Goal: Task Accomplishment & Management: Manage account settings

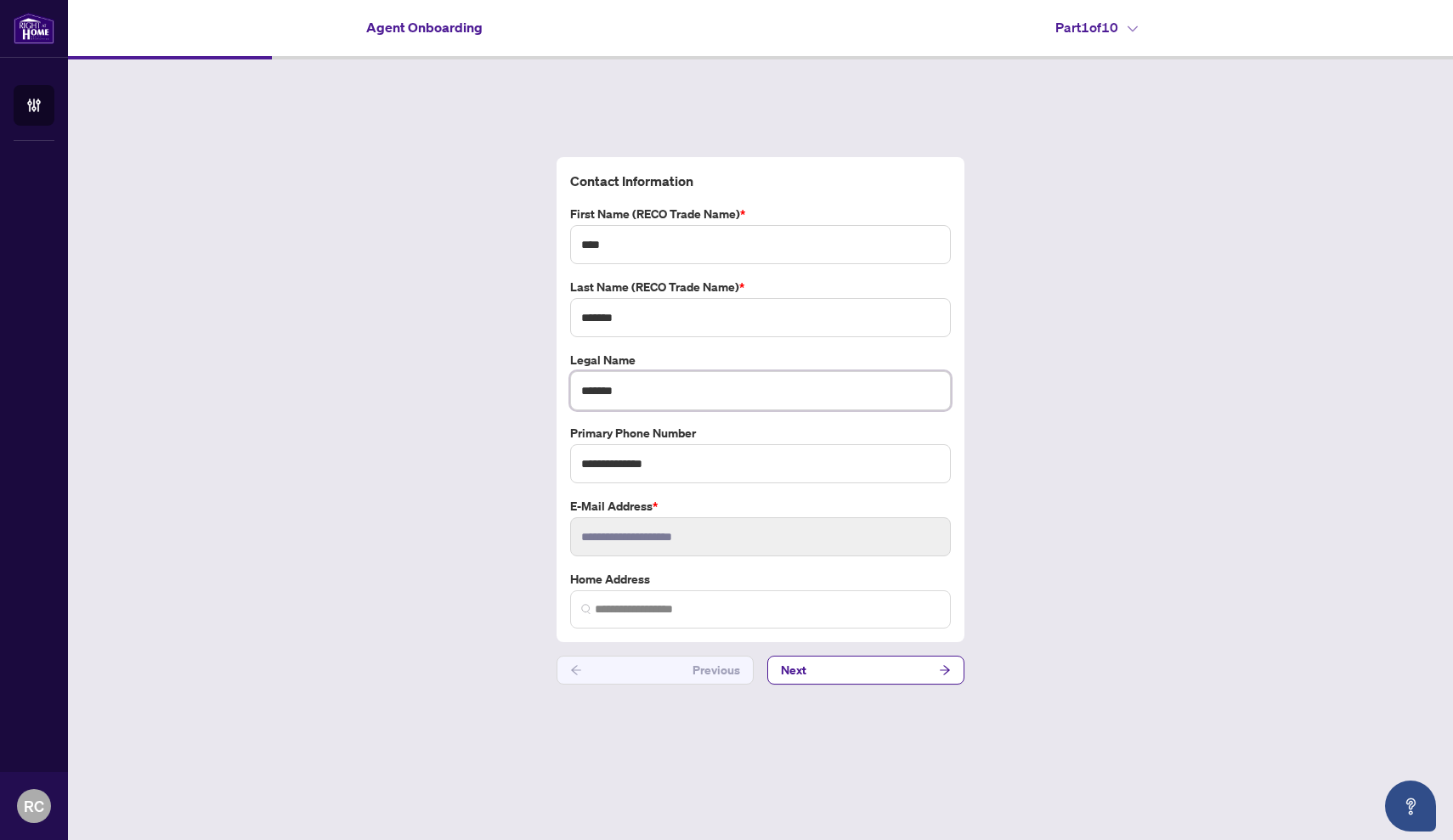
drag, startPoint x: 590, startPoint y: 395, endPoint x: 569, endPoint y: 392, distance: 21.2
click at [569, 392] on div "Legal Name *******" at bounding box center [760, 380] width 394 height 59
click at [740, 386] on input "*******" at bounding box center [760, 390] width 381 height 39
click at [740, 350] on div "**********" at bounding box center [760, 400] width 394 height 458
click at [731, 381] on input "*******" at bounding box center [760, 390] width 381 height 39
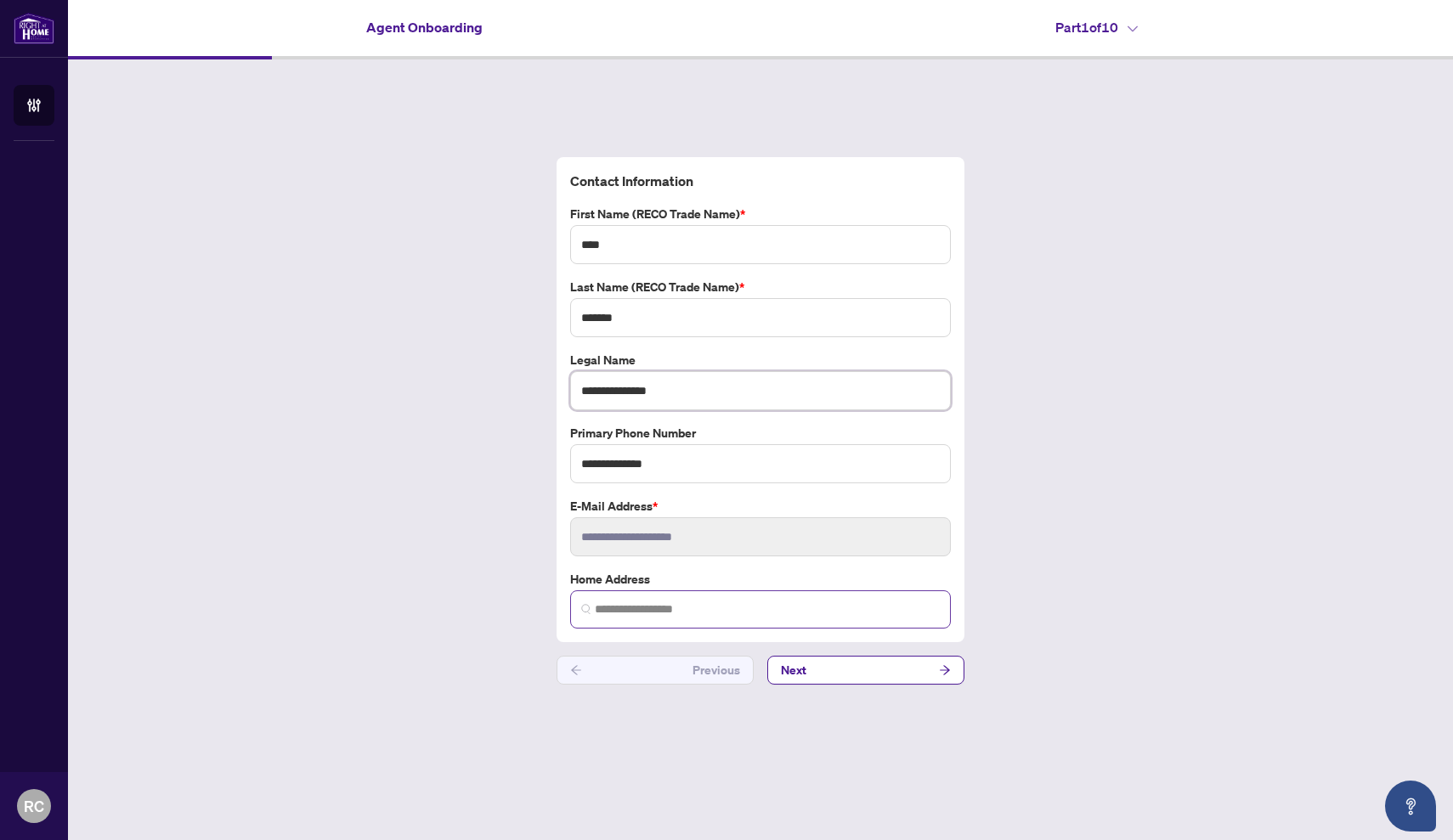
type input "**********"
click at [655, 606] on input "search" at bounding box center [767, 609] width 345 height 18
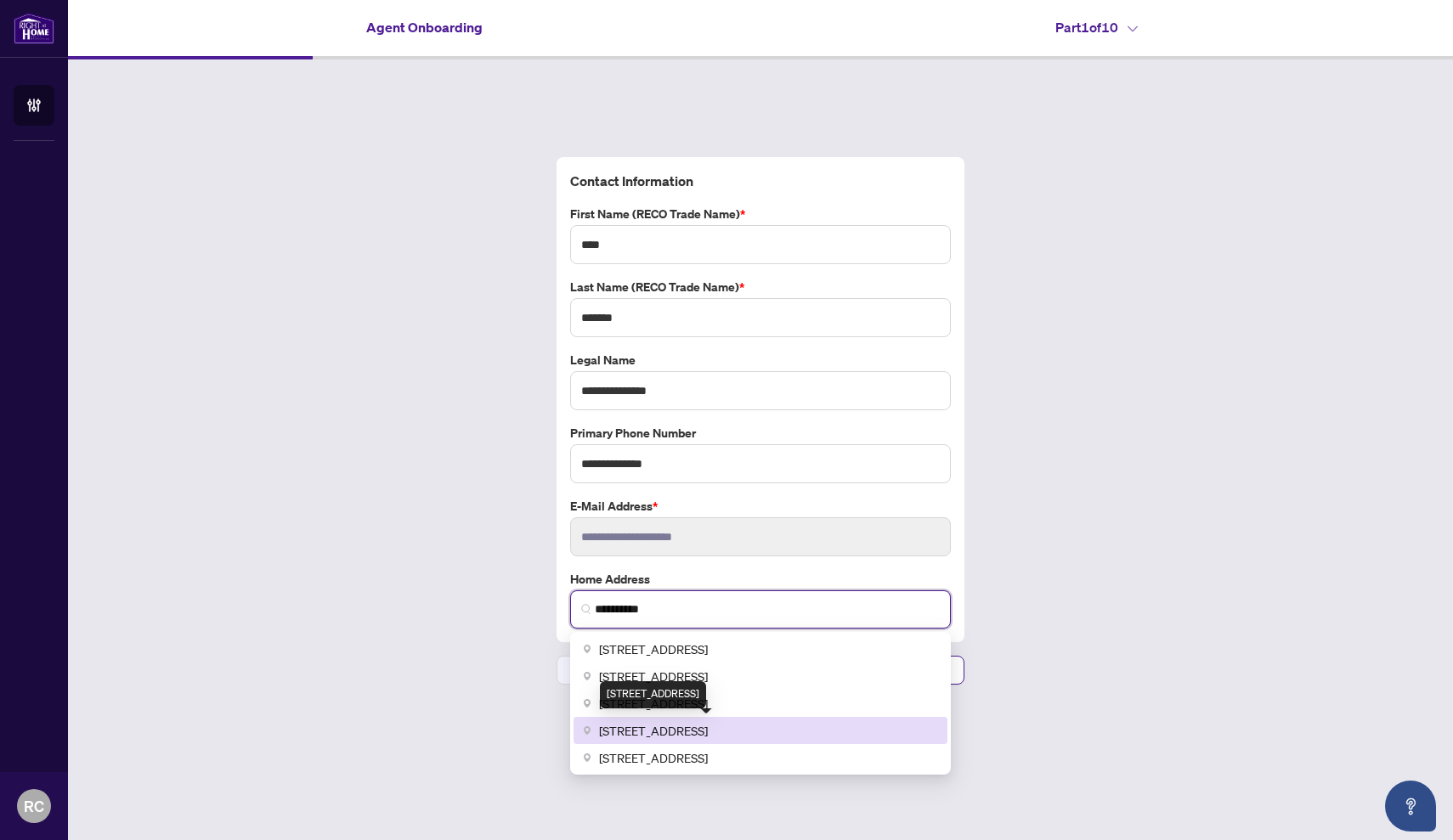
click at [669, 730] on span "[STREET_ADDRESS]" at bounding box center [653, 730] width 109 height 19
type input "**********"
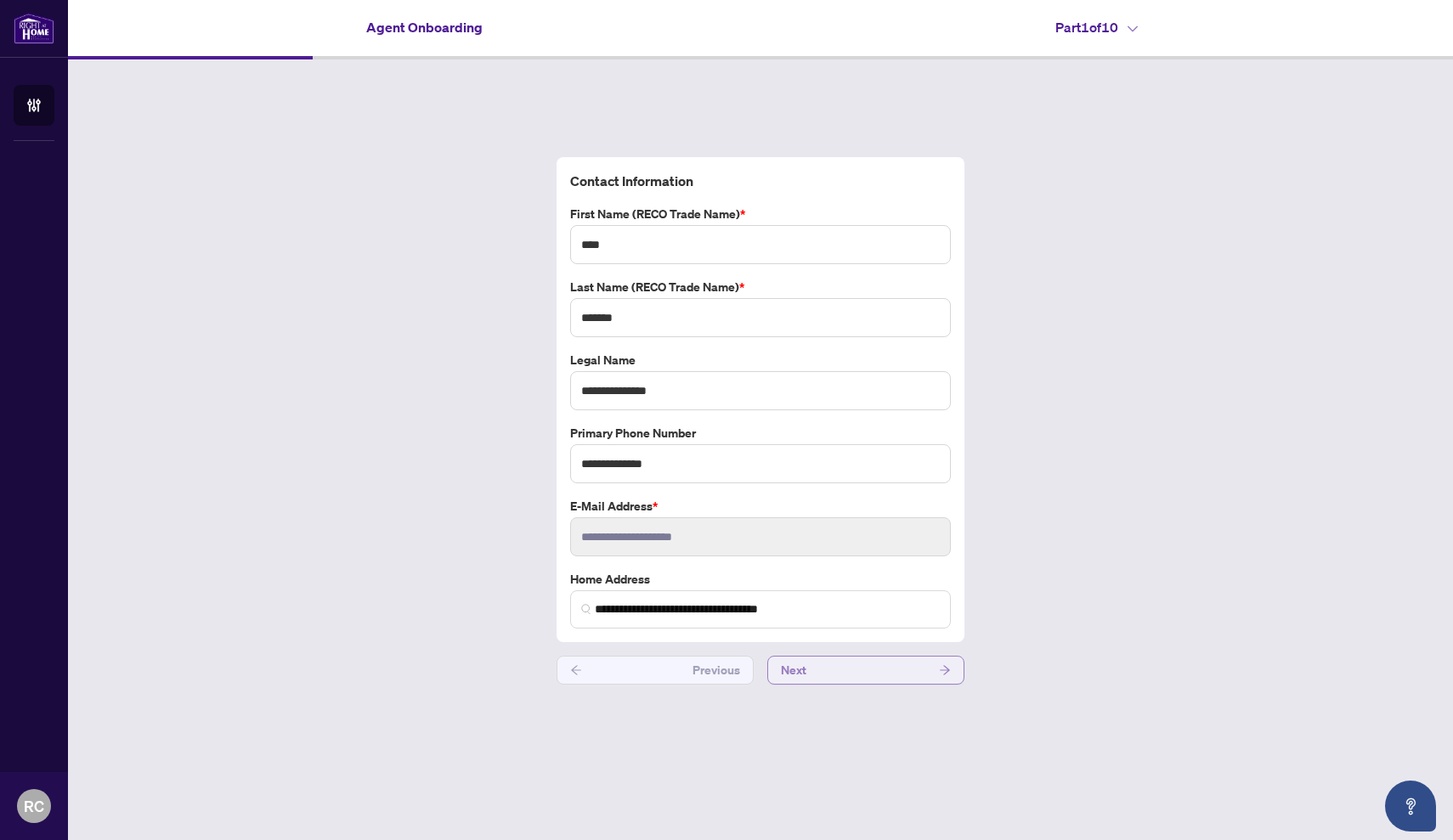
click at [872, 670] on button "Next" at bounding box center [865, 670] width 197 height 29
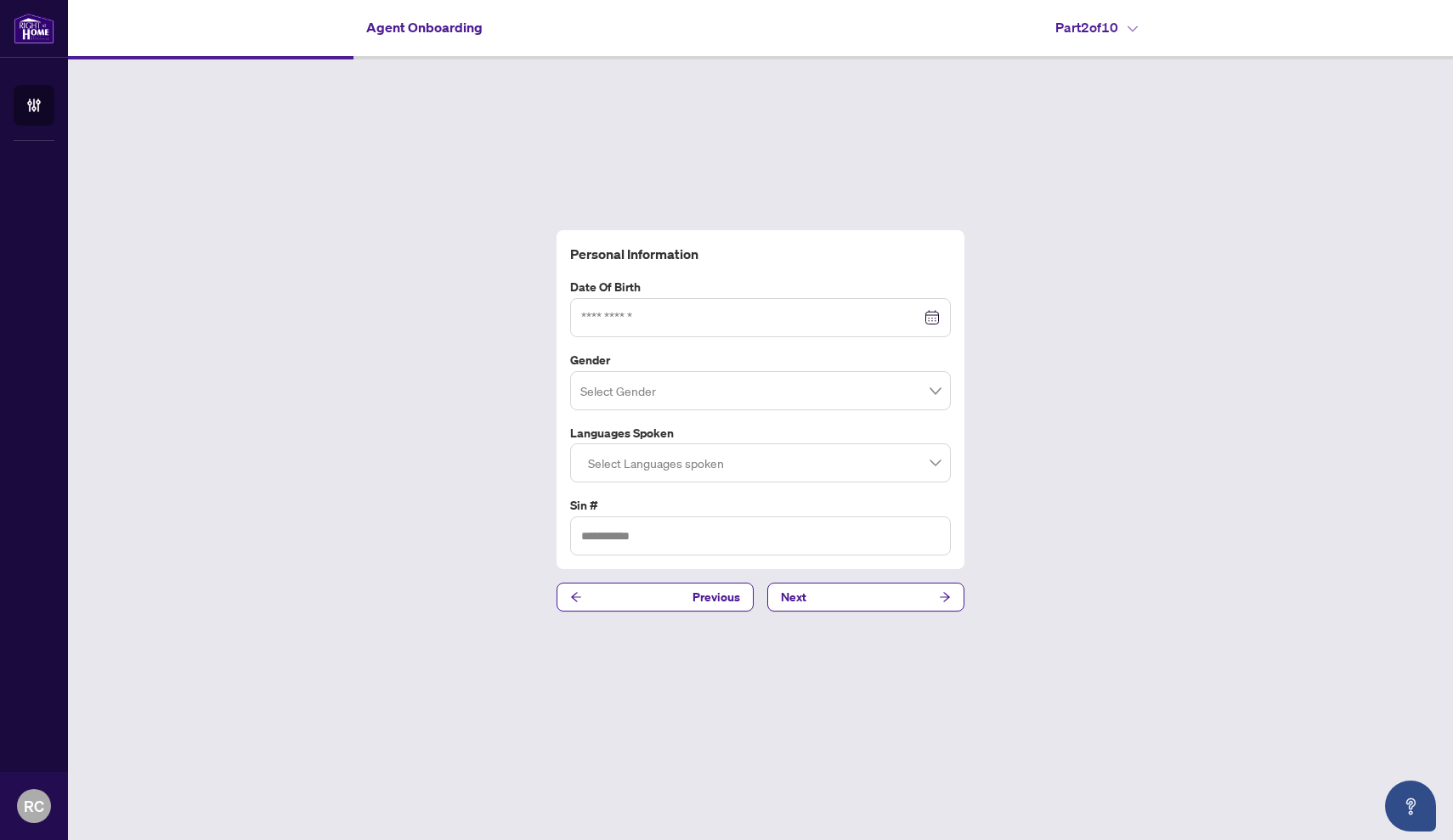
click at [936, 318] on div at bounding box center [760, 317] width 359 height 19
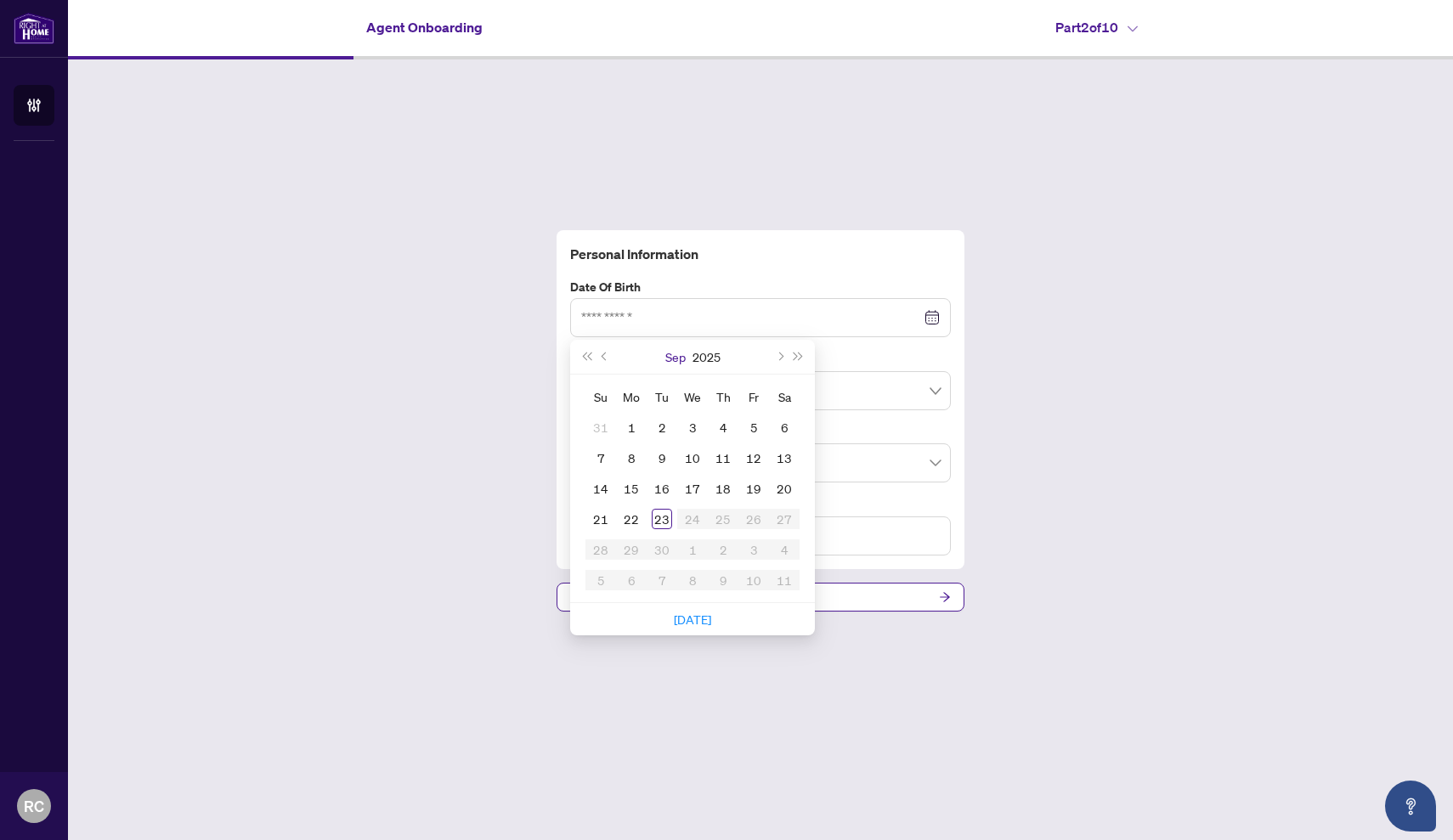
click at [677, 358] on button "Sep" at bounding box center [675, 357] width 21 height 34
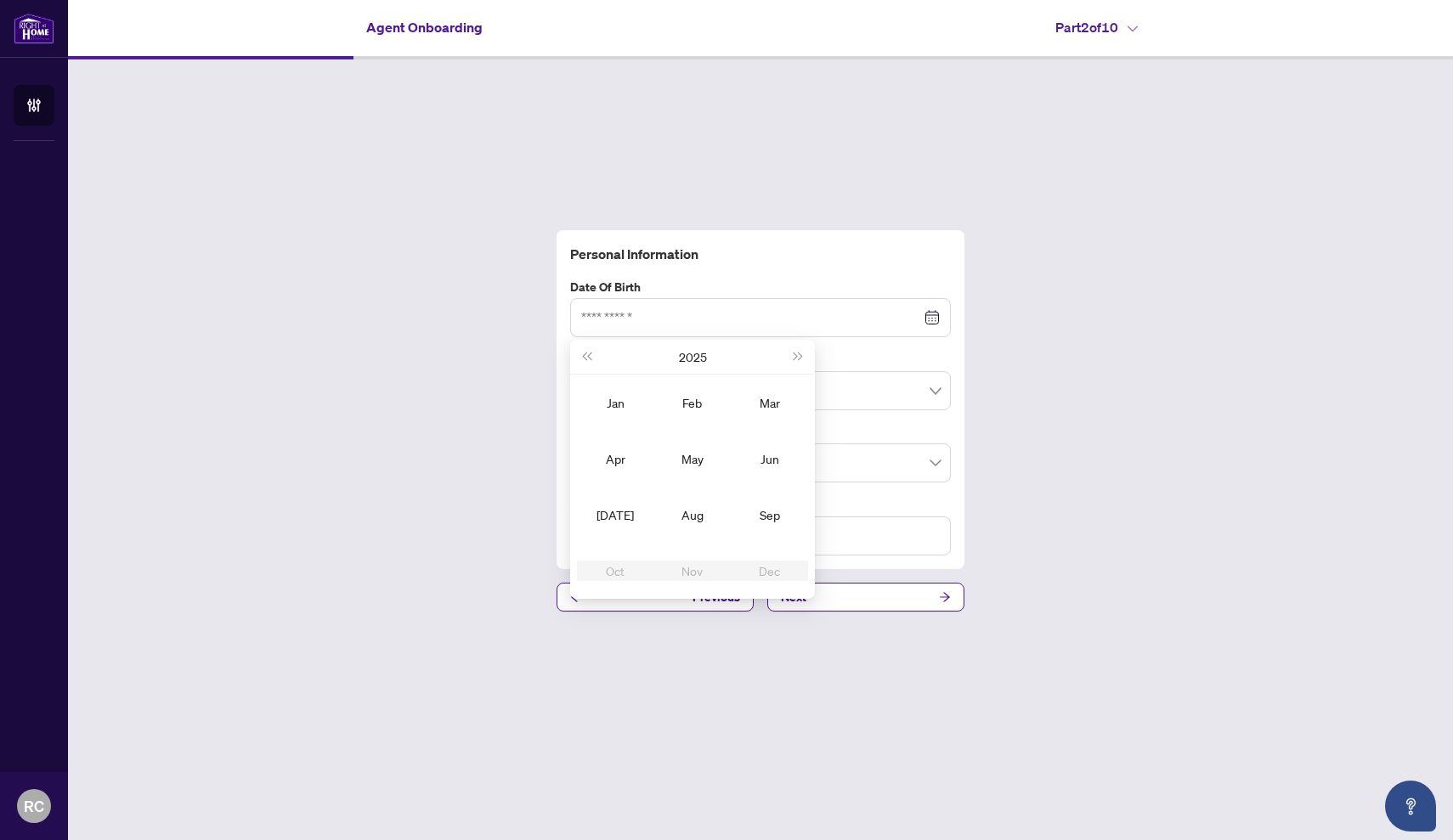
click at [677, 358] on div "2025" at bounding box center [692, 357] width 193 height 34
click at [589, 358] on span "Last year (Control + left)" at bounding box center [586, 356] width 8 height 8
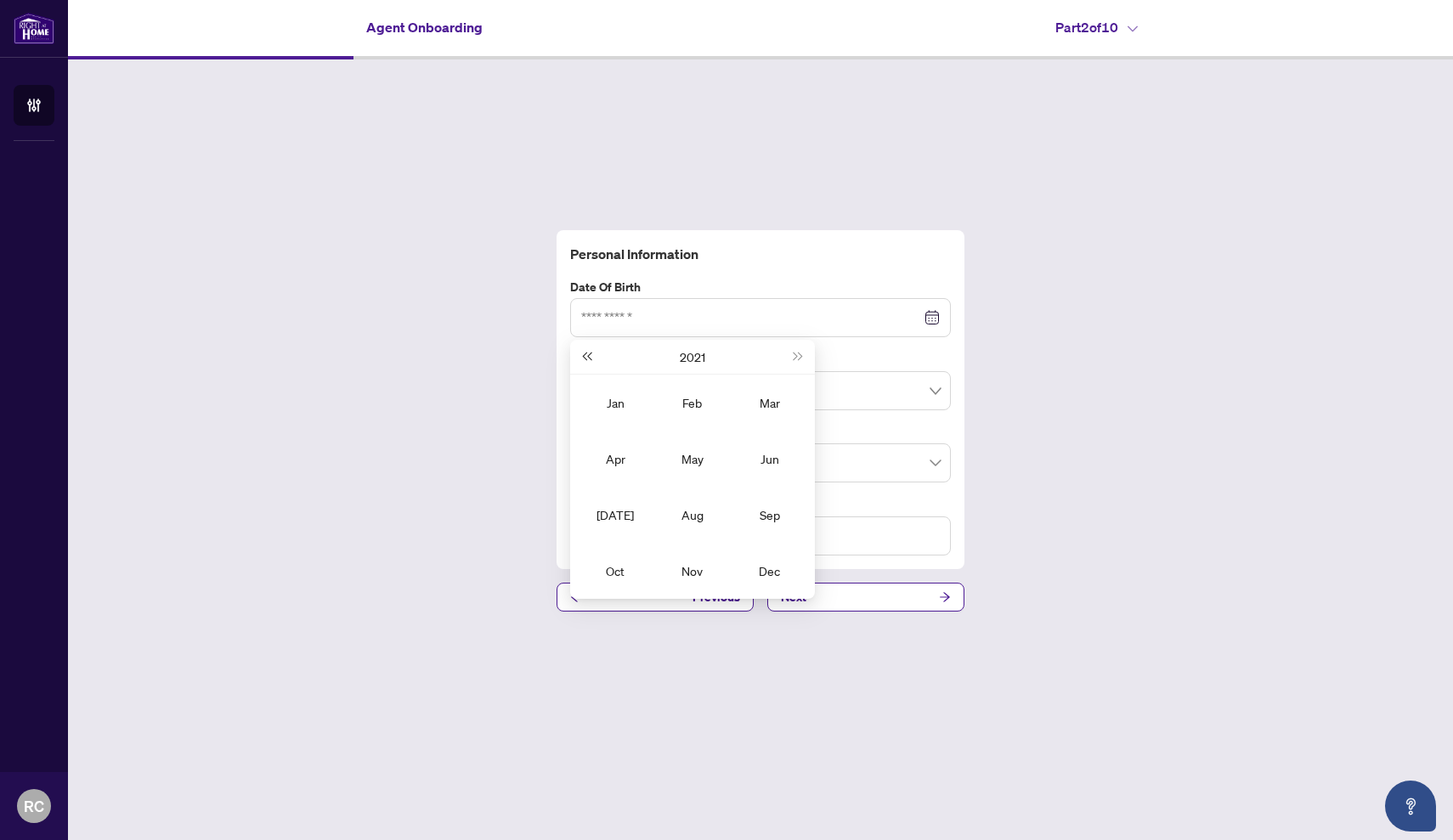
click at [589, 358] on span "Last year (Control + left)" at bounding box center [586, 356] width 8 height 8
click at [754, 459] on div "Jun" at bounding box center [769, 458] width 51 height 21
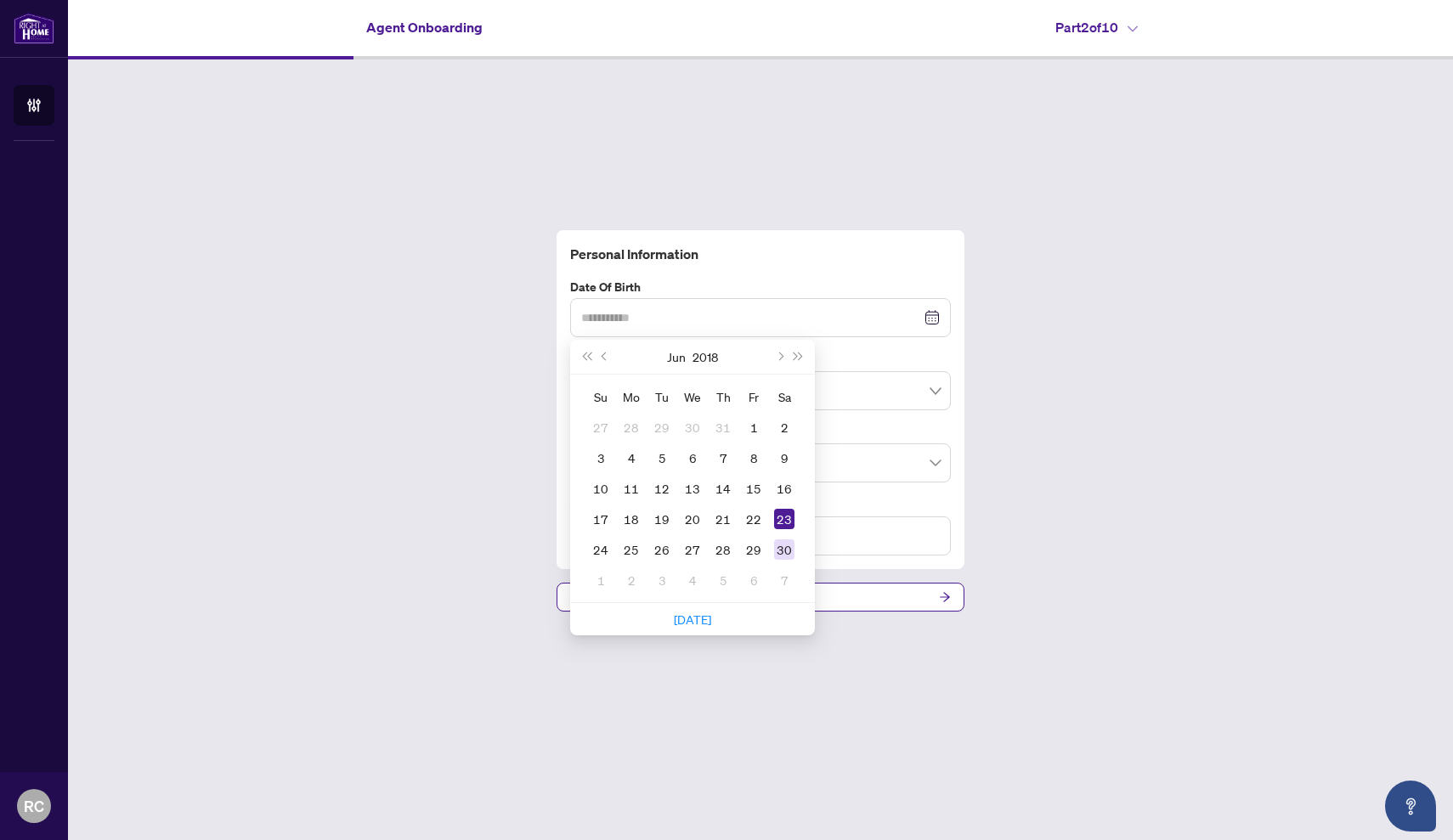
click at [783, 541] on div "30" at bounding box center [784, 549] width 21 height 21
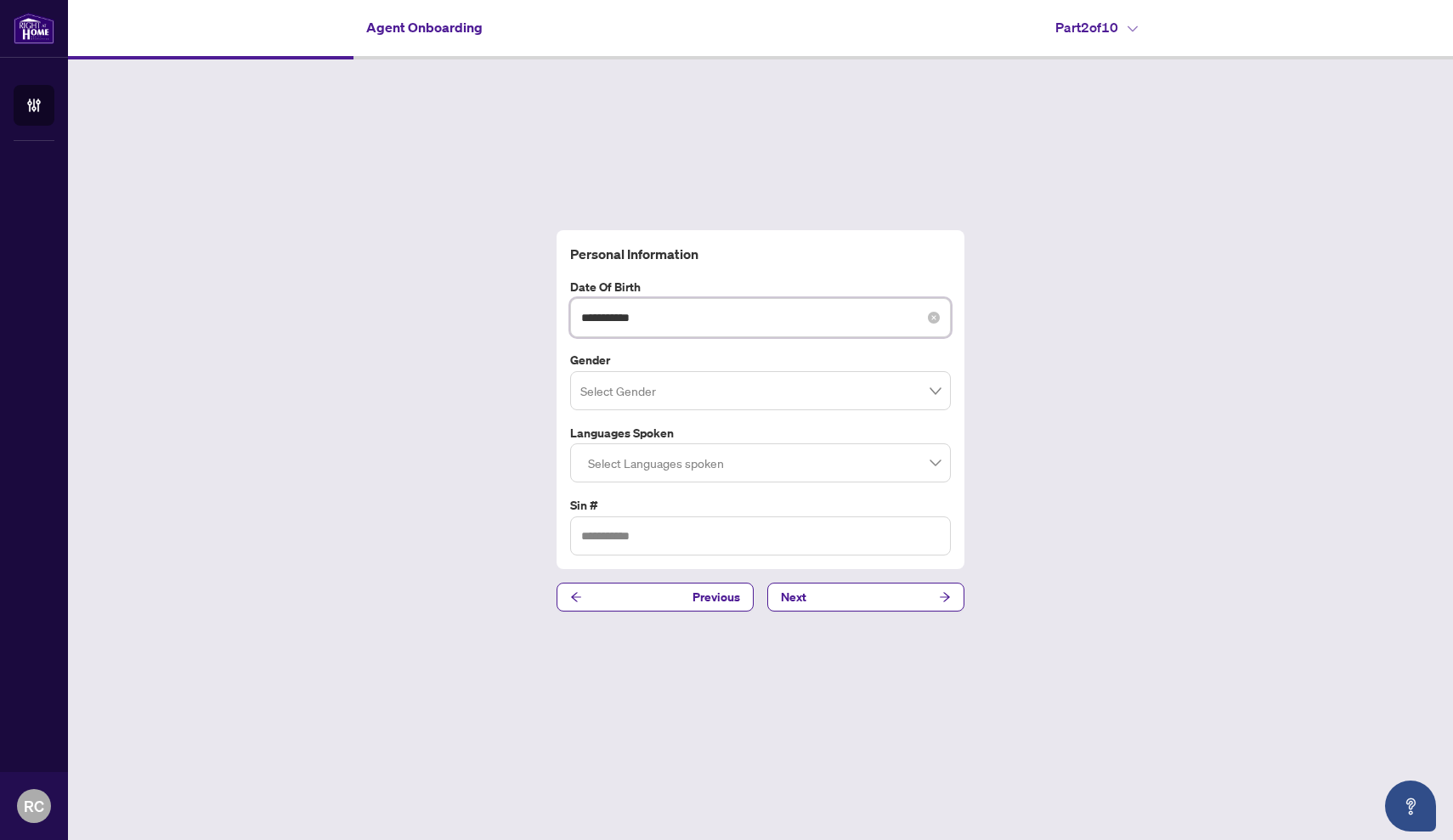
click at [702, 319] on input "**********" at bounding box center [751, 317] width 340 height 19
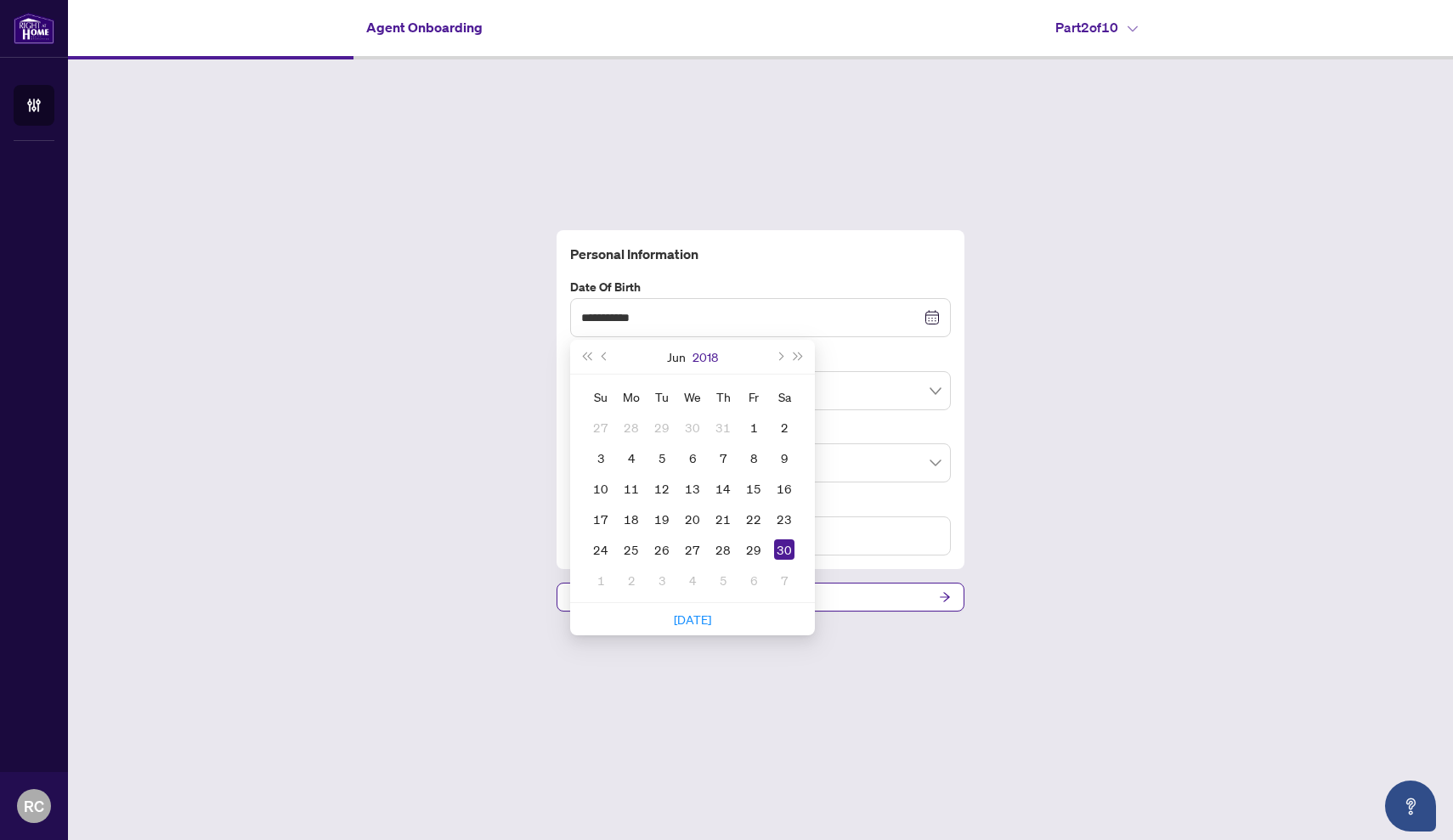
click at [706, 352] on button "2018" at bounding box center [705, 357] width 25 height 34
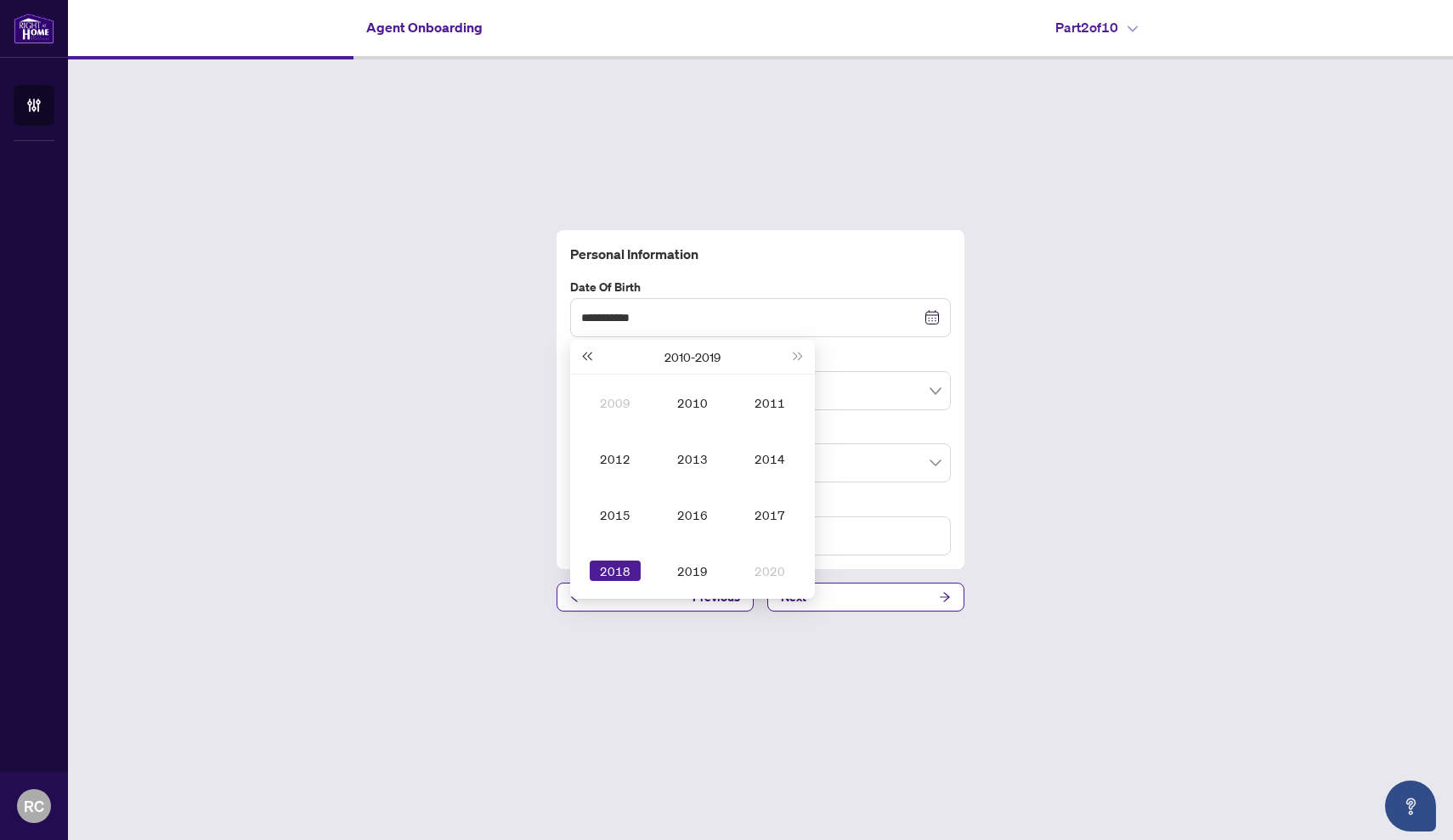
click at [585, 357] on span "Last year (Control + left)" at bounding box center [586, 356] width 8 height 8
click at [766, 408] on div "1981" at bounding box center [769, 402] width 51 height 21
type input "**********"
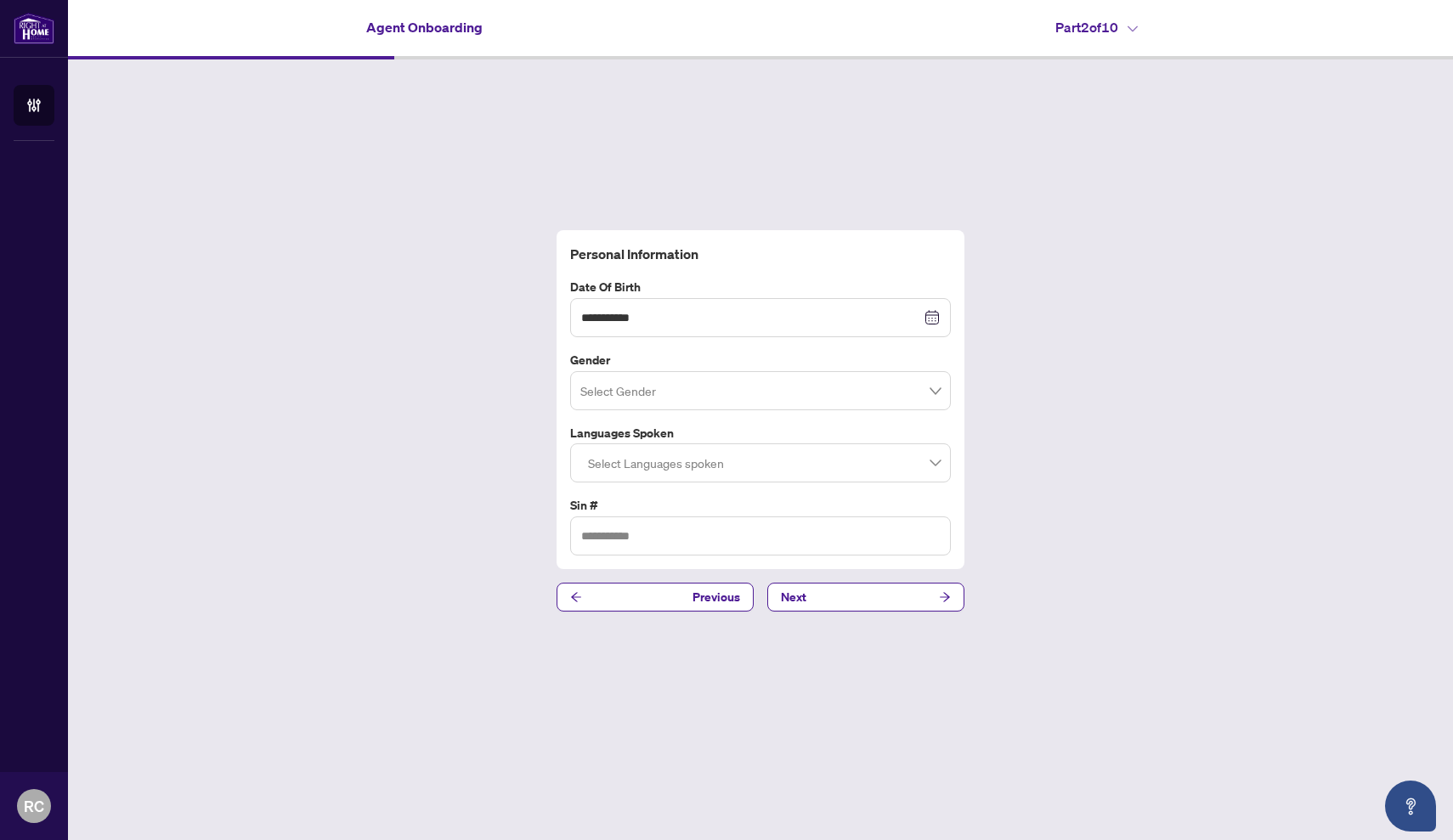
click at [870, 273] on div "**********" at bounding box center [760, 400] width 394 height 313
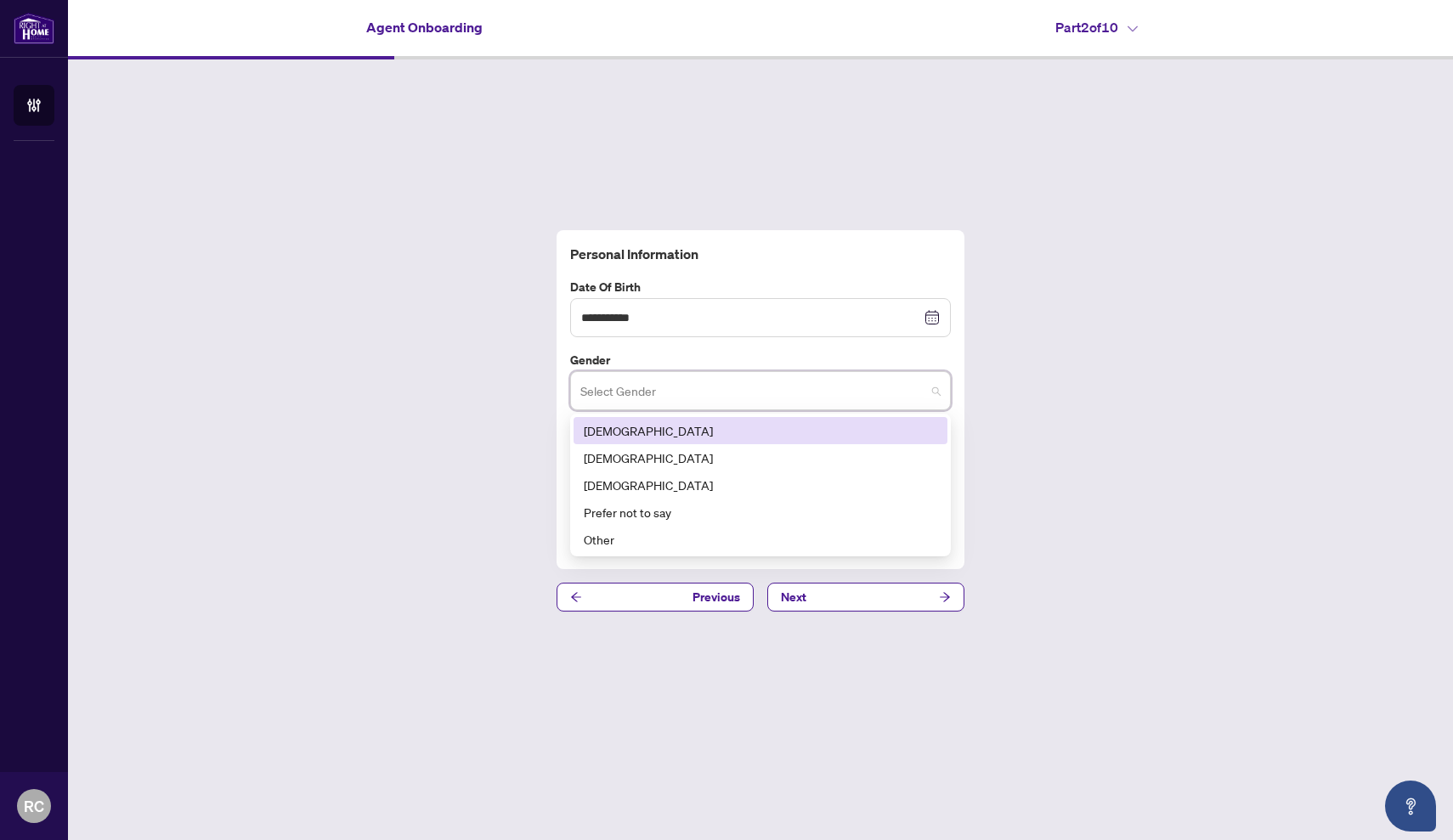
click at [603, 398] on input "search" at bounding box center [753, 393] width 345 height 38
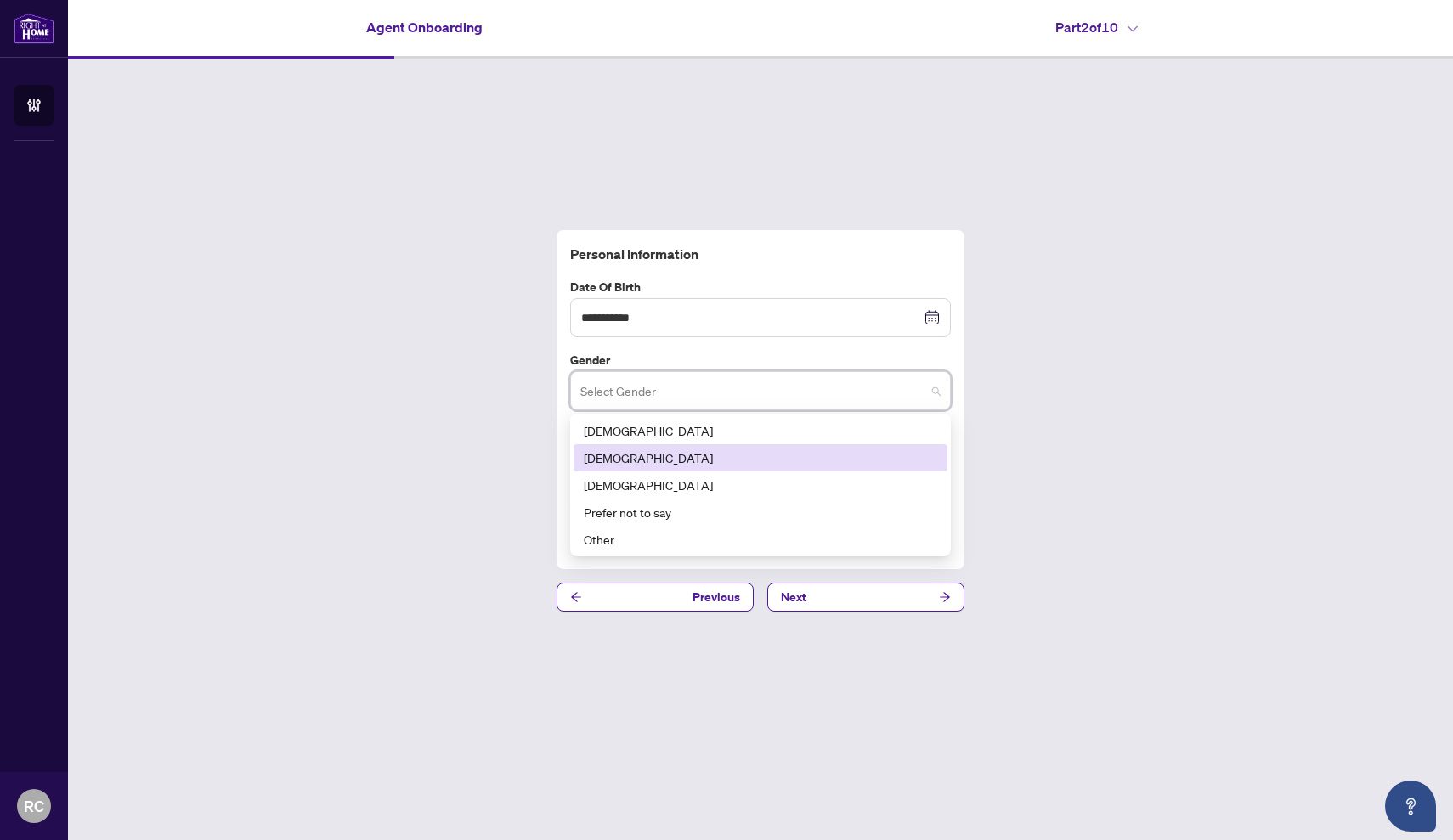
click at [599, 455] on div "[DEMOGRAPHIC_DATA]" at bounding box center [759, 457] width 353 height 19
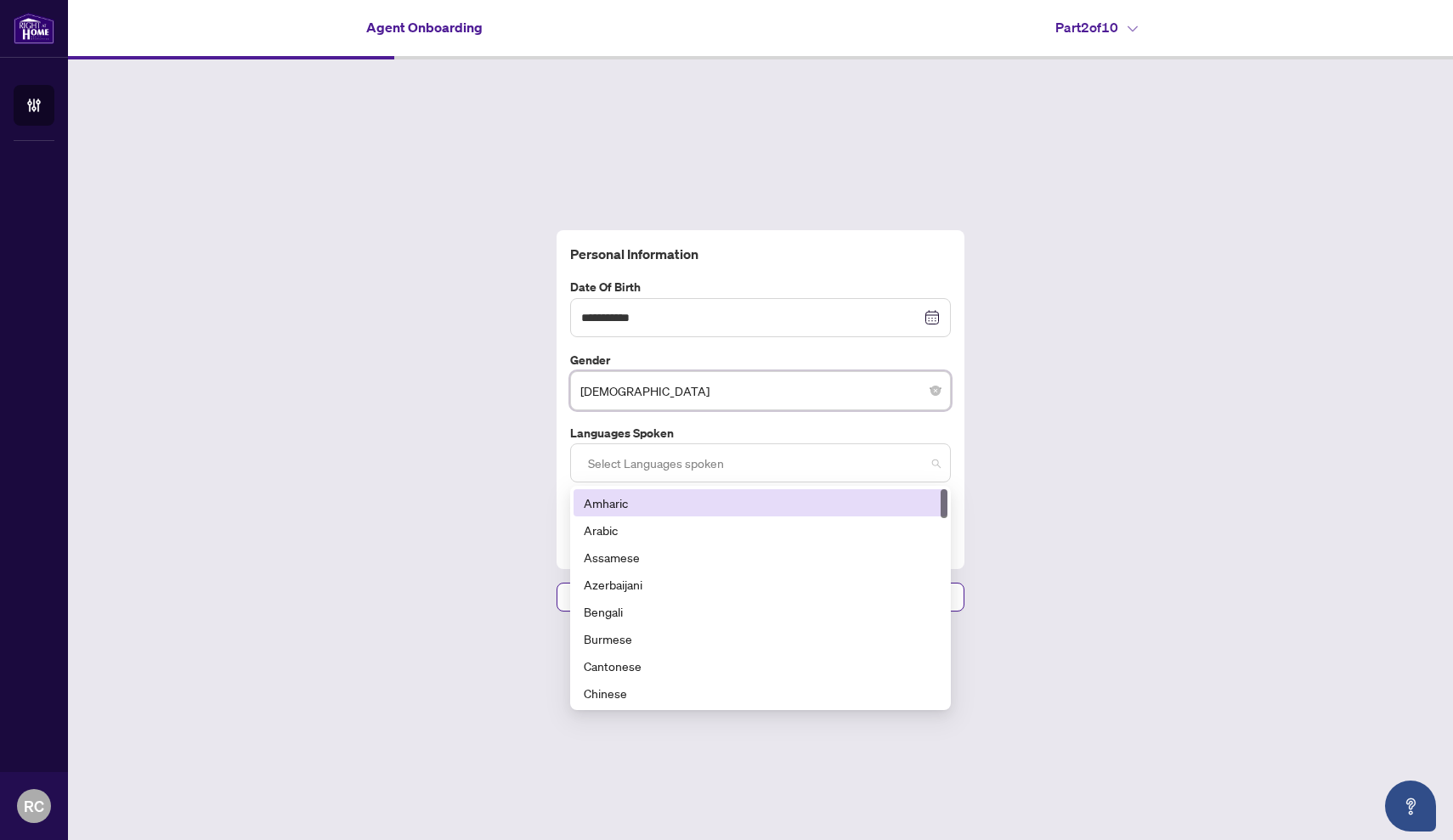
click at [599, 455] on div at bounding box center [760, 463] width 359 height 31
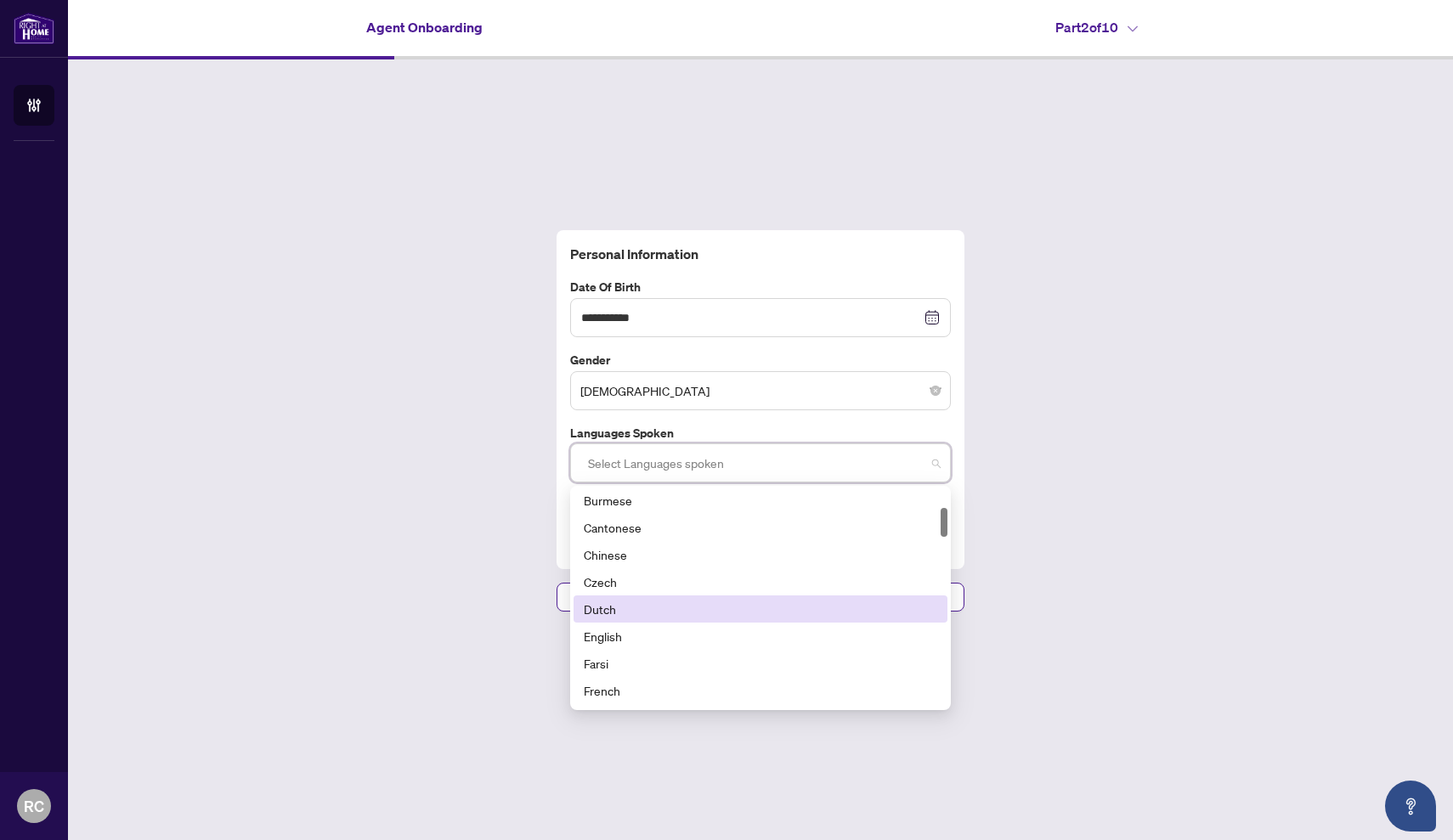
scroll to position [139, 0]
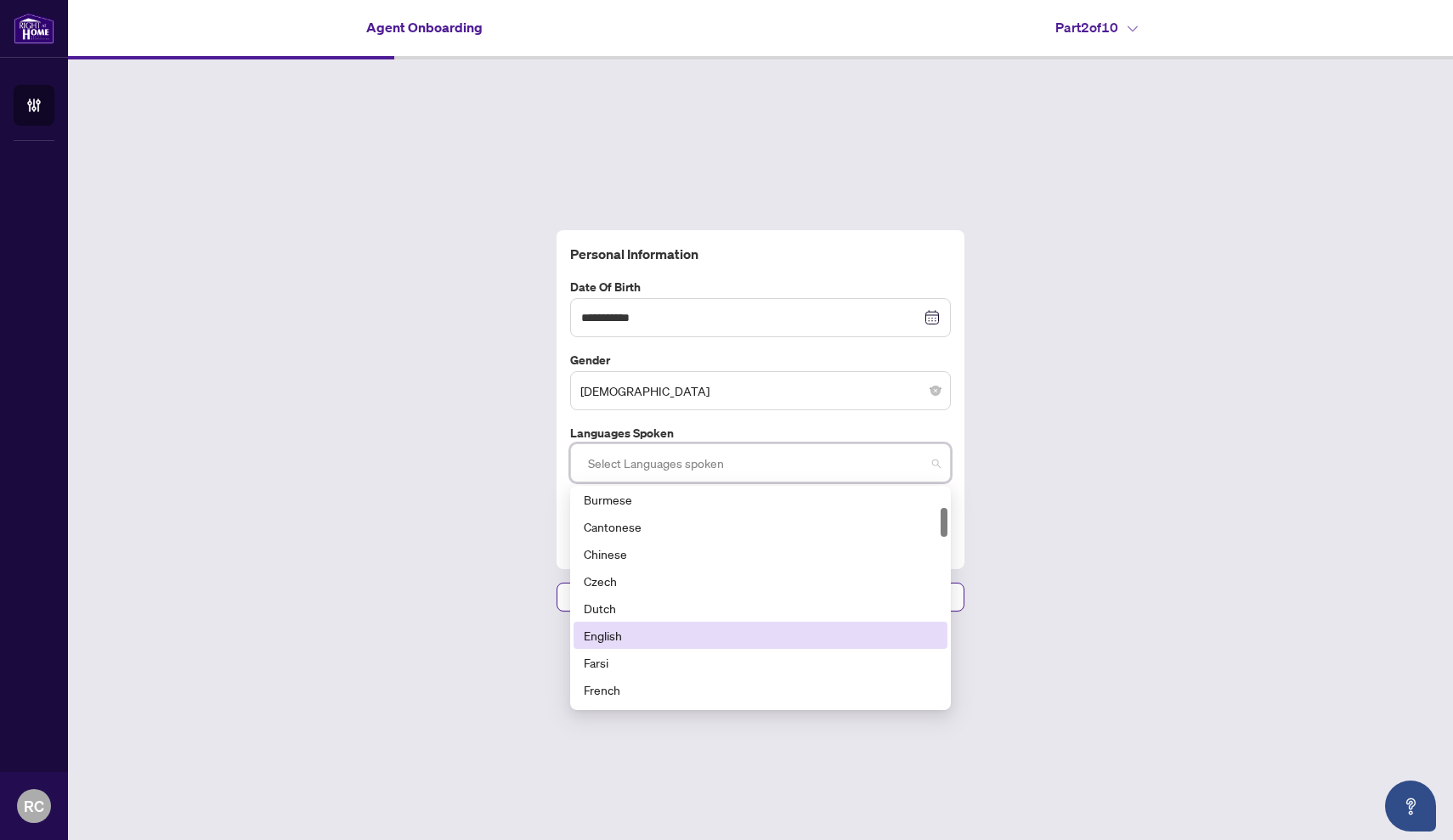
click at [623, 635] on div "English" at bounding box center [759, 635] width 353 height 19
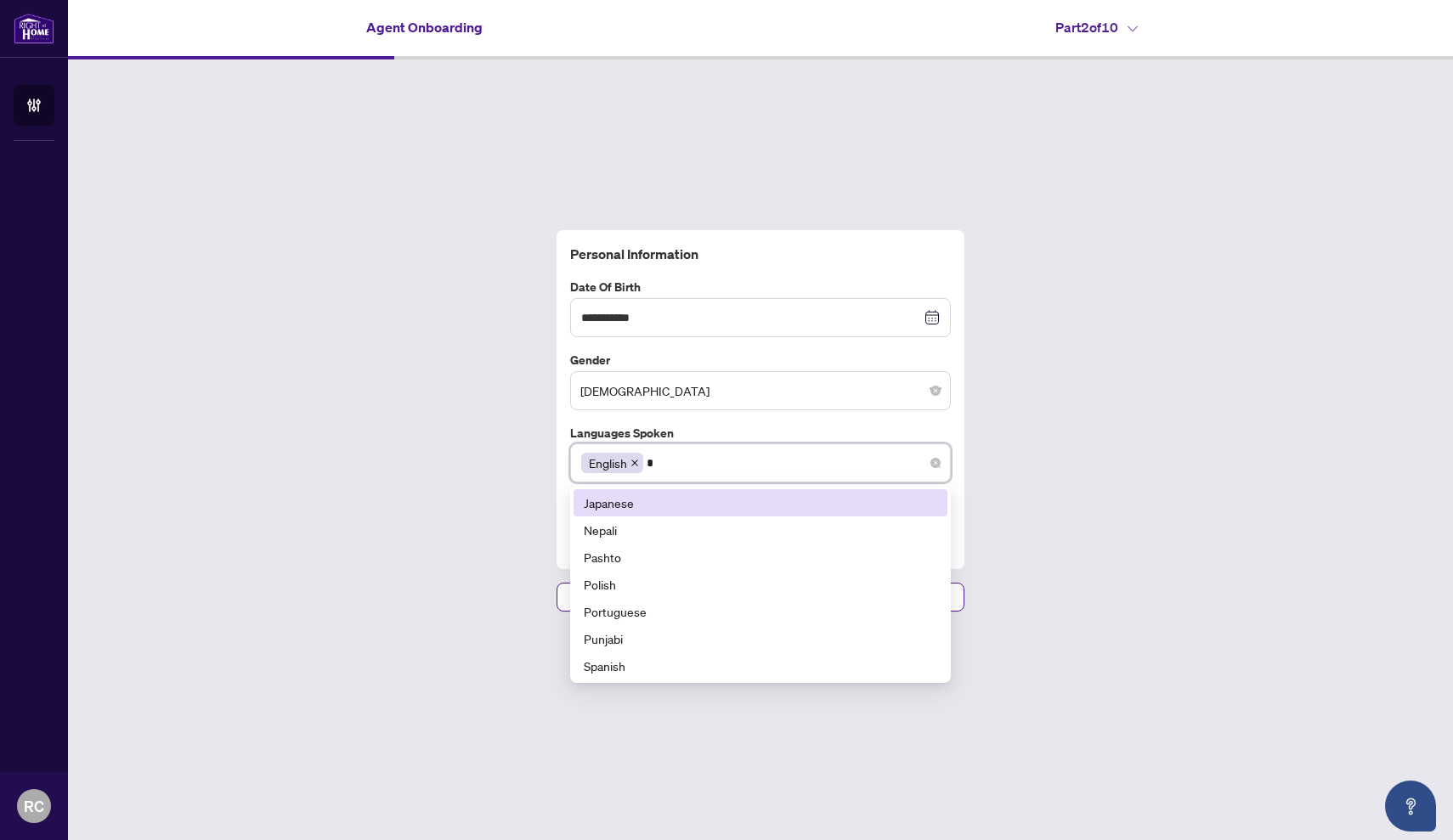
scroll to position [0, 0]
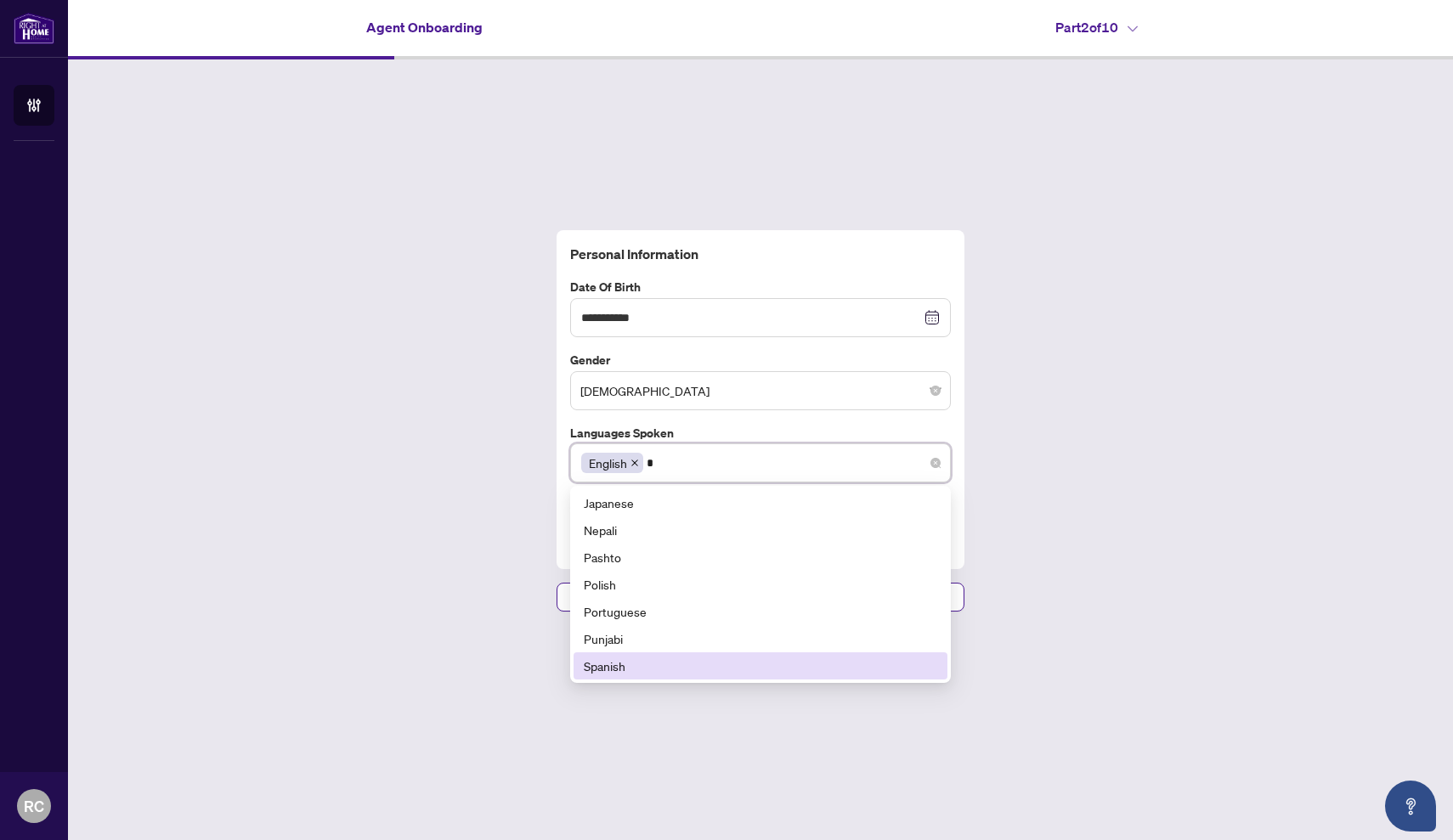
type input "**"
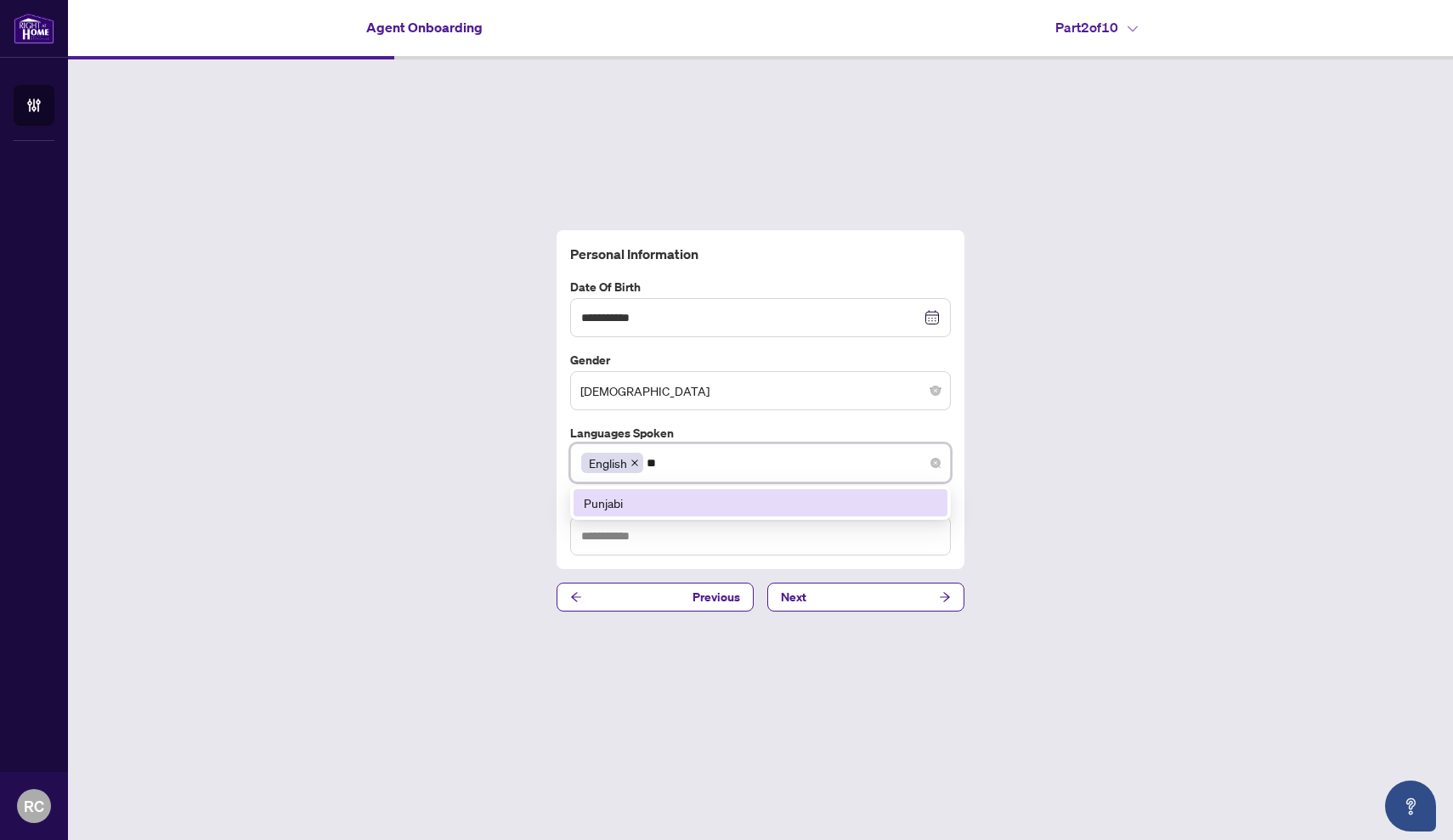
click at [680, 500] on div "Punjabi" at bounding box center [759, 502] width 353 height 19
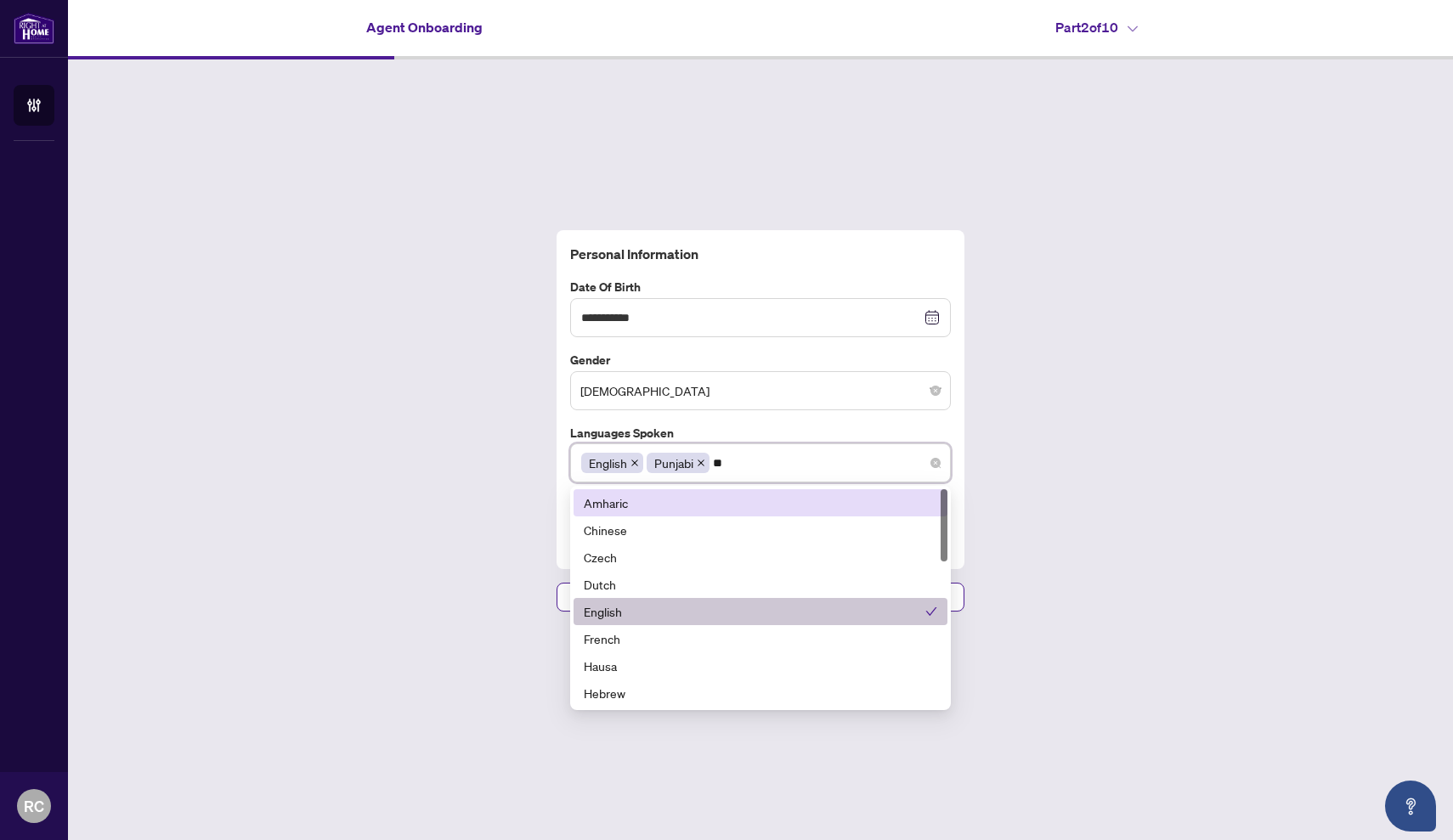
type input "***"
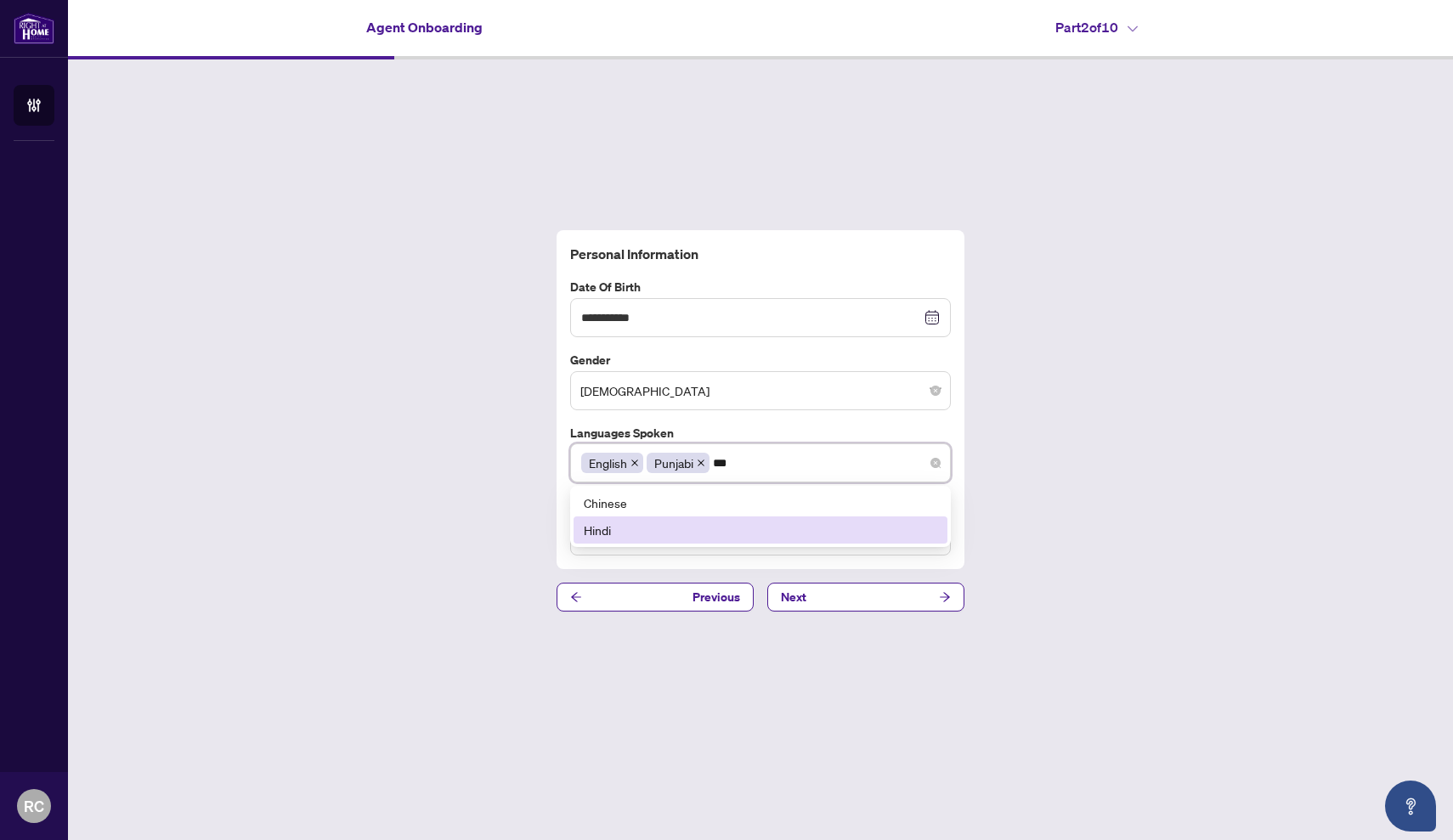
click at [669, 535] on div "Hindi" at bounding box center [759, 530] width 353 height 19
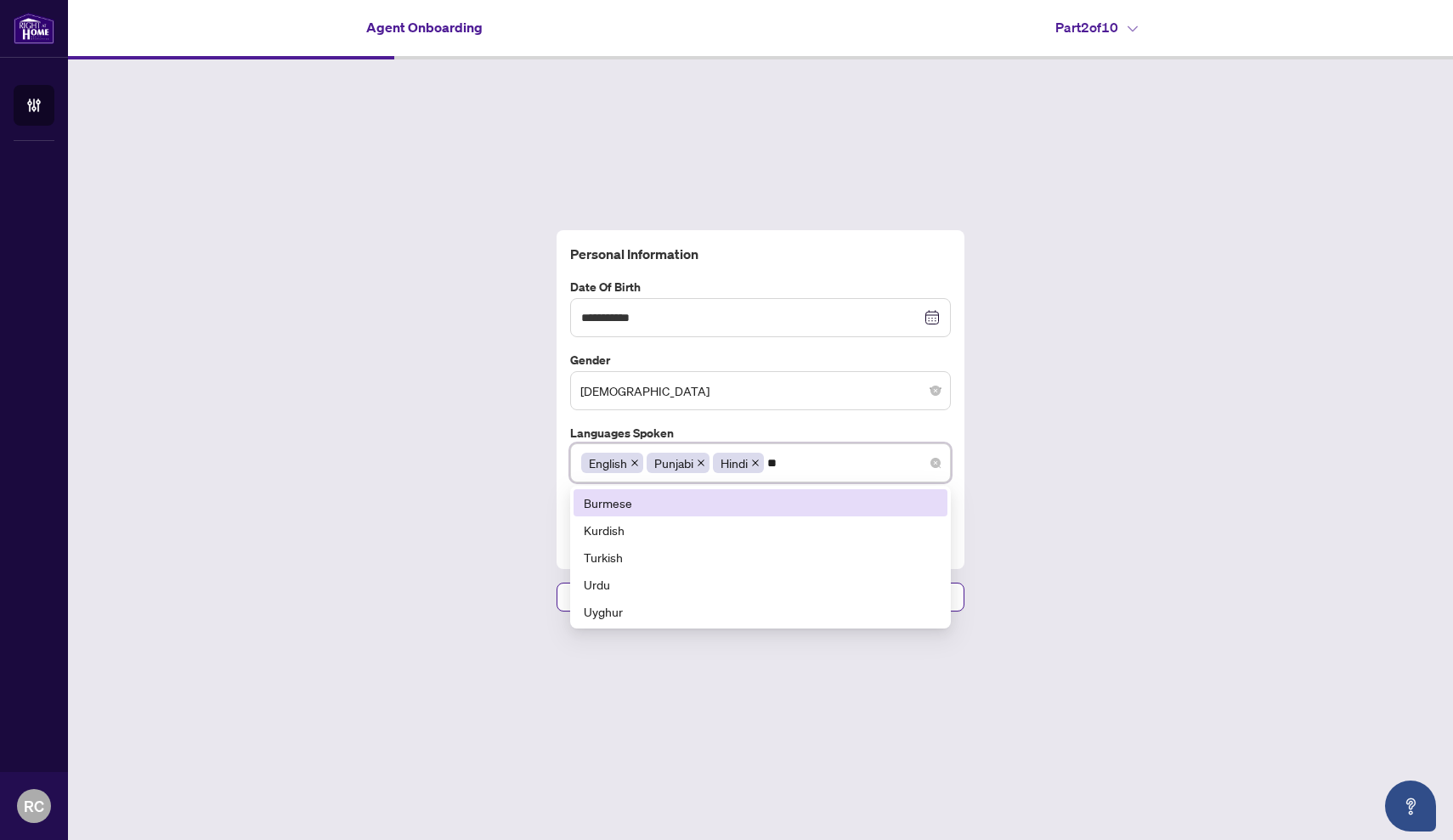
type input "***"
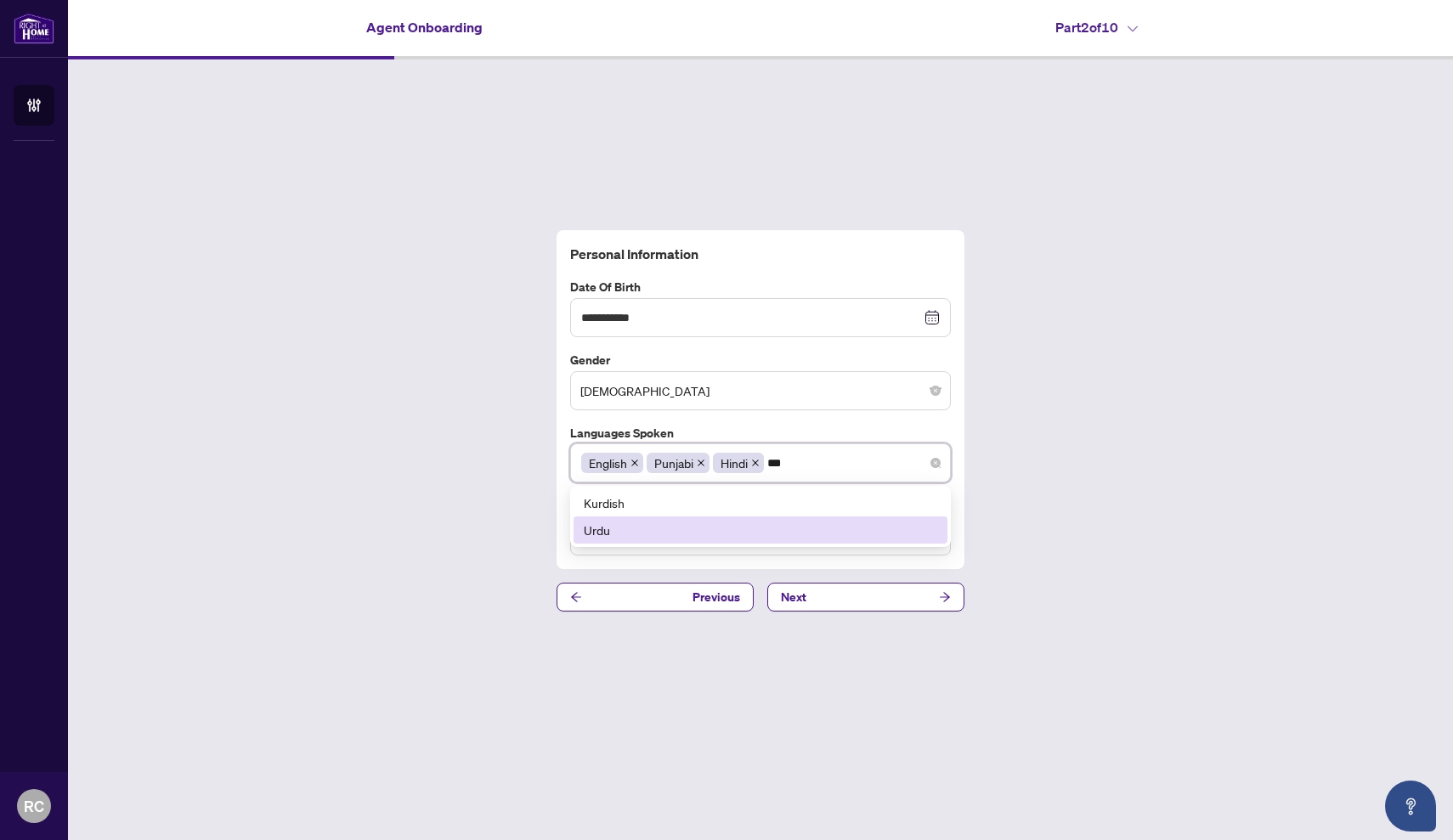
click at [657, 529] on div "Urdu" at bounding box center [759, 530] width 353 height 19
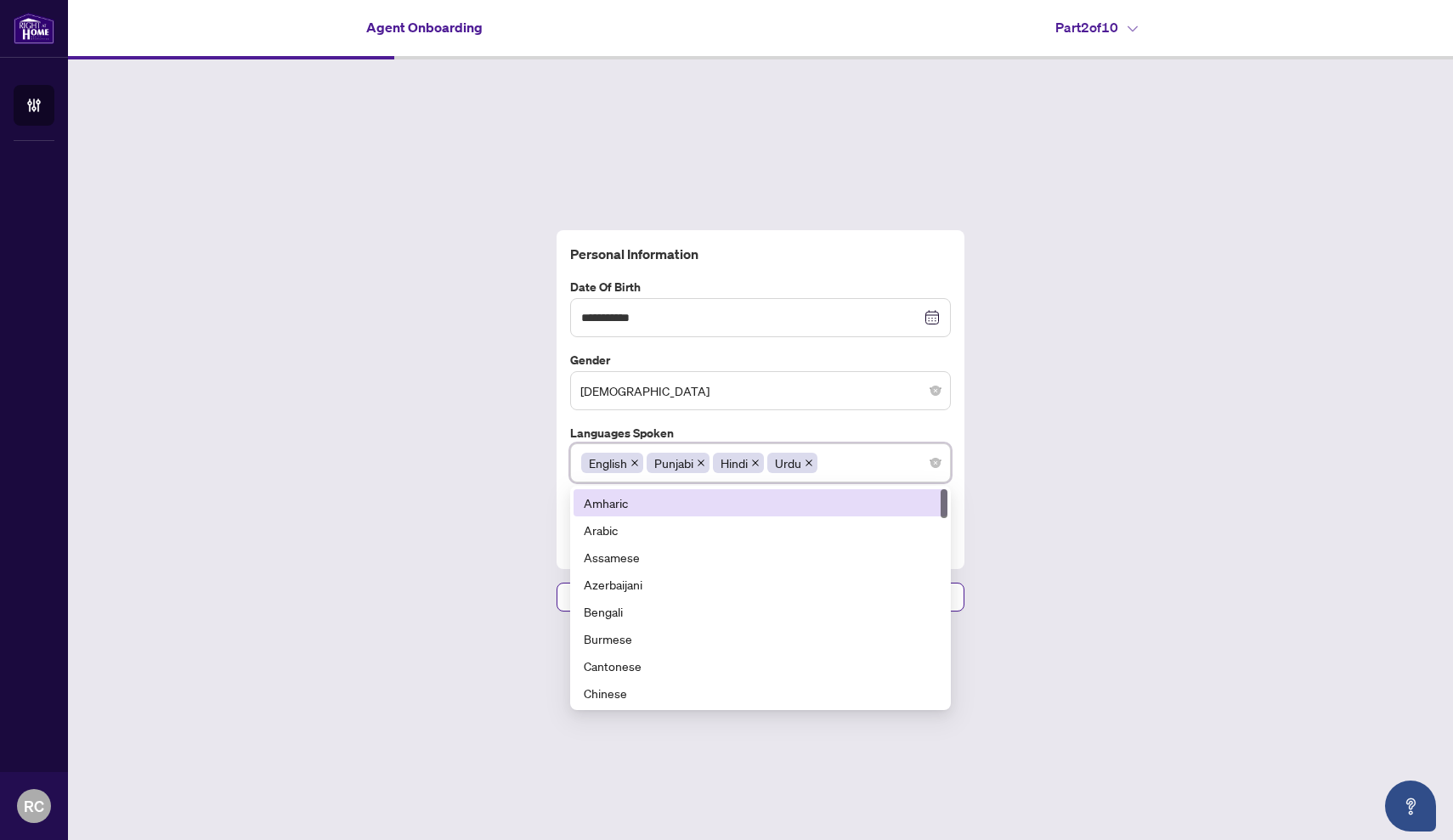
click at [466, 530] on div "**********" at bounding box center [760, 420] width 1385 height 723
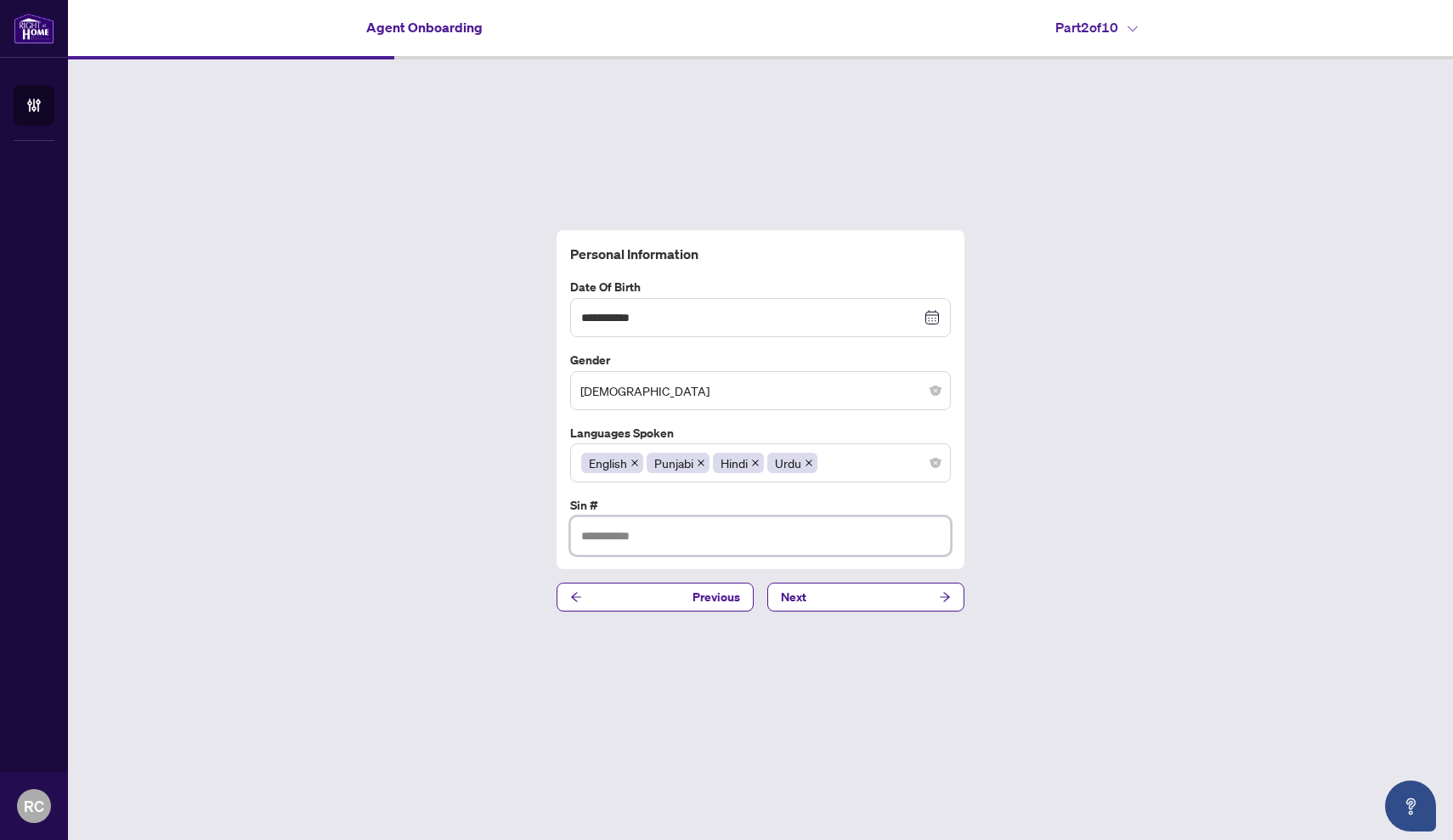
click at [604, 536] on input "text" at bounding box center [760, 535] width 381 height 39
type input "*********"
click at [810, 603] on button "Next" at bounding box center [865, 597] width 197 height 29
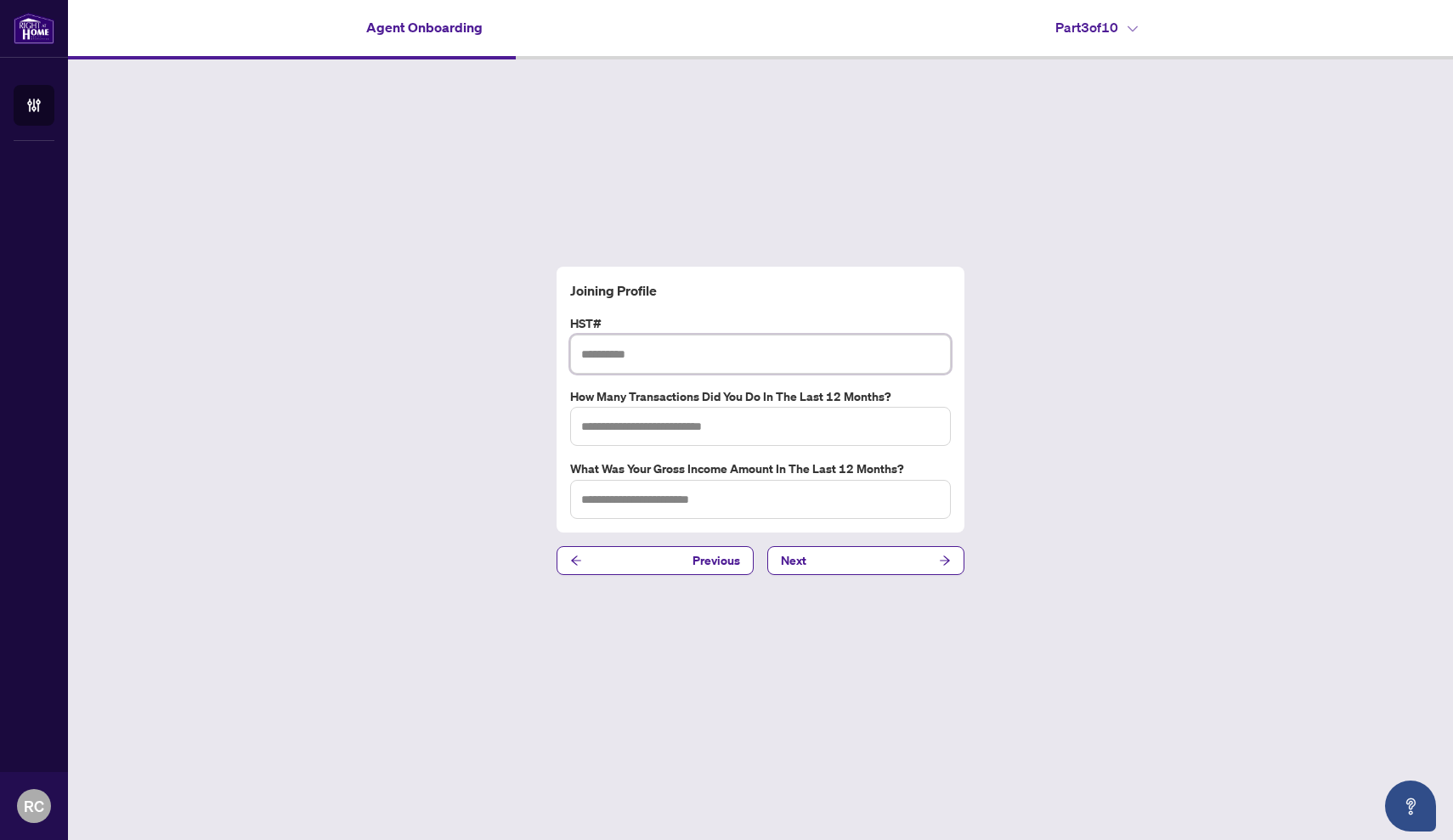
click at [692, 349] on input "text" at bounding box center [760, 353] width 381 height 39
type input "*********"
click at [724, 429] on input "text" at bounding box center [760, 426] width 381 height 39
type input "*"
click at [730, 501] on input "text" at bounding box center [760, 499] width 381 height 39
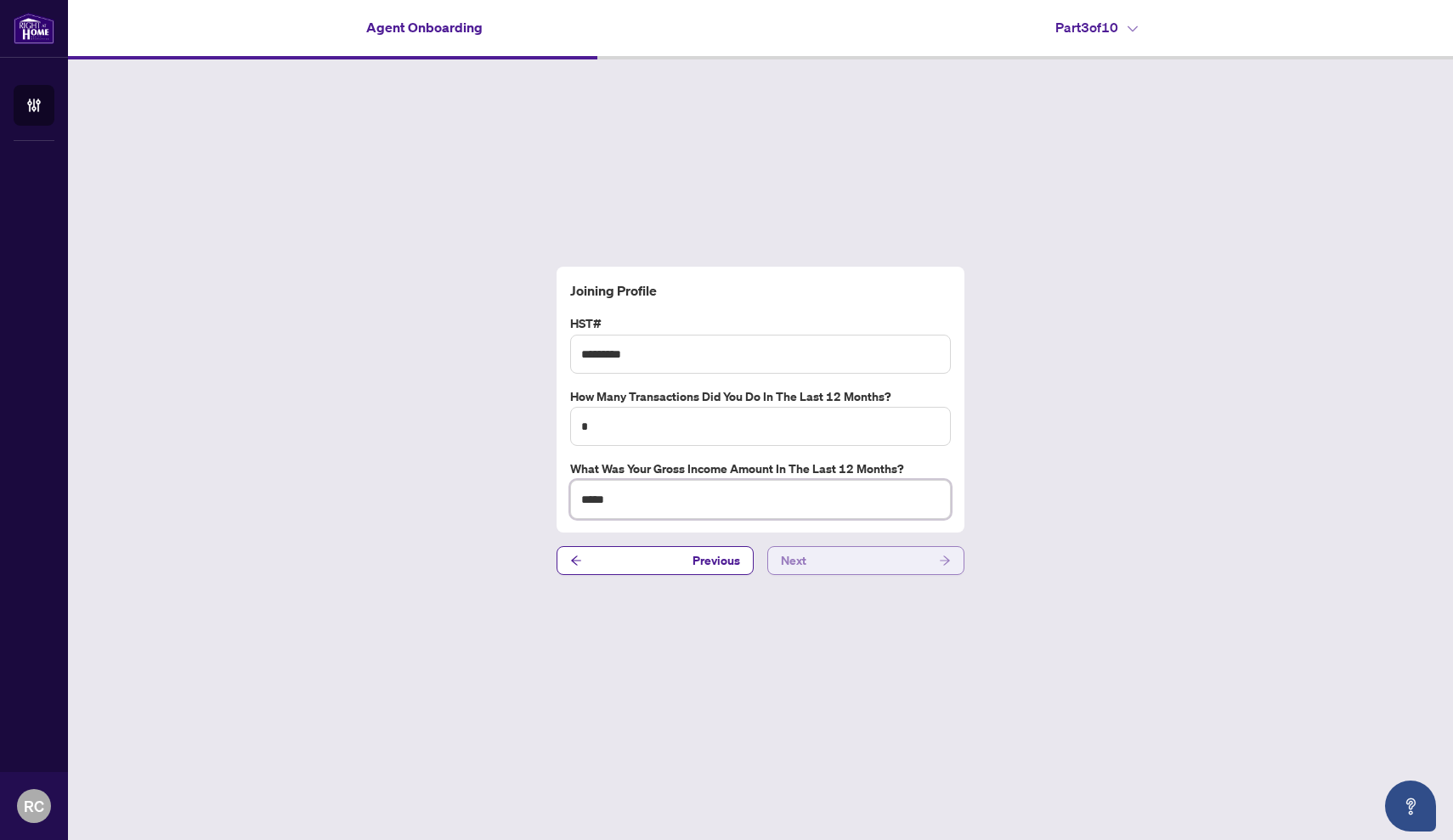
type input "*****"
click at [851, 561] on button "Next" at bounding box center [865, 561] width 197 height 29
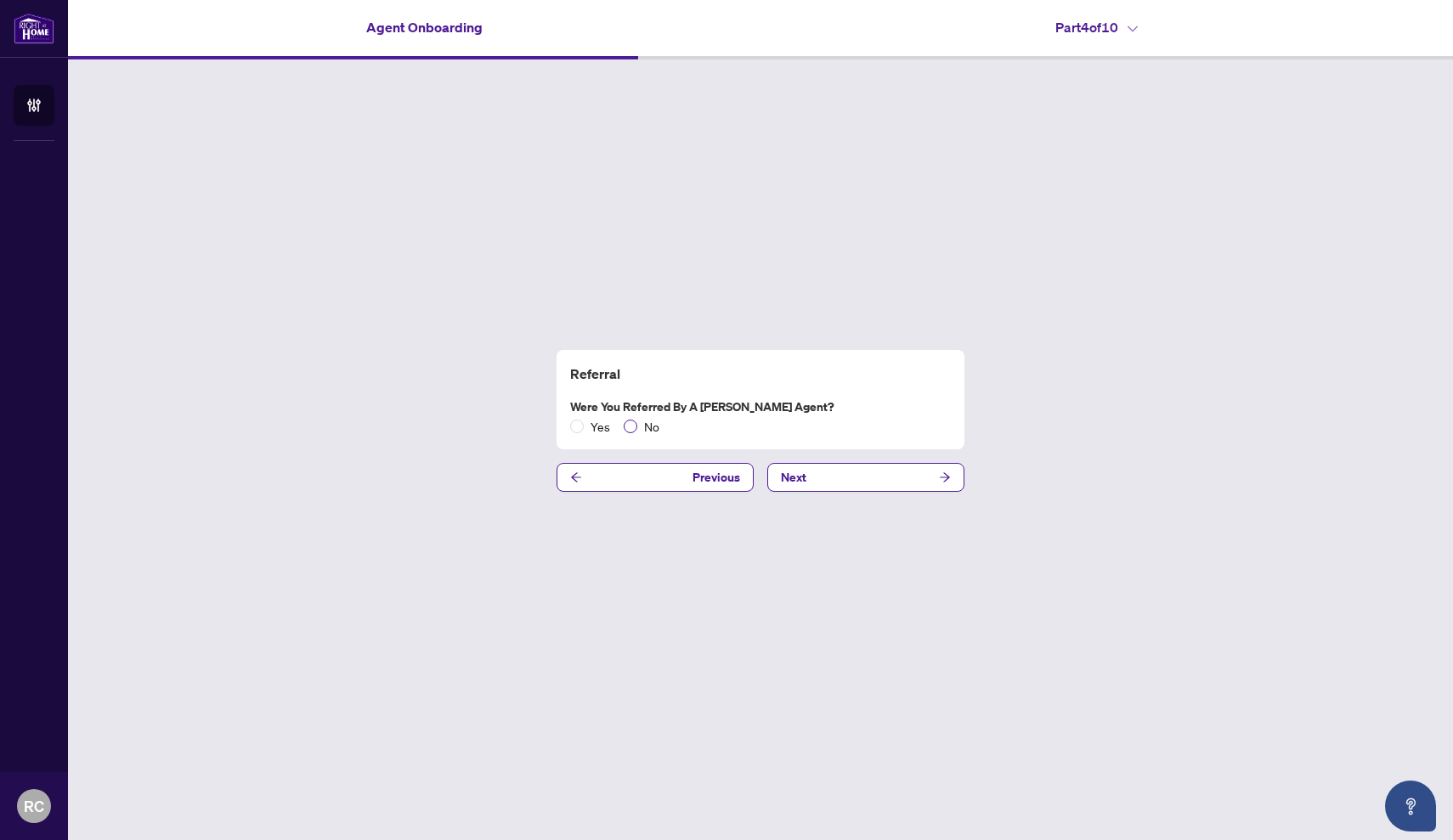
click at [630, 432] on span at bounding box center [630, 426] width 13 height 13
click at [868, 481] on button "Next" at bounding box center [865, 477] width 197 height 29
click at [802, 473] on span "Next" at bounding box center [793, 477] width 25 height 27
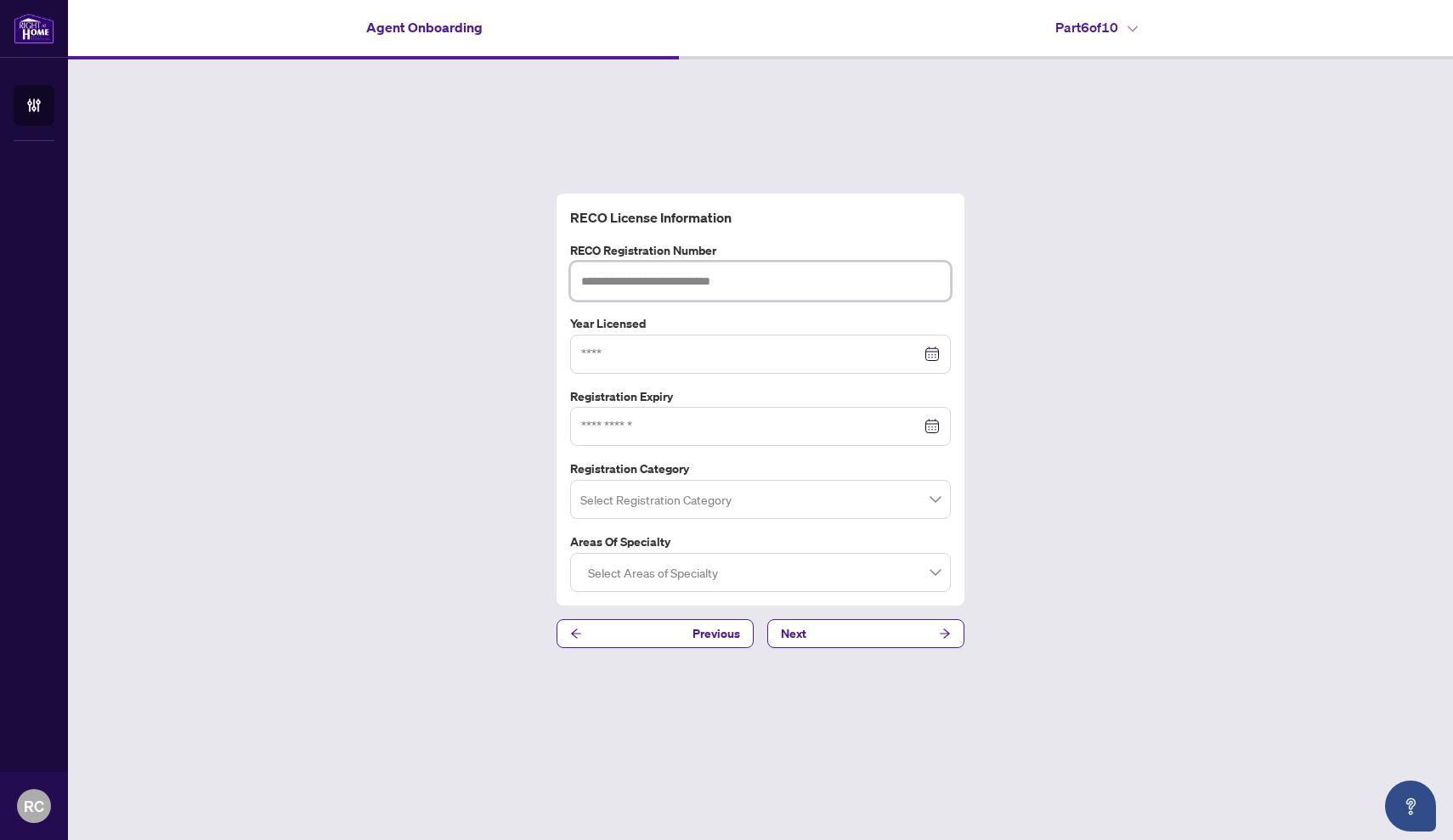
click at [706, 296] on input "text" at bounding box center [760, 280] width 381 height 39
click at [693, 354] on input at bounding box center [751, 354] width 340 height 19
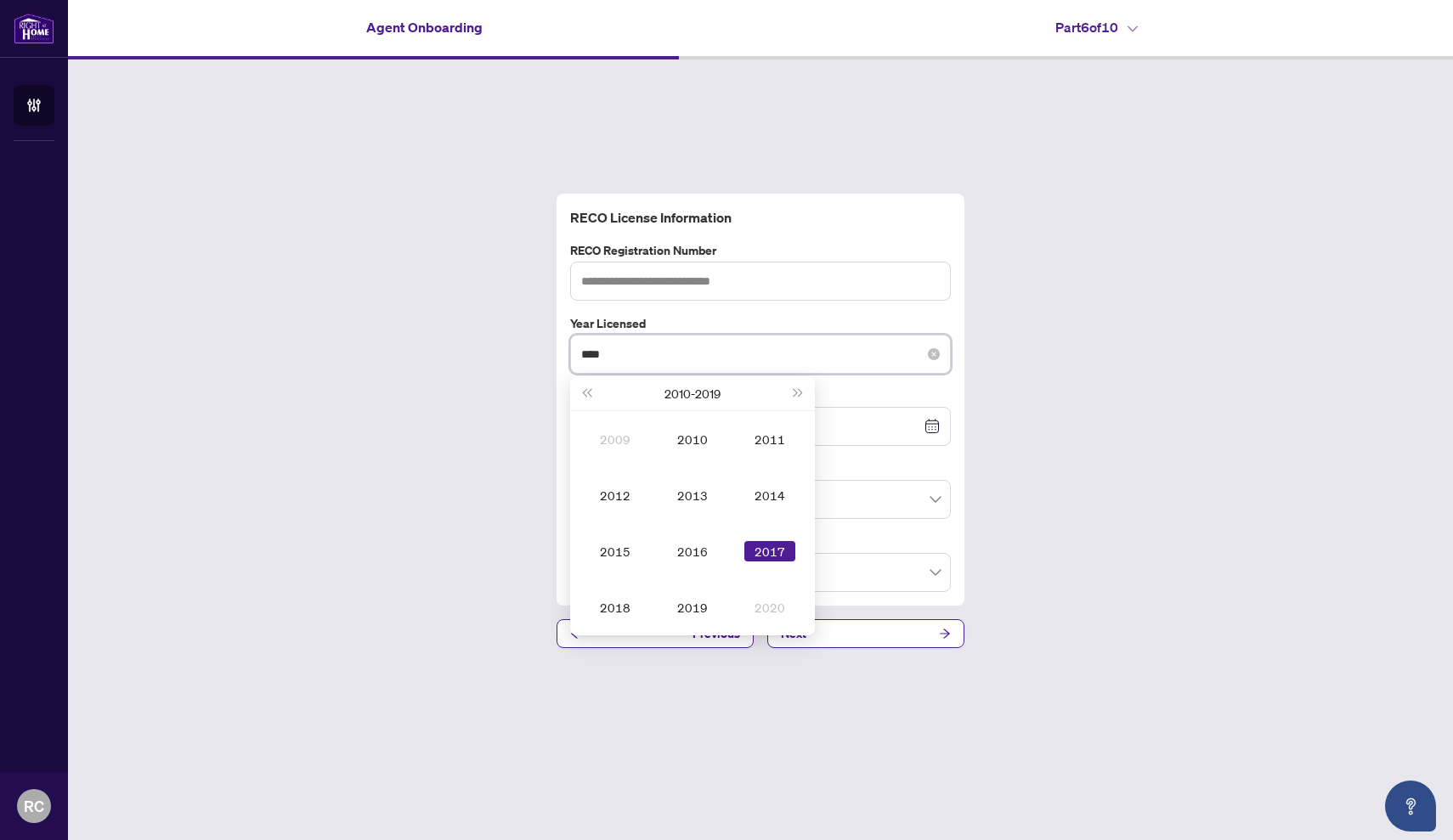
type input "****"
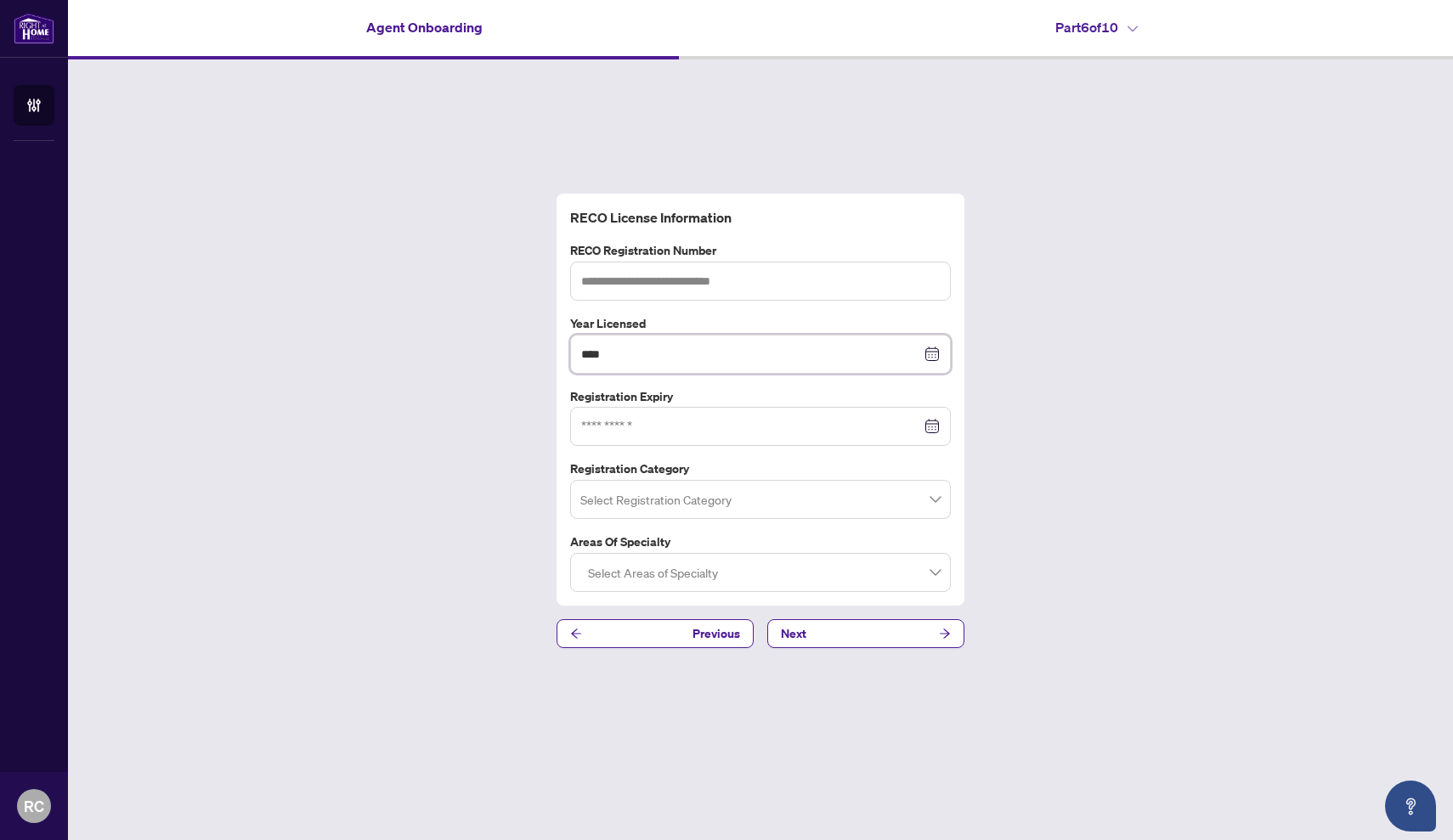
click at [678, 437] on div at bounding box center [760, 426] width 381 height 39
click at [662, 279] on input "text" at bounding box center [760, 280] width 381 height 39
click at [932, 428] on div at bounding box center [760, 426] width 359 height 19
type input "*******"
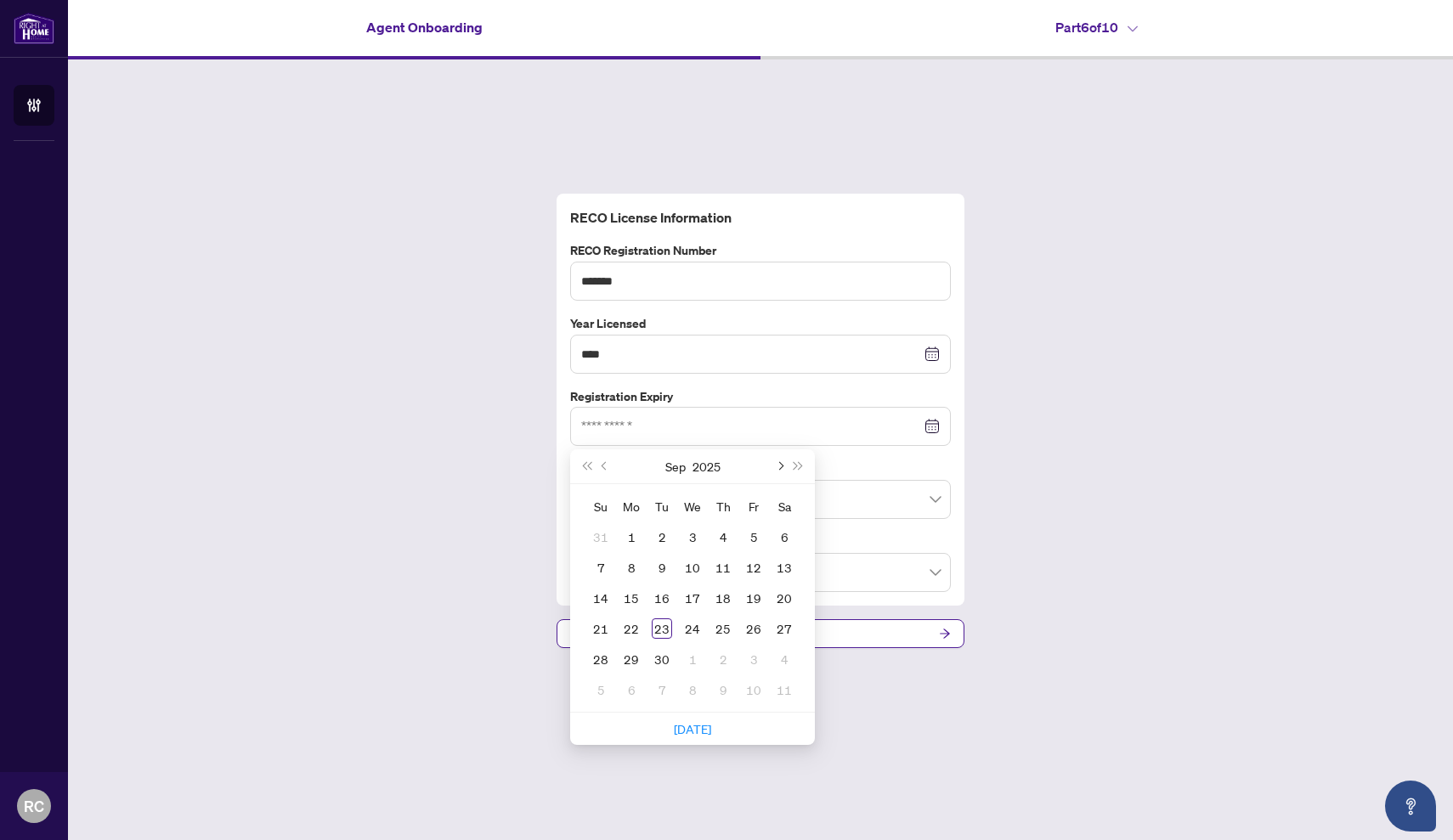
click at [783, 466] on span "Next month (PageDown)" at bounding box center [778, 465] width 8 height 8
click at [797, 468] on span "Next year (Control + right)" at bounding box center [798, 465] width 8 height 8
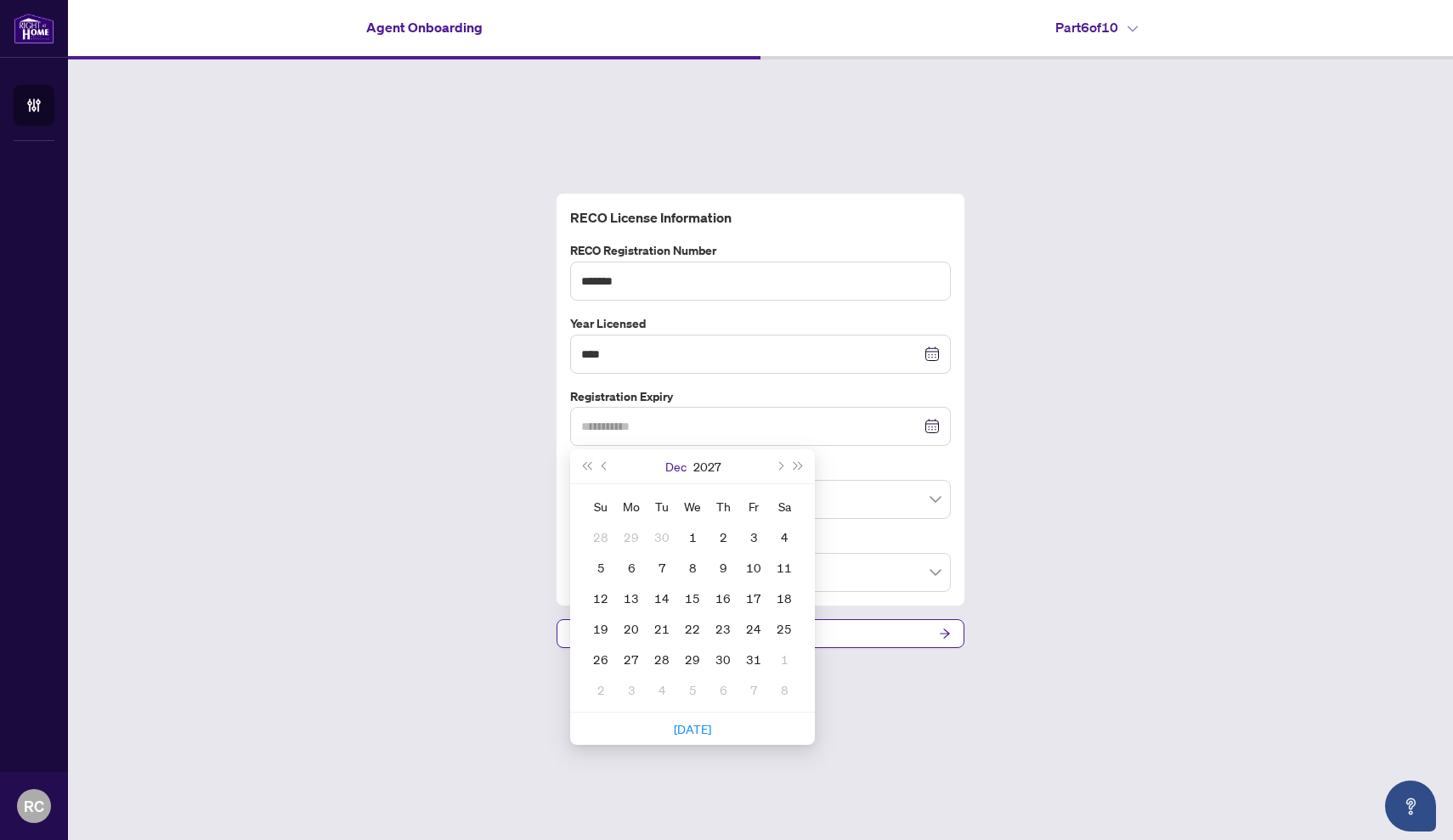
type input "**********"
click at [605, 469] on span "Previous month (PageUp)" at bounding box center [605, 465] width 8 height 8
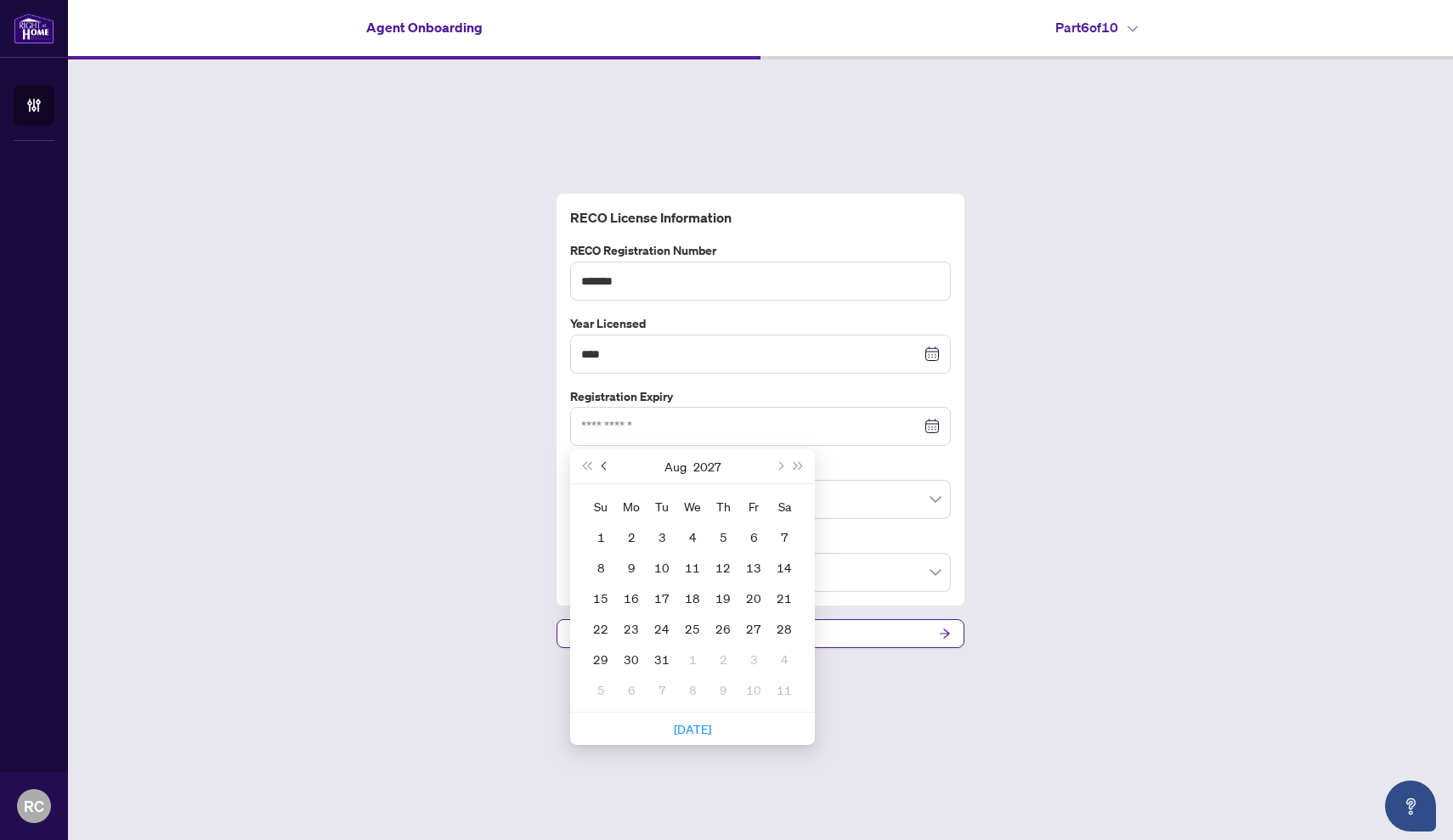
click at [605, 469] on span "Previous month (PageUp)" at bounding box center [605, 465] width 8 height 8
click at [784, 462] on button "Next month (PageDown)" at bounding box center [779, 466] width 19 height 34
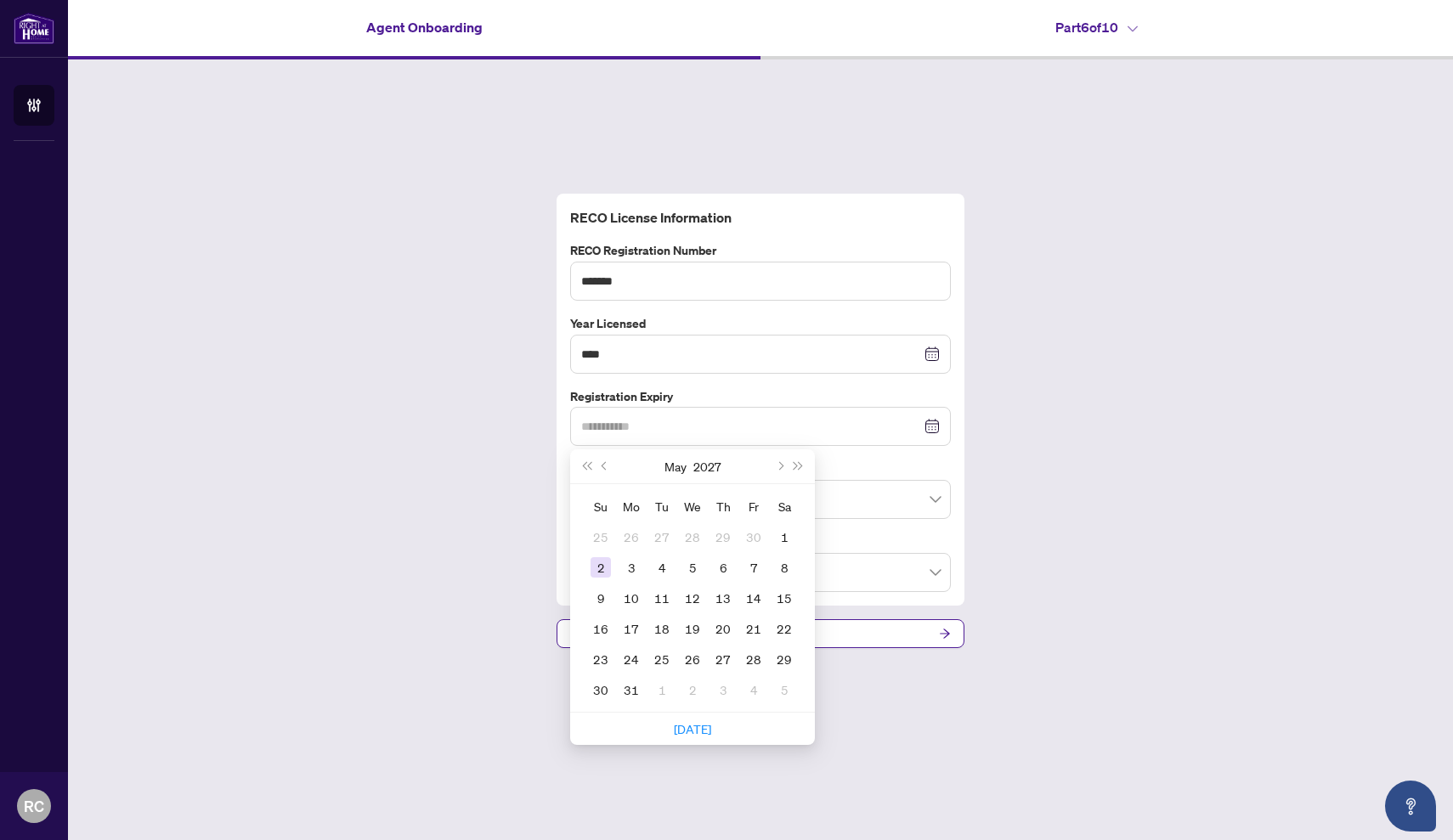
type input "**********"
click at [605, 569] on div "2" at bounding box center [600, 567] width 21 height 21
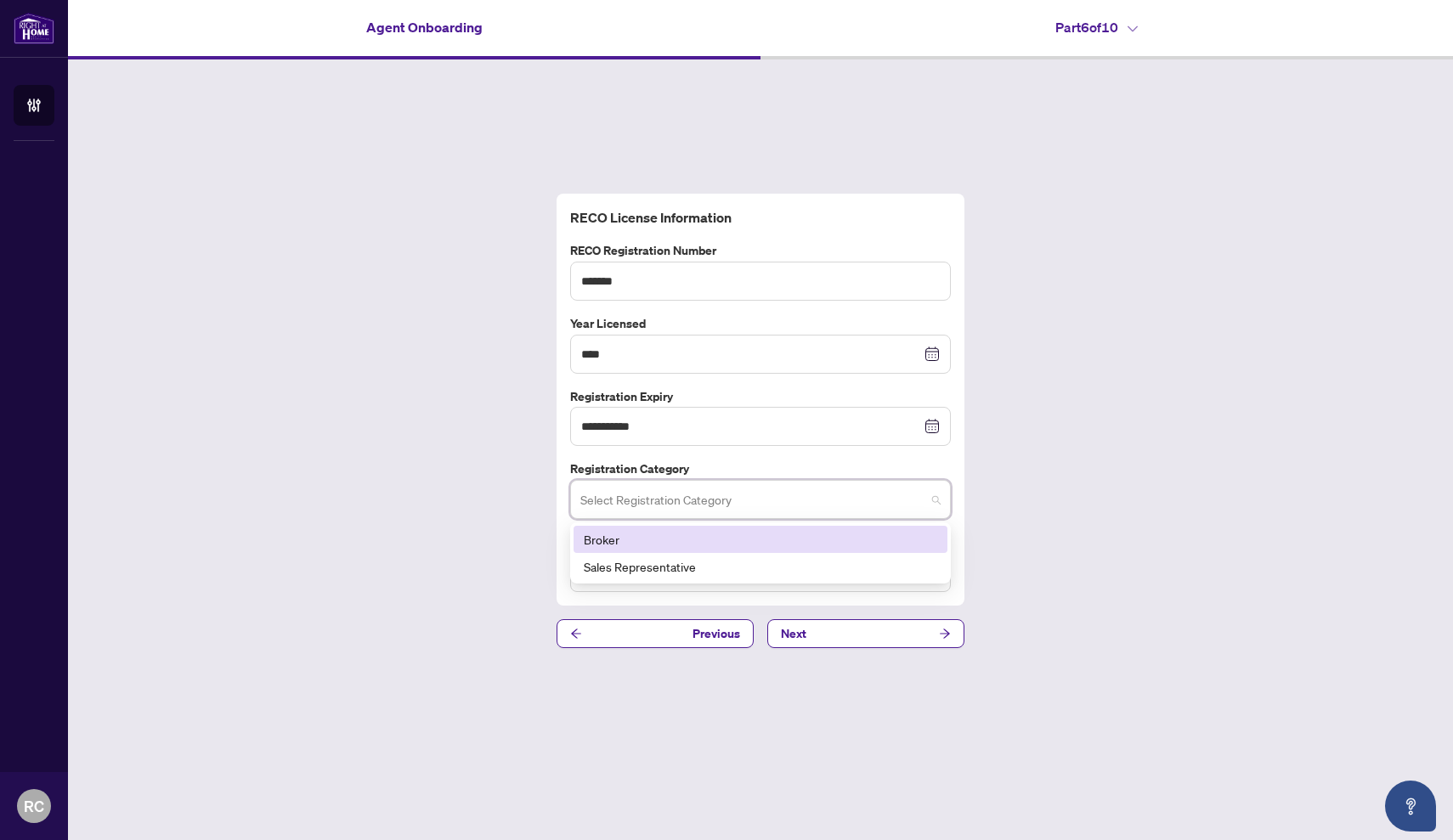
click at [829, 498] on input "search" at bounding box center [753, 502] width 345 height 38
click at [812, 535] on div "Broker" at bounding box center [759, 539] width 353 height 19
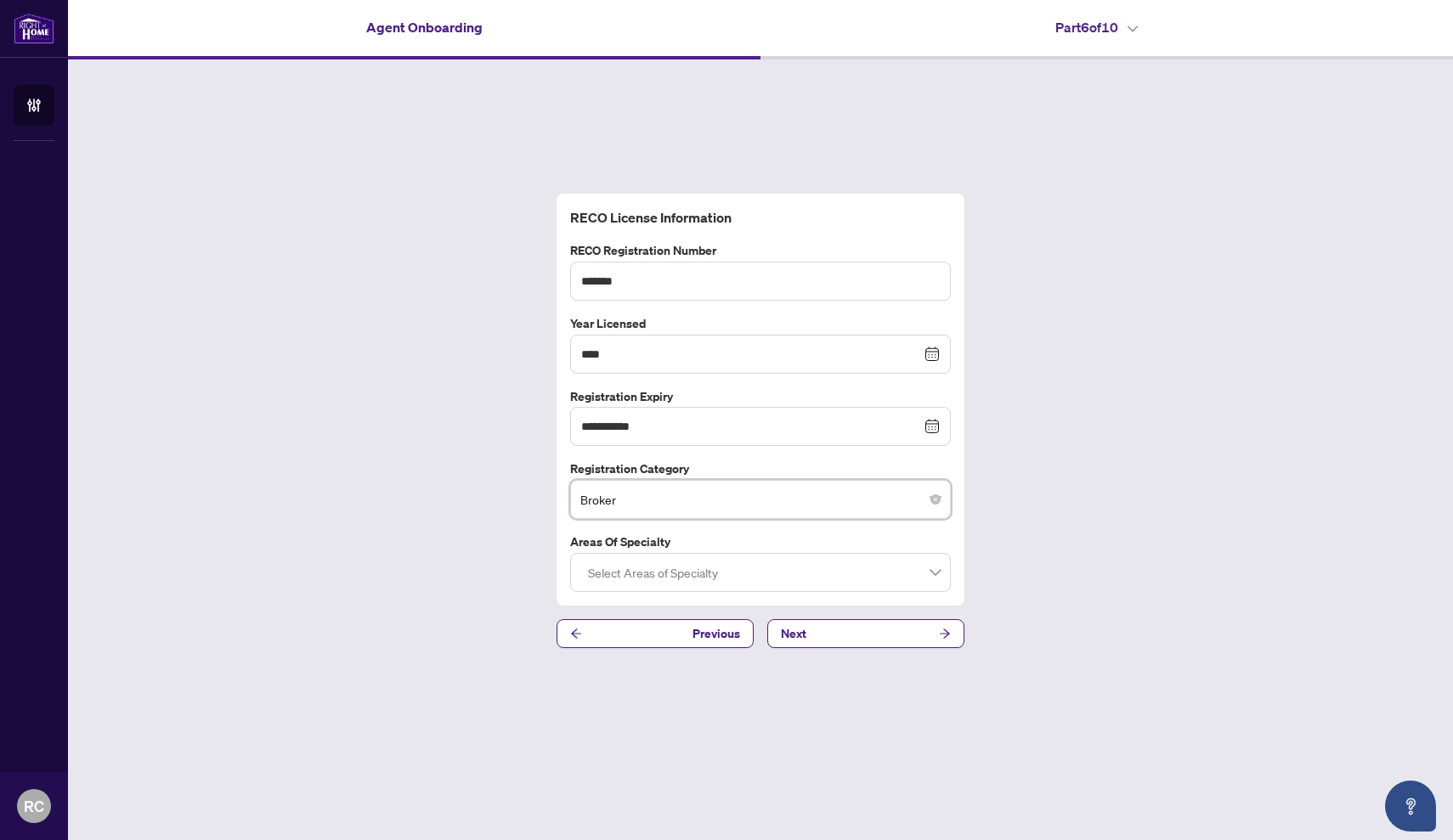
click at [822, 575] on div at bounding box center [760, 572] width 359 height 31
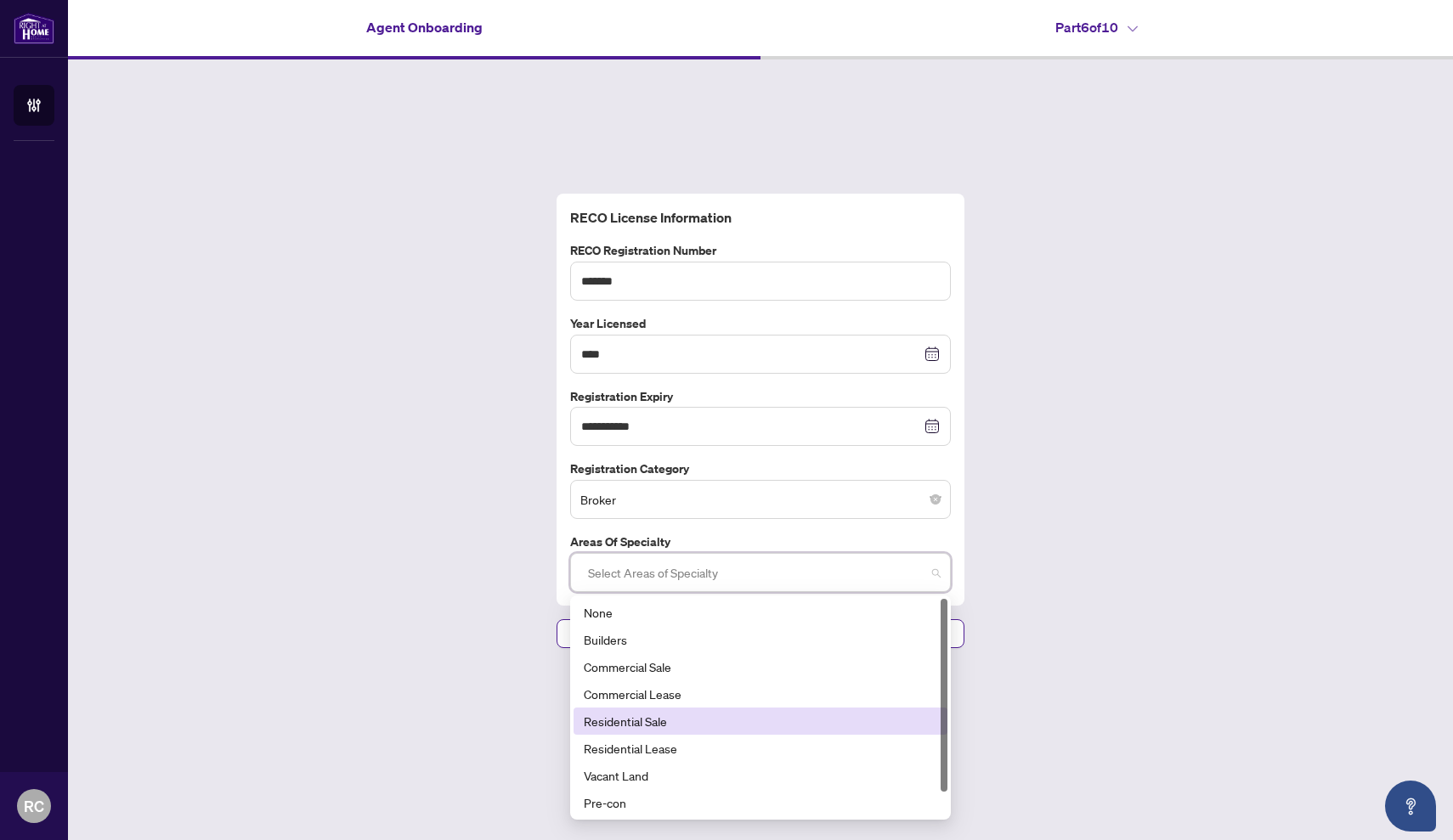
click at [868, 713] on div "Residential Sale" at bounding box center [759, 721] width 353 height 19
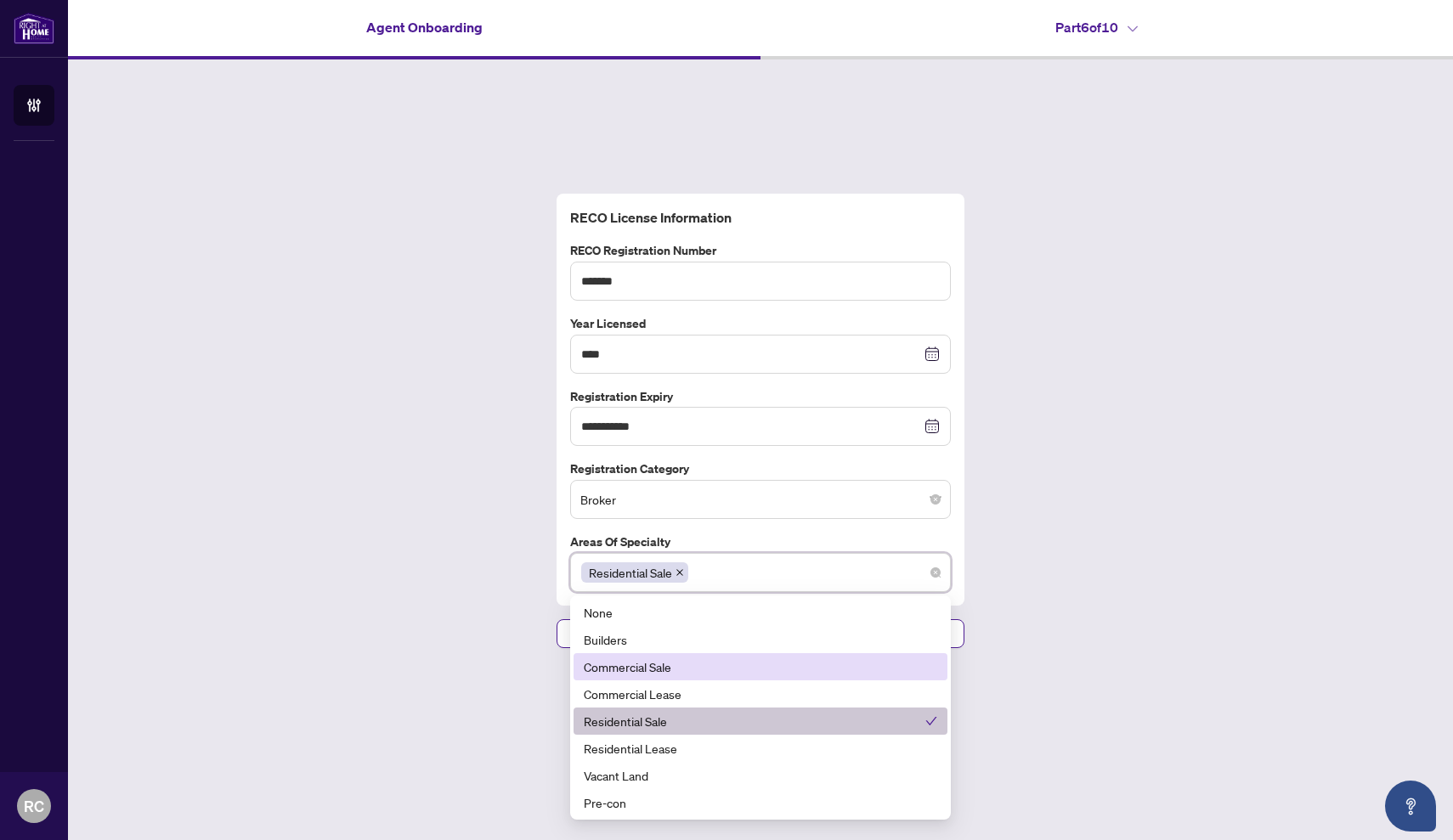
click at [1115, 586] on div "**********" at bounding box center [760, 420] width 1385 height 723
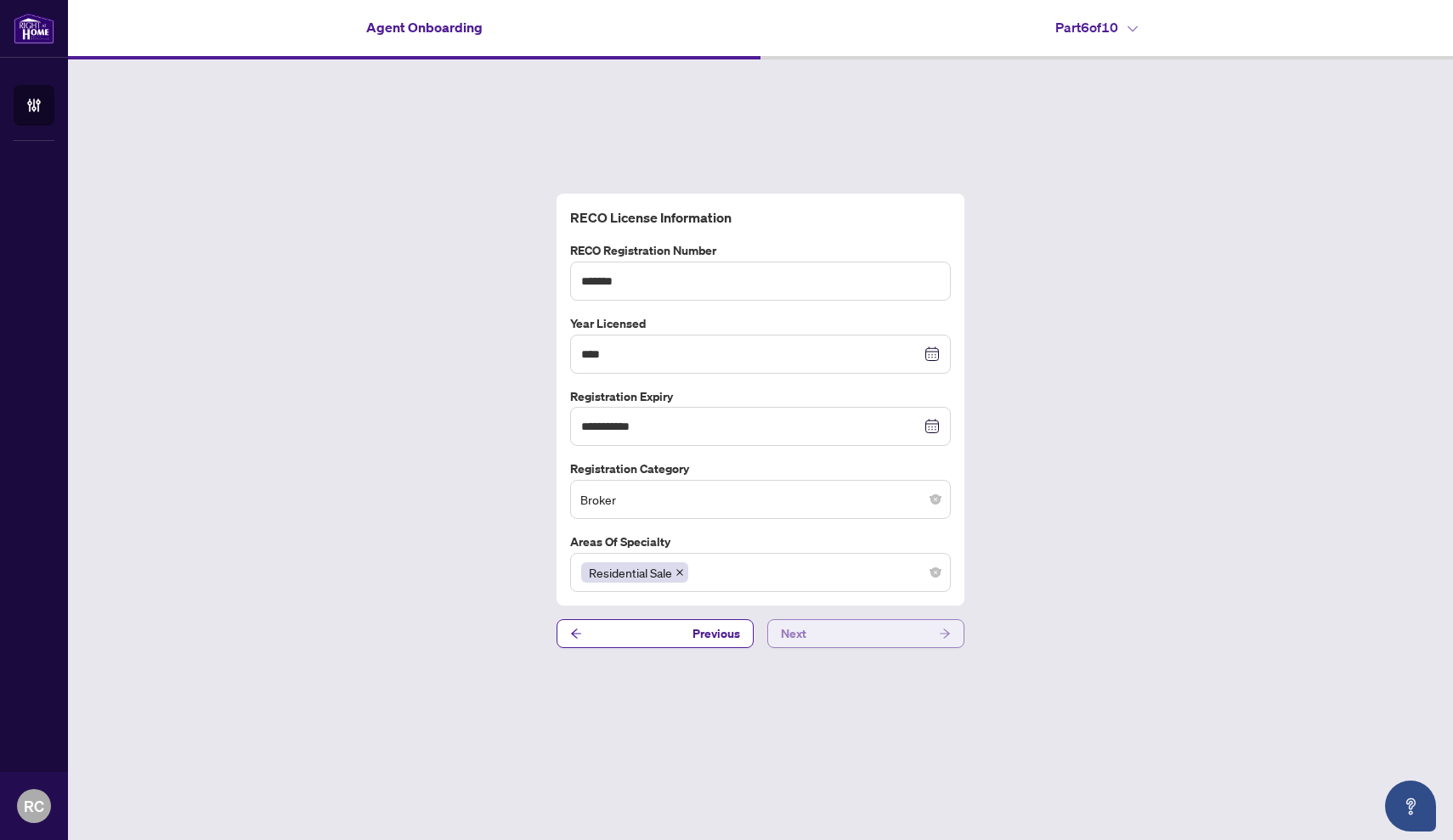
click at [800, 641] on span "Next" at bounding box center [793, 633] width 25 height 27
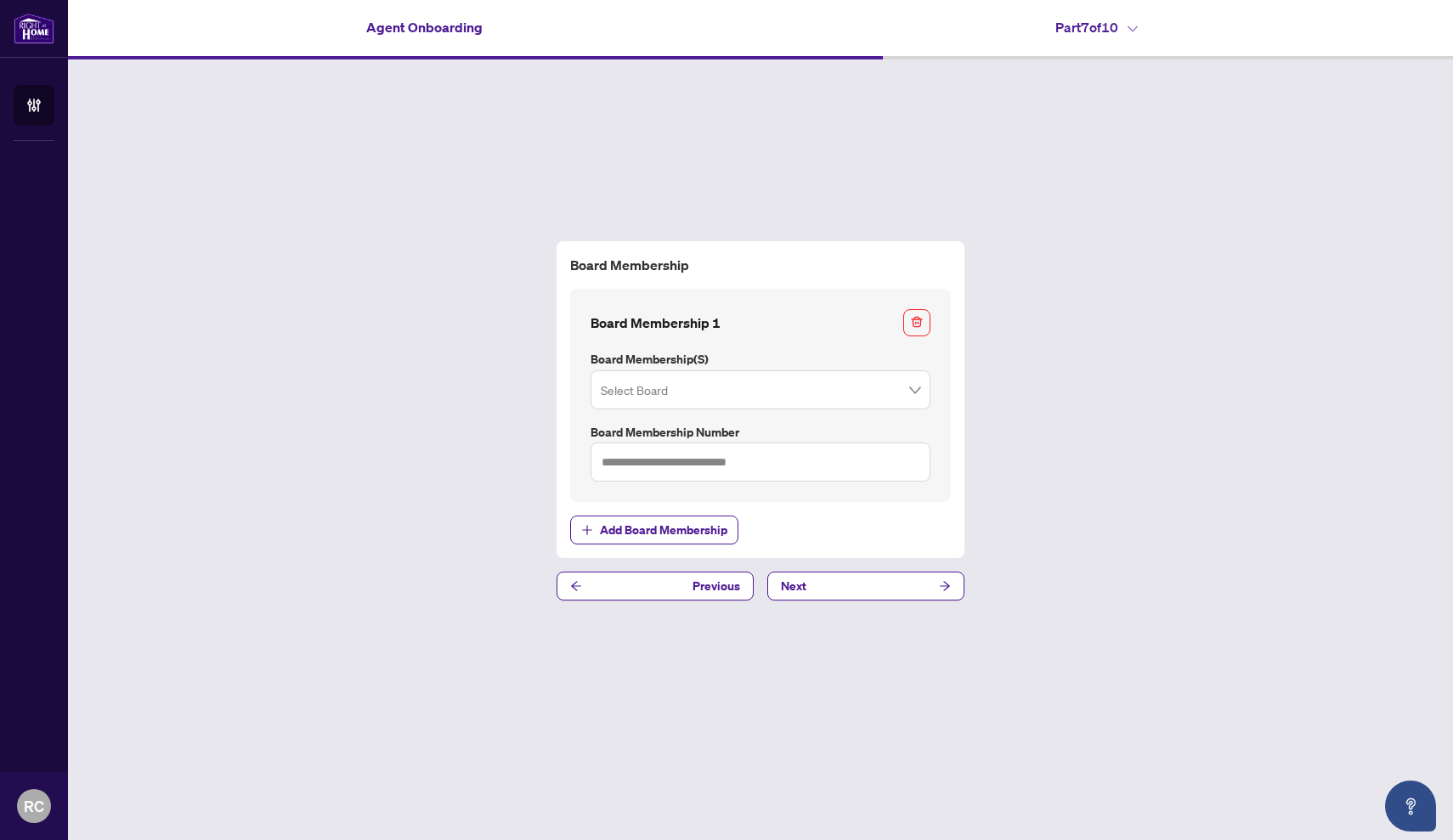
click at [747, 389] on input "search" at bounding box center [752, 393] width 304 height 38
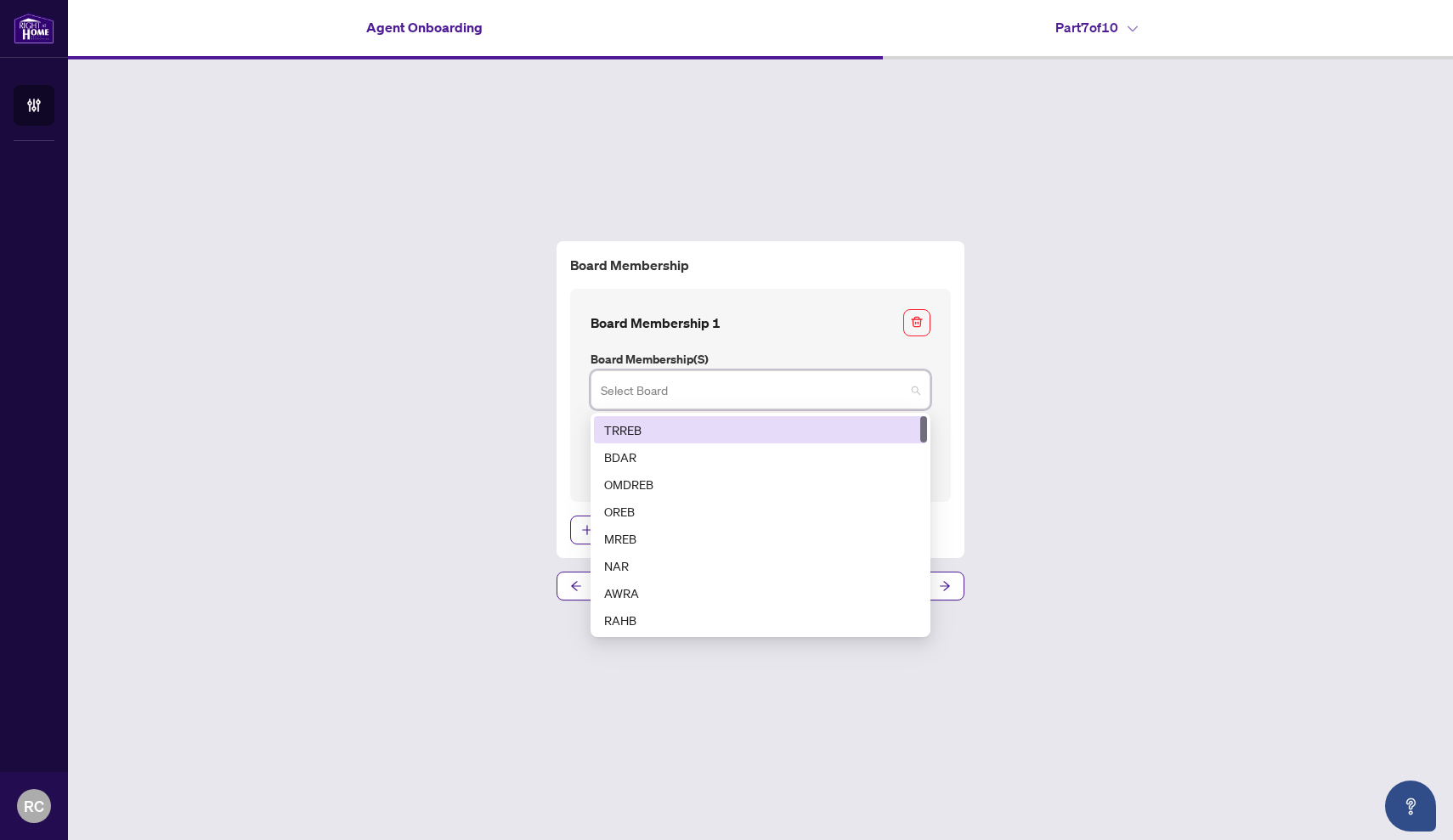
click at [747, 389] on input "search" at bounding box center [752, 393] width 304 height 38
click at [712, 429] on div "TRREB" at bounding box center [760, 429] width 313 height 19
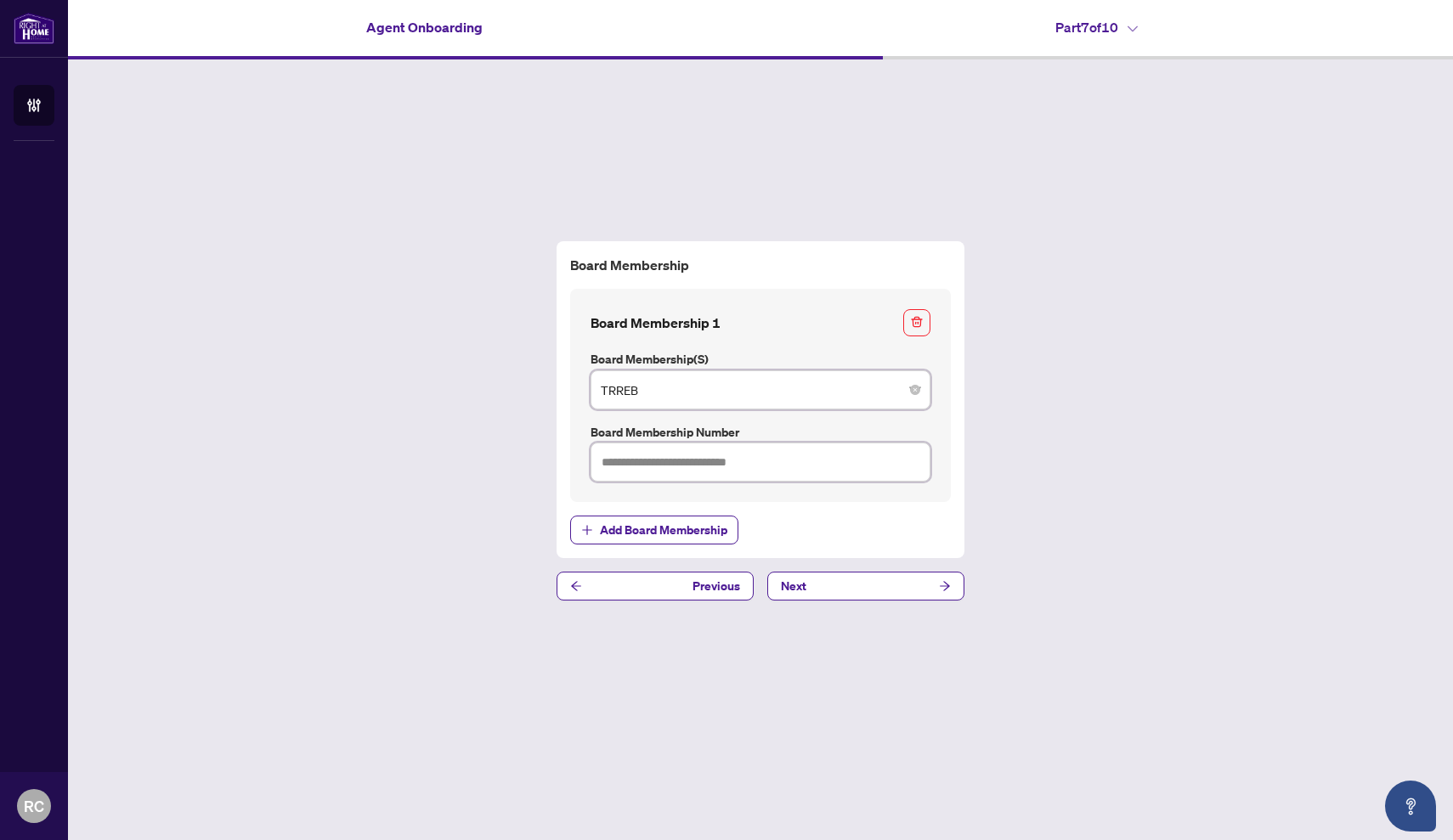
click at [720, 459] on input "text" at bounding box center [760, 462] width 340 height 39
type input "*******"
click at [833, 590] on button "Next" at bounding box center [865, 586] width 197 height 29
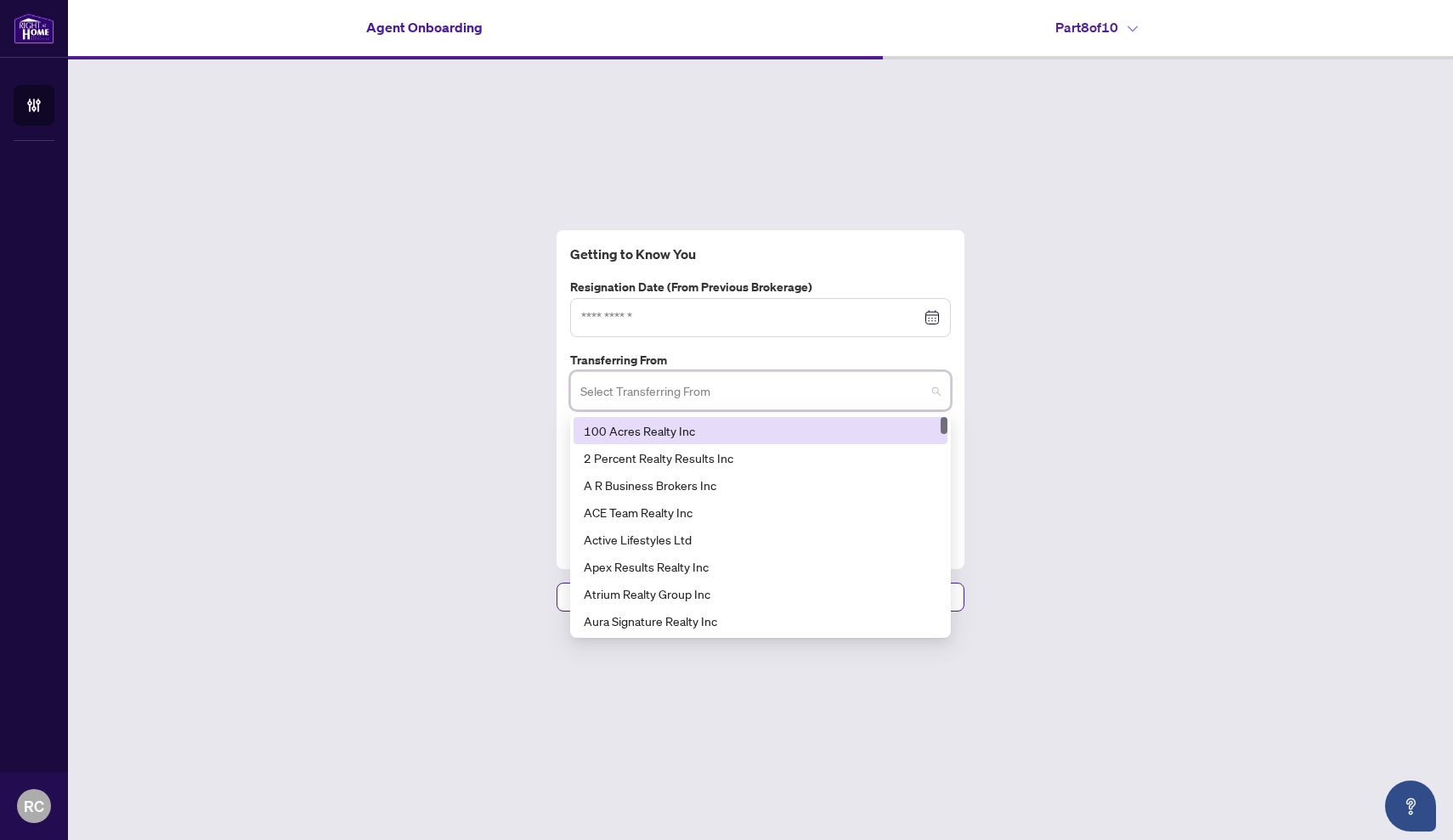
click at [865, 396] on input "search" at bounding box center [753, 393] width 345 height 38
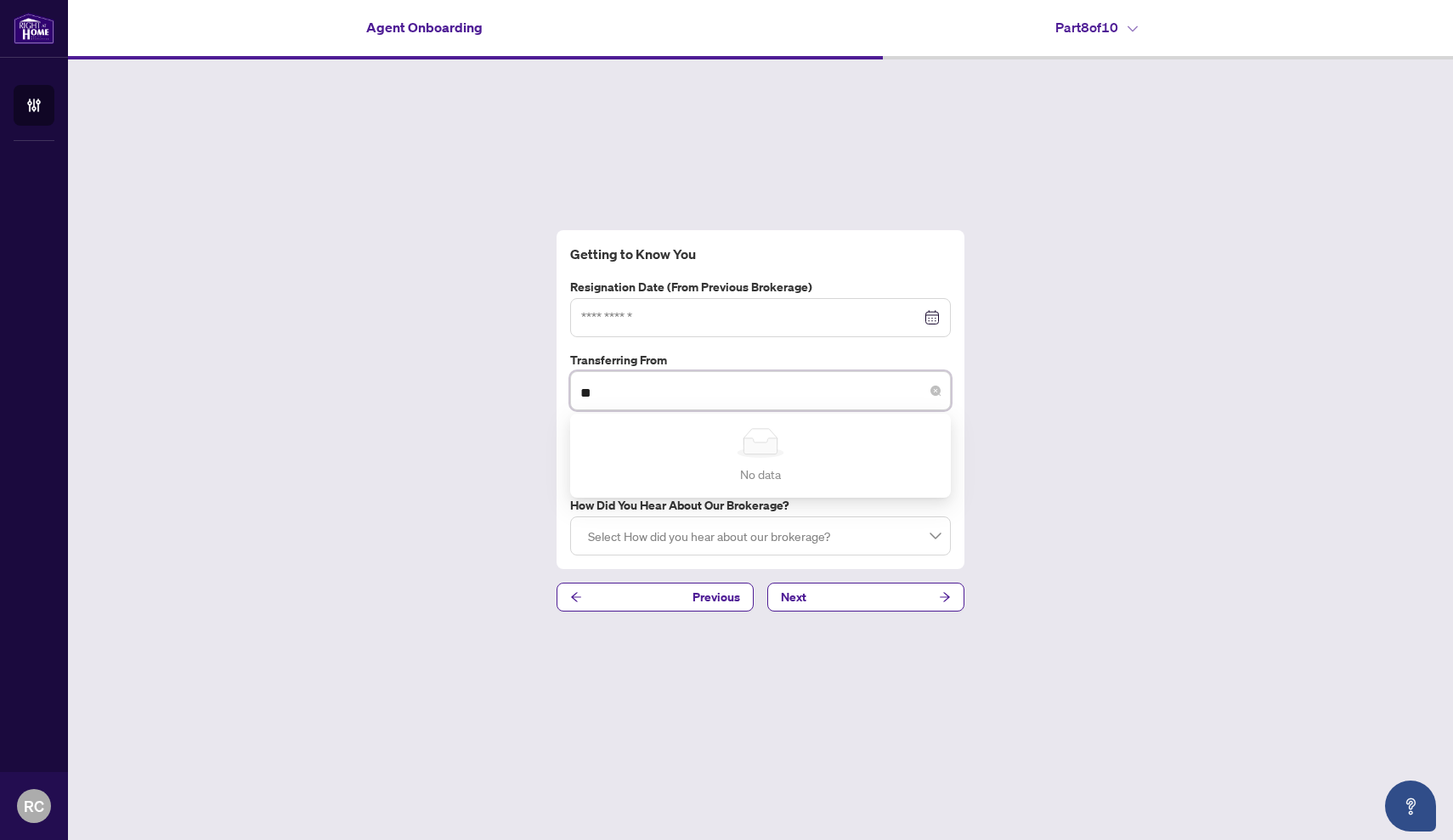
type input "*"
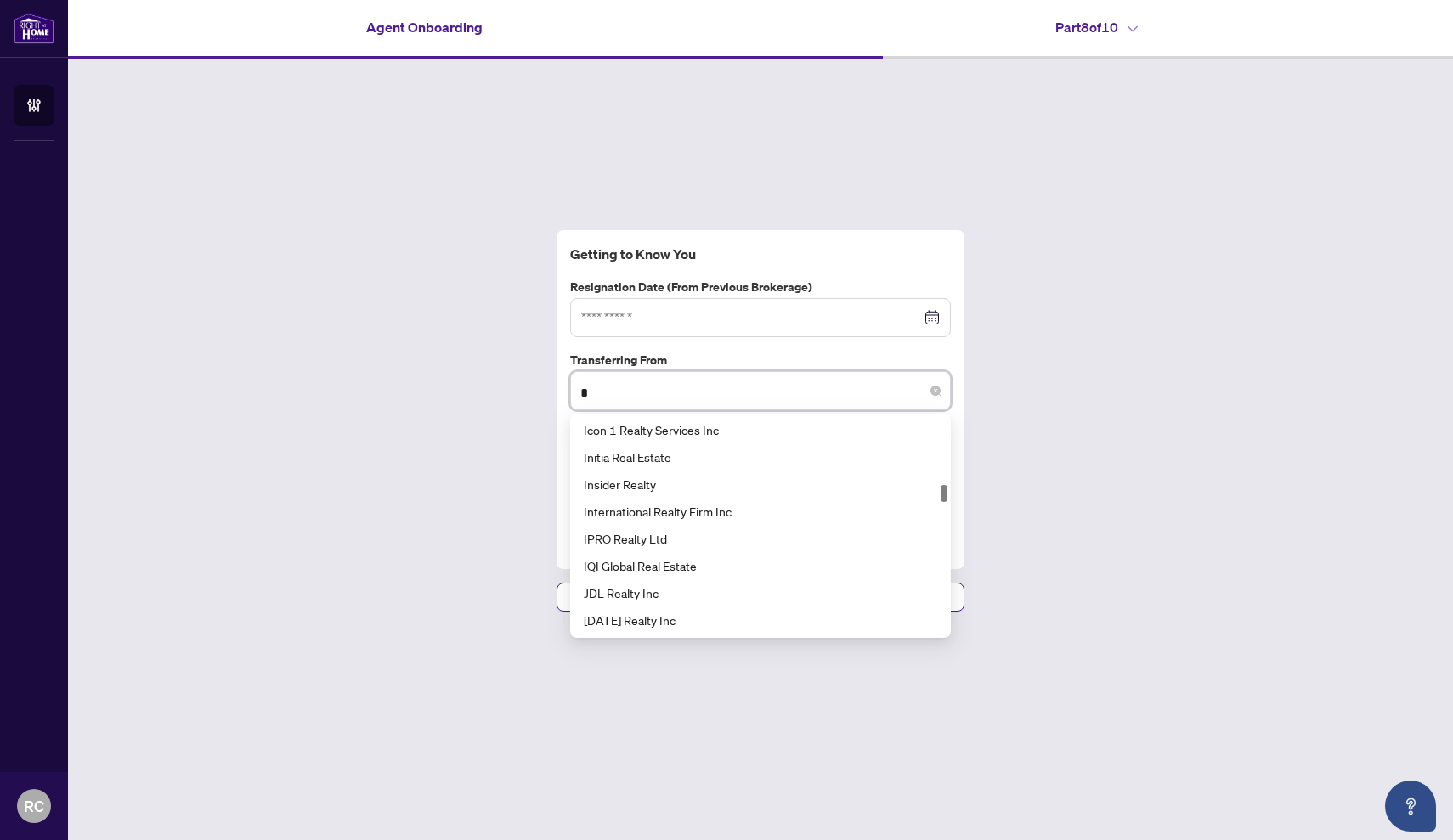
scroll to position [2792, 0]
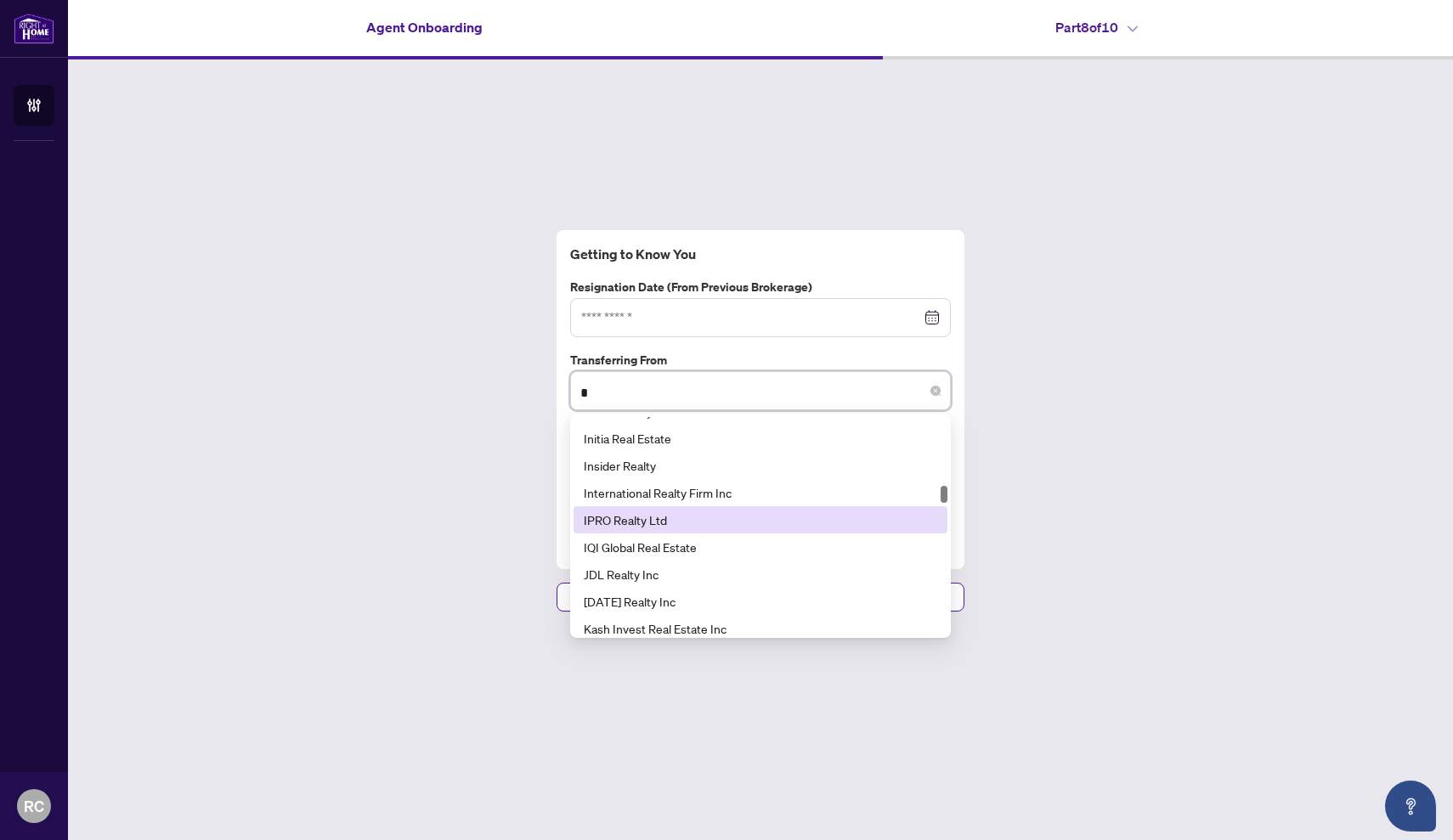
click at [699, 519] on div "IPRO Realty Ltd" at bounding box center [759, 519] width 353 height 19
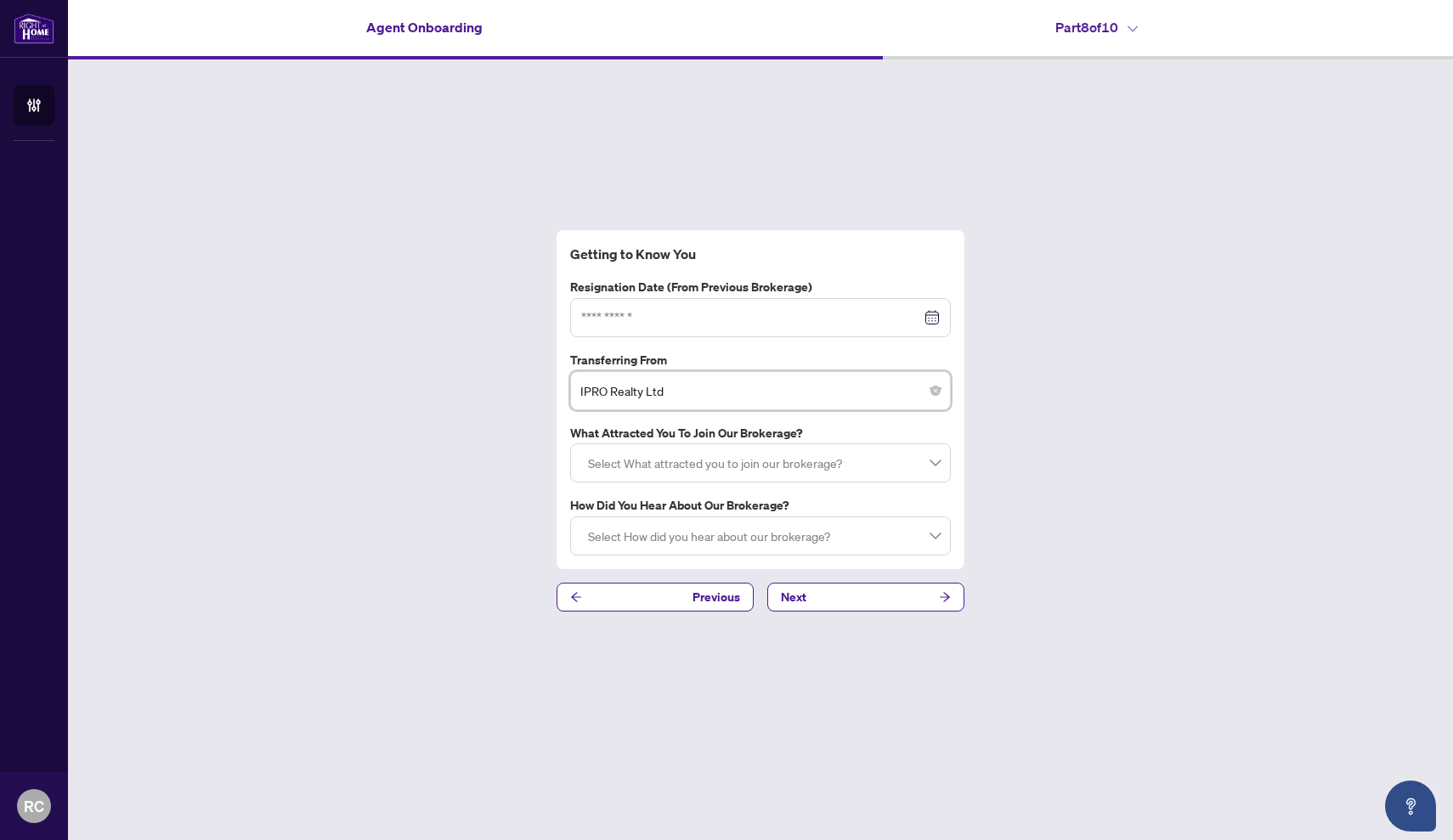
click at [705, 459] on div at bounding box center [760, 463] width 359 height 31
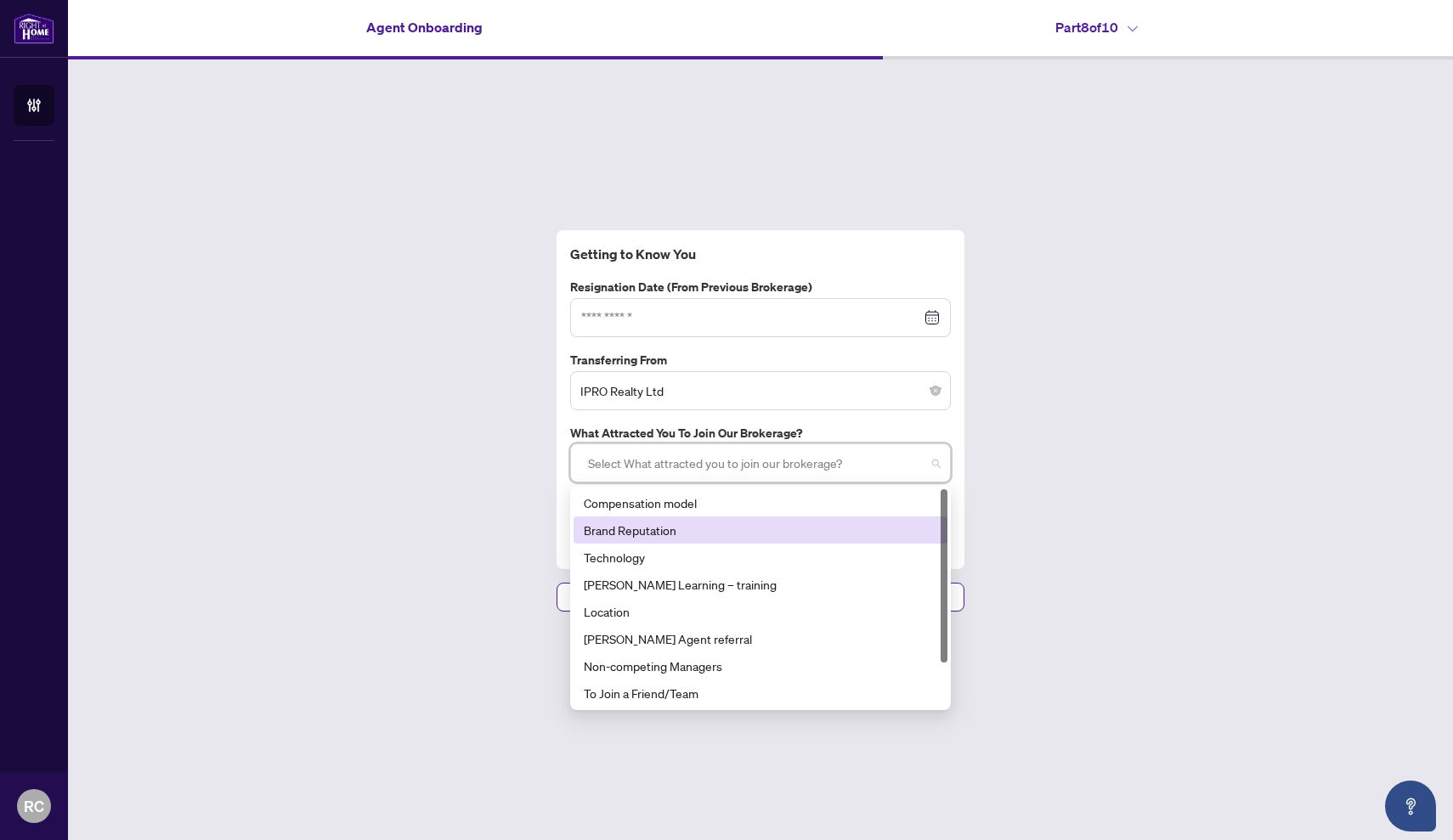
click at [695, 537] on div "Brand Reputation" at bounding box center [759, 530] width 353 height 19
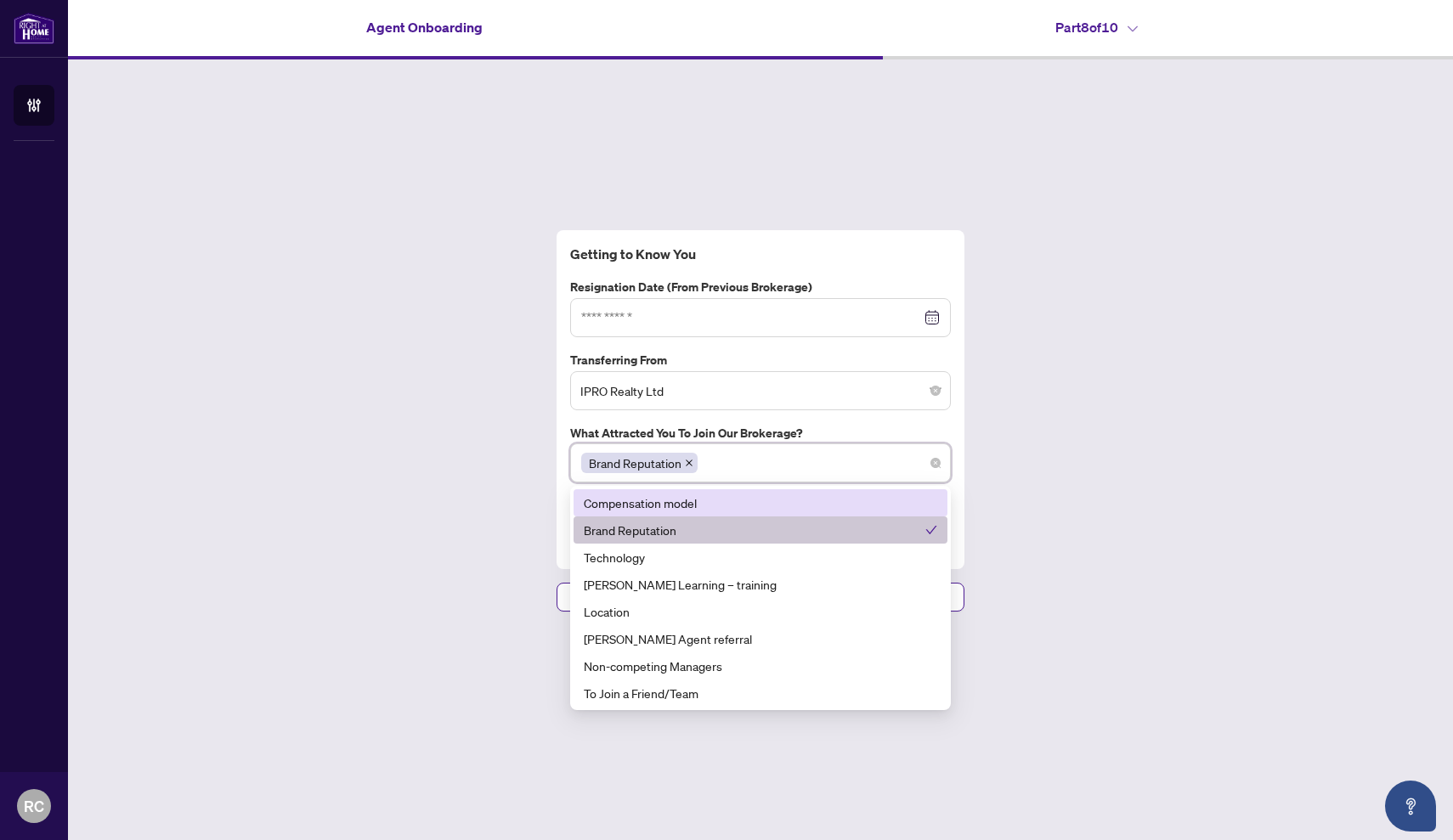
click at [1127, 486] on div "Getting to Know You Resignation Date (from previous brokerage) Transferring Fro…" at bounding box center [760, 420] width 1385 height 723
click at [855, 464] on div "Brand Reputation" at bounding box center [760, 463] width 359 height 31
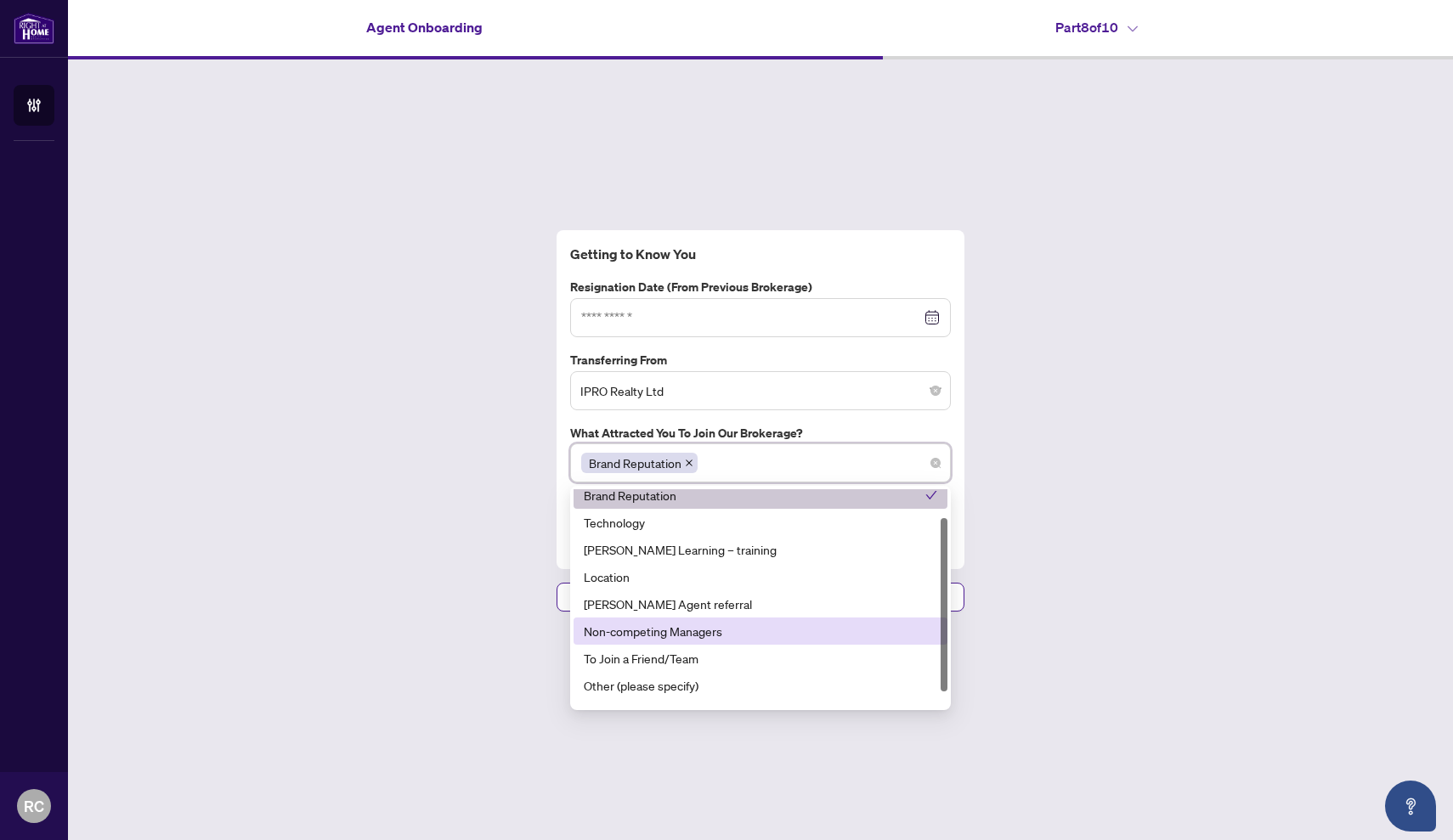
scroll to position [55, 0]
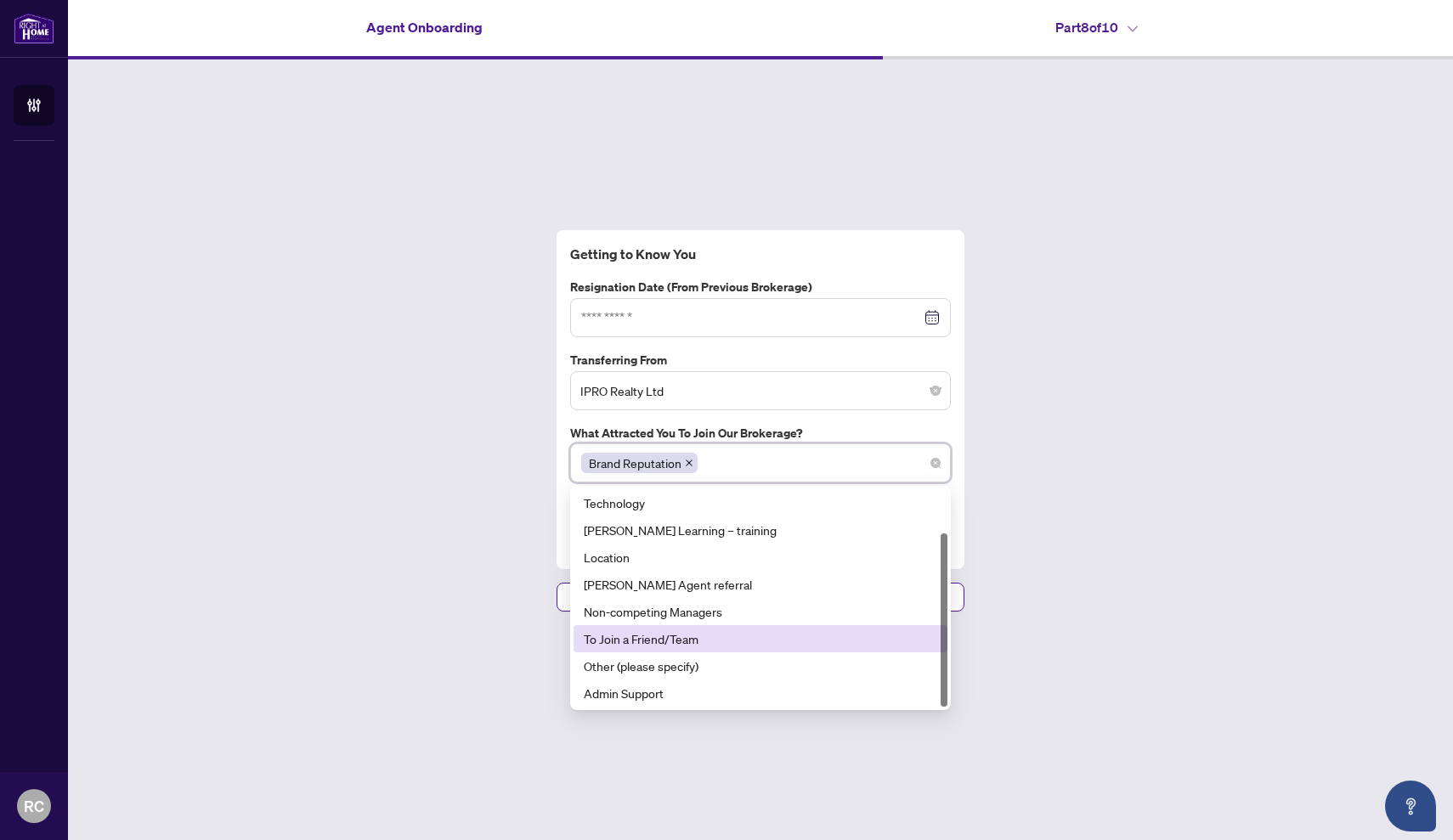
click at [491, 688] on div "Getting to Know You Resignation Date (from previous brokerage) Transferring Fro…" at bounding box center [760, 420] width 1385 height 723
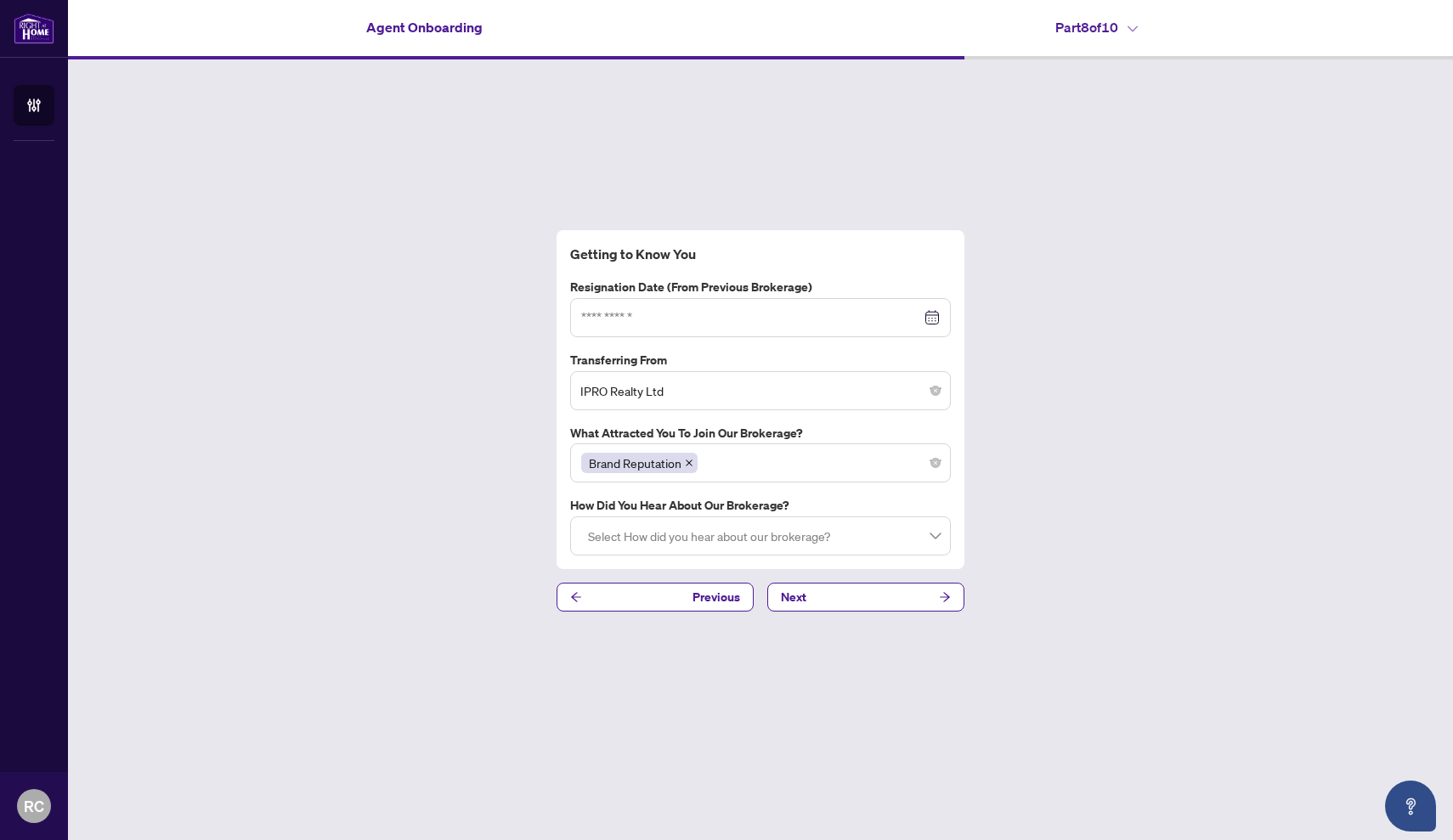
click at [713, 533] on div at bounding box center [760, 536] width 359 height 31
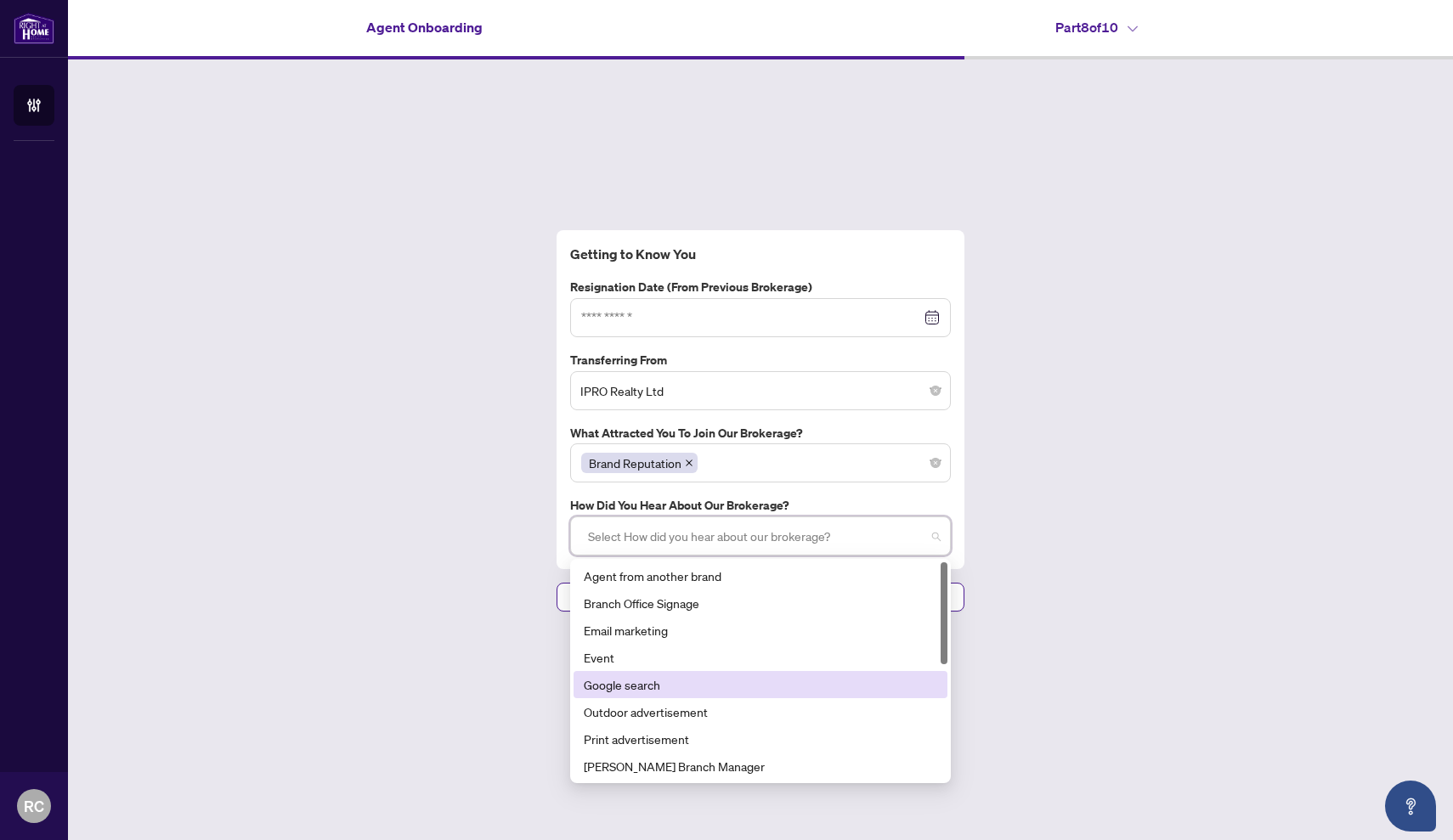
drag, startPoint x: 686, startPoint y: 572, endPoint x: 622, endPoint y: 684, distance: 129.0
click at [622, 684] on div "Agent from another brand Branch Office Signage Email marketing Event Google sea…" at bounding box center [760, 698] width 374 height 272
click at [622, 684] on div "Google search" at bounding box center [759, 685] width 353 height 19
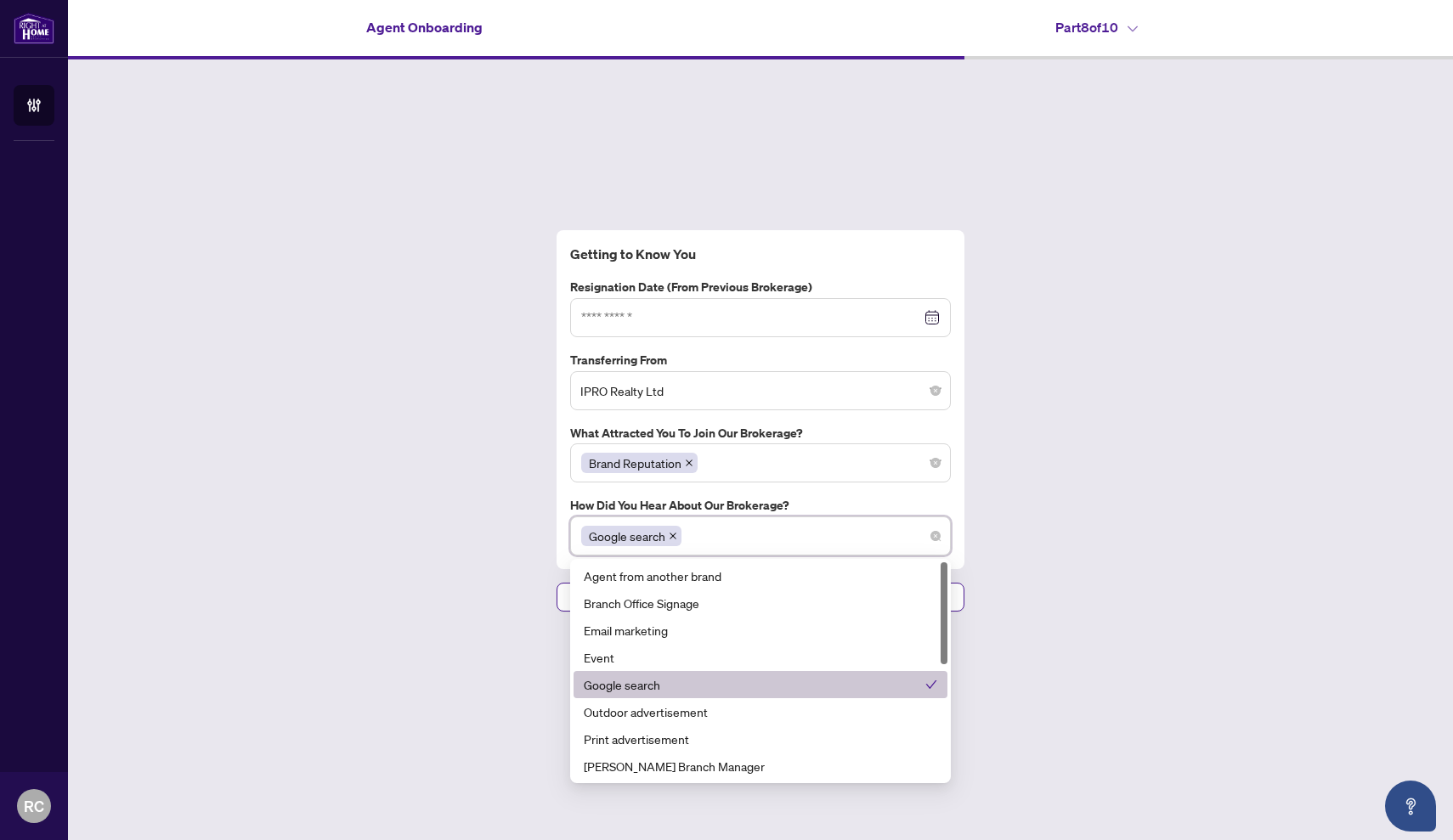
click at [466, 695] on div "Getting to Know You Resignation Date (from previous brokerage) Transferring Fro…" at bounding box center [760, 420] width 1385 height 723
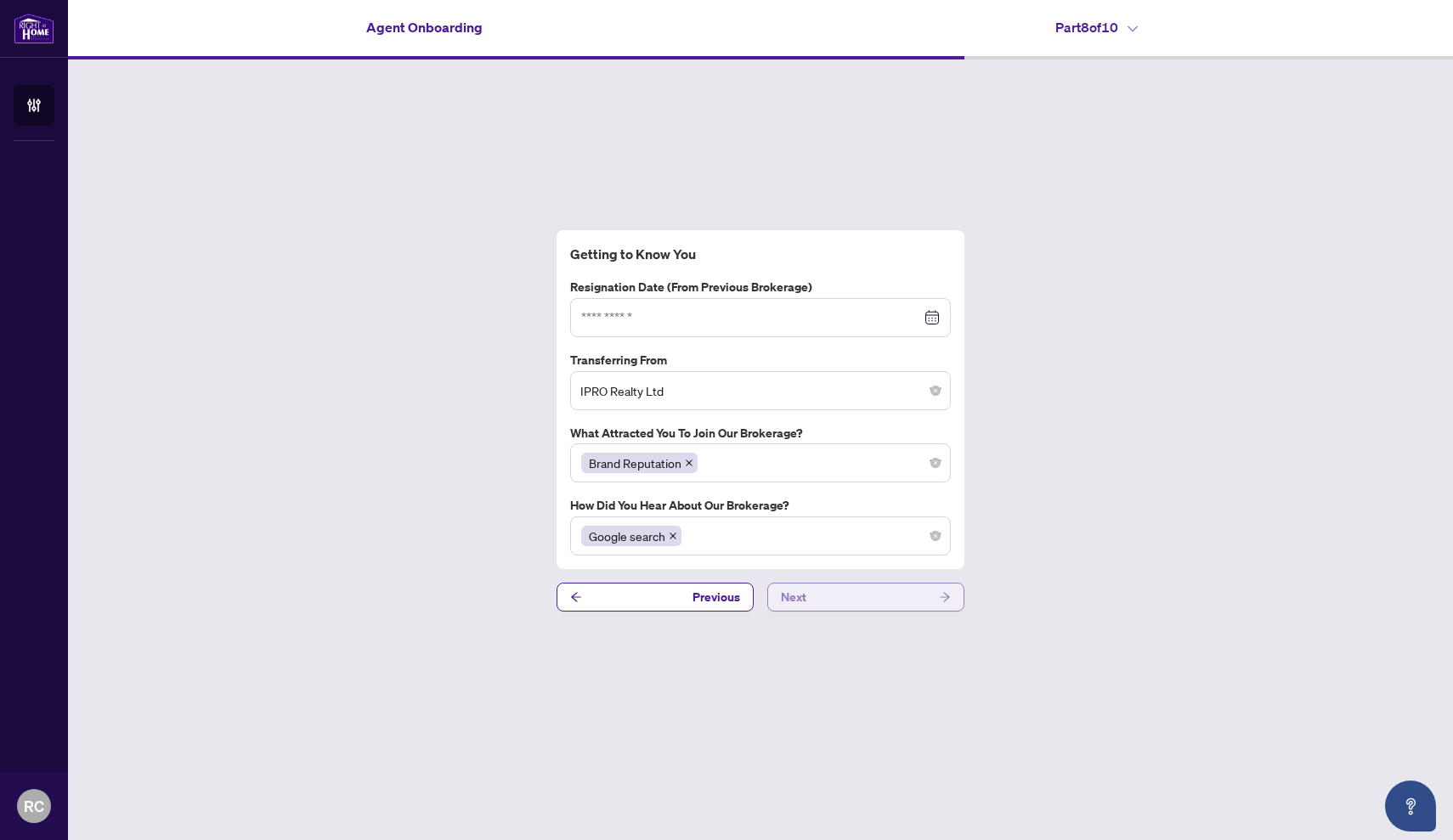
click at [825, 593] on button "Next" at bounding box center [865, 597] width 197 height 29
click at [931, 323] on div at bounding box center [760, 317] width 359 height 19
click at [1041, 323] on div "Getting to Know You Resignation Date (from previous brokerage) [DATE] Su Mo Tu …" at bounding box center [760, 420] width 1385 height 723
click at [834, 606] on button "Next" at bounding box center [865, 597] width 197 height 29
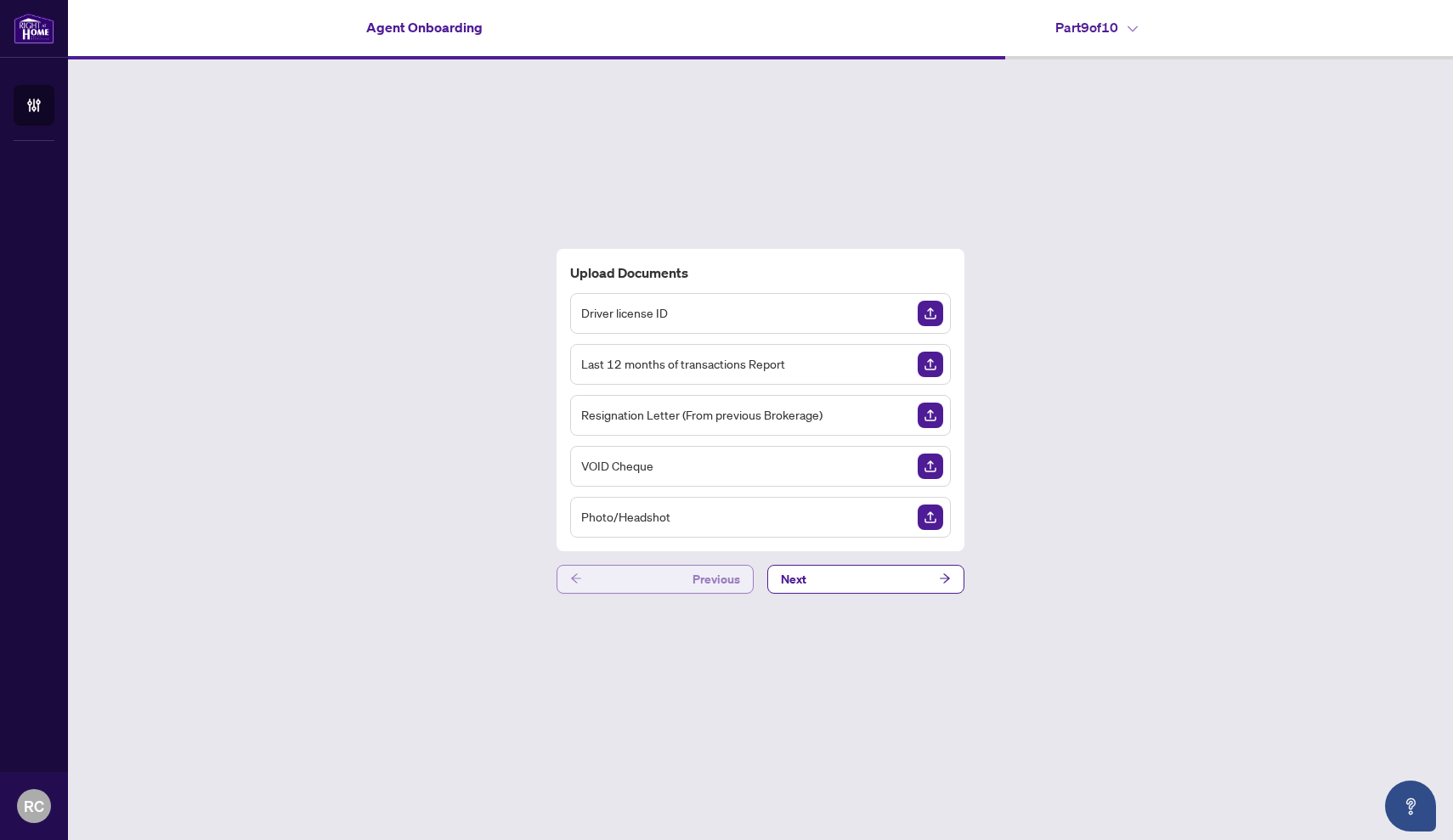
click at [704, 582] on span "Previous" at bounding box center [716, 579] width 48 height 27
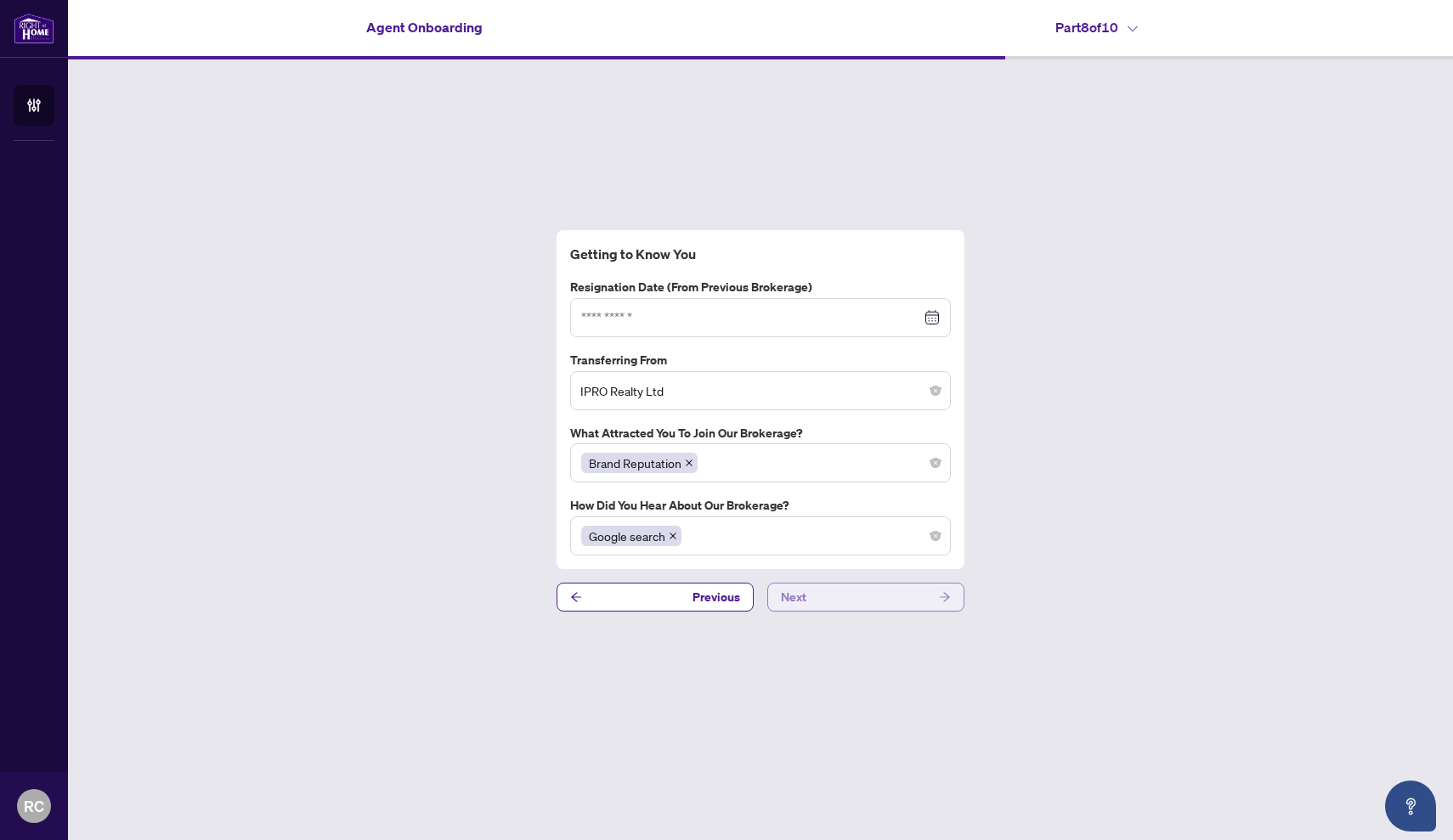
click at [860, 597] on button "Next" at bounding box center [865, 597] width 197 height 29
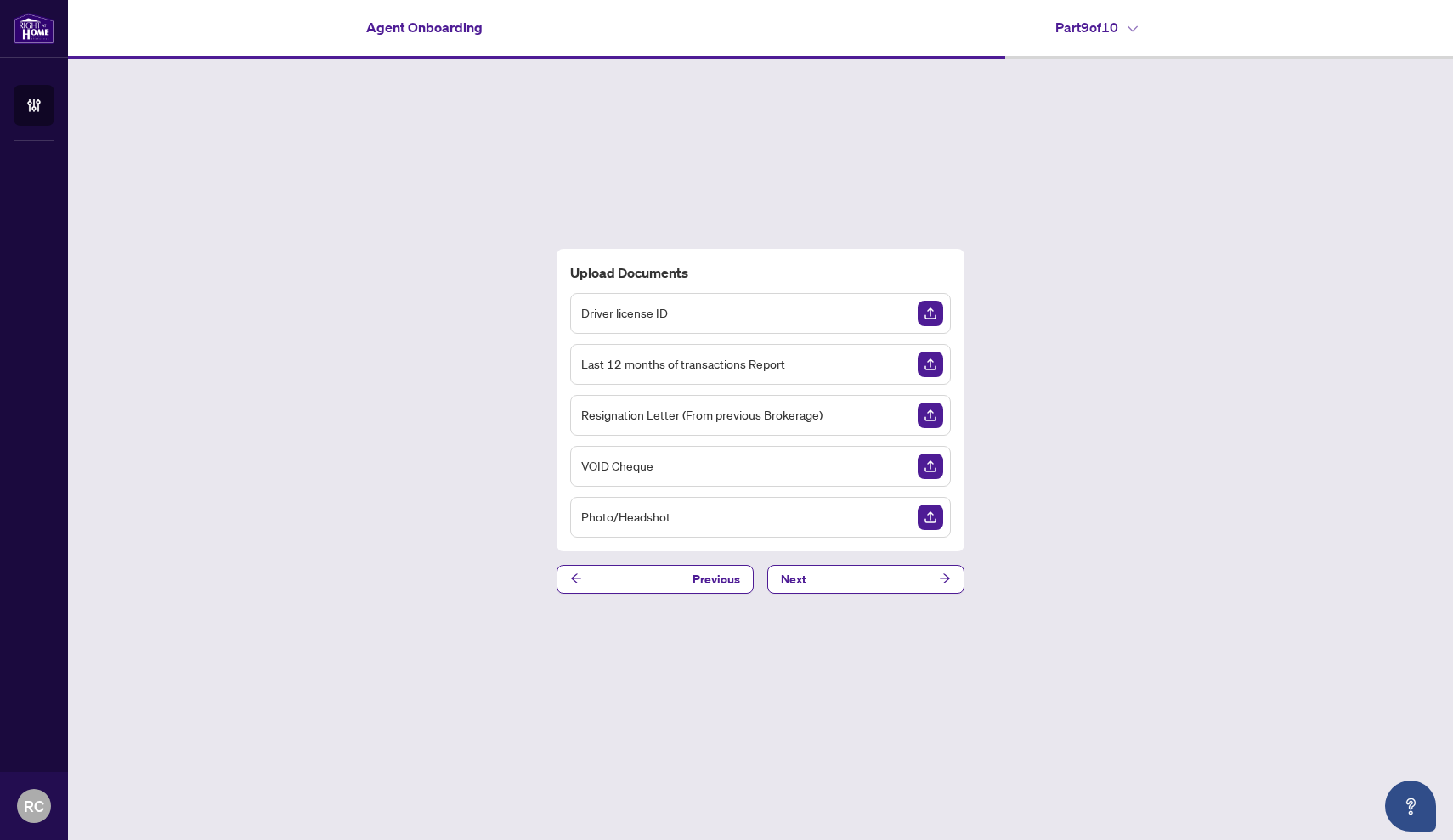
click at [746, 311] on div "Driver license ID" at bounding box center [760, 313] width 381 height 40
click at [753, 304] on div "Driver license ID" at bounding box center [760, 313] width 381 height 40
click at [942, 320] on img "Upload Document" at bounding box center [930, 314] width 25 height 25
click at [701, 520] on div "Photo/Headshot" at bounding box center [760, 517] width 381 height 40
click at [769, 413] on span "Resignation Letter (From previous Brokerage)" at bounding box center [702, 415] width 241 height 20
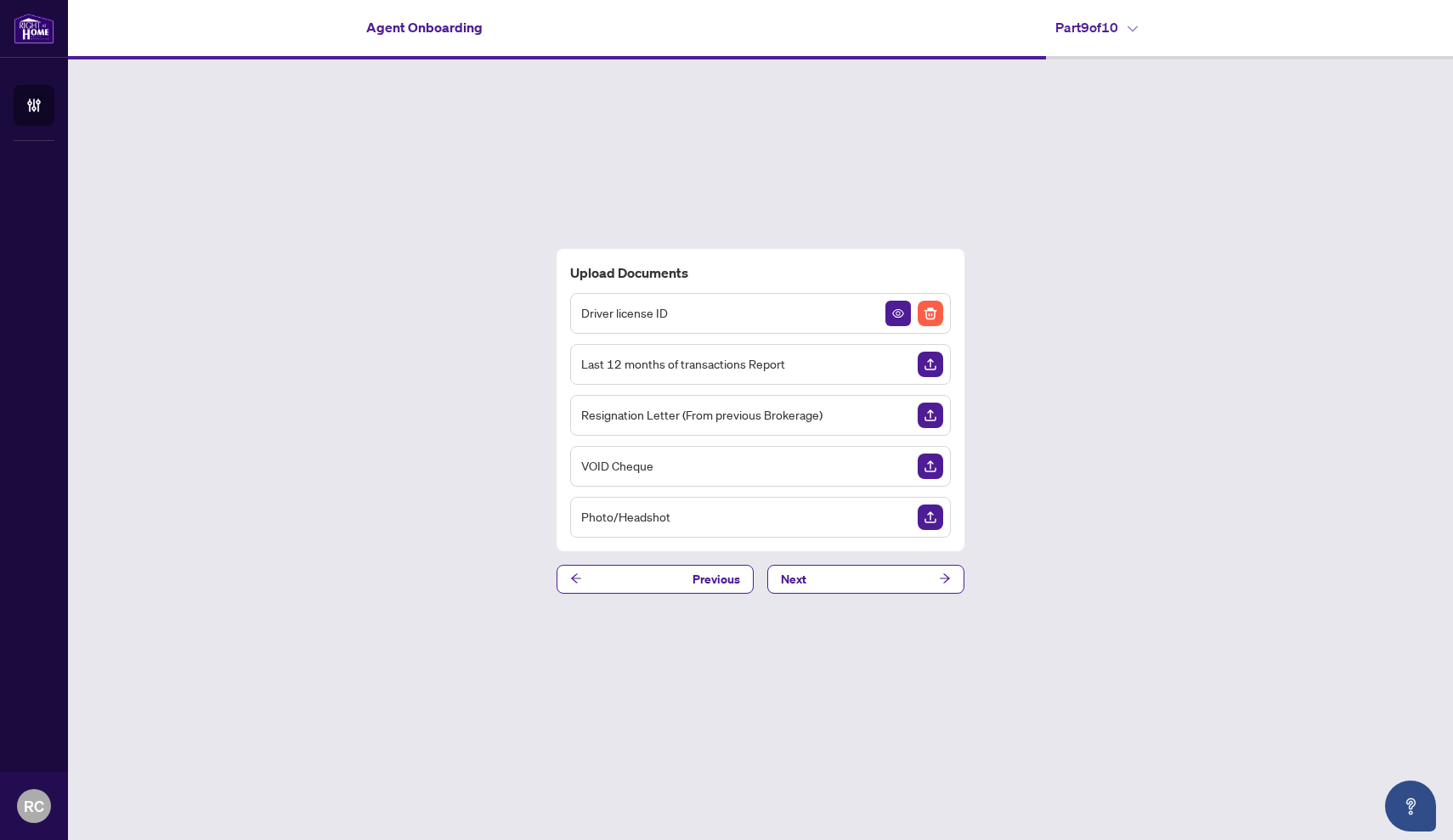
click at [763, 366] on span "Last 12 months of transactions Report" at bounding box center [683, 364] width 204 height 20
click at [887, 582] on button "Next" at bounding box center [865, 579] width 197 height 29
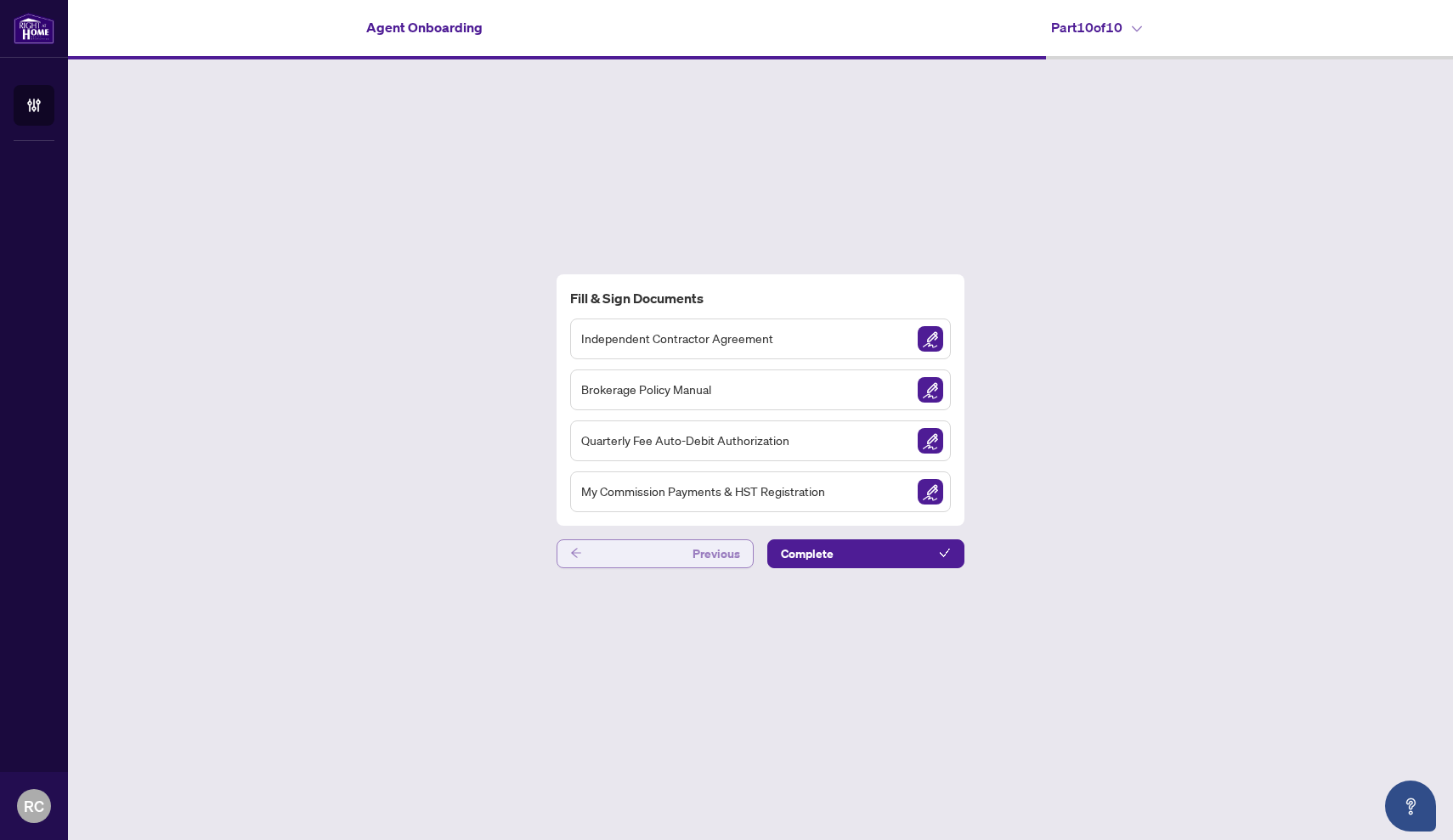
click at [721, 564] on span "Previous" at bounding box center [716, 553] width 48 height 27
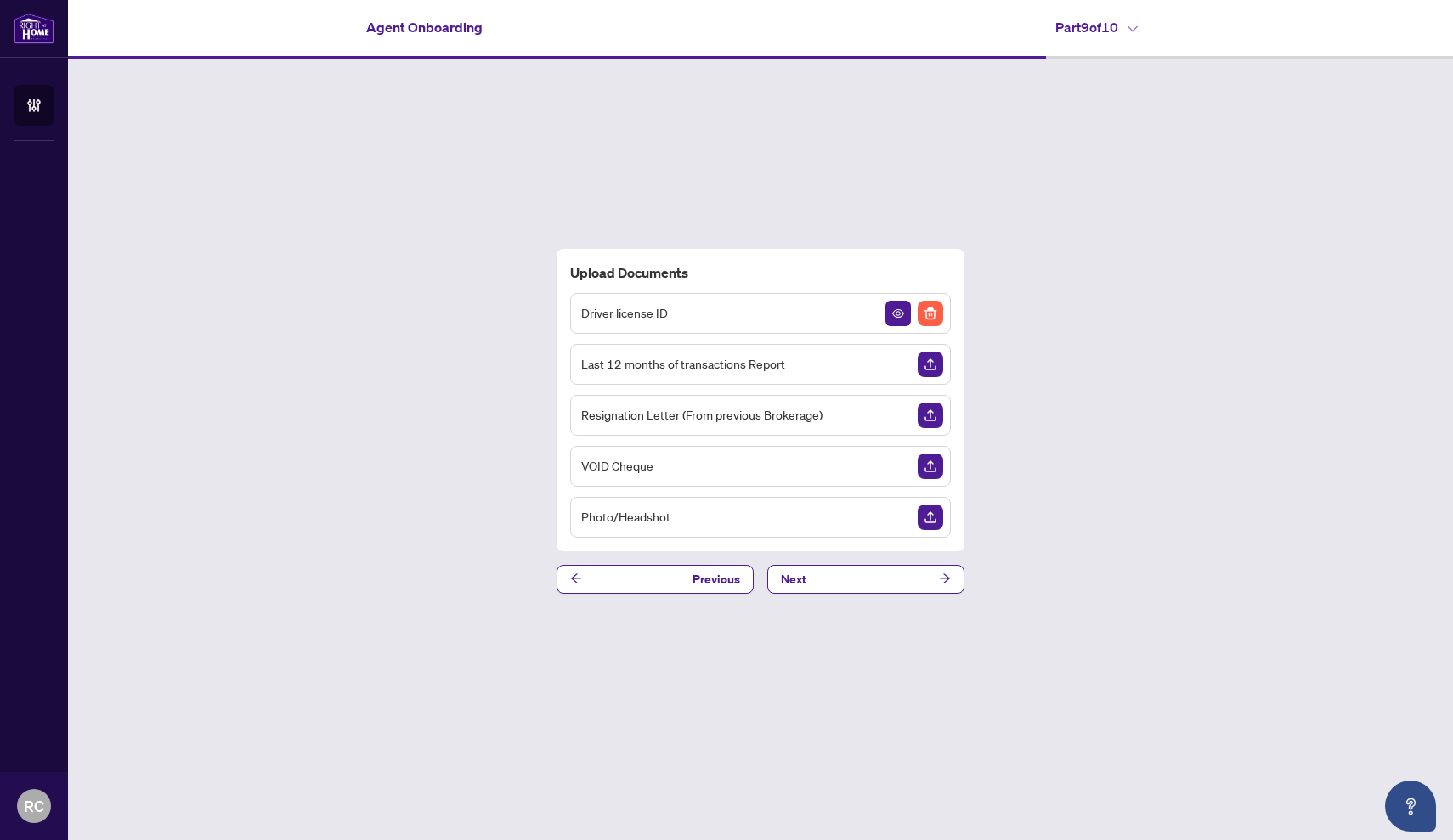
click at [774, 415] on span "Resignation Letter (From previous Brokerage)" at bounding box center [702, 415] width 241 height 20
click at [933, 416] on img "Upload Document" at bounding box center [930, 415] width 25 height 25
click at [737, 459] on div "VOID Cheque" at bounding box center [760, 465] width 381 height 40
click at [933, 466] on img "Upload Document" at bounding box center [930, 466] width 25 height 25
click at [936, 517] on img "Upload Document" at bounding box center [930, 517] width 25 height 25
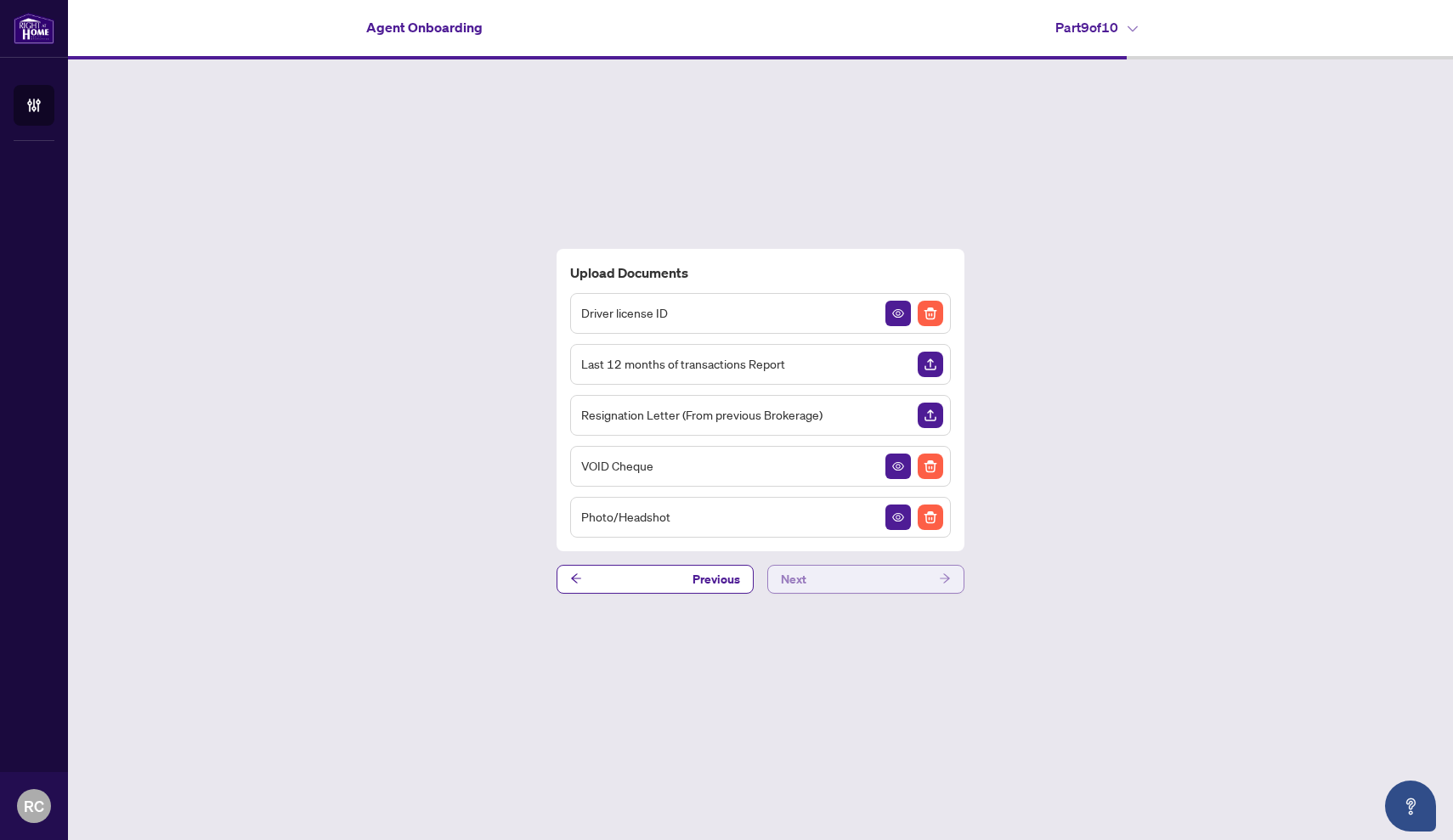
click at [848, 580] on button "Next" at bounding box center [865, 579] width 197 height 29
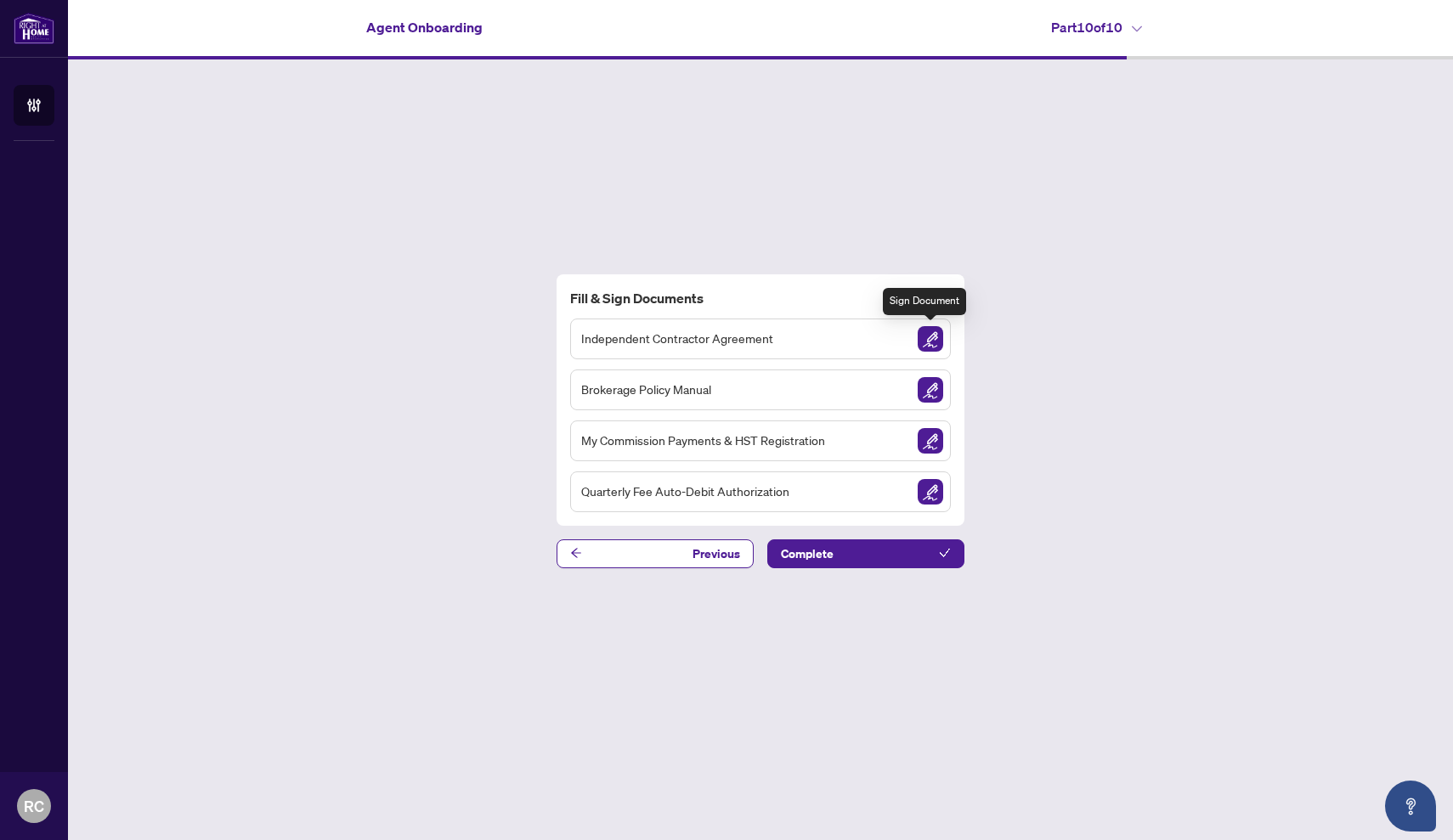
click at [935, 341] on img "Sign Document" at bounding box center [930, 339] width 25 height 25
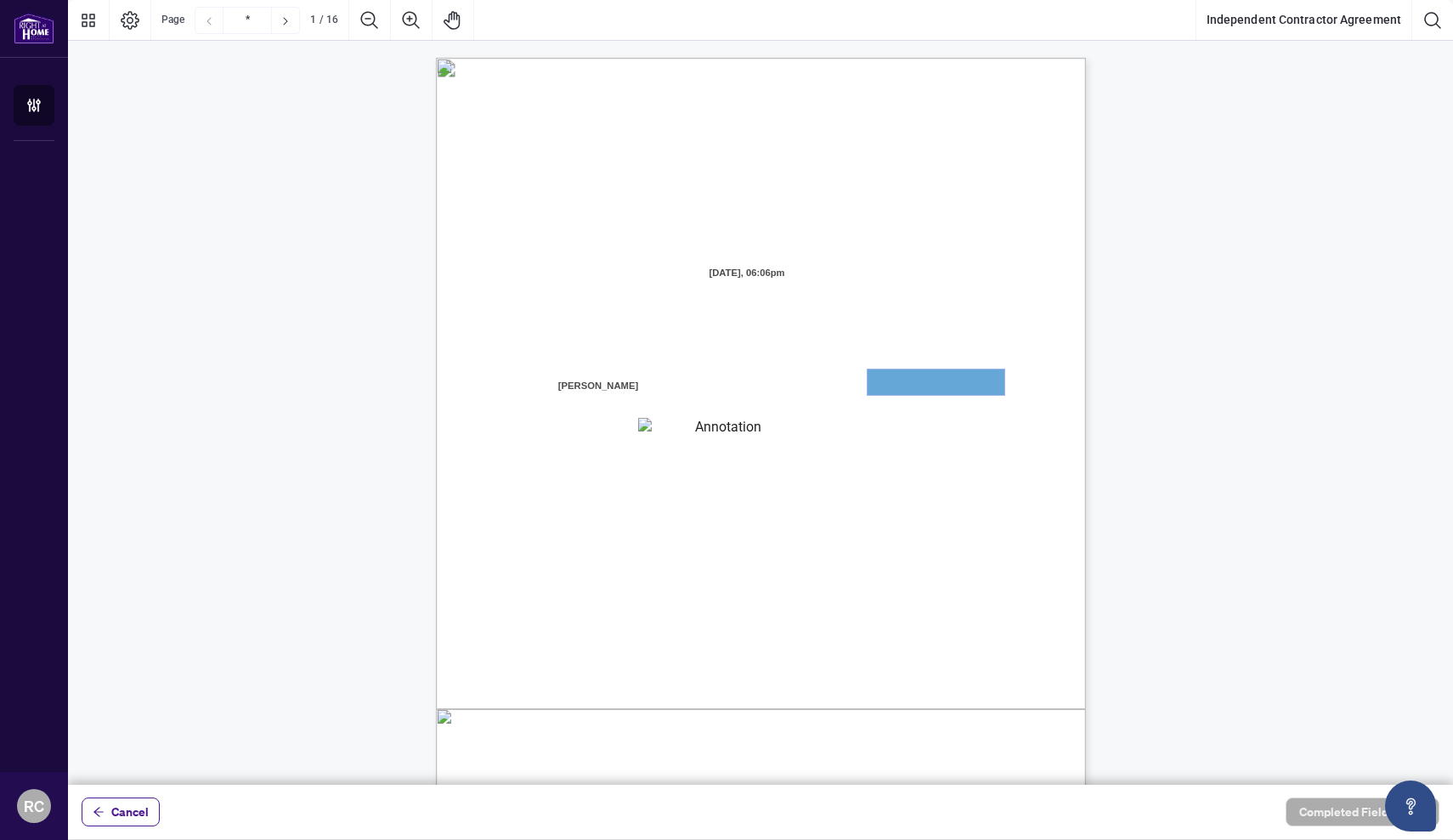
click at [918, 382] on textarea "01JYGZAKFHWMPY1N8C3Z46THAB" at bounding box center [935, 382] width 137 height 25
click at [682, 430] on textarea "01JYGZAQMTWRDFJQJ4WJ0G3B21" at bounding box center [722, 429] width 167 height 22
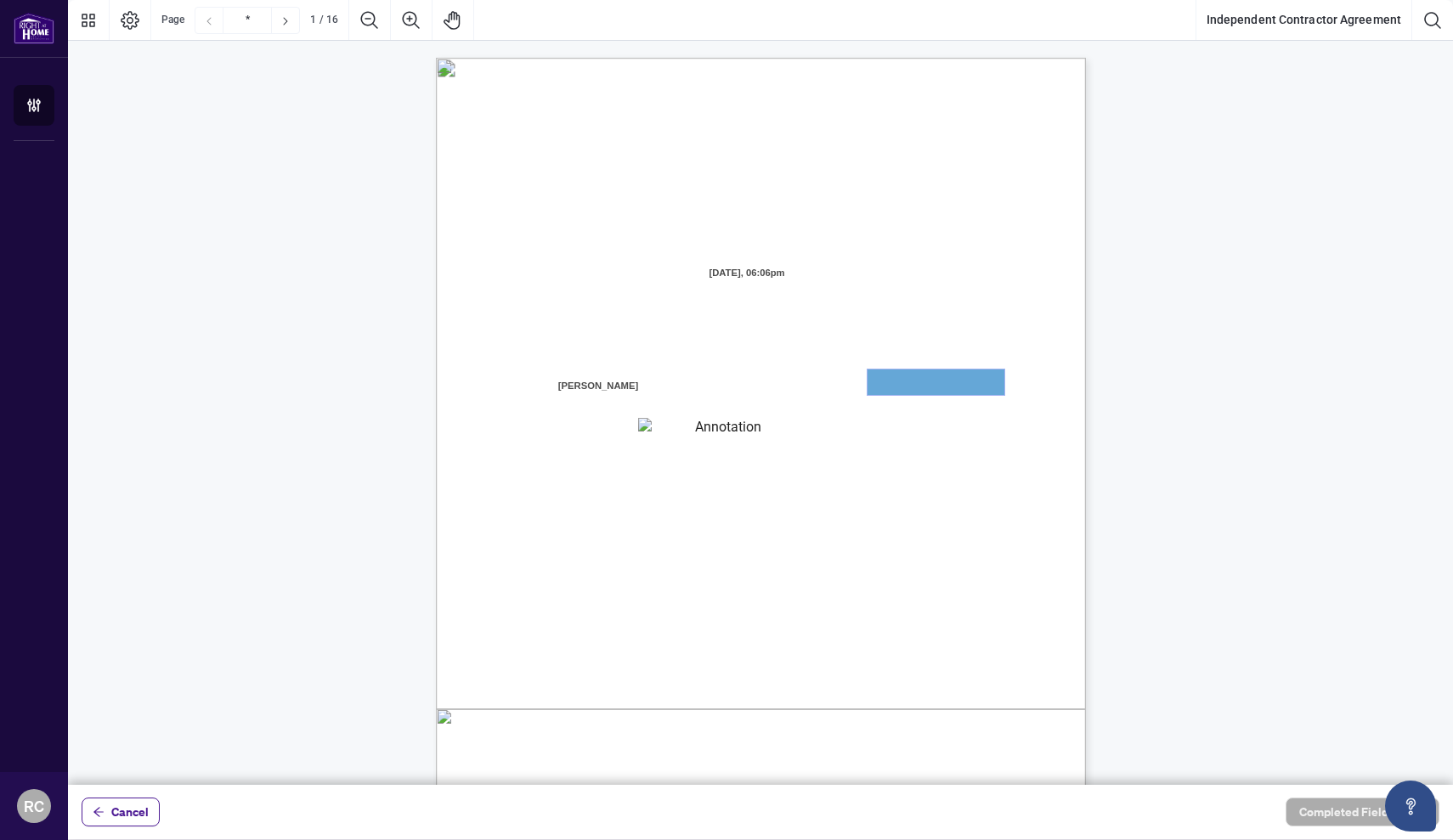
click at [900, 380] on textarea "01JYGZAKFHWMPY1N8C3Z46THAB" at bounding box center [935, 382] width 137 height 25
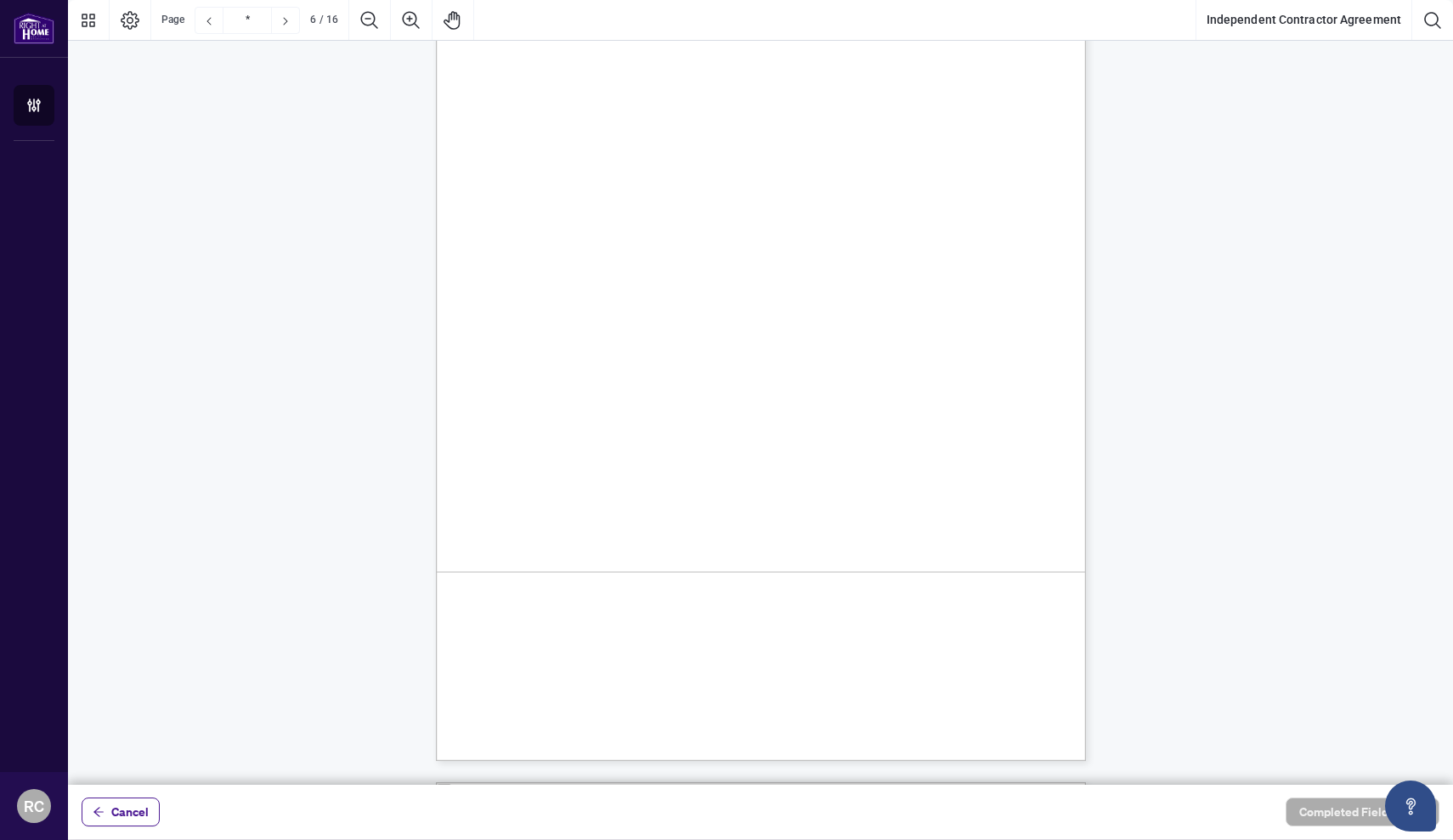
scroll to position [4515, 0]
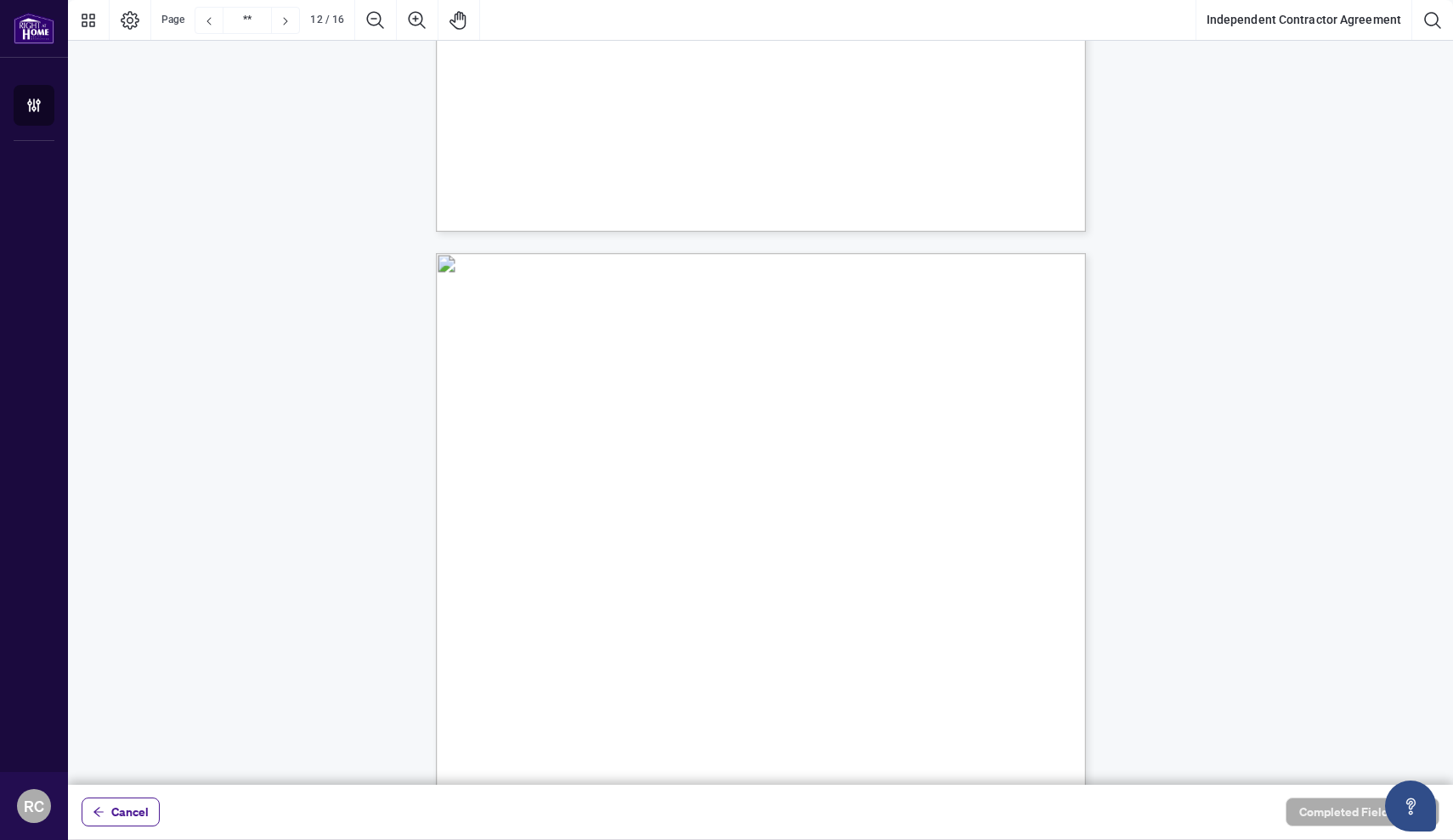
type input "**"
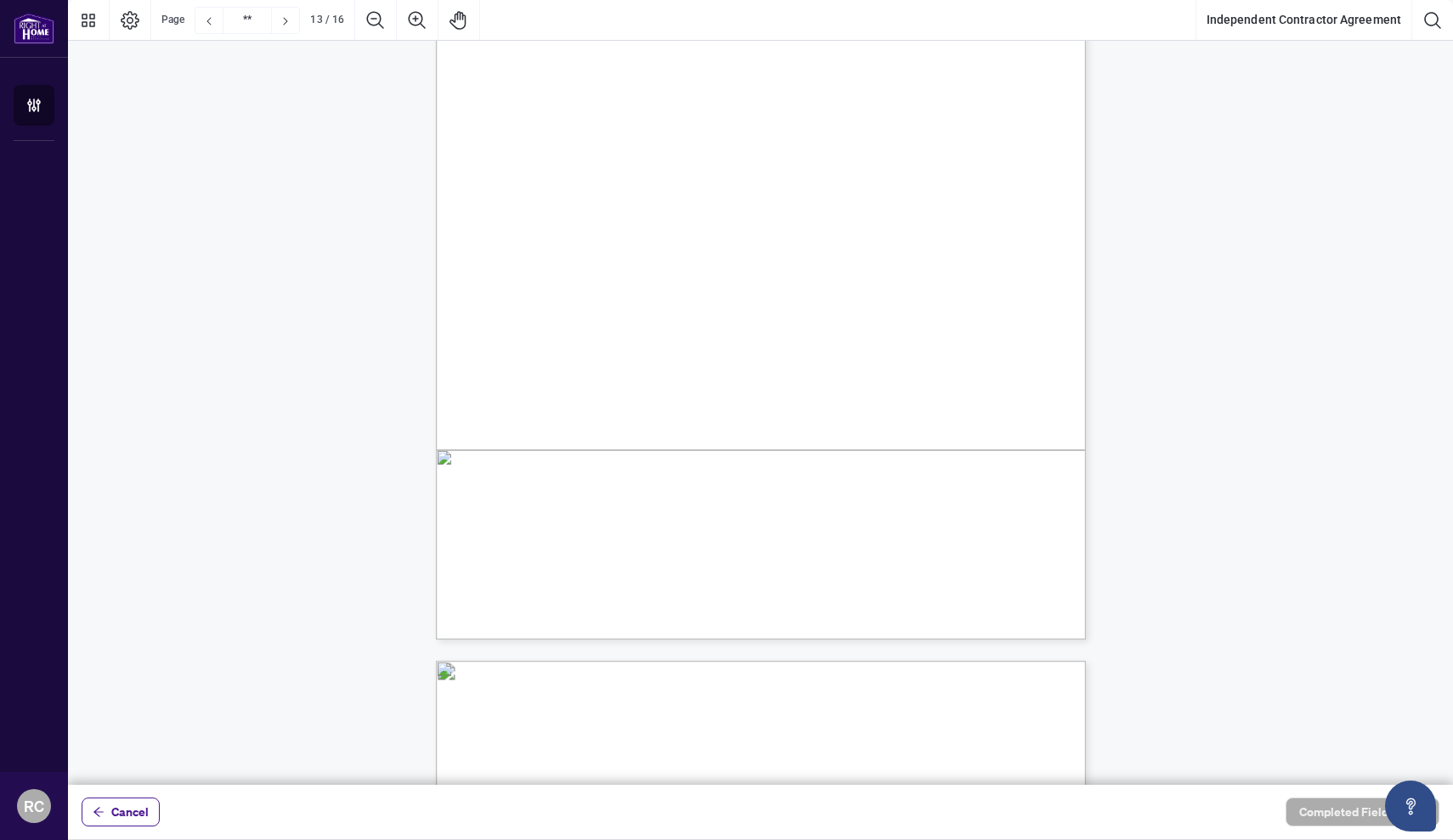
scroll to position [10624, 0]
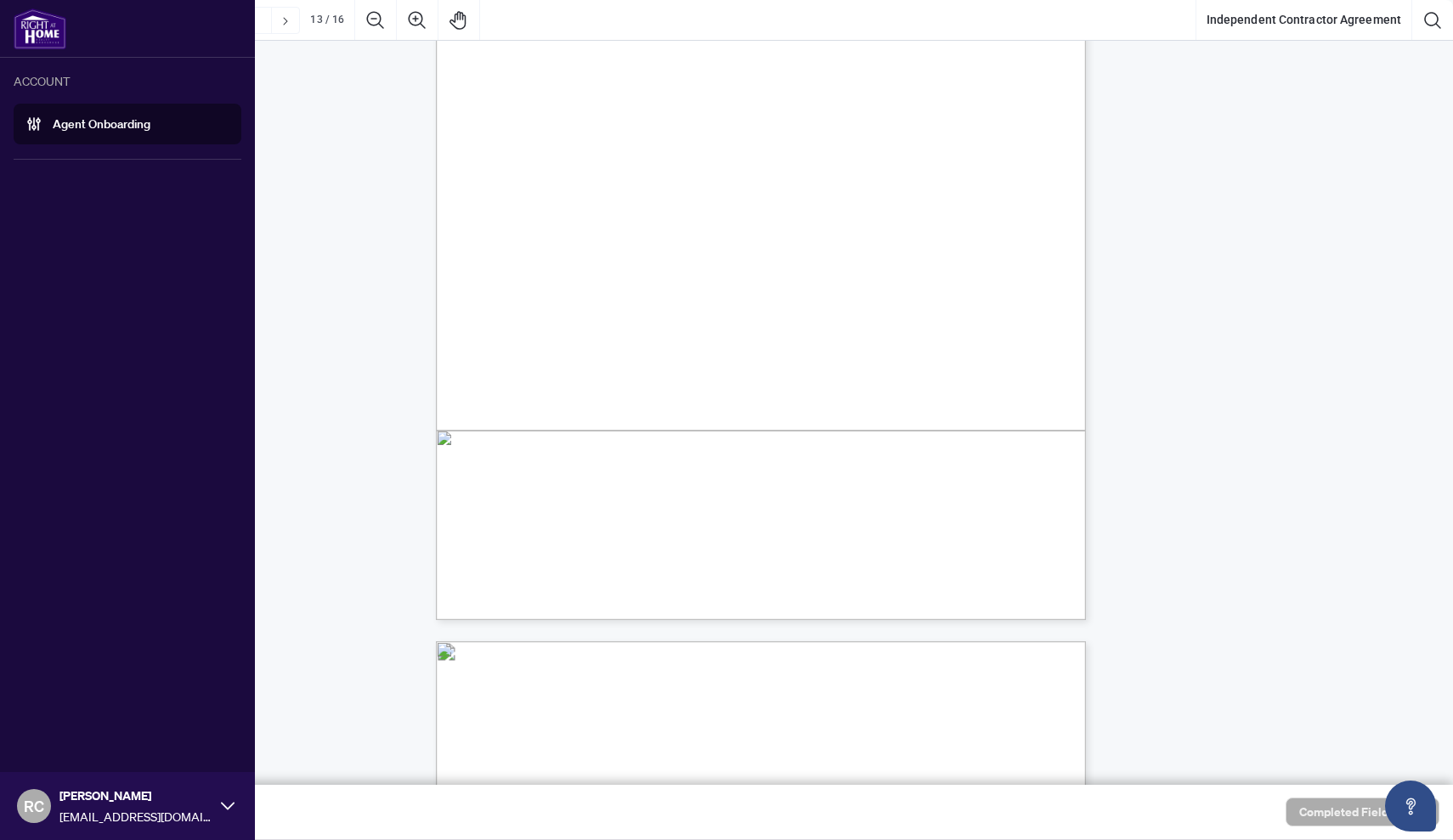
click at [85, 131] on link "Agent Onboarding" at bounding box center [102, 124] width 98 height 15
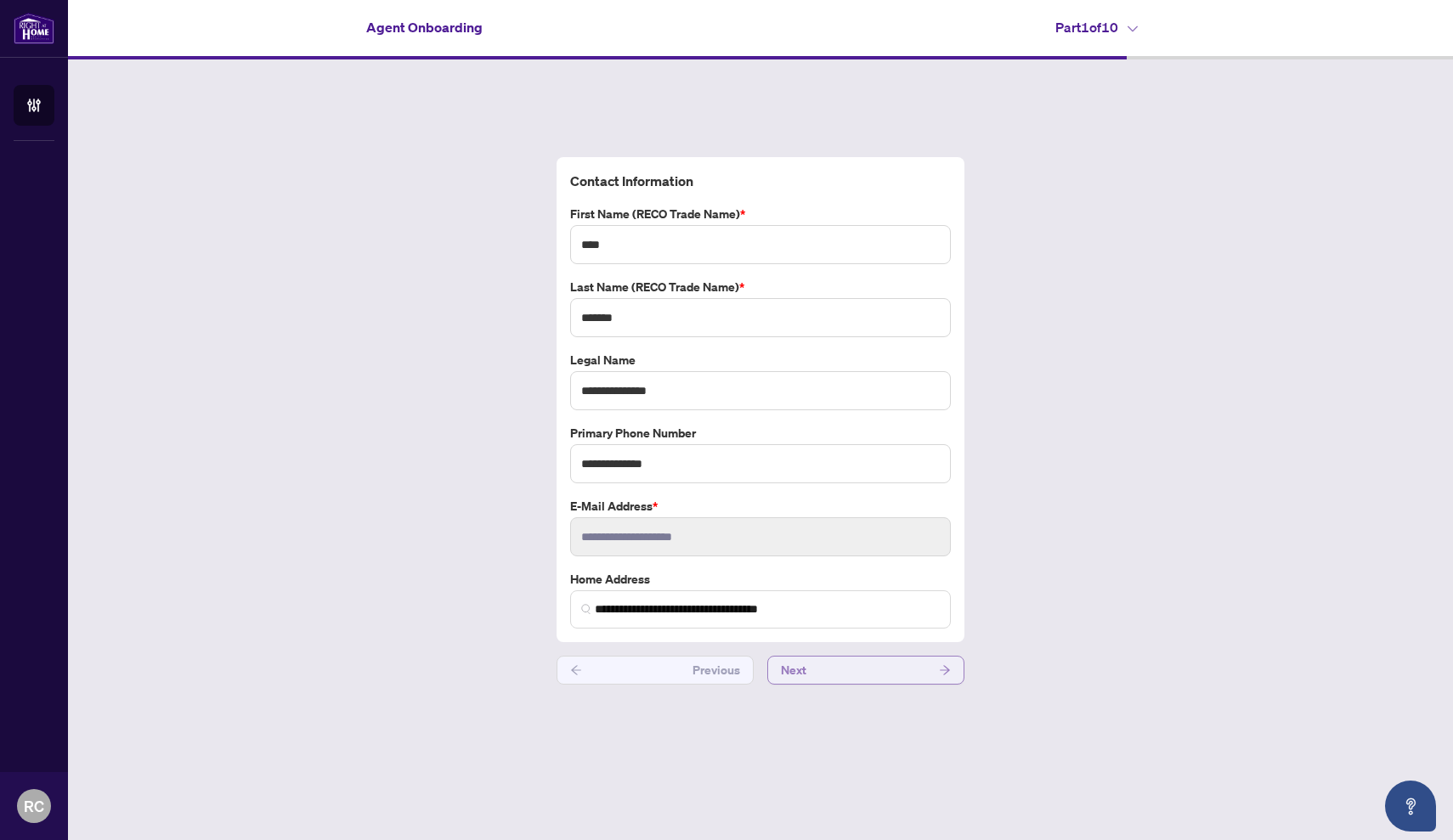
click at [830, 665] on button "Next" at bounding box center [865, 670] width 197 height 29
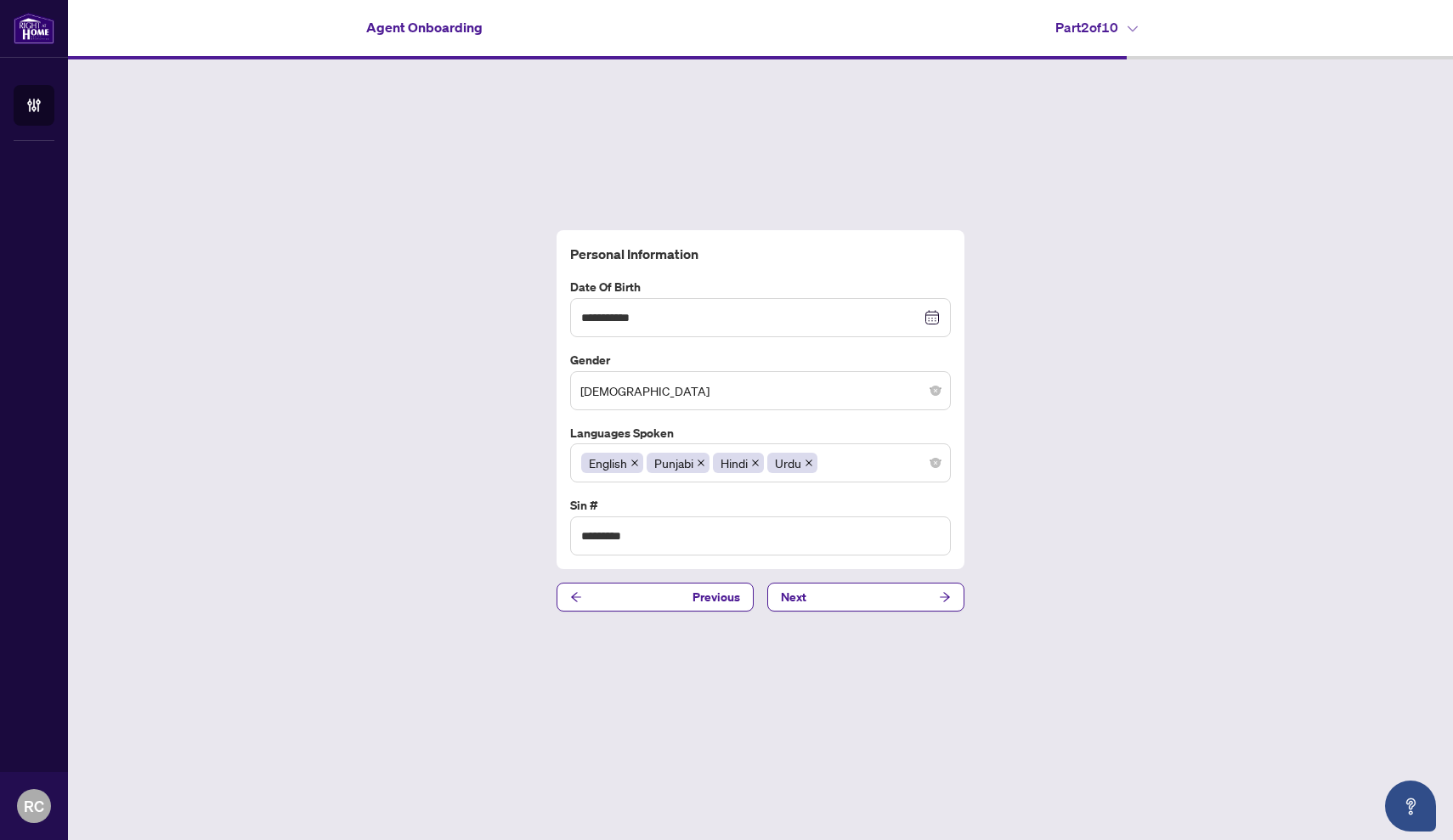
click at [841, 615] on div "**********" at bounding box center [760, 420] width 1385 height 723
click at [841, 584] on button "Next" at bounding box center [865, 597] width 197 height 29
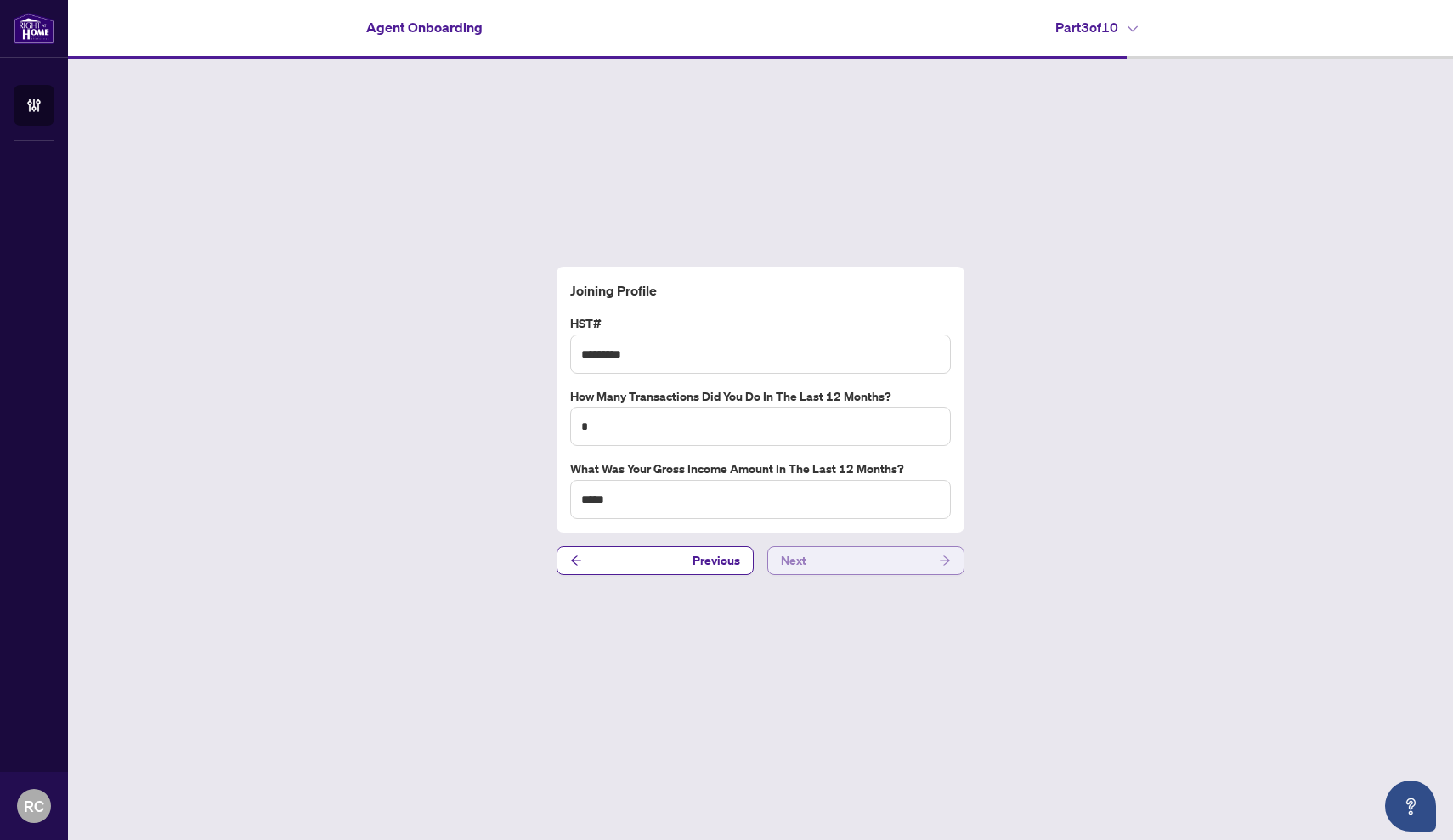
click at [841, 563] on button "Next" at bounding box center [865, 561] width 197 height 29
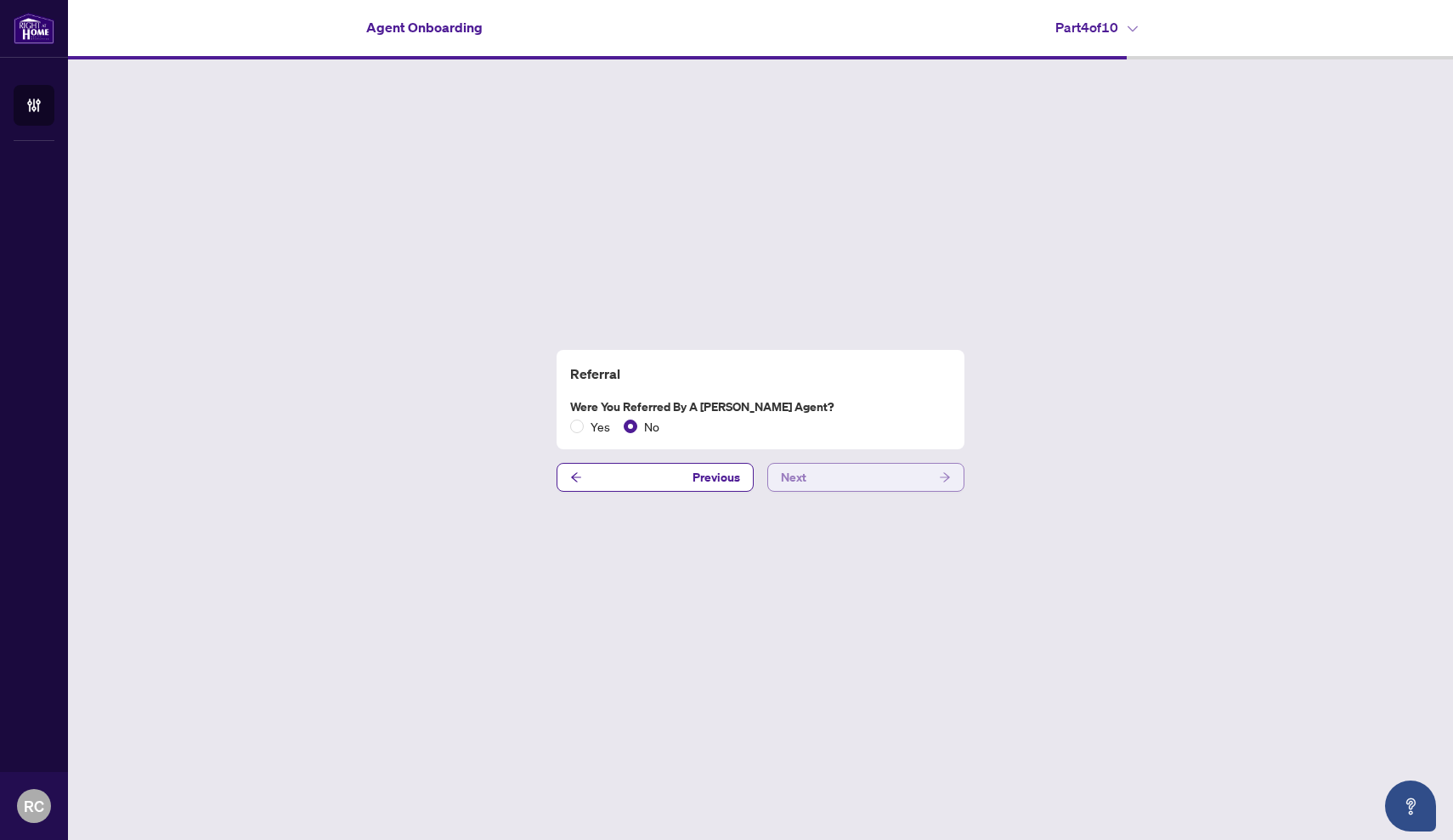
click at [838, 488] on button "Next" at bounding box center [865, 477] width 197 height 29
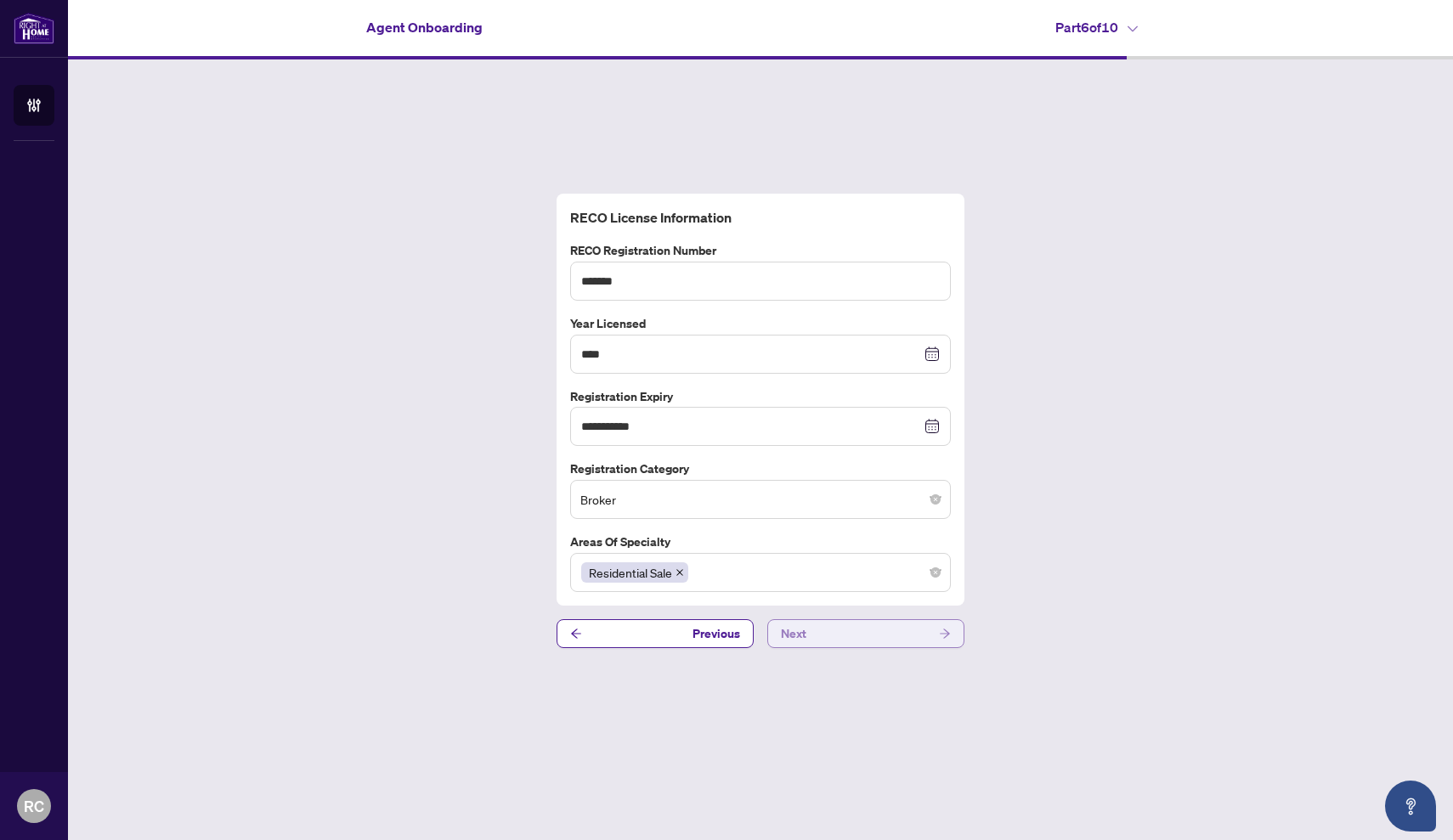
click at [850, 635] on button "Next" at bounding box center [865, 633] width 197 height 29
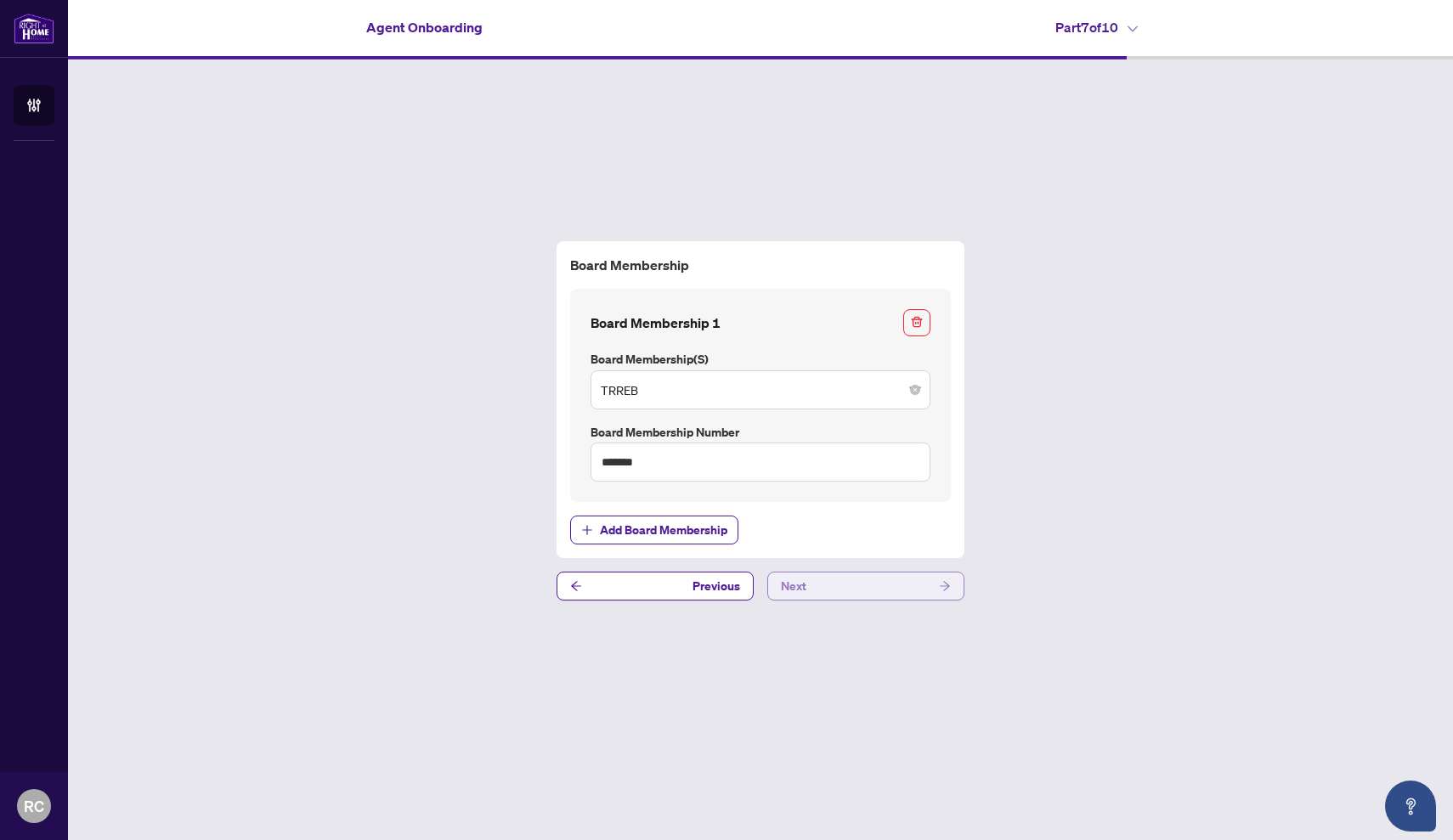
click at [849, 596] on button "Next" at bounding box center [865, 586] width 197 height 29
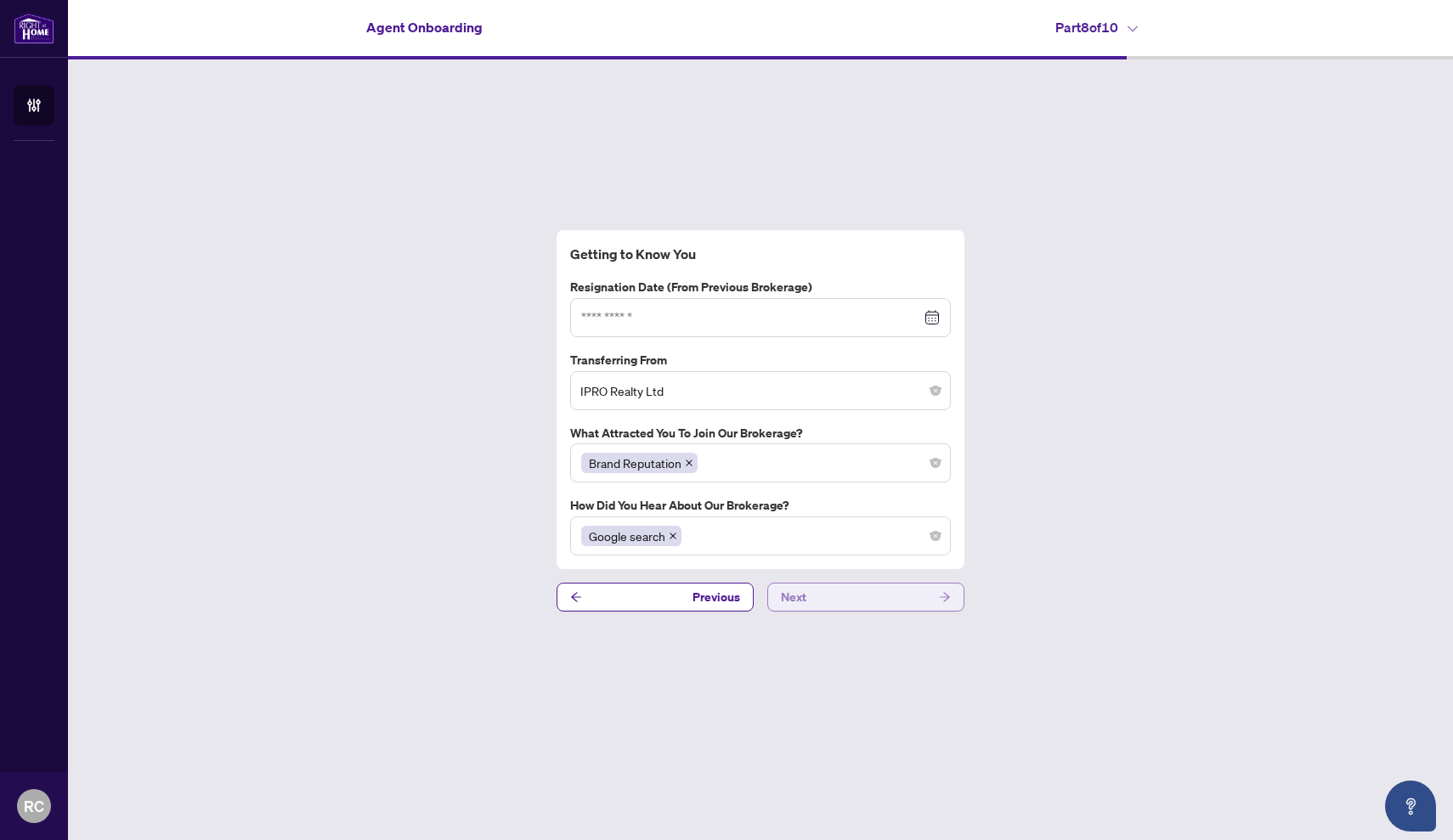
click at [849, 596] on button "Next" at bounding box center [865, 597] width 197 height 29
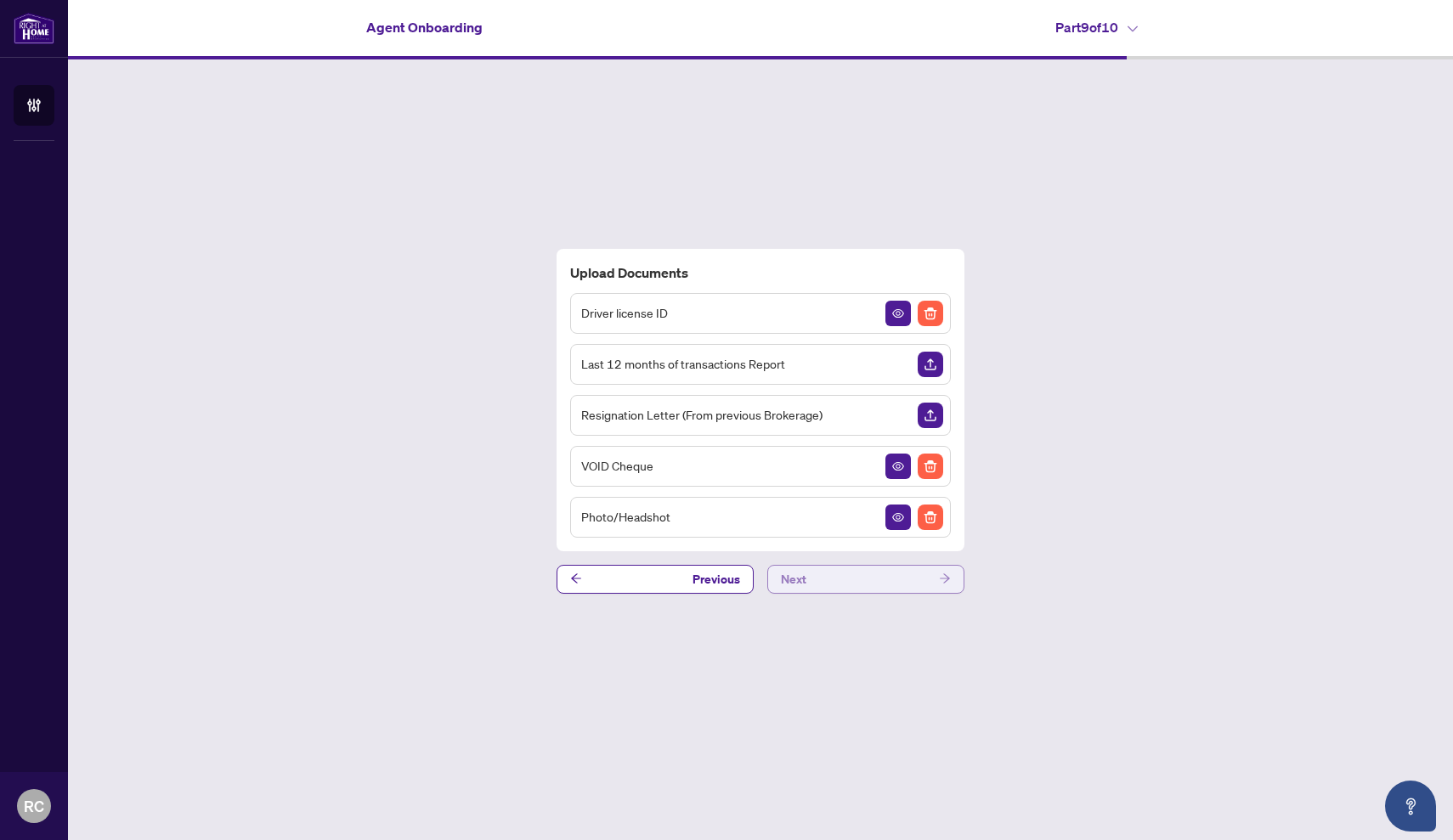
click at [851, 580] on button "Next" at bounding box center [865, 579] width 197 height 29
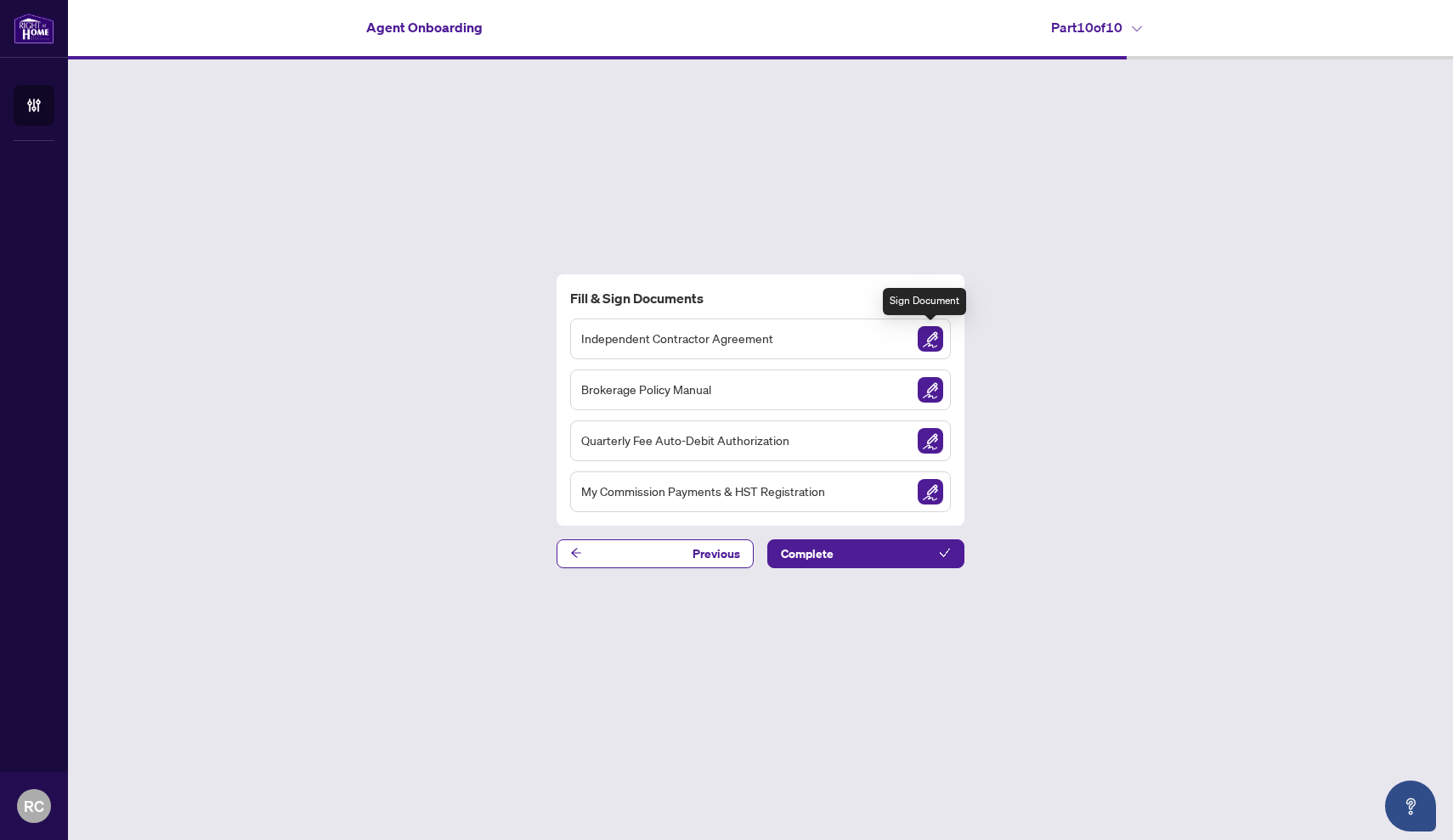
click at [932, 336] on img "Sign Document" at bounding box center [930, 339] width 25 height 25
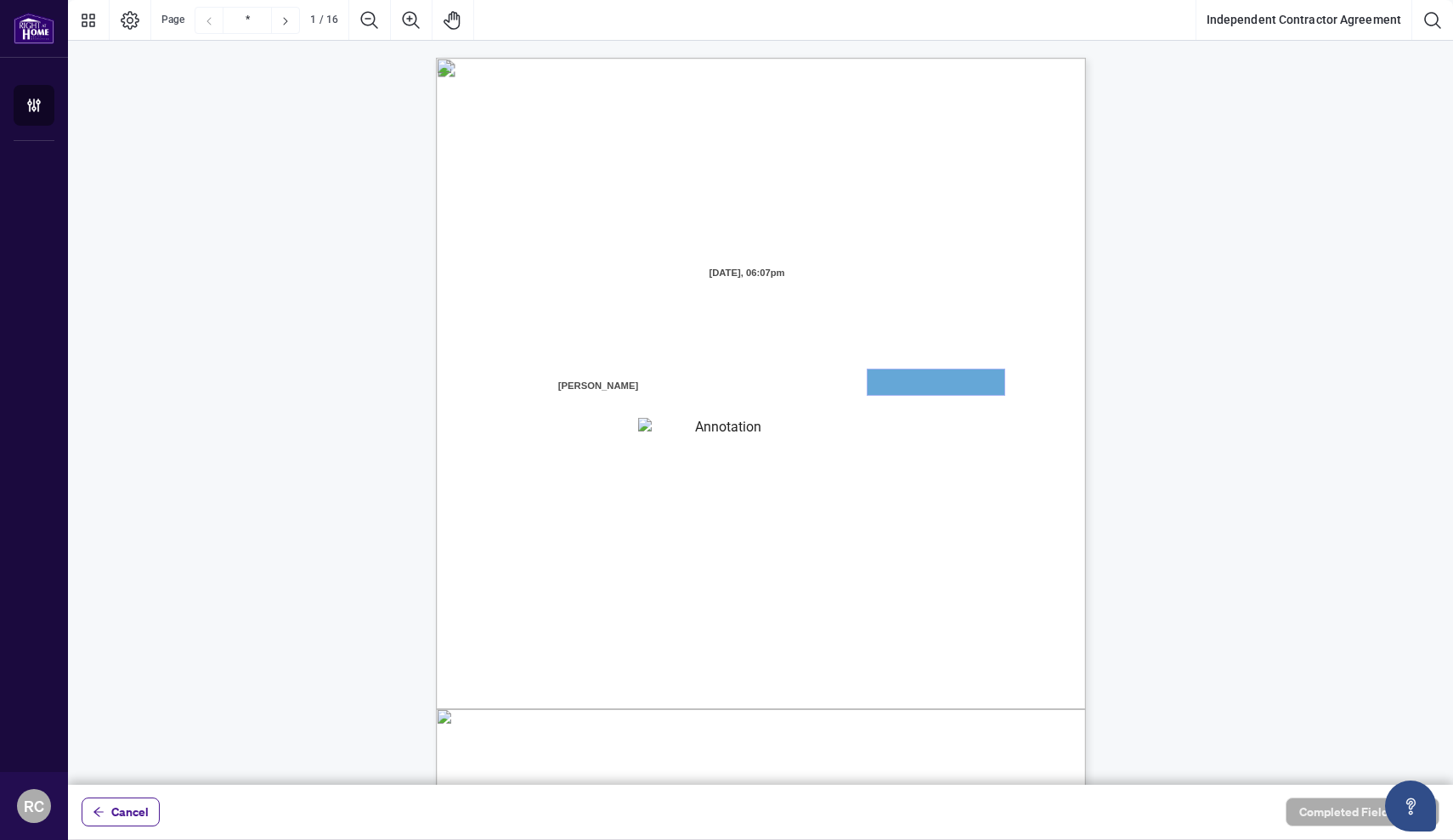
click at [943, 378] on textarea "01JYGZAKFHWMPY1N8C3Z46THAB" at bounding box center [935, 382] width 137 height 25
click at [940, 382] on textarea "01JYGZAKFHWMPY1N8C3Z46THAB" at bounding box center [935, 382] width 137 height 25
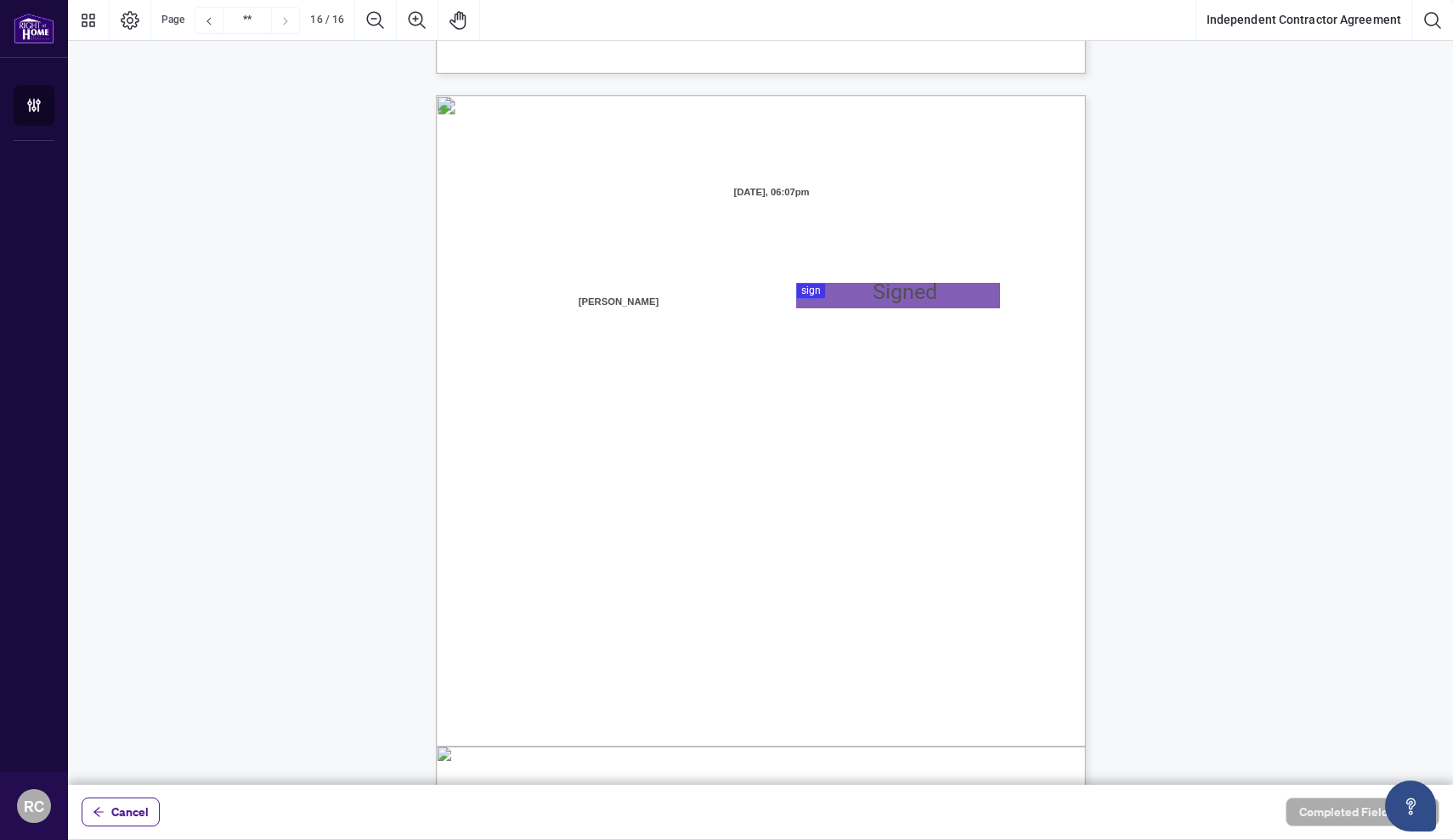
scroll to position [12887, 0]
click at [812, 289] on div at bounding box center [760, 393] width 1385 height 785
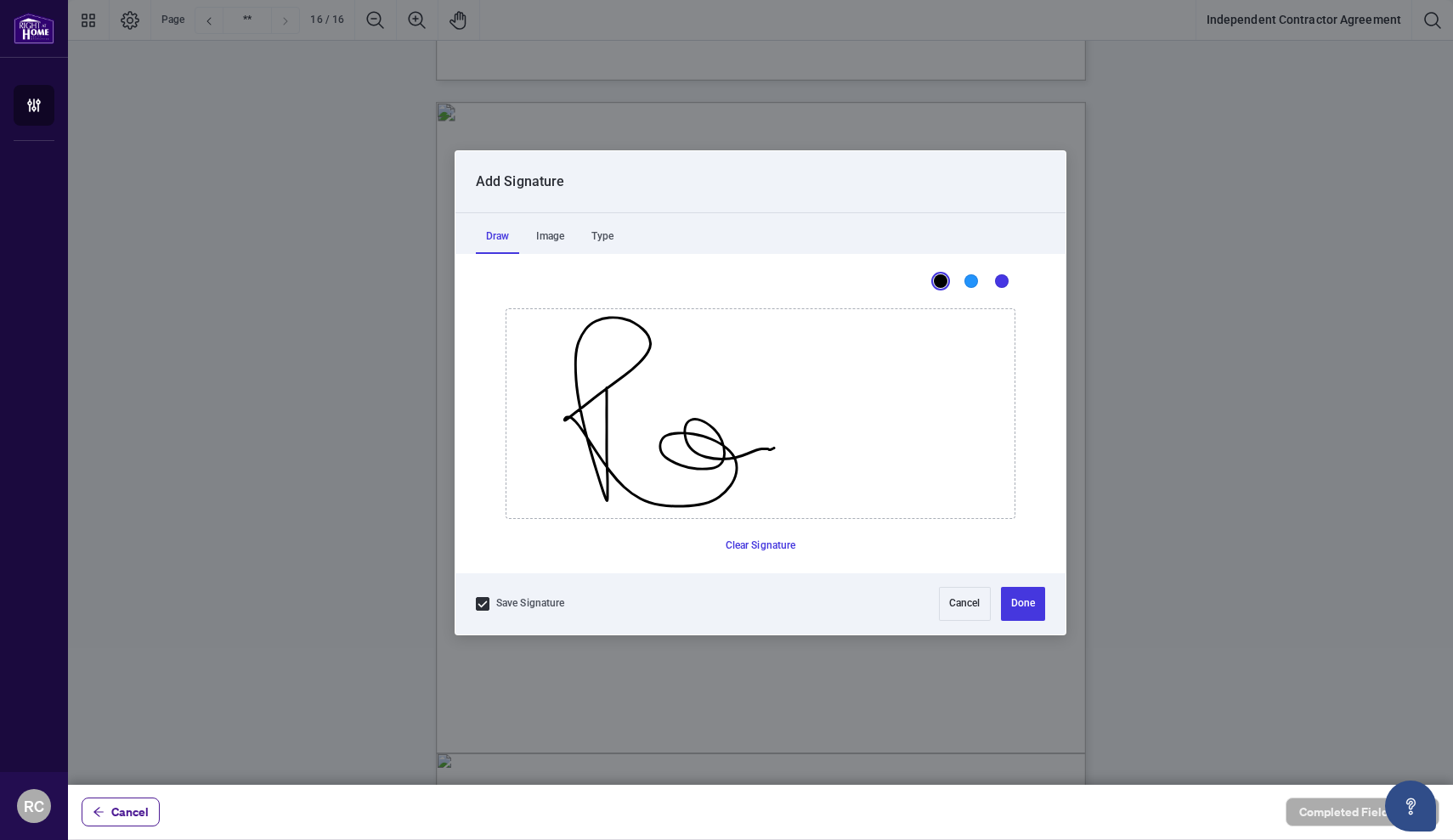
drag, startPoint x: 607, startPoint y: 387, endPoint x: 774, endPoint y: 447, distance: 177.5
click at [746, 544] on button "Clear Signature" at bounding box center [761, 546] width 84 height 27
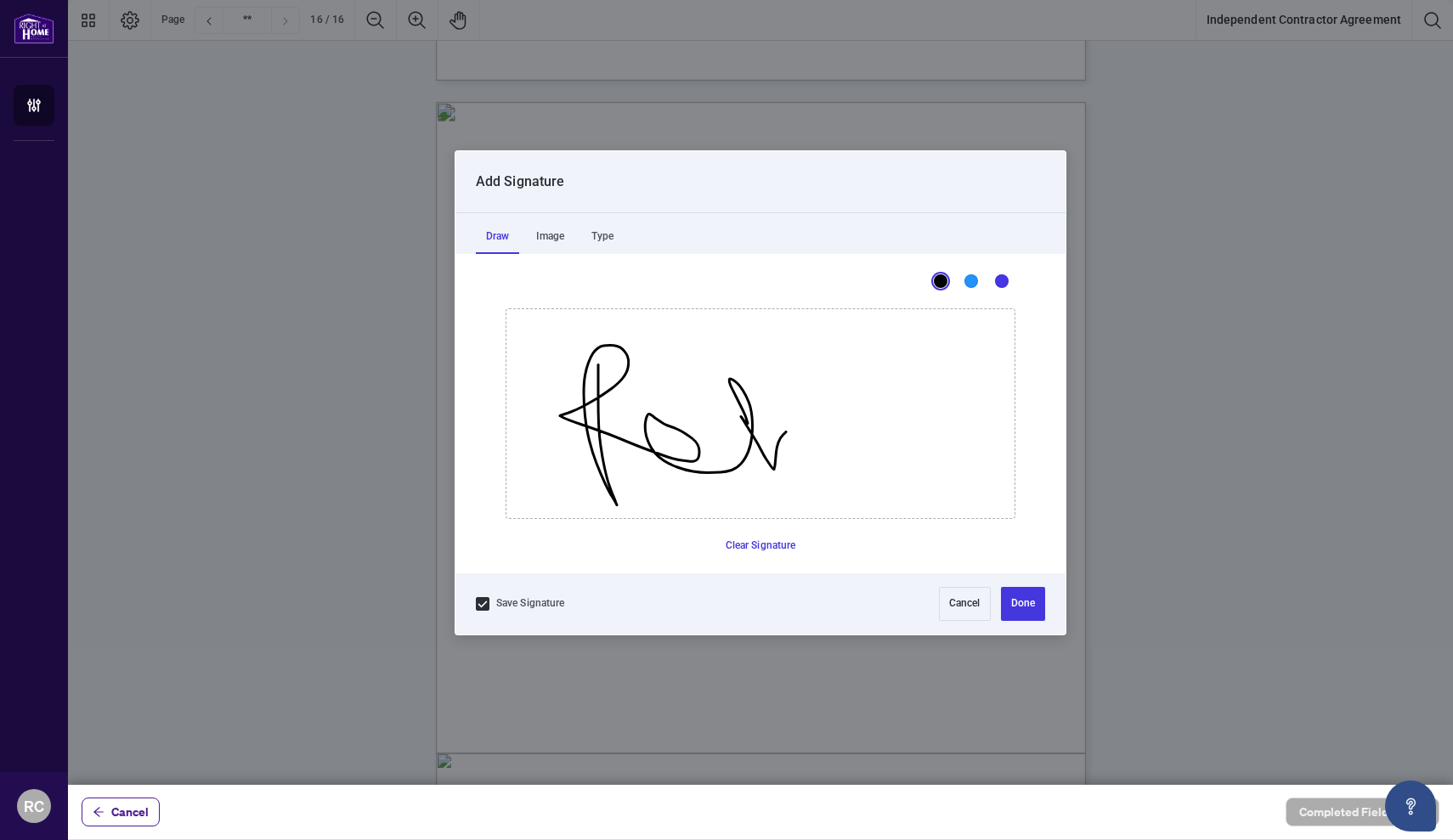
drag, startPoint x: 598, startPoint y: 365, endPoint x: 812, endPoint y: 411, distance: 218.9
click at [772, 546] on button "Clear Signature" at bounding box center [761, 546] width 84 height 27
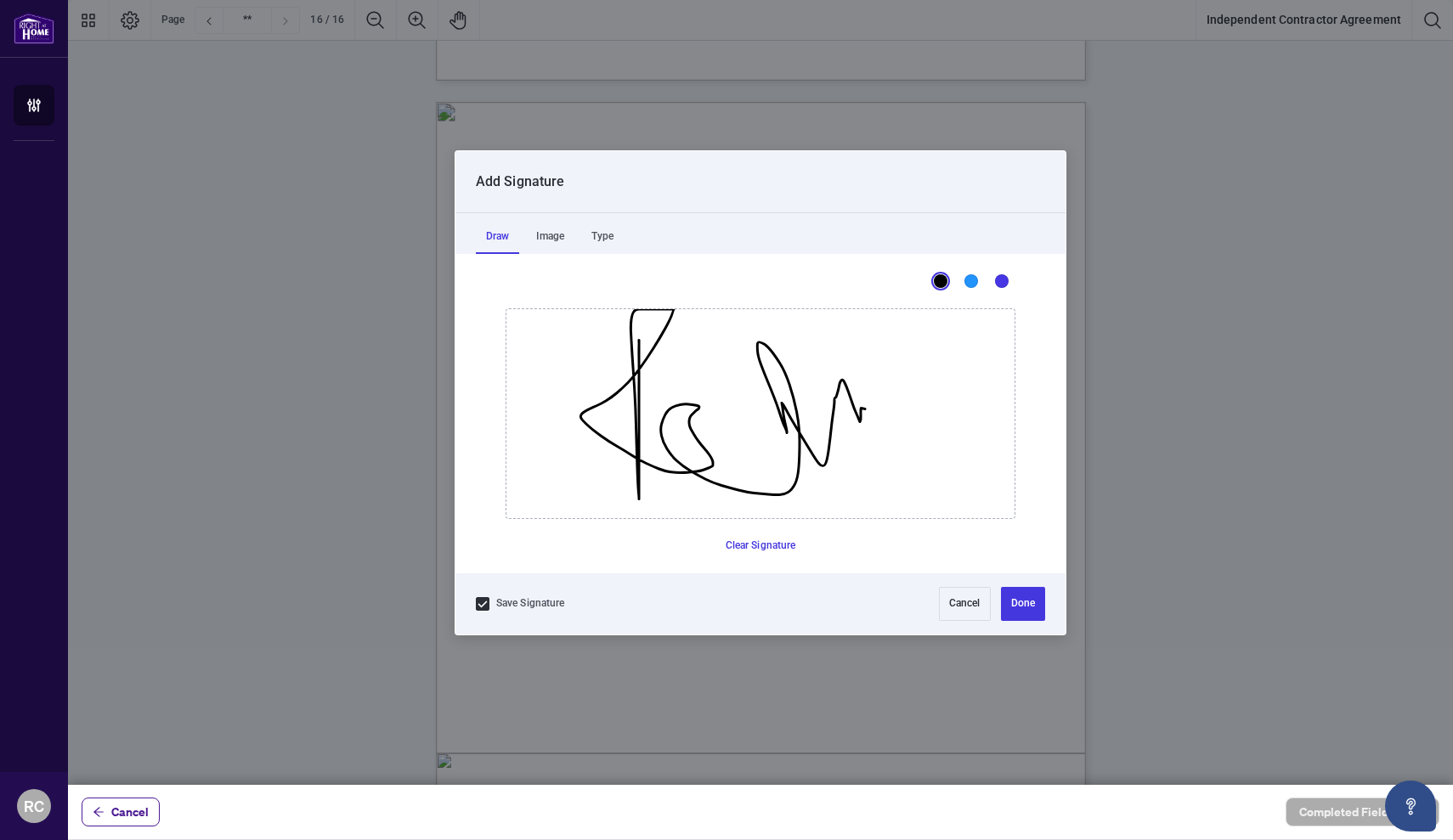
drag, startPoint x: 639, startPoint y: 340, endPoint x: 865, endPoint y: 409, distance: 236.3
click at [737, 538] on button "Clear Signature" at bounding box center [761, 546] width 84 height 27
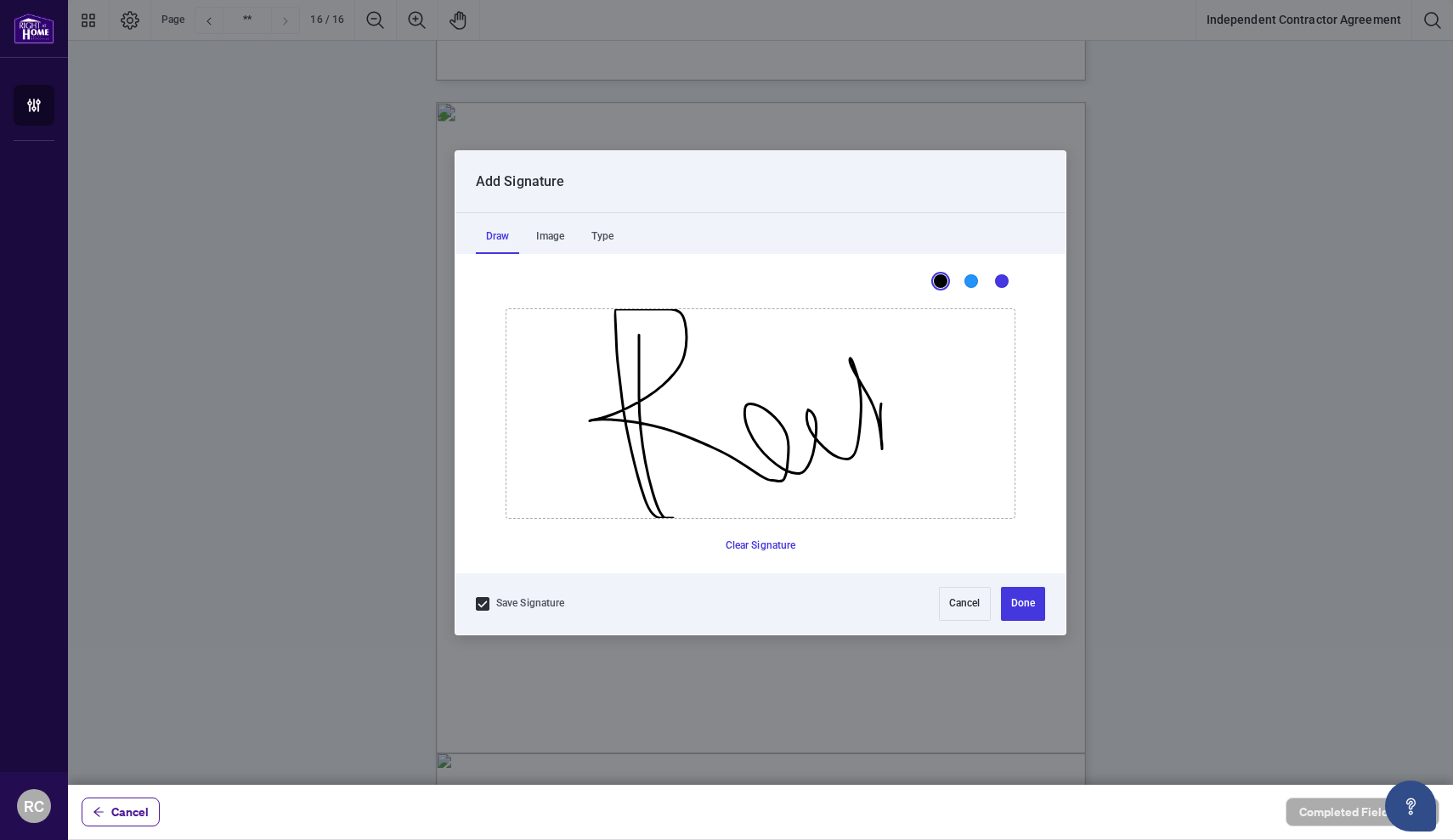
drag, startPoint x: 639, startPoint y: 334, endPoint x: 908, endPoint y: 409, distance: 279.3
click at [1003, 604] on button "Done" at bounding box center [1023, 604] width 44 height 34
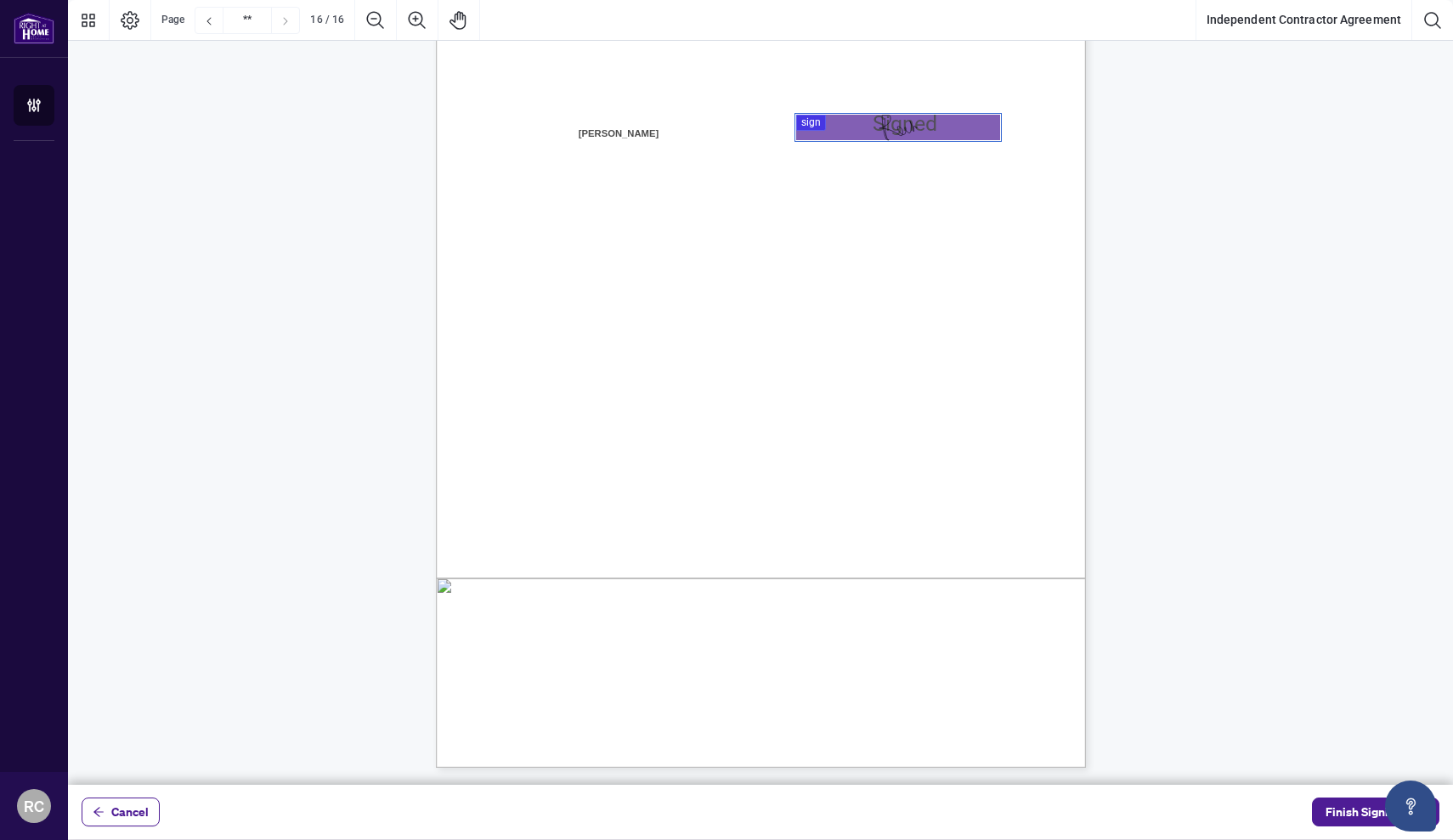
scroll to position [13062, 0]
click at [1351, 817] on span "Finish Signing" at bounding box center [1363, 812] width 76 height 27
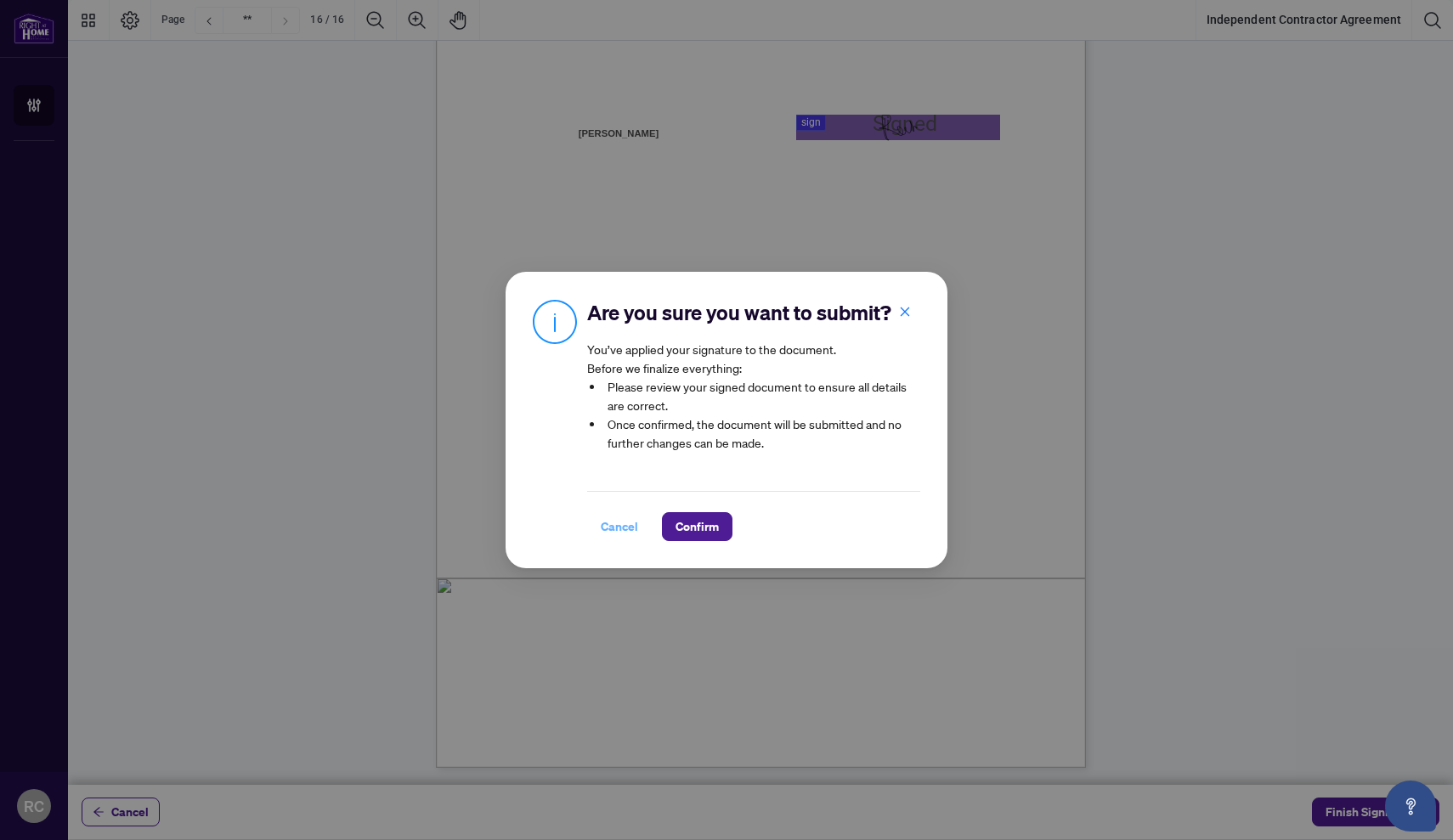
click at [607, 531] on span "Cancel" at bounding box center [619, 526] width 38 height 27
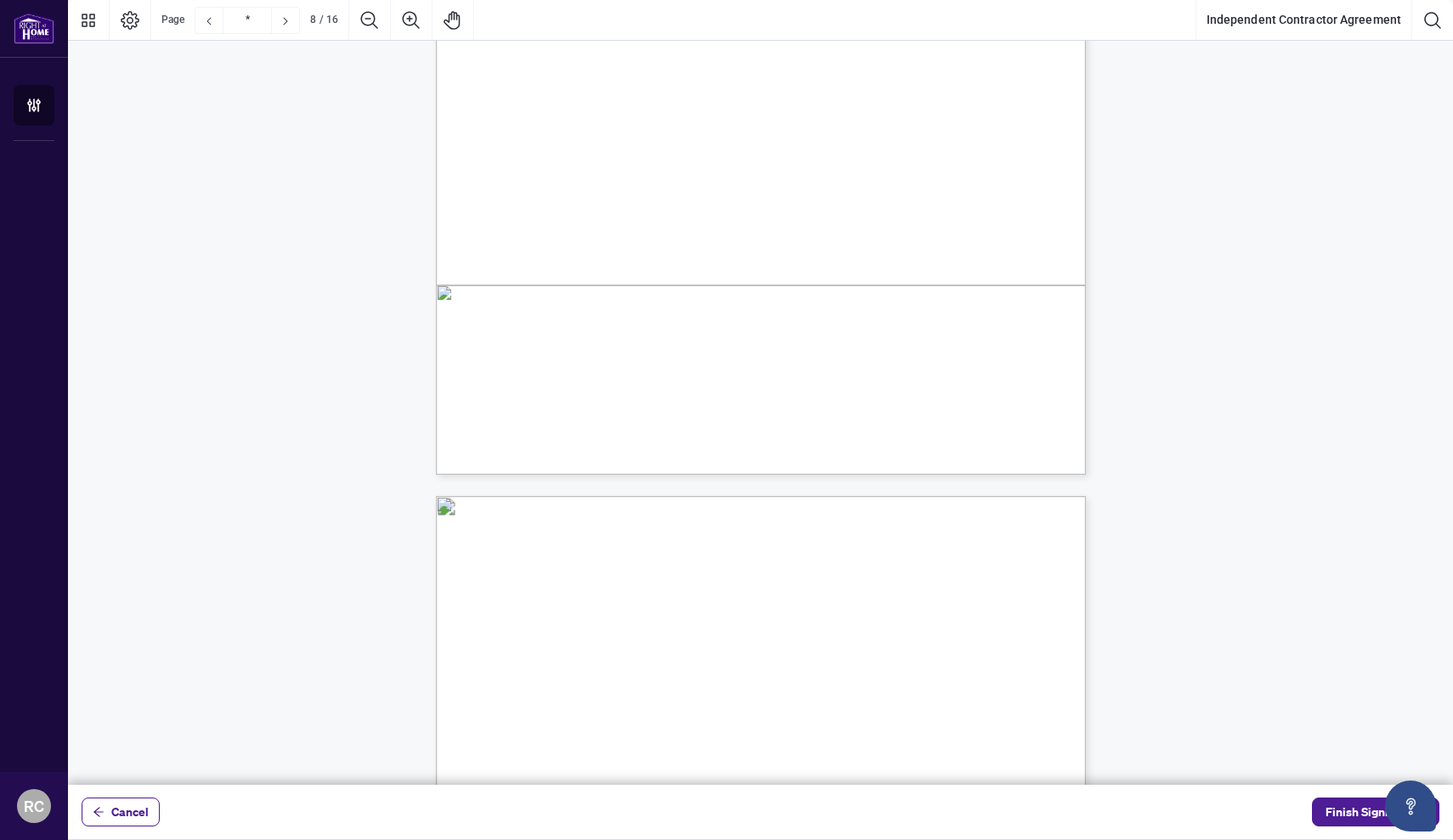
scroll to position [6899, 0]
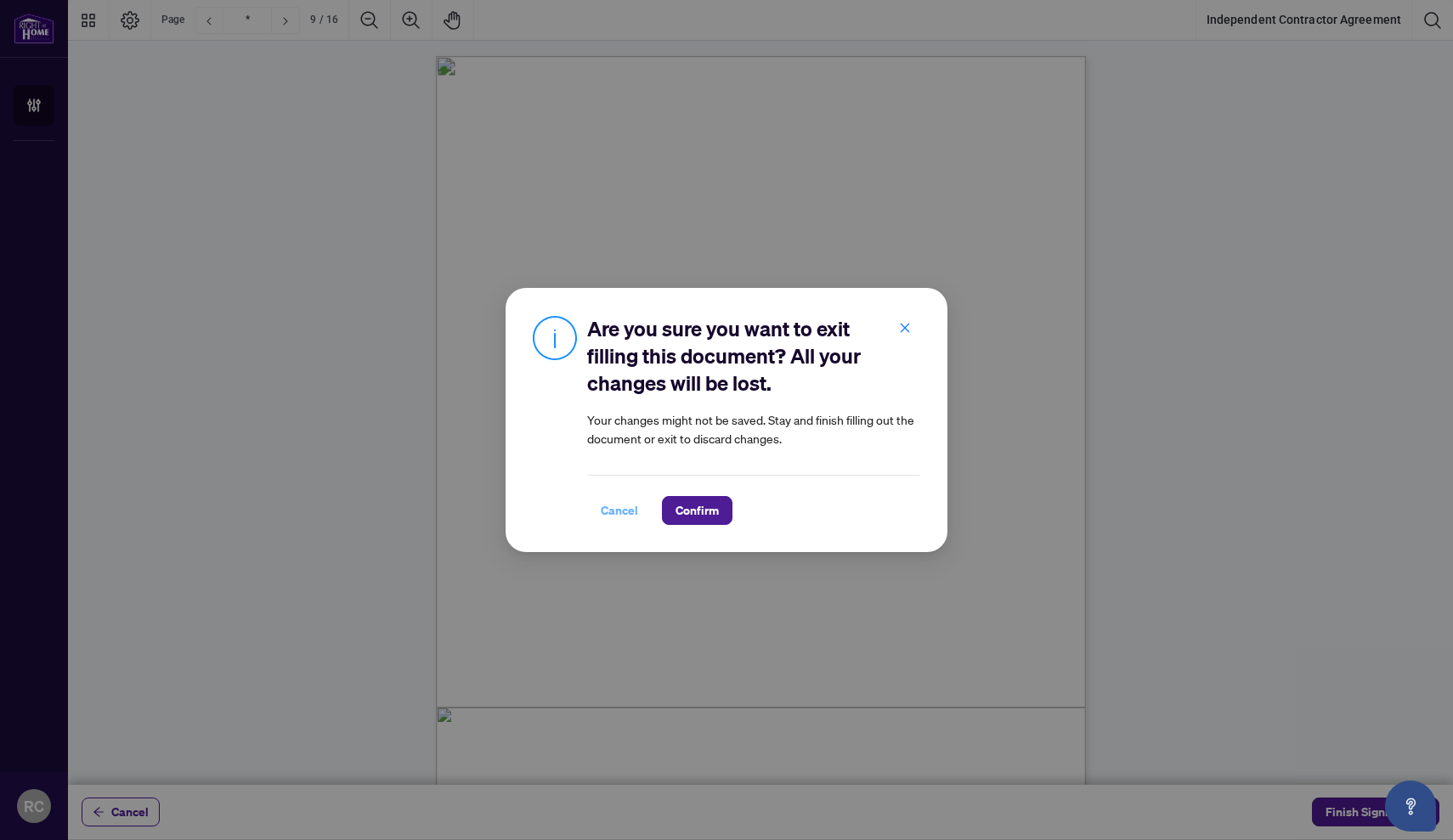
click at [631, 513] on span "Cancel" at bounding box center [619, 510] width 38 height 27
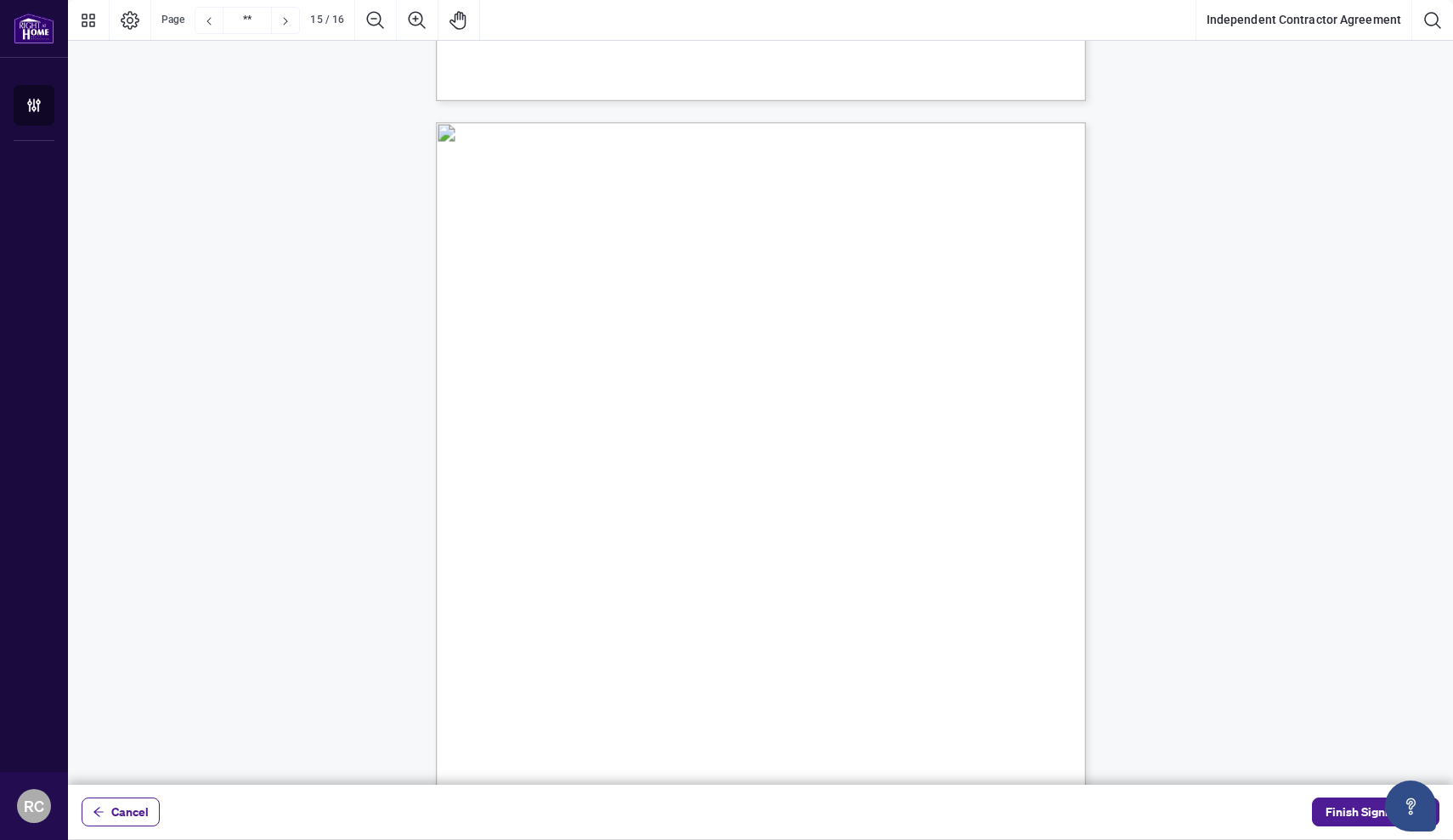
type input "**"
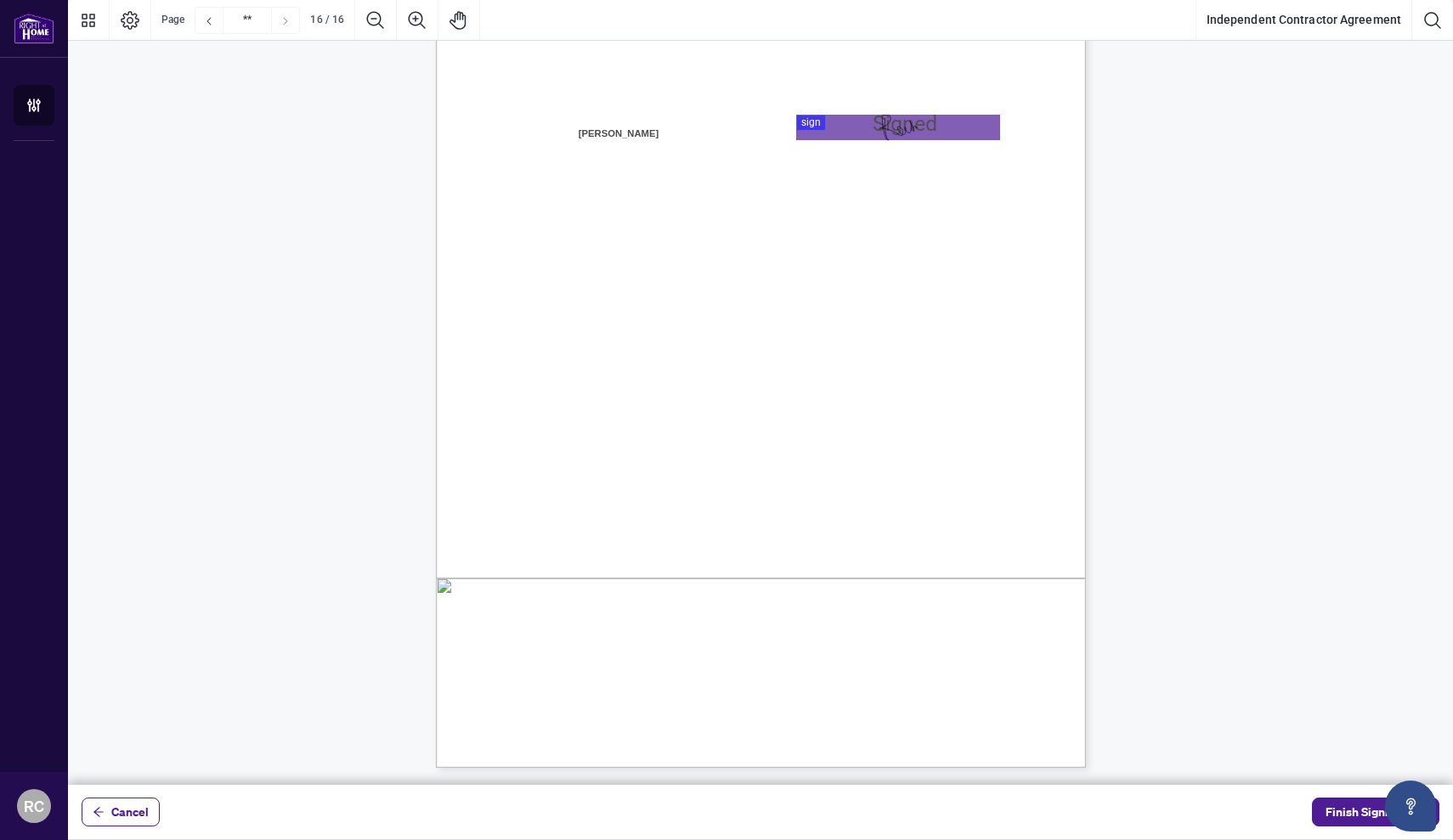
scroll to position [13062, 0]
click at [1360, 814] on span "Finish Signing" at bounding box center [1363, 812] width 76 height 27
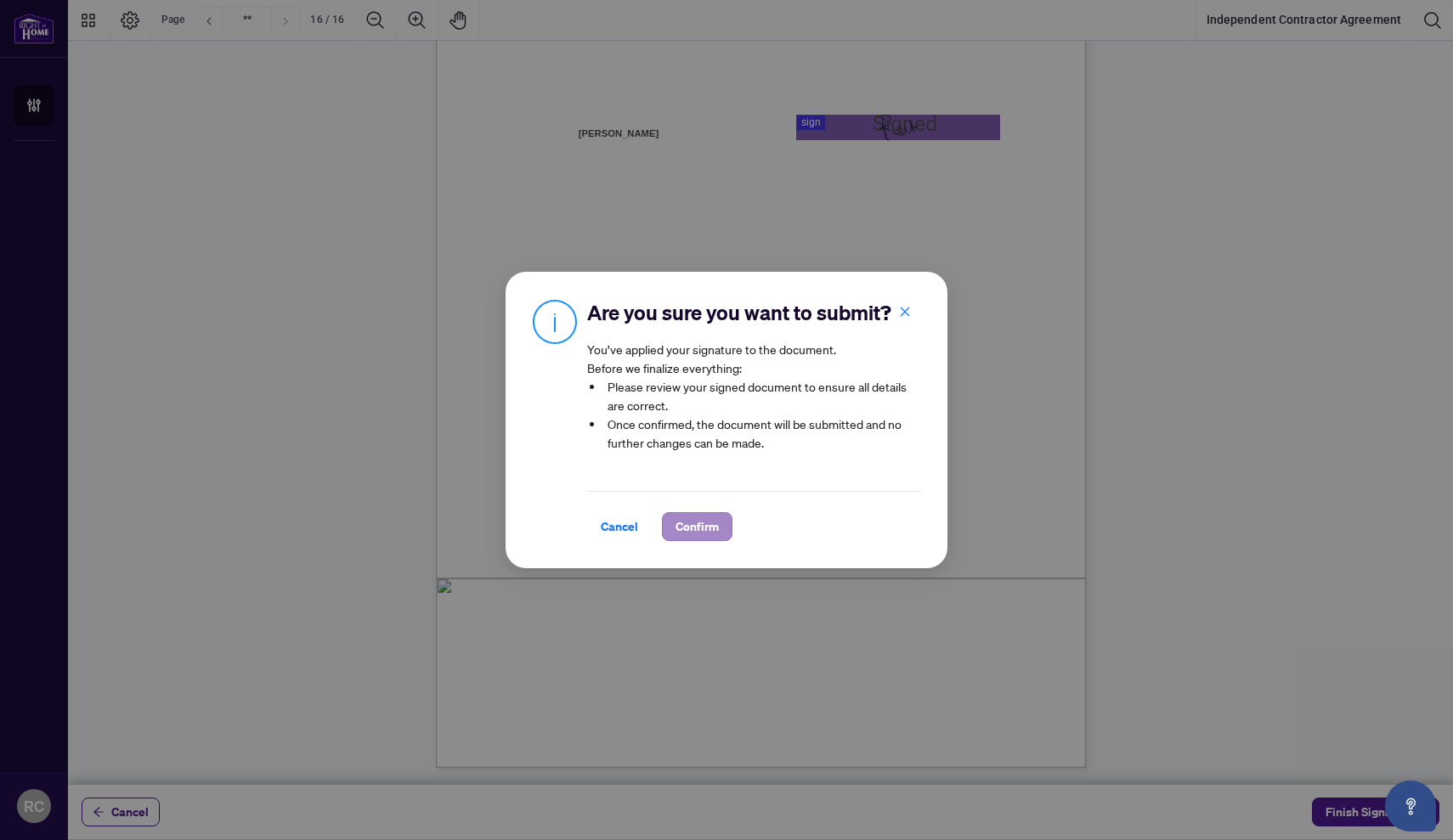
click at [699, 521] on span "Confirm" at bounding box center [697, 526] width 43 height 27
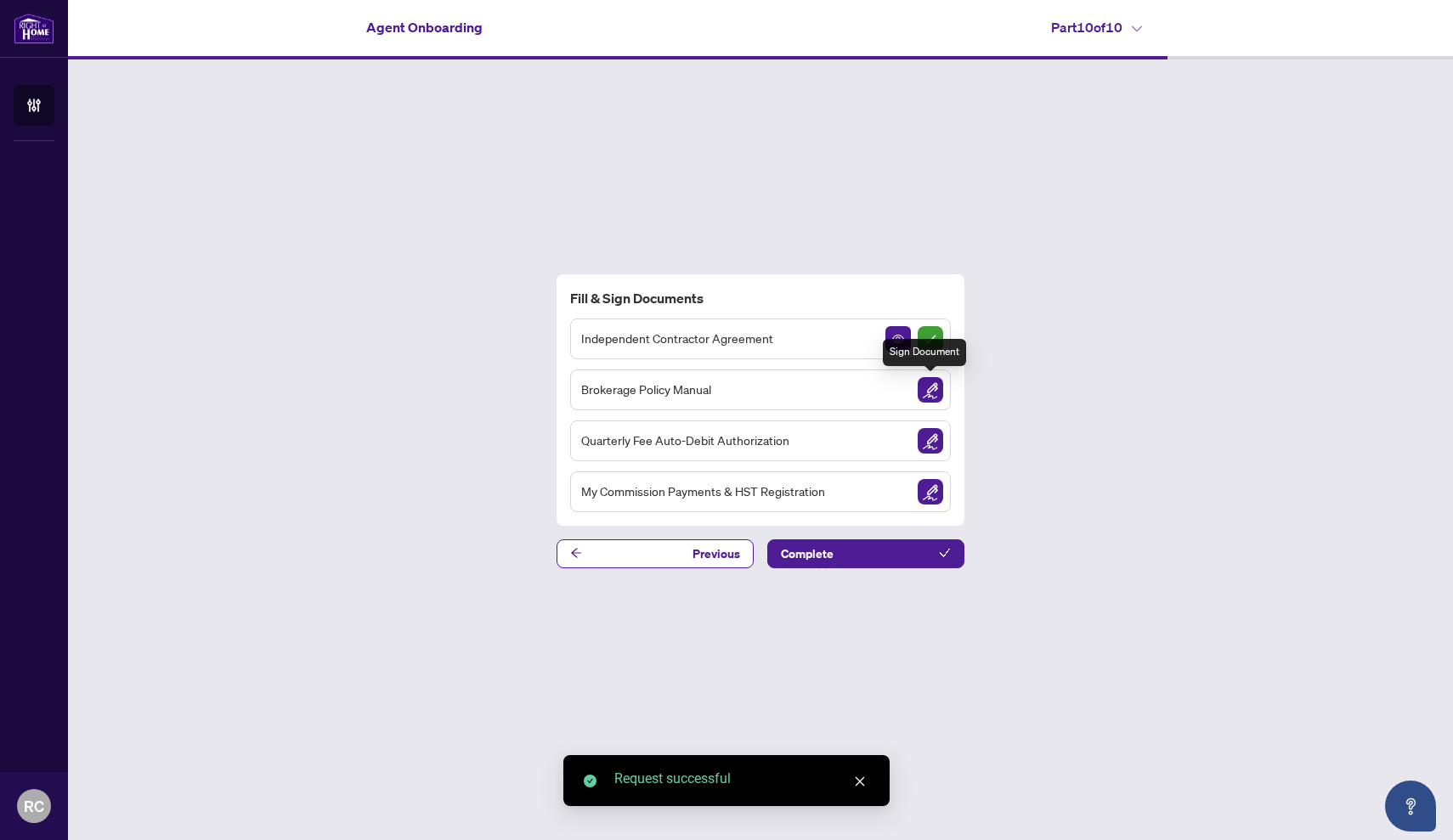
click at [927, 389] on img "Sign Document" at bounding box center [930, 390] width 25 height 25
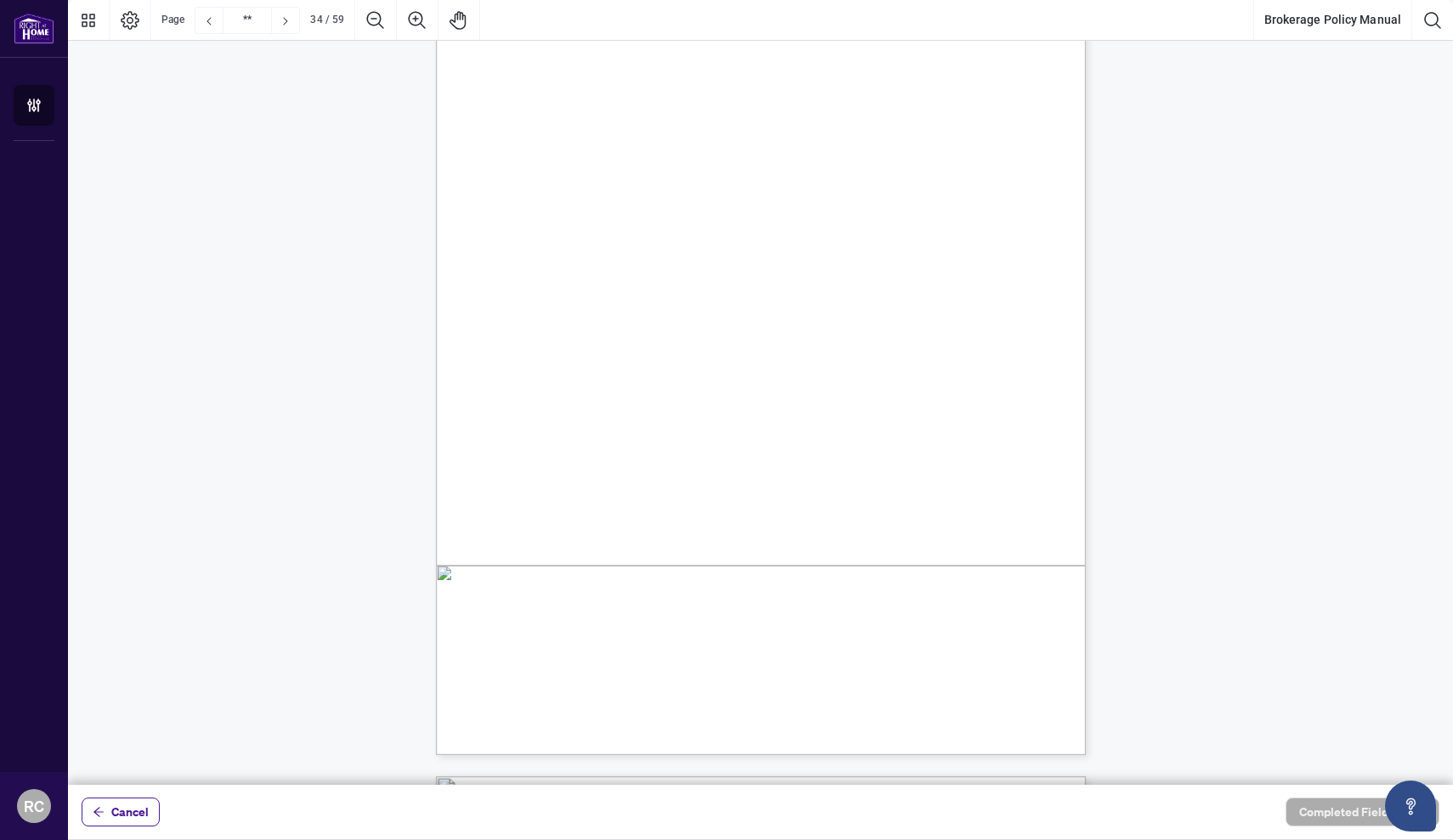
scroll to position [28600, 0]
drag, startPoint x: 639, startPoint y: 261, endPoint x: 664, endPoint y: 331, distance: 74.3
click at [660, 377] on span "to ensure their conduct does not cause the Brokerage to contravene the Act or t…" at bounding box center [769, 382] width 477 height 16
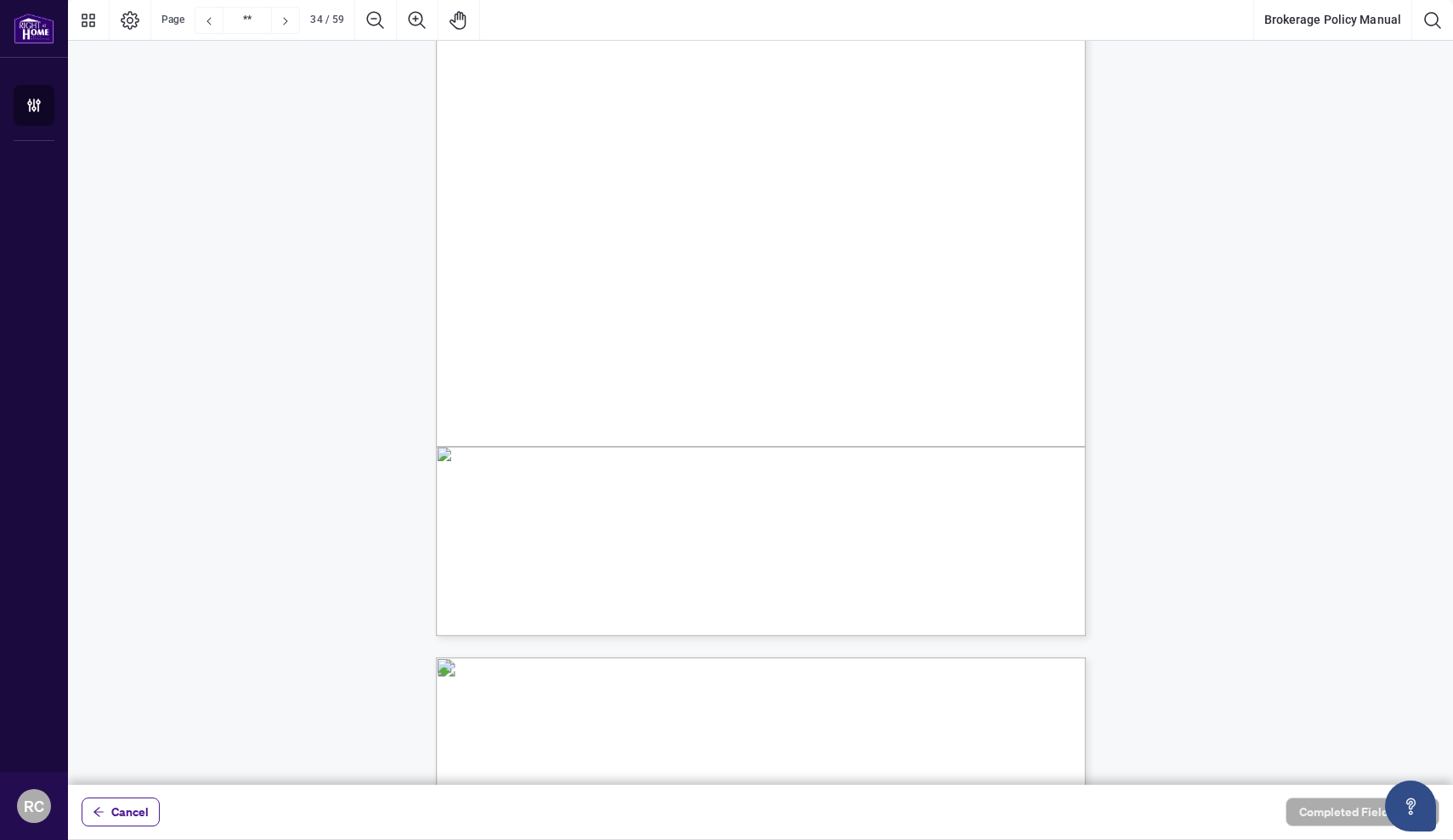
scroll to position [28718, 0]
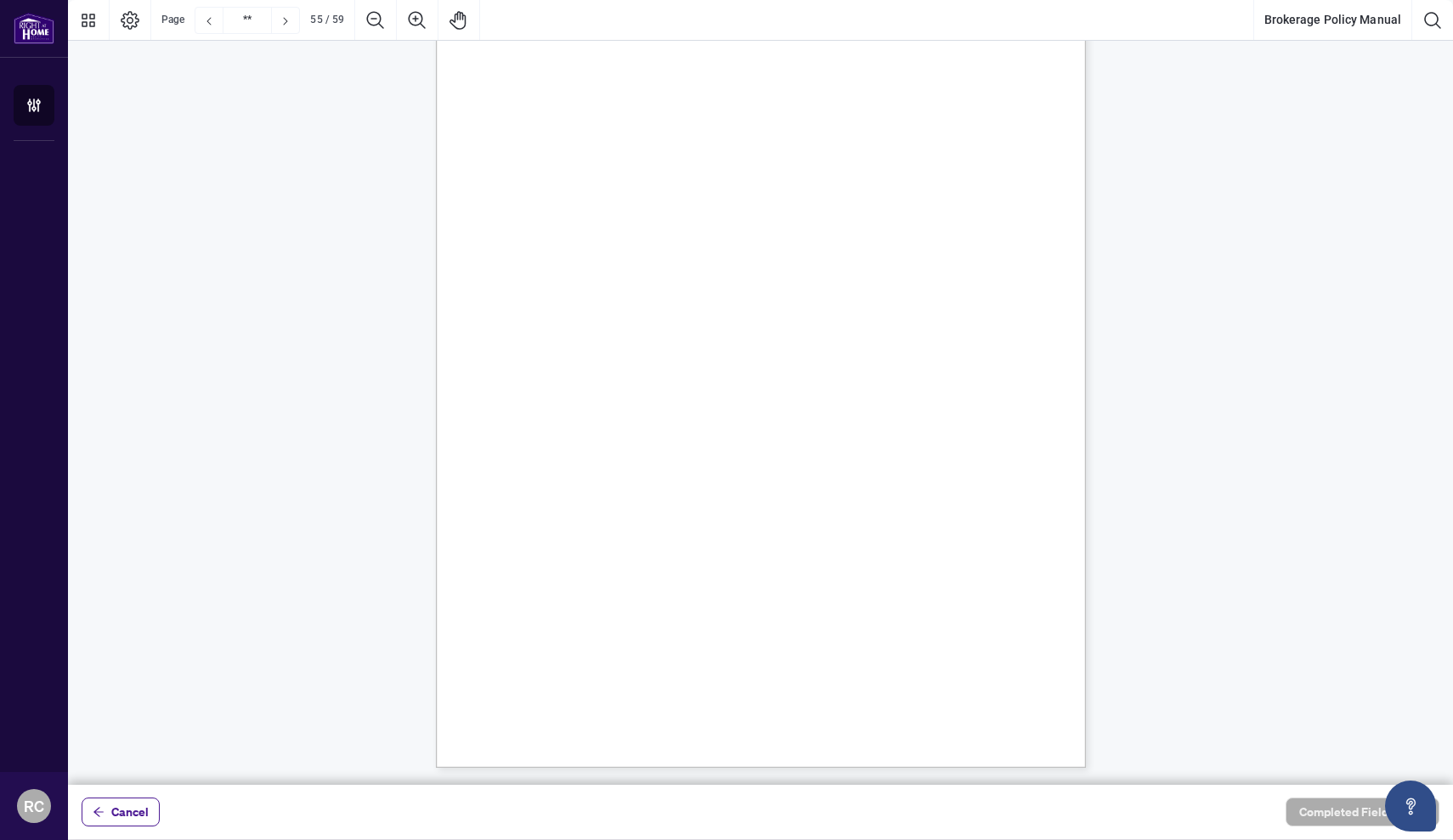
type input "**"
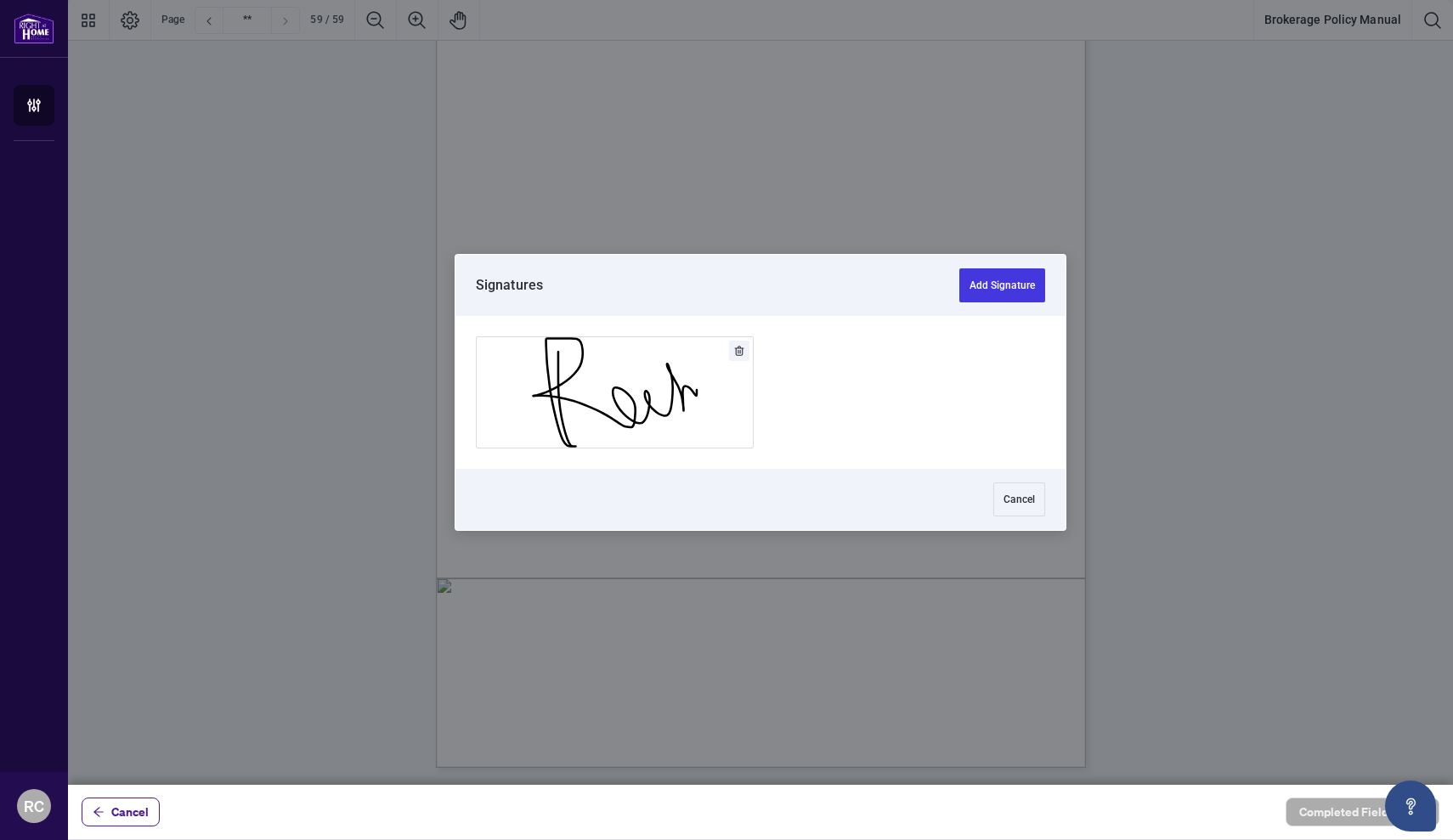
click at [689, 400] on div at bounding box center [760, 393] width 1385 height 785
click at [1023, 289] on button "Add Signature" at bounding box center [1001, 286] width 85 height 34
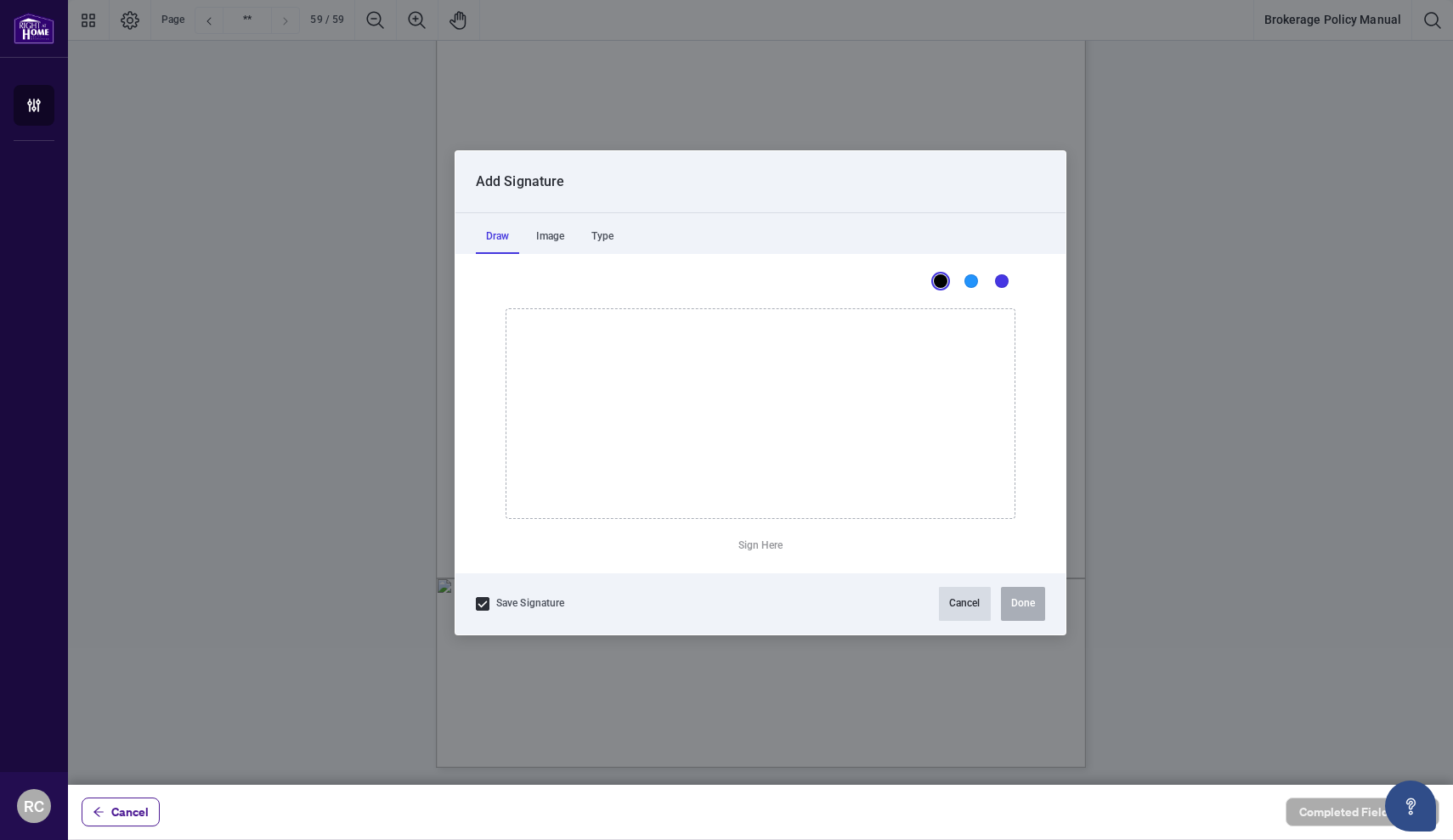
click at [949, 606] on button "Cancel" at bounding box center [965, 604] width 52 height 34
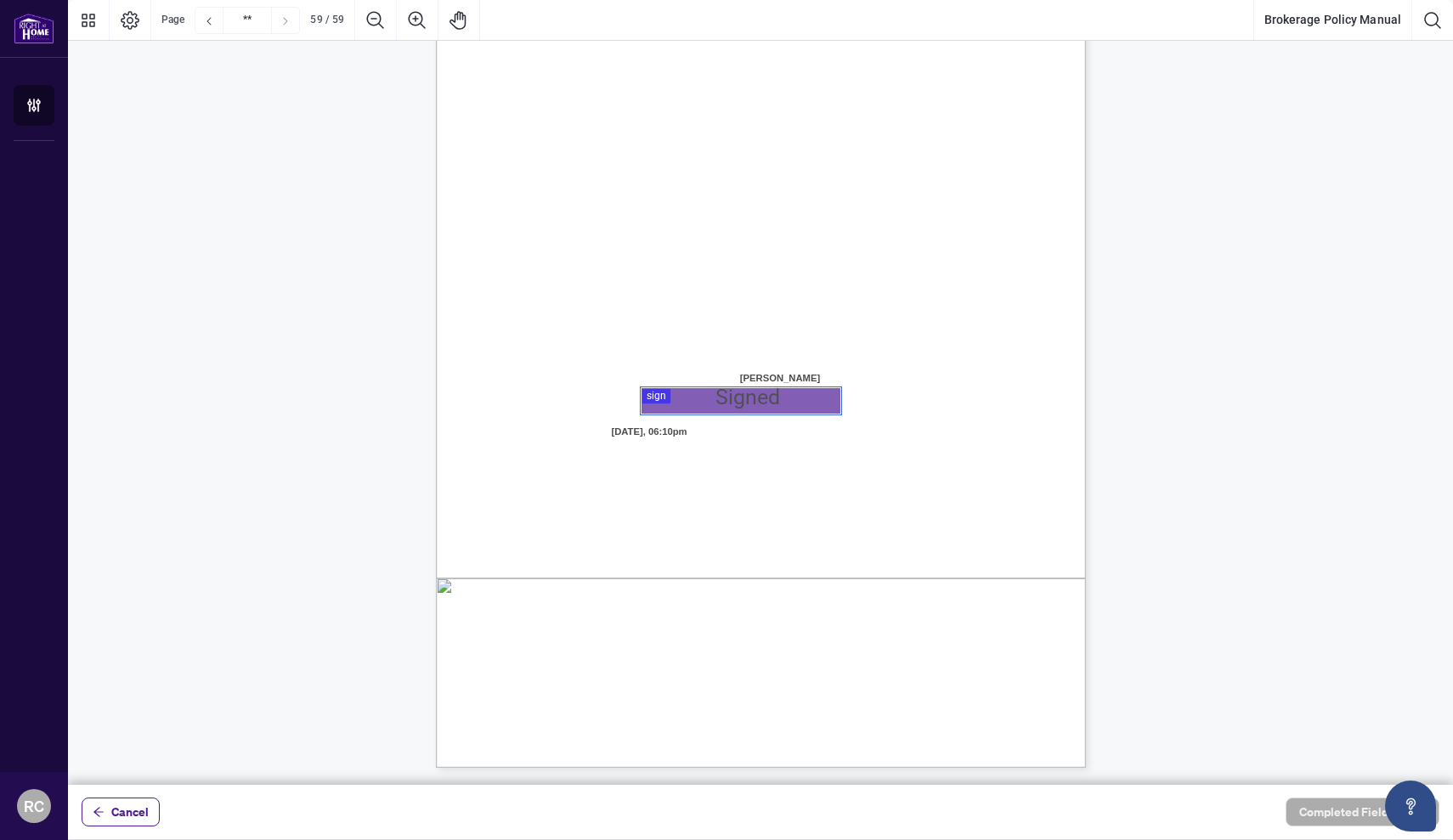
click at [655, 400] on div at bounding box center [760, 393] width 1385 height 785
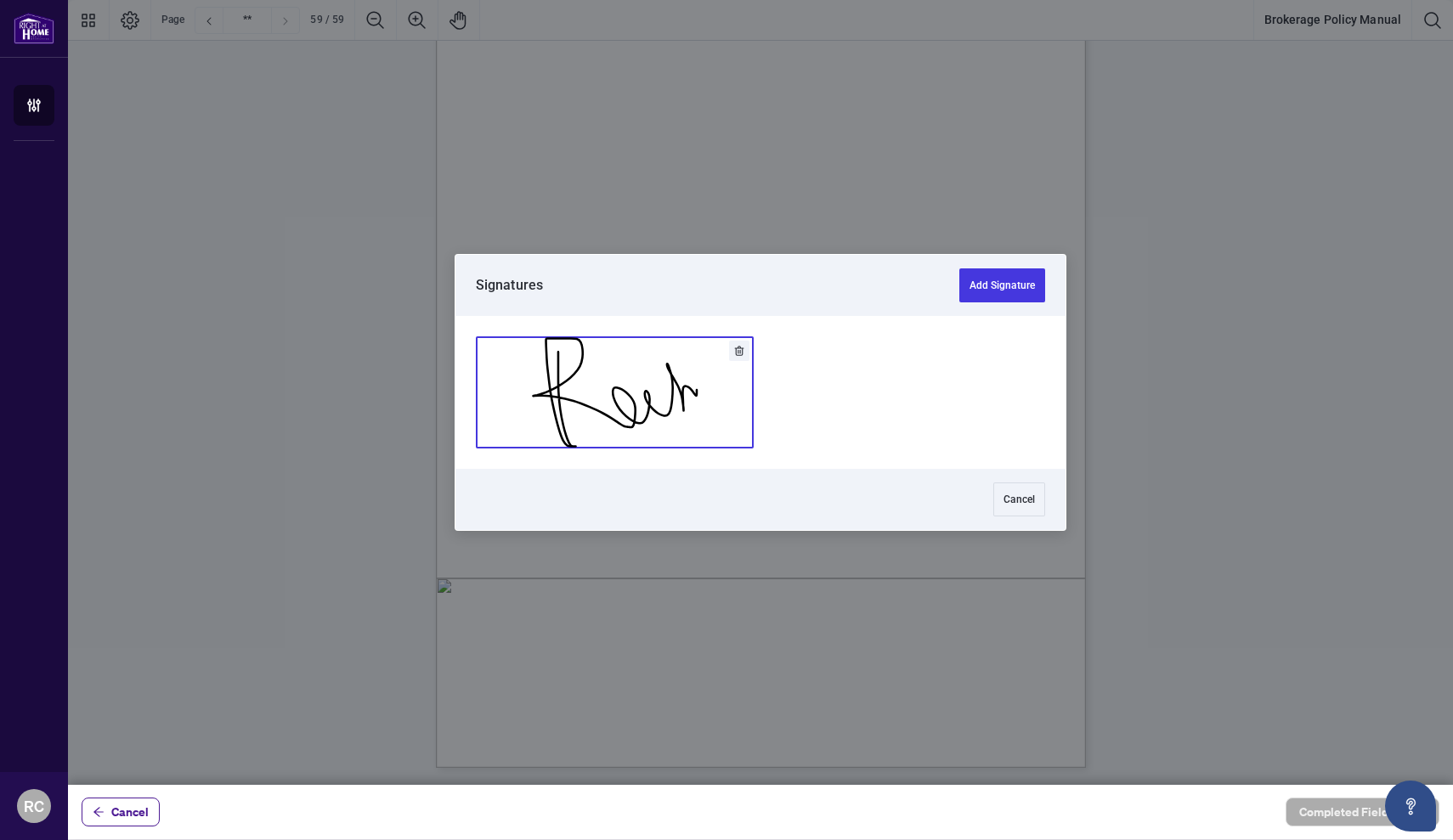
click at [662, 367] on button "Add Signature" at bounding box center [614, 392] width 276 height 111
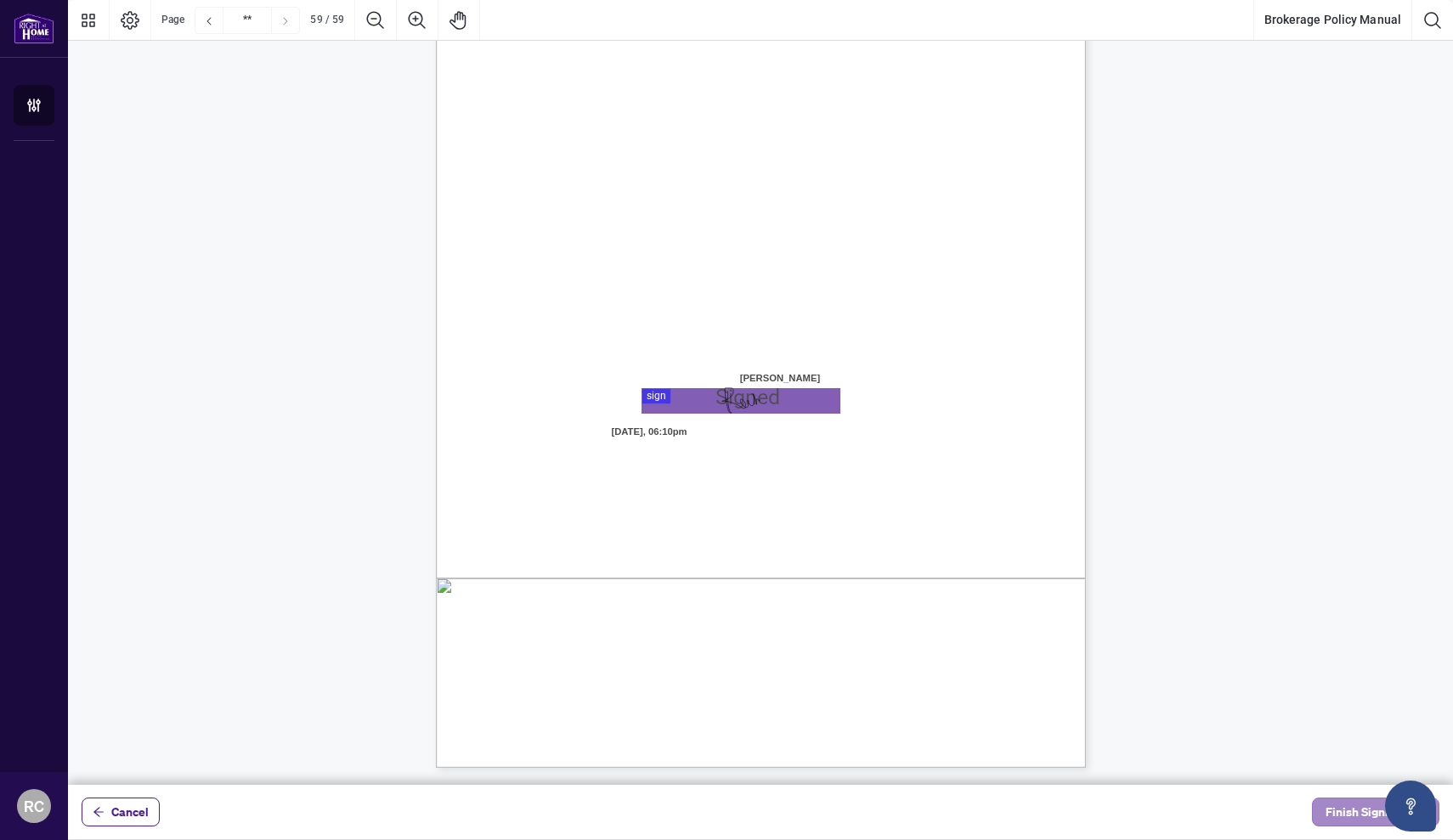
click at [1331, 809] on span "Finish Signing" at bounding box center [1363, 812] width 76 height 27
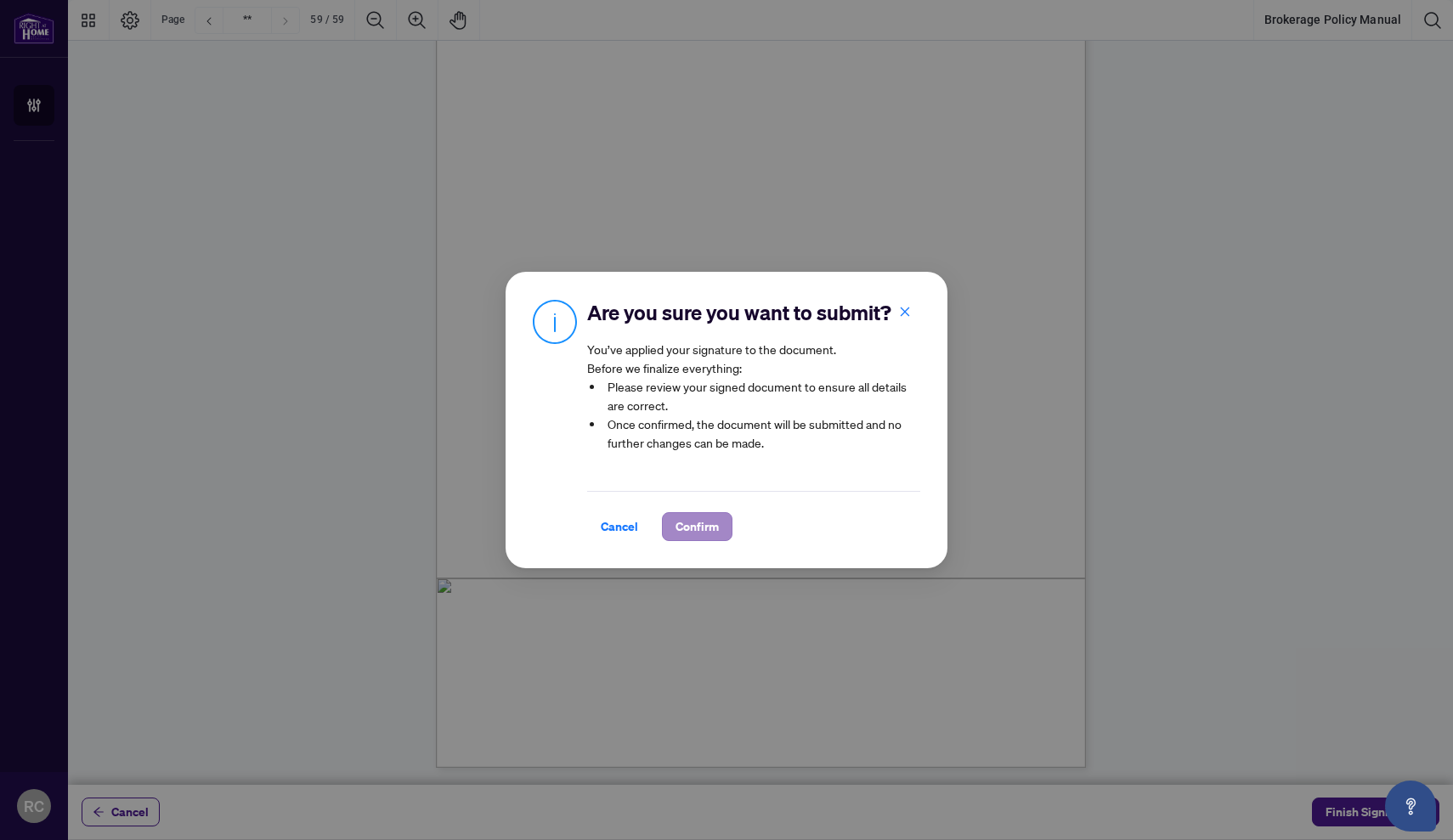
click at [702, 521] on span "Confirm" at bounding box center [697, 526] width 43 height 27
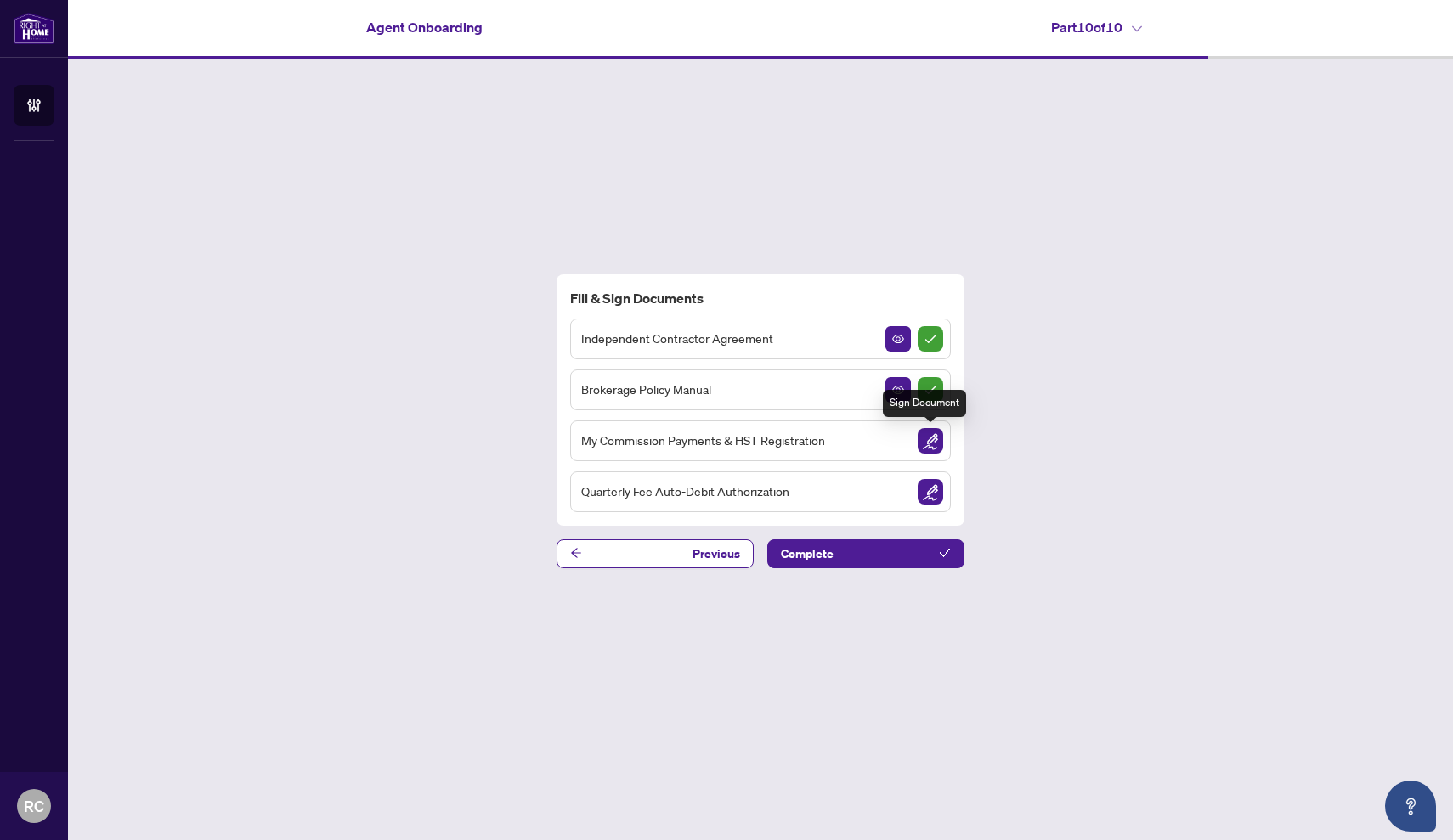
click at [931, 445] on img "Sign Document" at bounding box center [930, 440] width 25 height 25
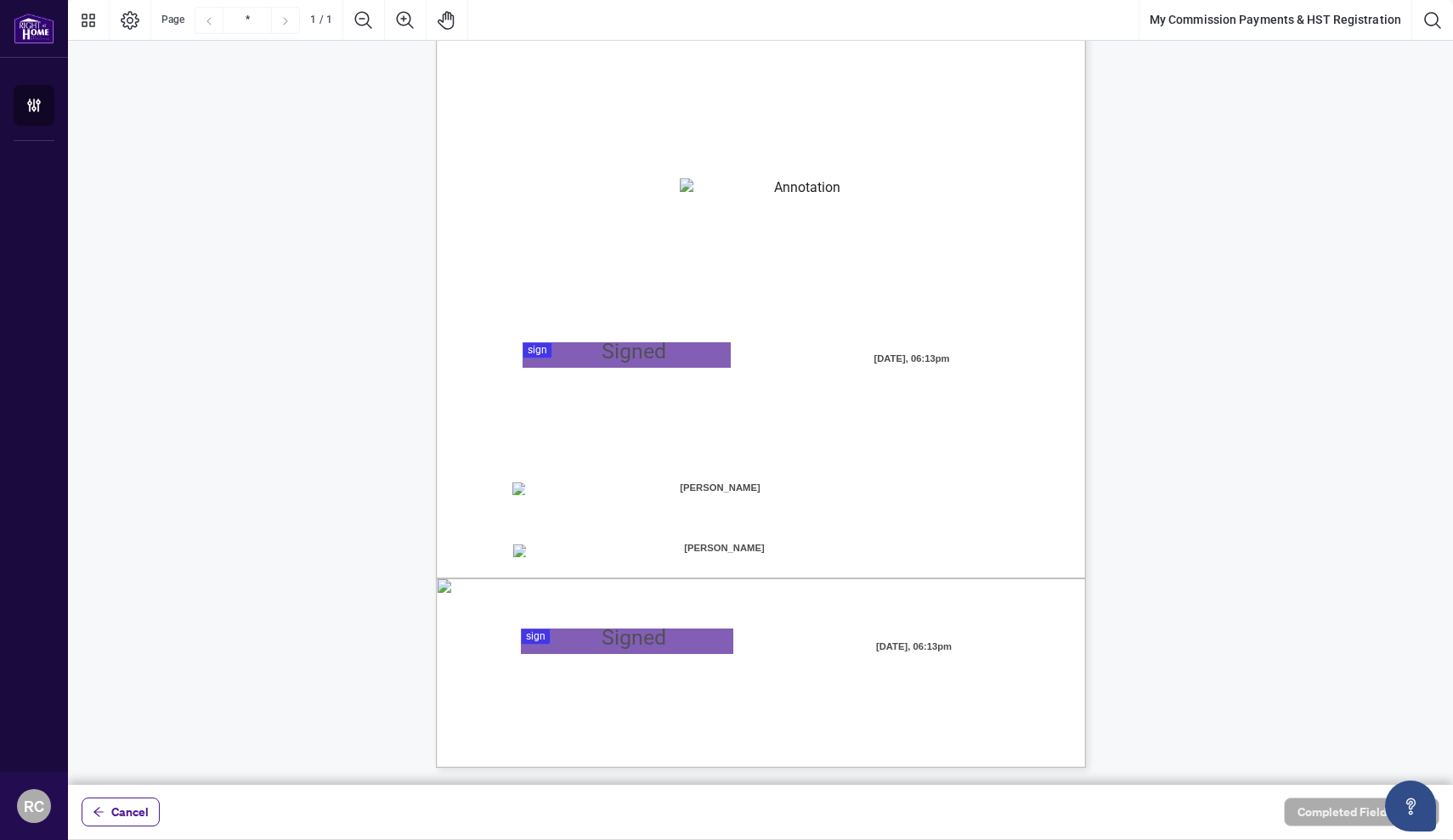
click at [517, 503] on span "Home Realty for Electronic Transfer (Direct Deposit) of my commission cheques." at bounding box center [695, 510] width 366 height 15
click at [536, 646] on div at bounding box center [760, 393] width 1385 height 785
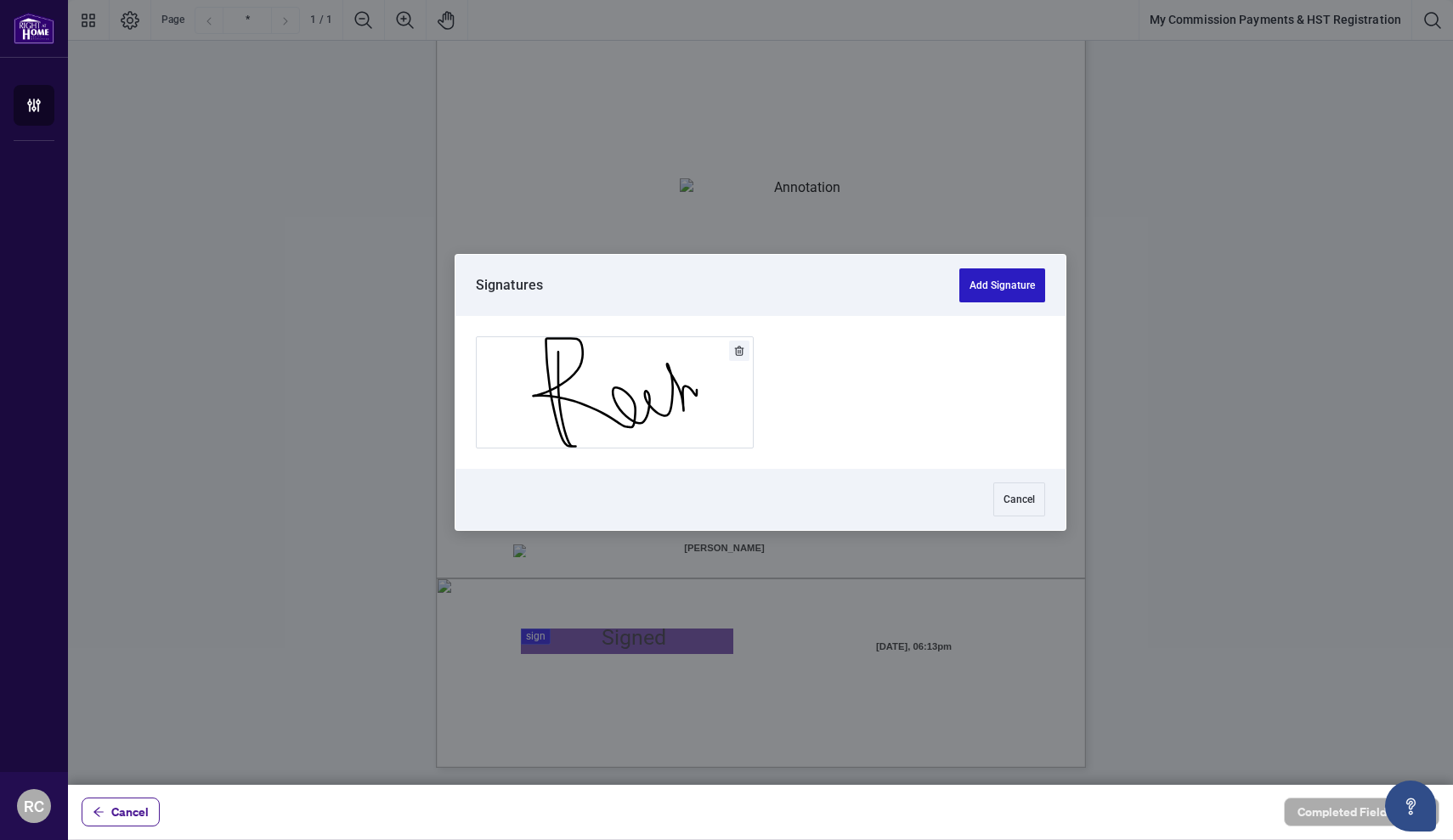
click at [982, 287] on button "Add Signature" at bounding box center [1001, 286] width 85 height 34
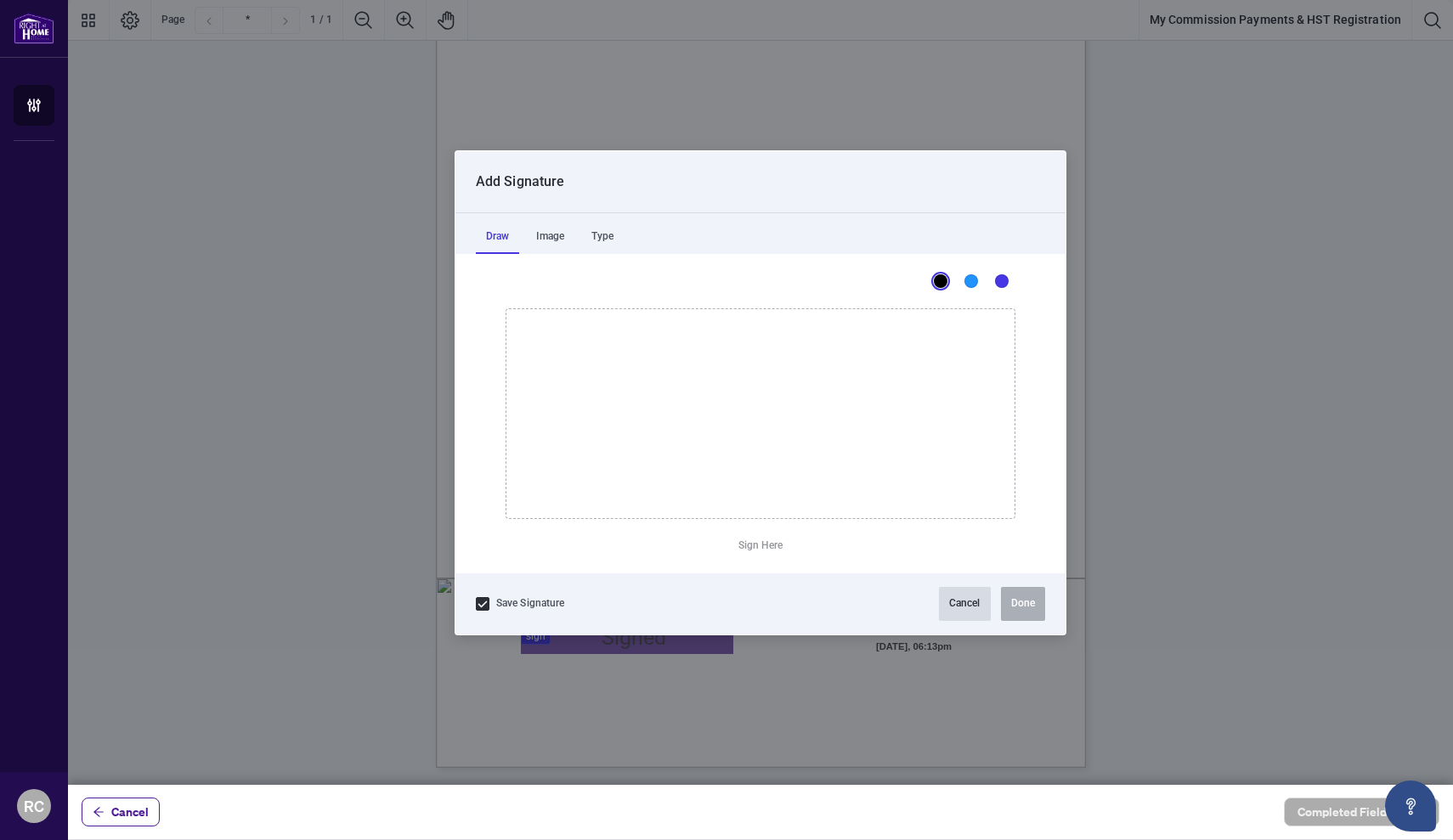
click at [960, 598] on button "Cancel" at bounding box center [965, 604] width 52 height 34
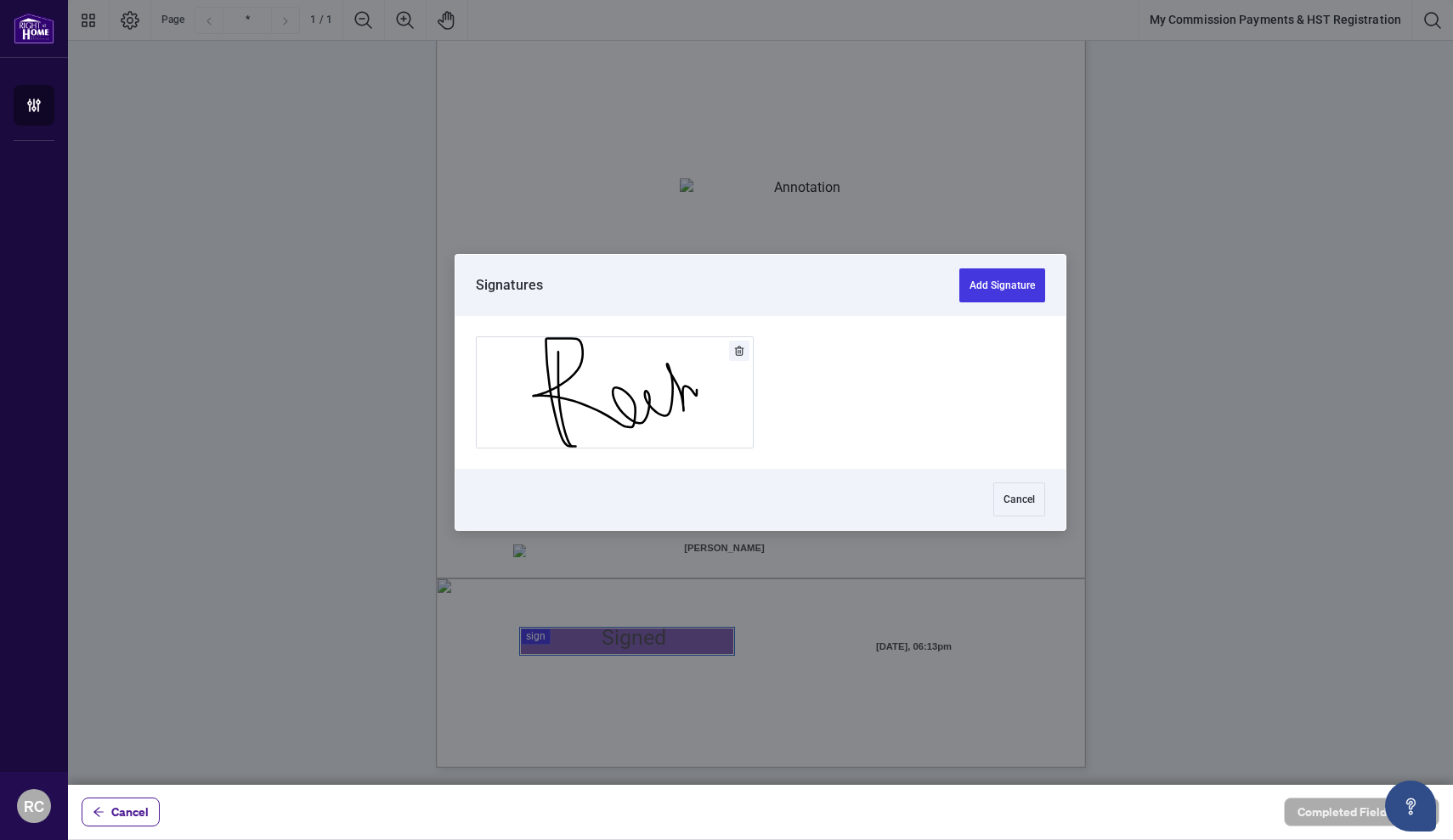
click at [547, 639] on div at bounding box center [760, 393] width 1385 height 785
click at [667, 380] on button "Add Signature" at bounding box center [614, 392] width 276 height 111
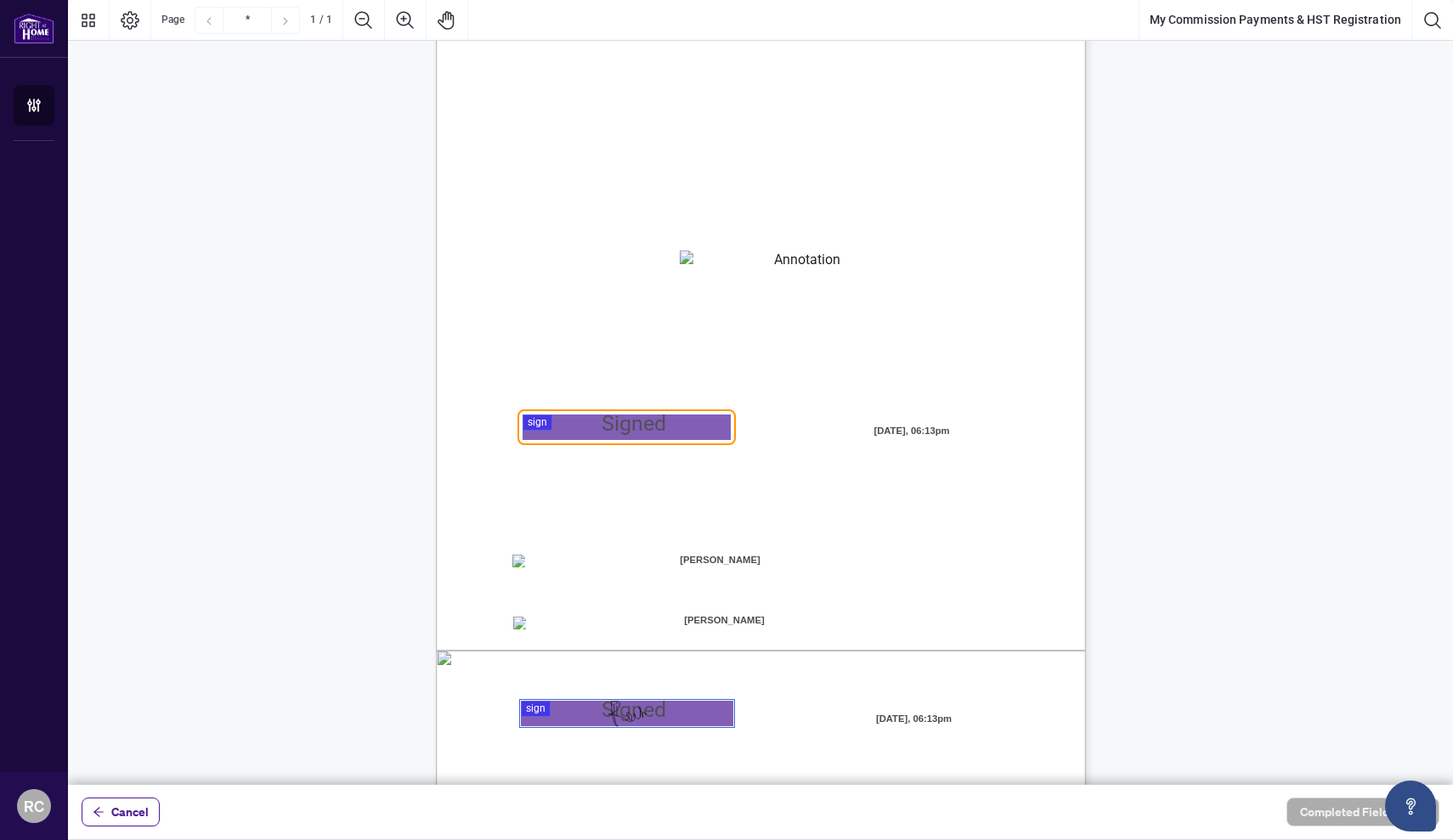
scroll to position [57, 0]
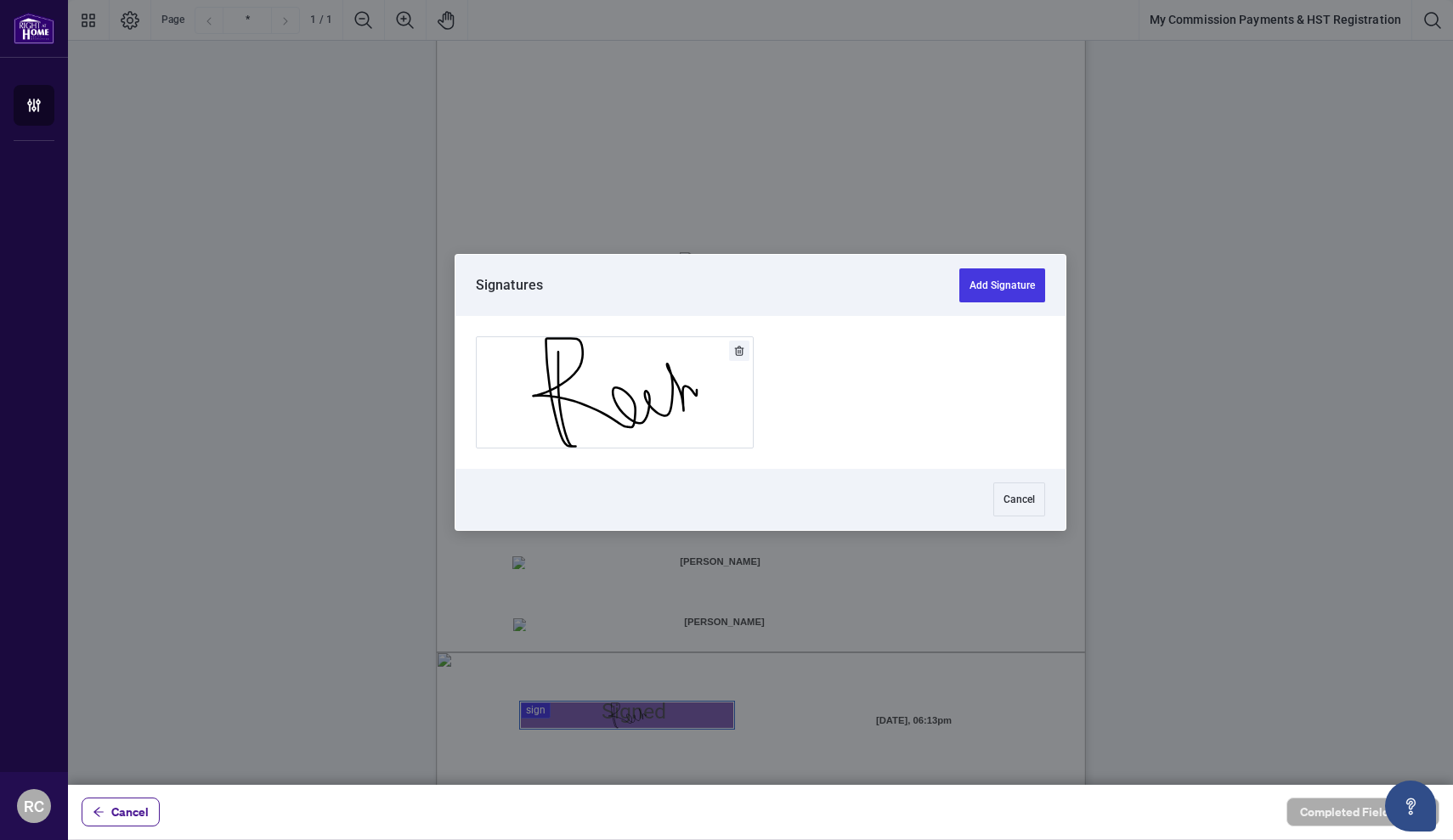
click at [537, 426] on div at bounding box center [760, 393] width 1385 height 785
click at [652, 377] on button "Add Signature" at bounding box center [614, 392] width 276 height 111
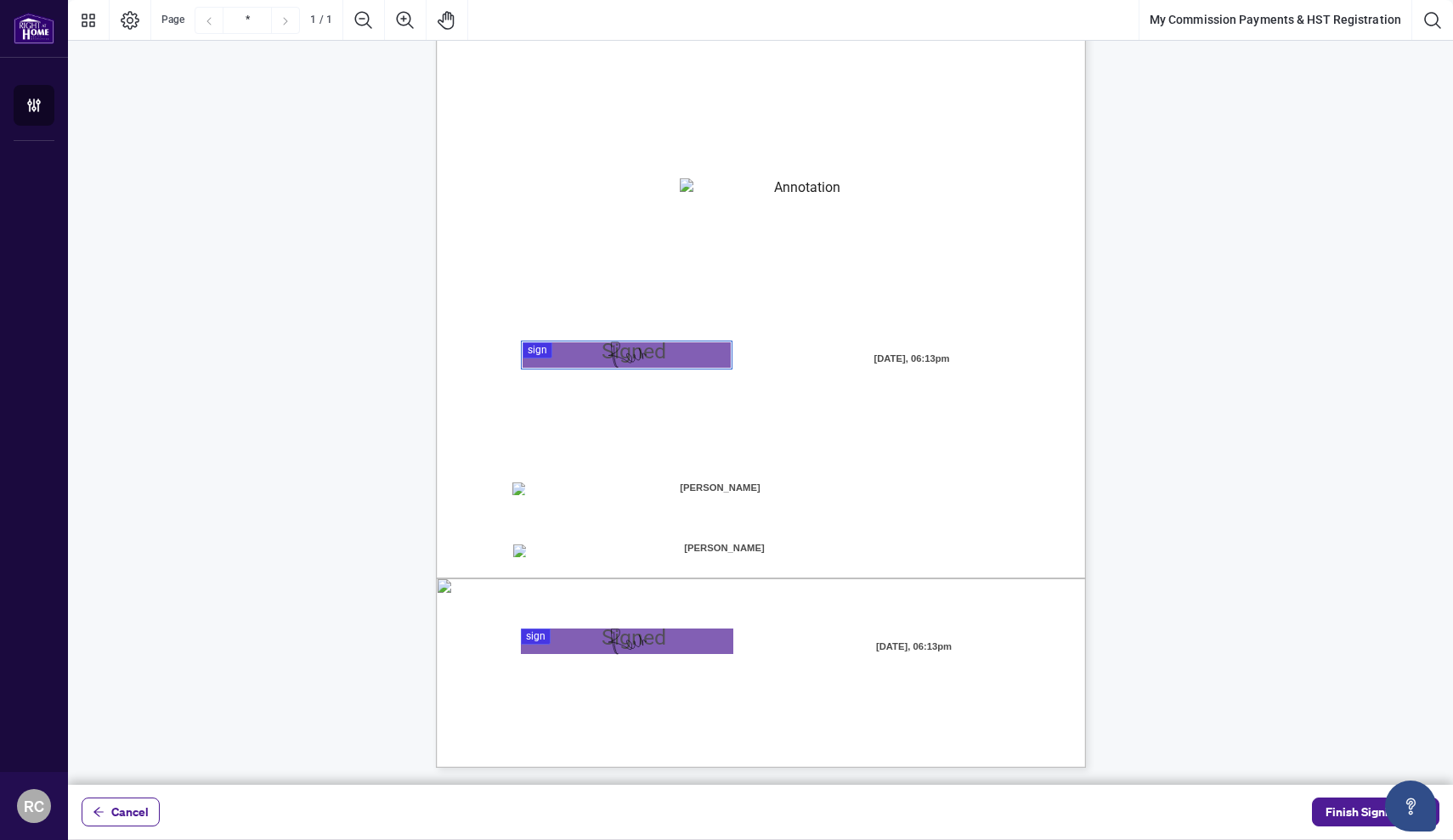
scroll to position [131, 0]
click at [1343, 810] on span "Finish Signing" at bounding box center [1363, 812] width 76 height 27
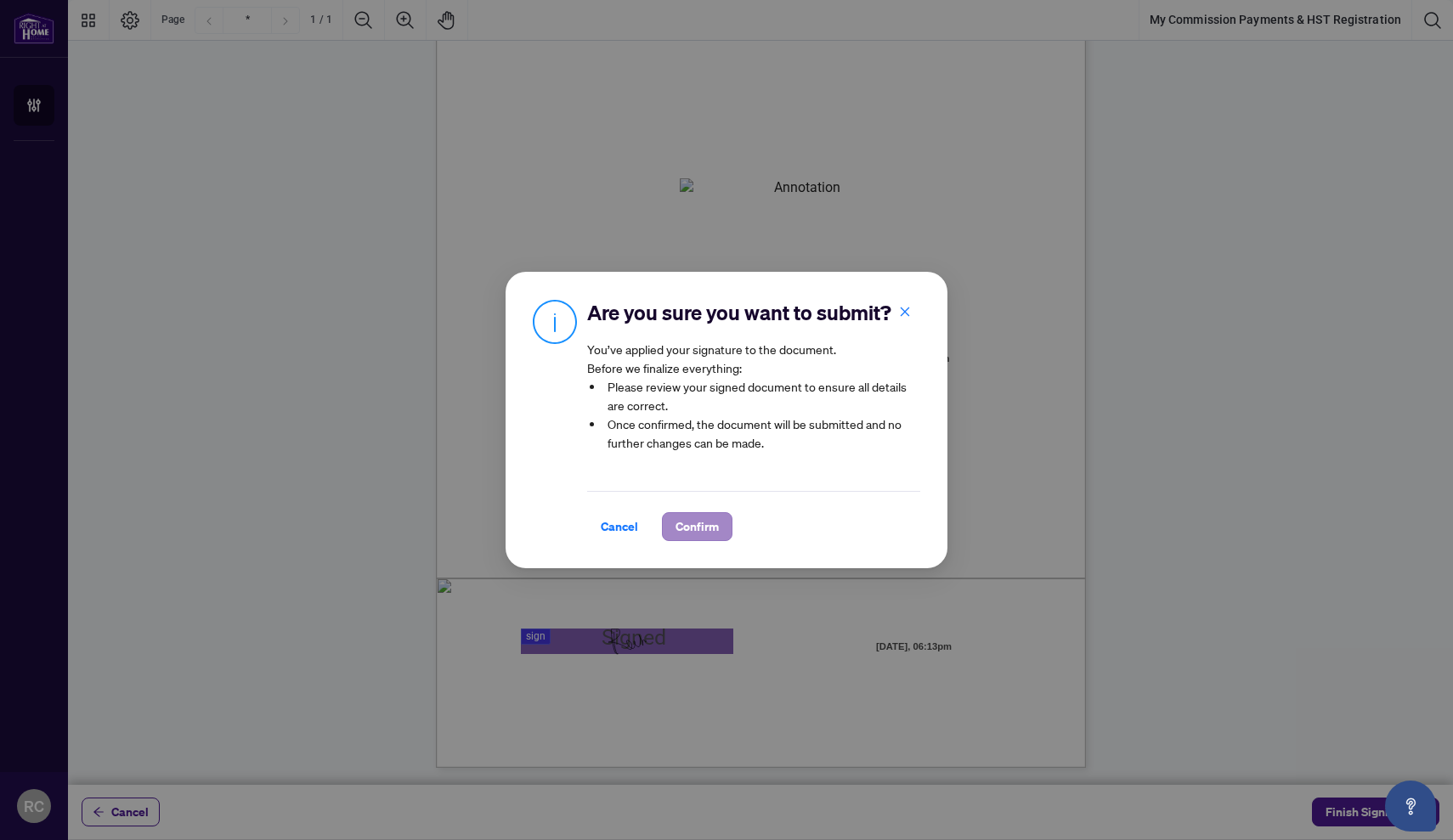
click at [674, 520] on button "Confirm" at bounding box center [696, 526] width 70 height 29
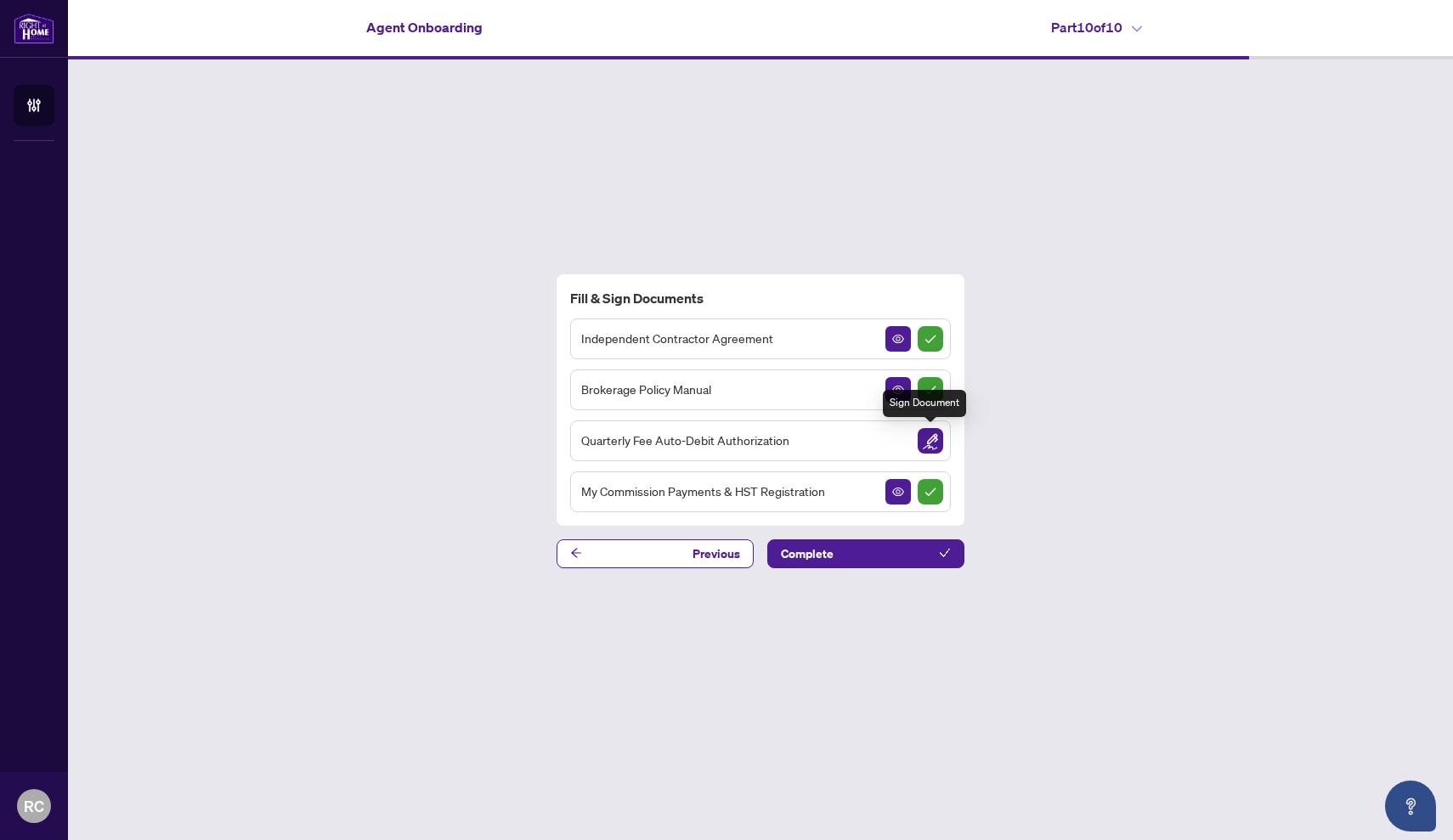
click at [937, 430] on img "Sign Document" at bounding box center [930, 440] width 25 height 25
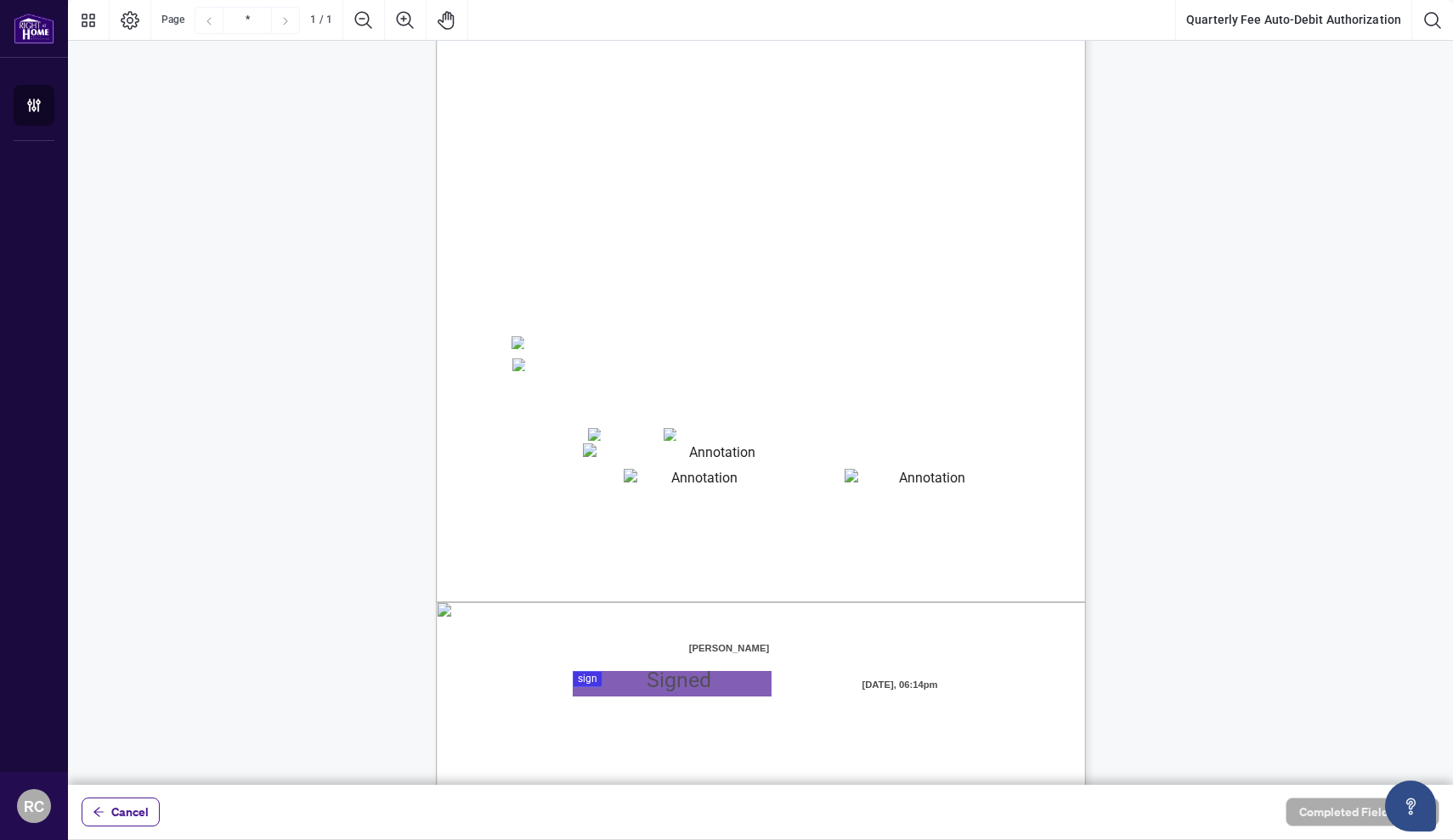
scroll to position [110, 0]
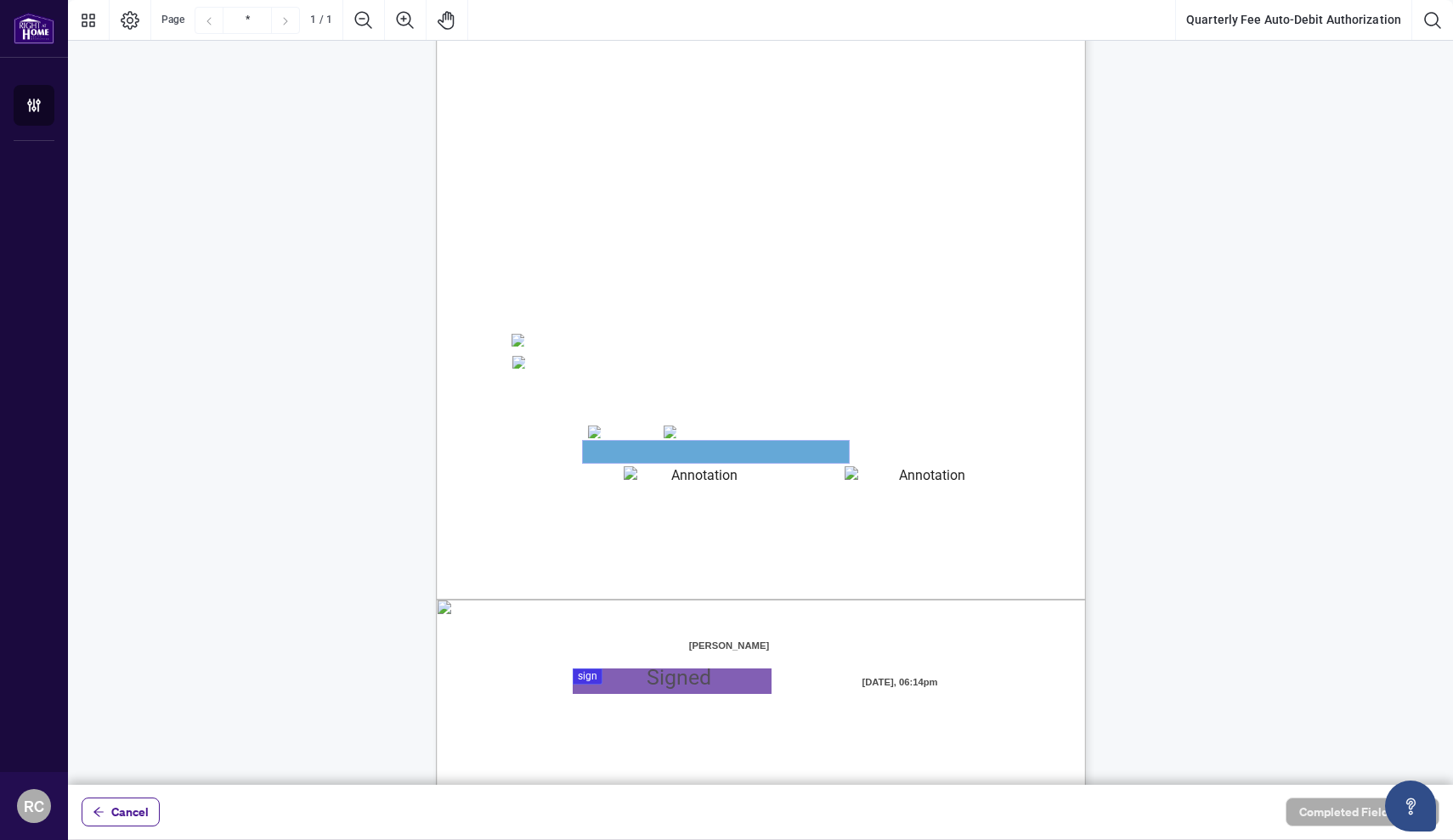
click at [596, 454] on textarea "01JYSTDXKMM2RH879KP3KYMEH1" at bounding box center [716, 452] width 266 height 22
click at [662, 449] on textarea "01JYSTDXKMM2RH879KP3KYMEH1" at bounding box center [716, 452] width 266 height 22
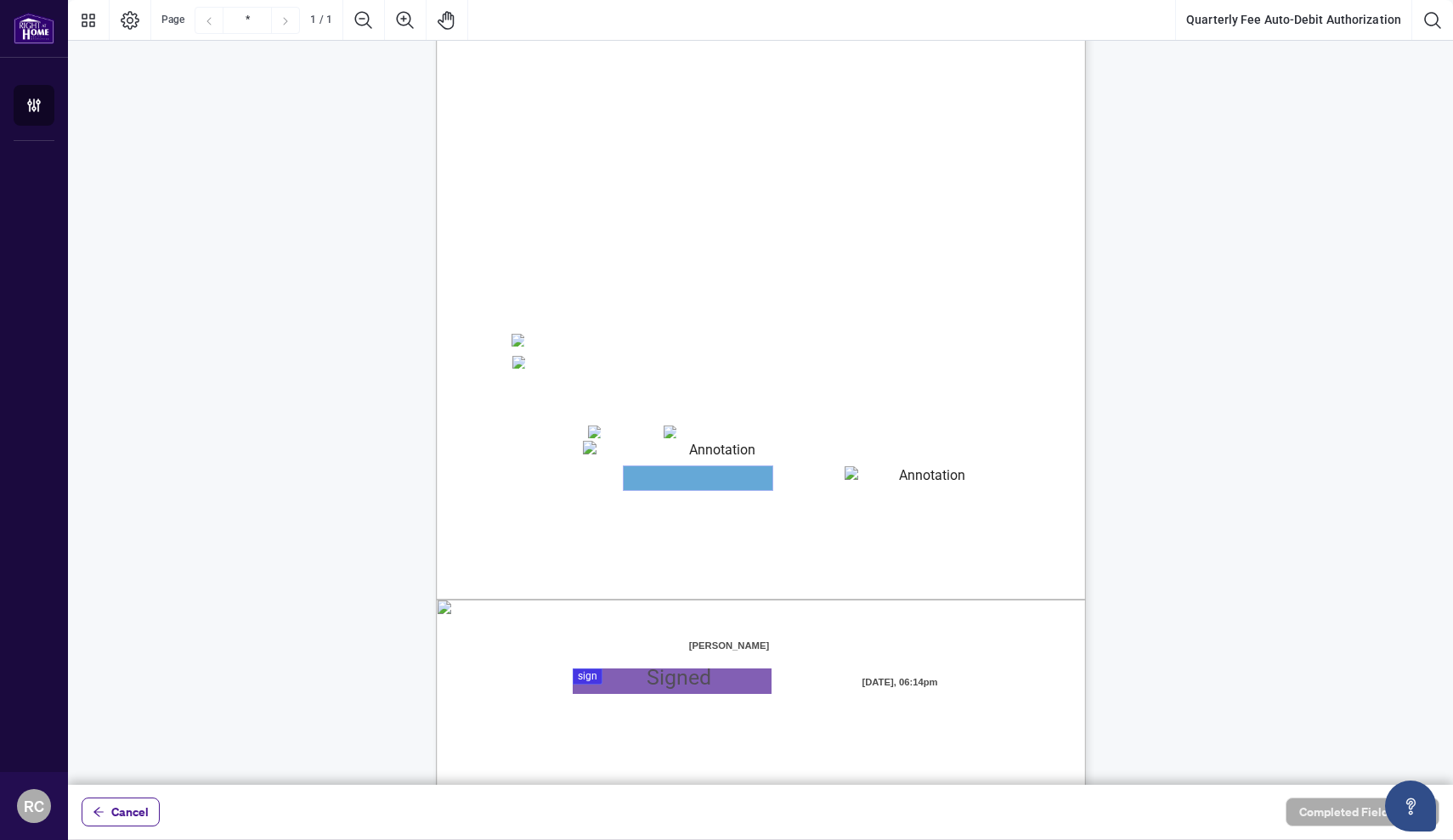
click at [665, 484] on textarea "01JYSTE5H4CSE0FAK39HWZJ8NF" at bounding box center [697, 478] width 148 height 23
click at [630, 451] on textarea "01JYSTDXKMM2RH879KP3KYMEH1" at bounding box center [716, 452] width 266 height 22
click at [666, 444] on textarea "01JYSTDXKMM2RH879KP3KYMEH1" at bounding box center [716, 452] width 266 height 22
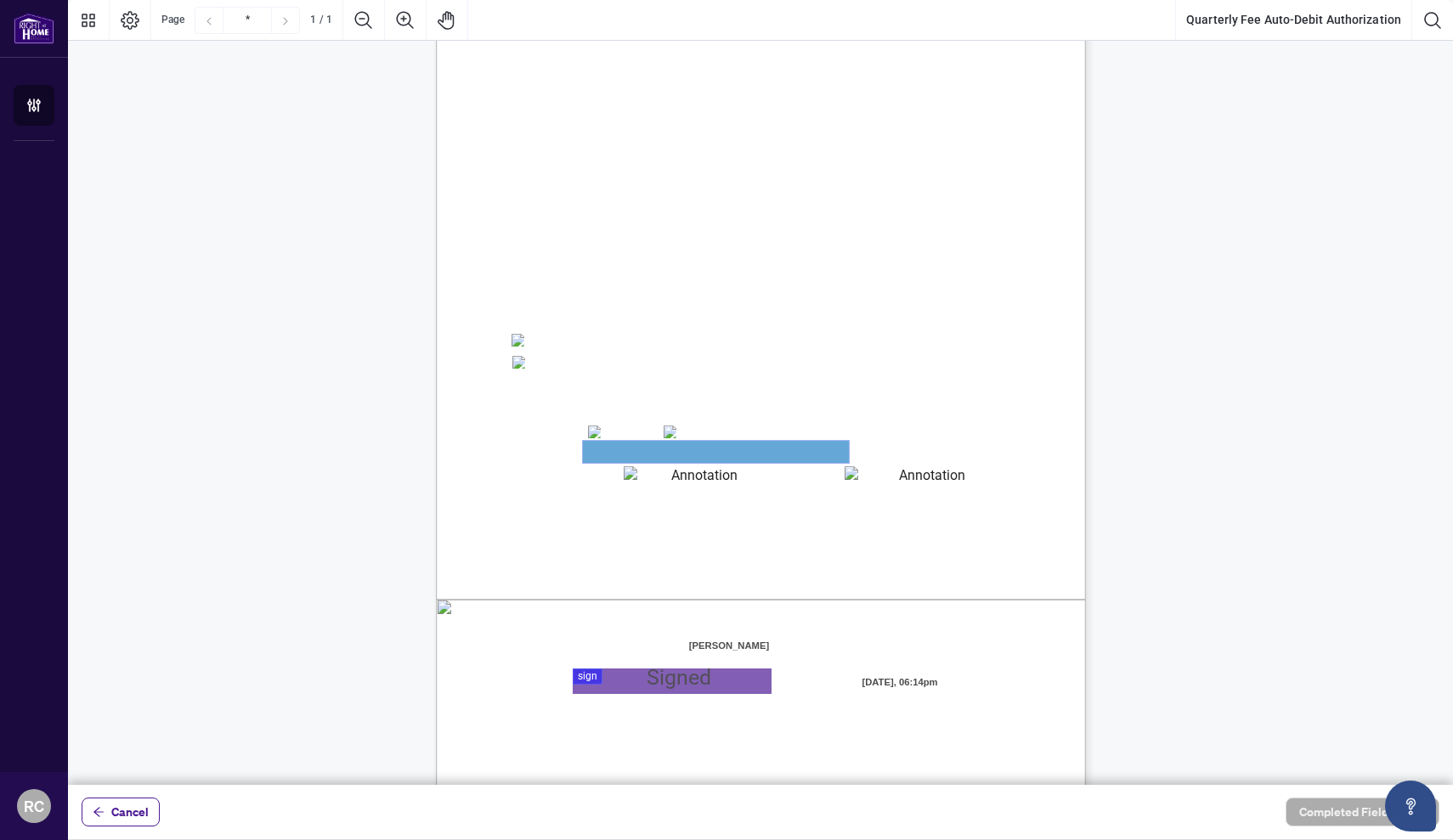
click at [615, 449] on textarea "01JYSTDXKMM2RH879KP3KYMEH1" at bounding box center [716, 452] width 266 height 22
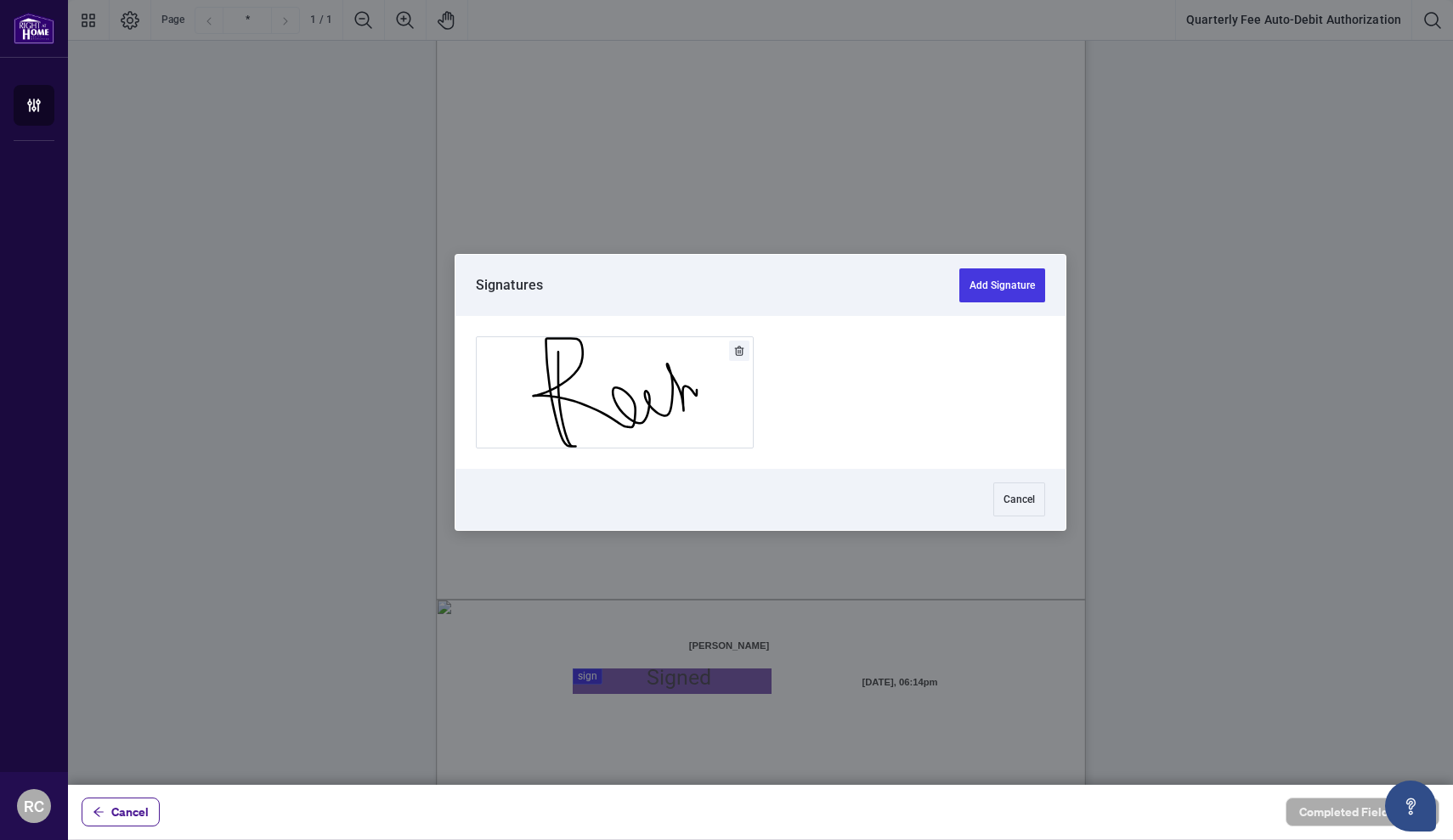
click at [590, 680] on div at bounding box center [760, 393] width 1385 height 785
click at [641, 393] on button "Add Signature" at bounding box center [614, 392] width 276 height 111
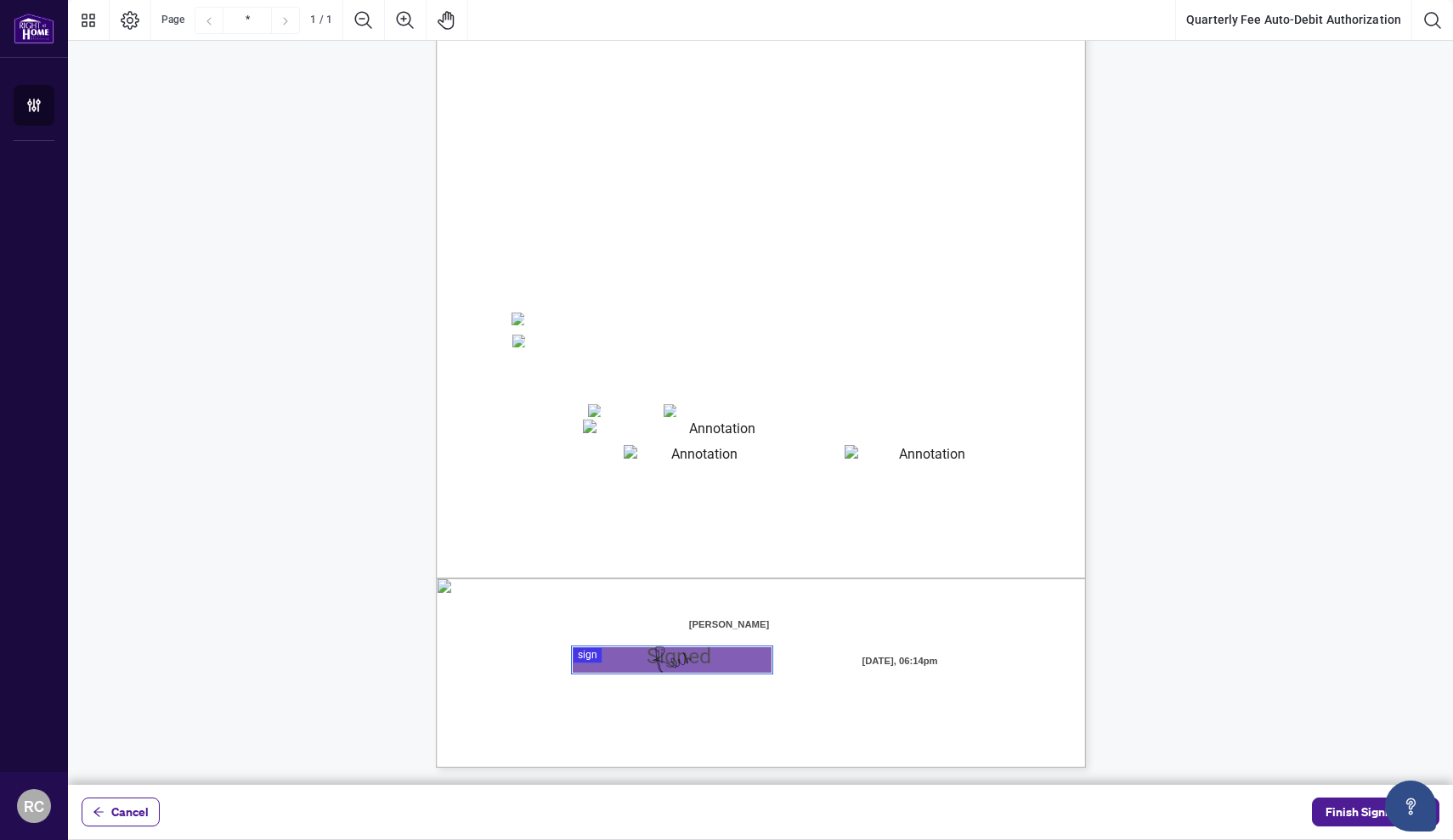
scroll to position [131, 0]
click at [890, 447] on textarea "01JYSTEDE4DHXHDCK0JEKPRH2T" at bounding box center [926, 455] width 162 height 22
click at [719, 436] on textarea "01JYSTDXKMM2RH879KP3KYMEH1" at bounding box center [716, 430] width 266 height 22
click at [131, 18] on icon "Page Layout" at bounding box center [129, 20] width 19 height 19
click at [1325, 680] on div "Right at Home Realty, Brokerage Quarterly Fees Billing Authorization Quarterly …" at bounding box center [760, 339] width 1385 height 858
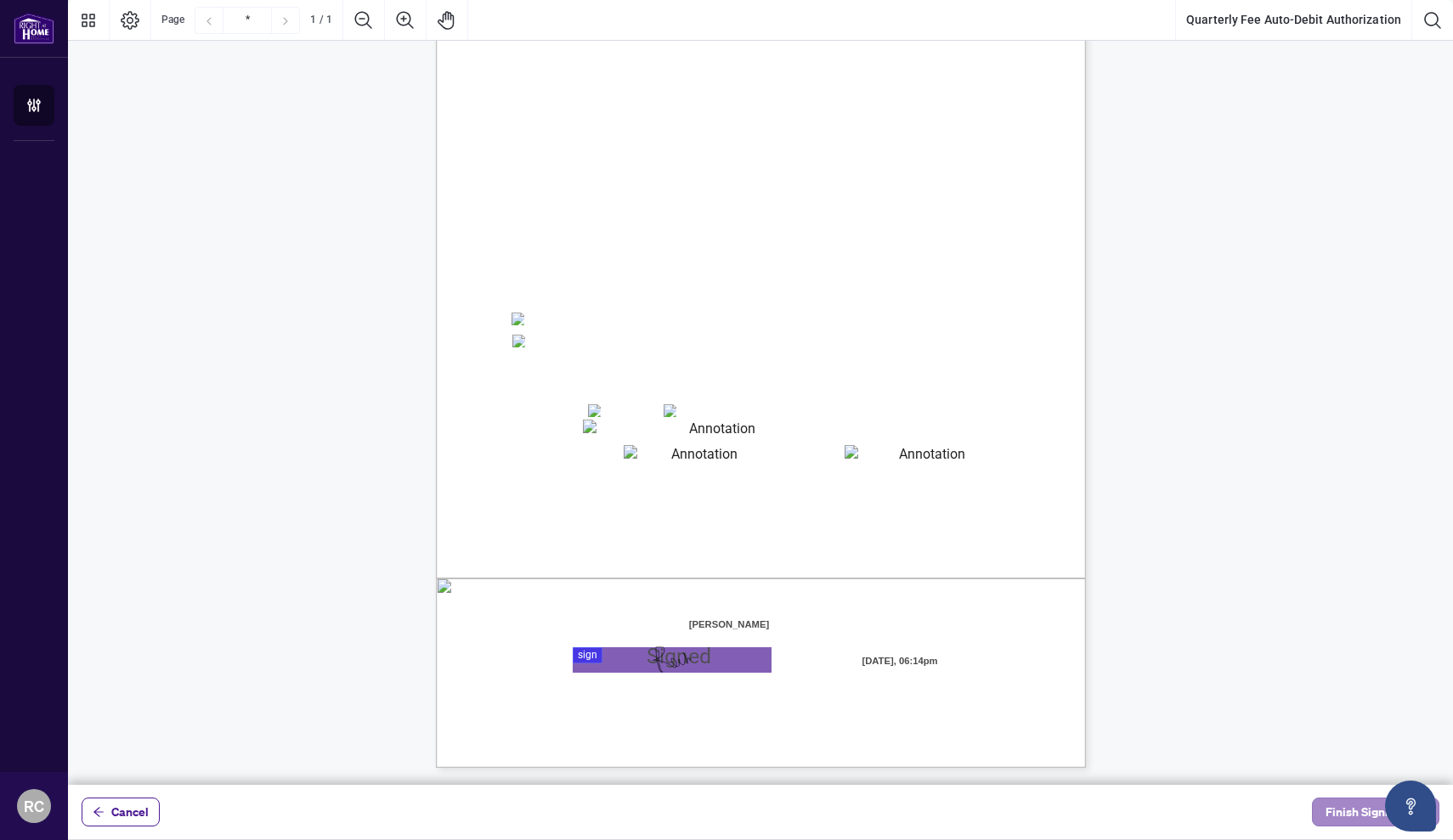
click at [1334, 817] on span "Finish Signing" at bounding box center [1363, 812] width 76 height 27
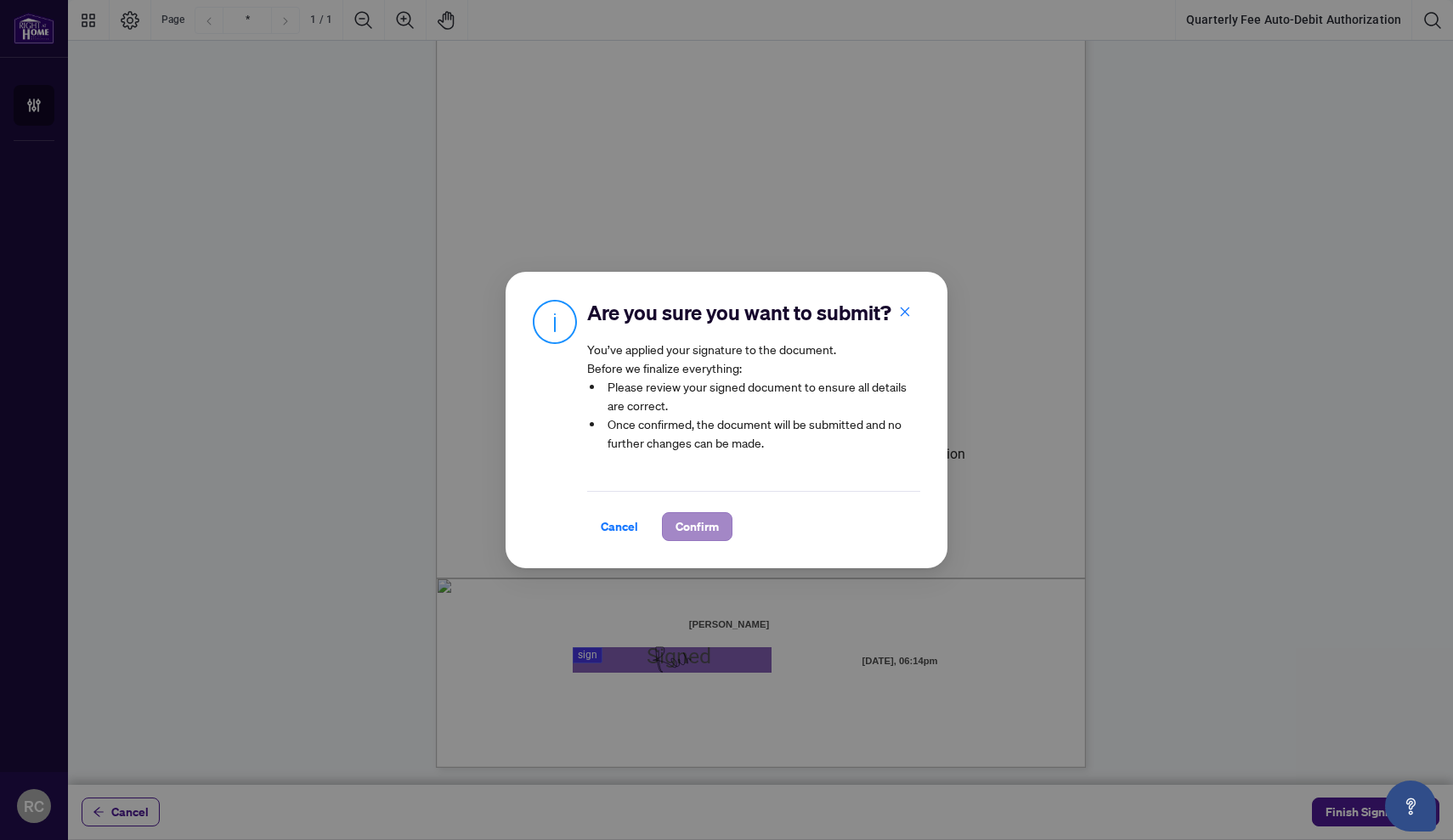
click at [710, 519] on span "Confirm" at bounding box center [697, 526] width 43 height 27
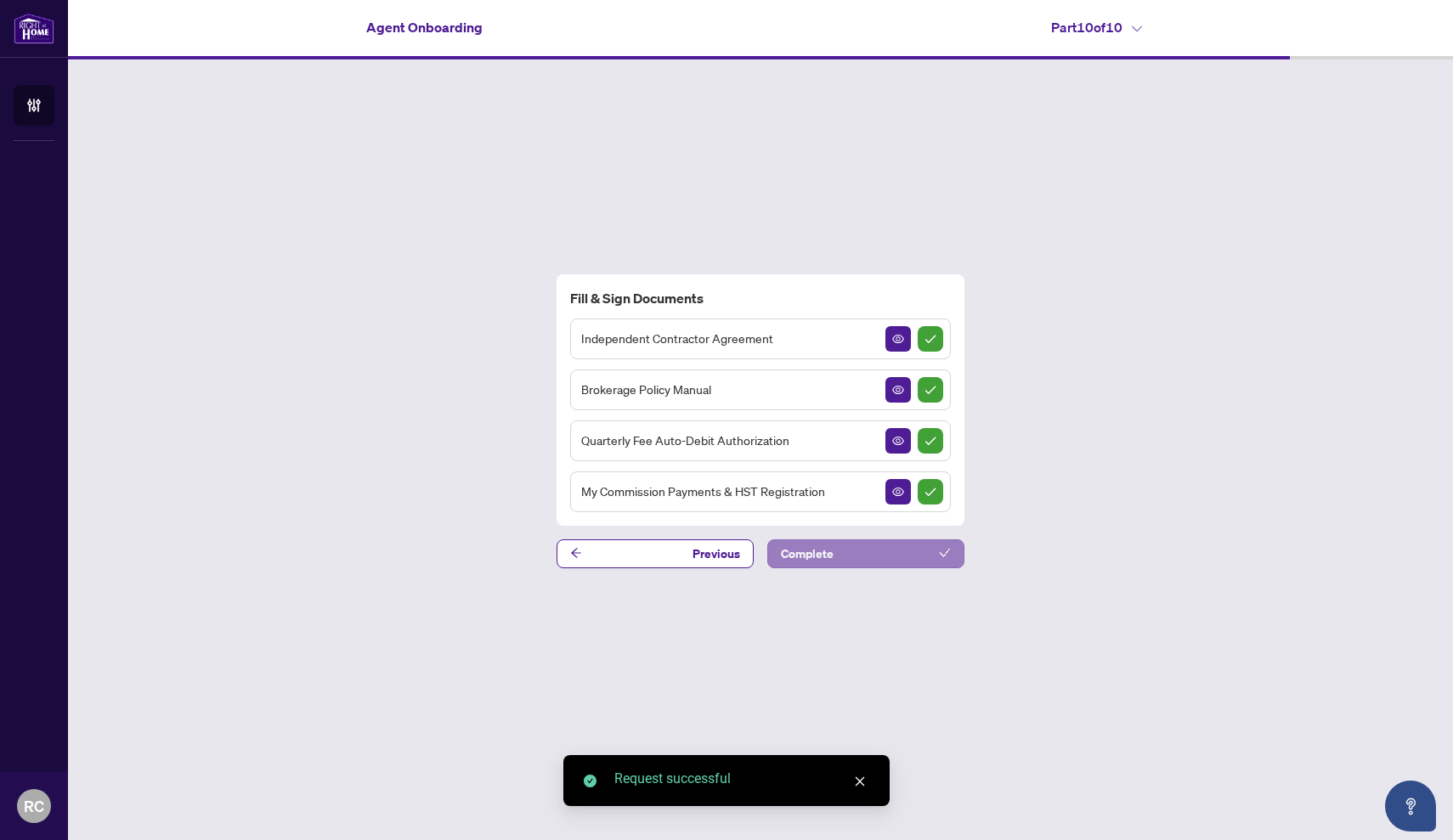
click at [844, 562] on button "Complete" at bounding box center [865, 553] width 197 height 29
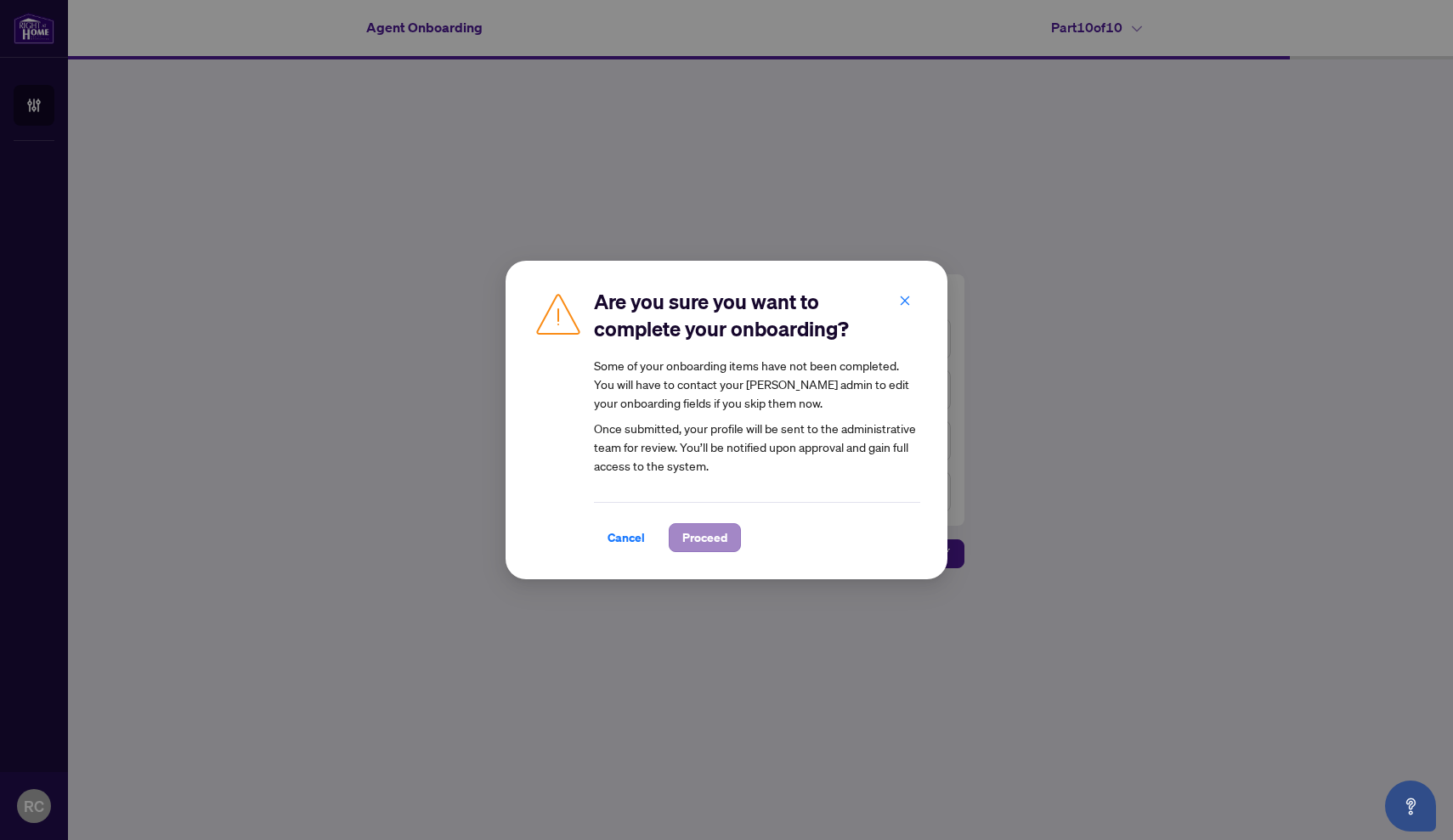
click at [703, 548] on span "Proceed" at bounding box center [704, 537] width 45 height 27
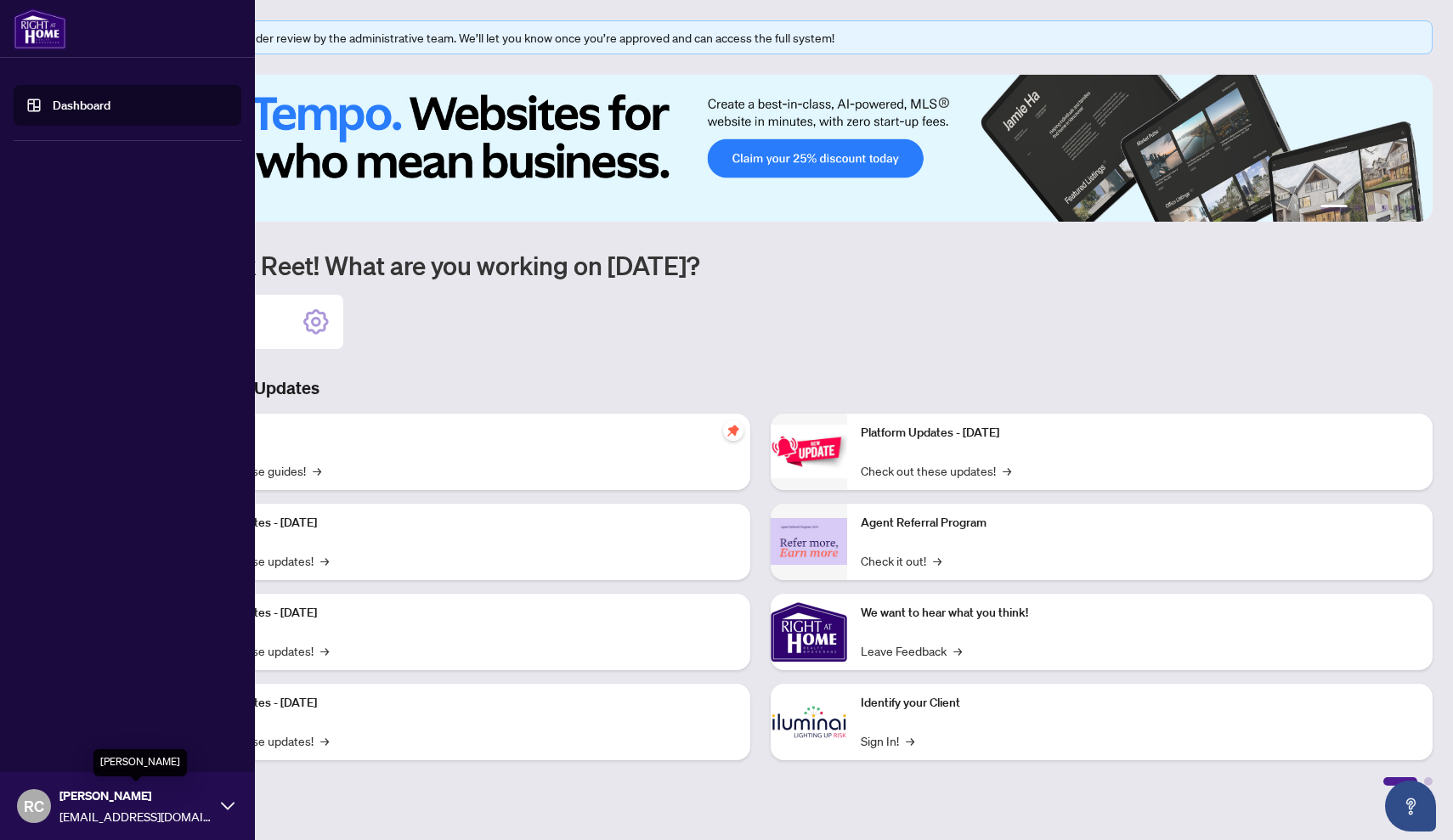
click at [72, 807] on span "[EMAIL_ADDRESS][DOMAIN_NAME]" at bounding box center [136, 816] width 153 height 19
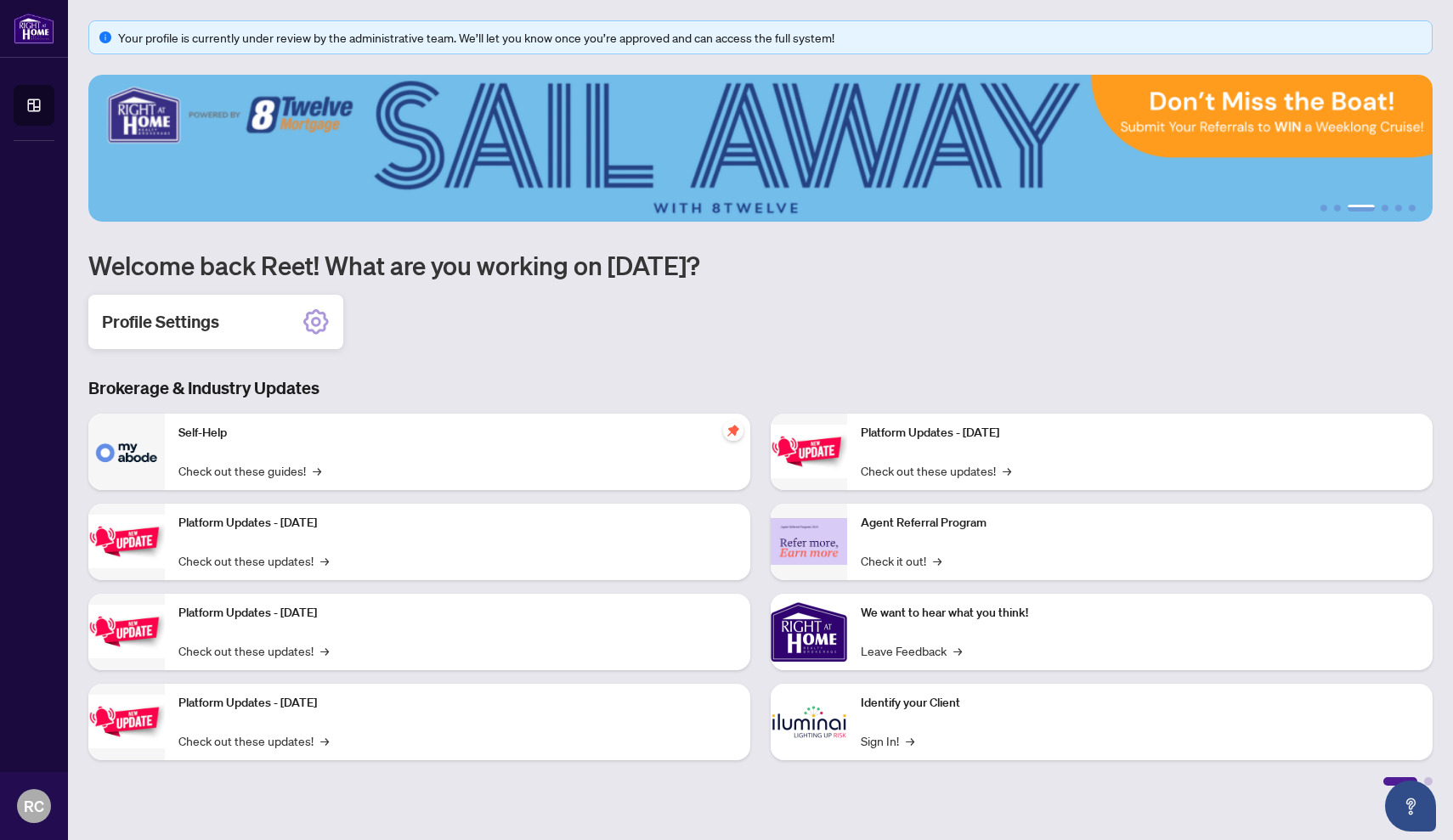
click at [317, 323] on icon at bounding box center [316, 322] width 27 height 27
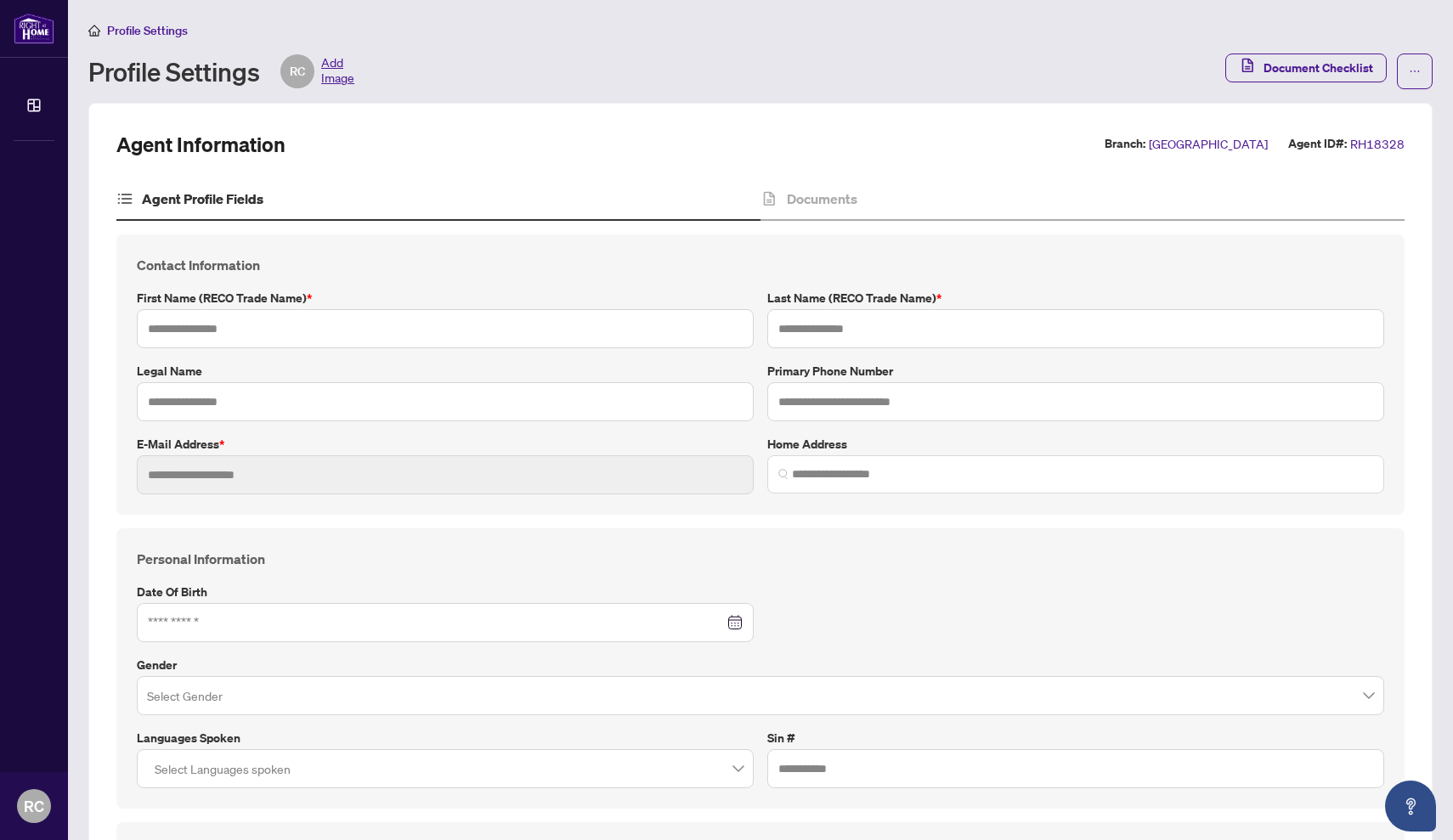
type input "**********"
type input "****"
type input "*******"
type input "**********"
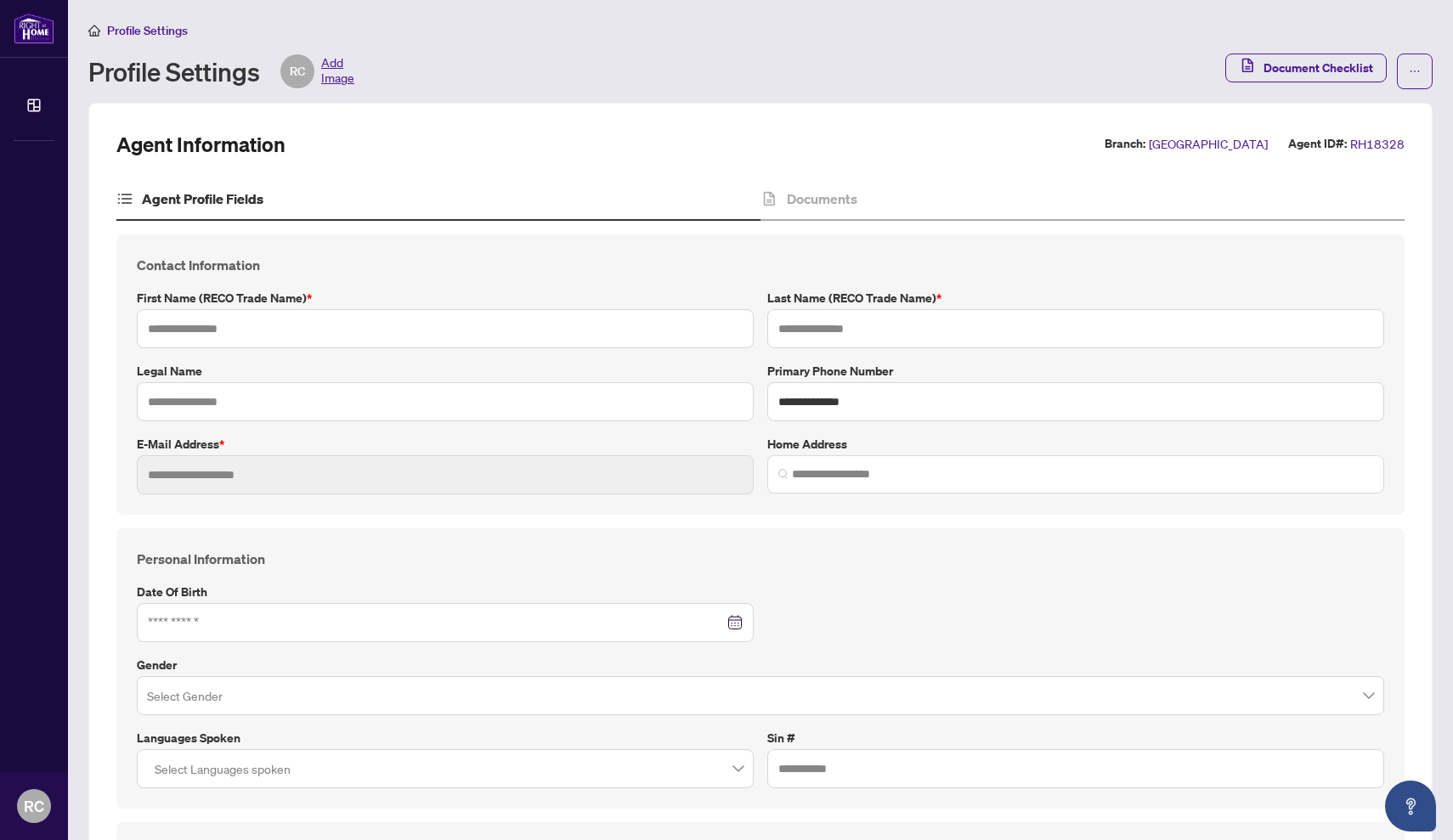
type input "**********"
type input "*********"
type input "*"
type input "*****"
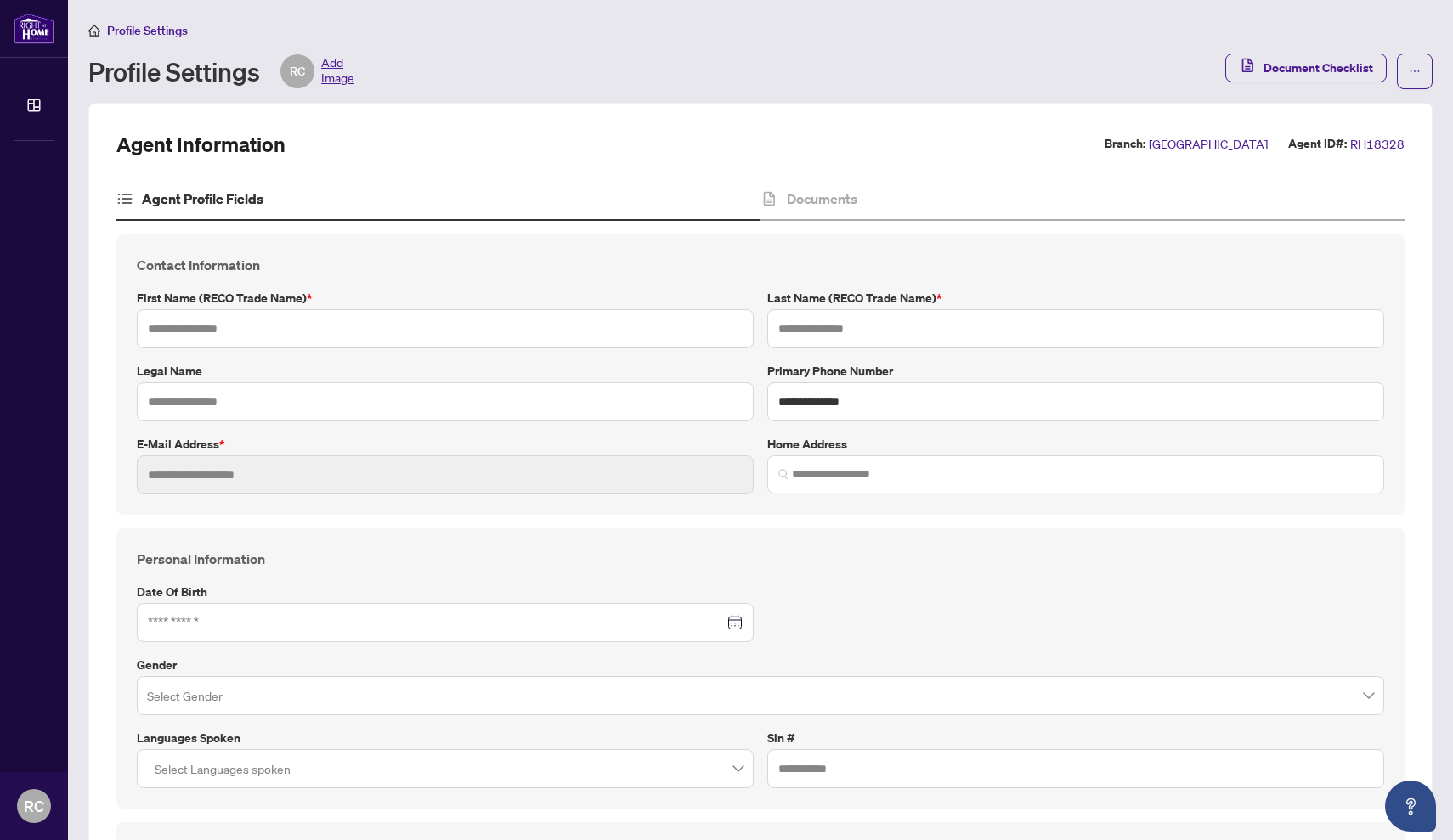
type input "*******"
type input "**********"
type input "****"
type input "**********"
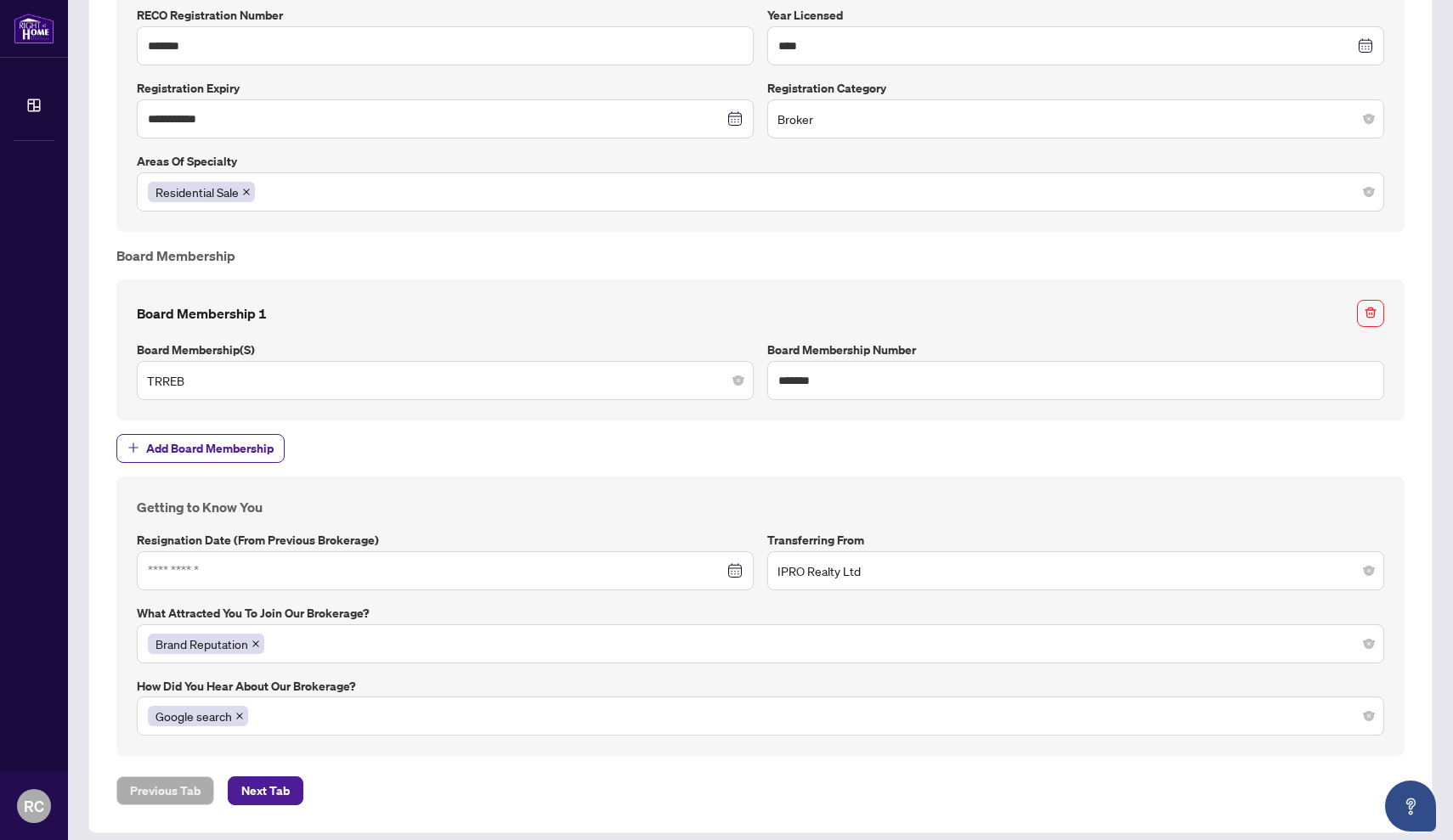
scroll to position [1346, 0]
click at [456, 632] on div "Brand Reputation" at bounding box center [760, 645] width 1225 height 31
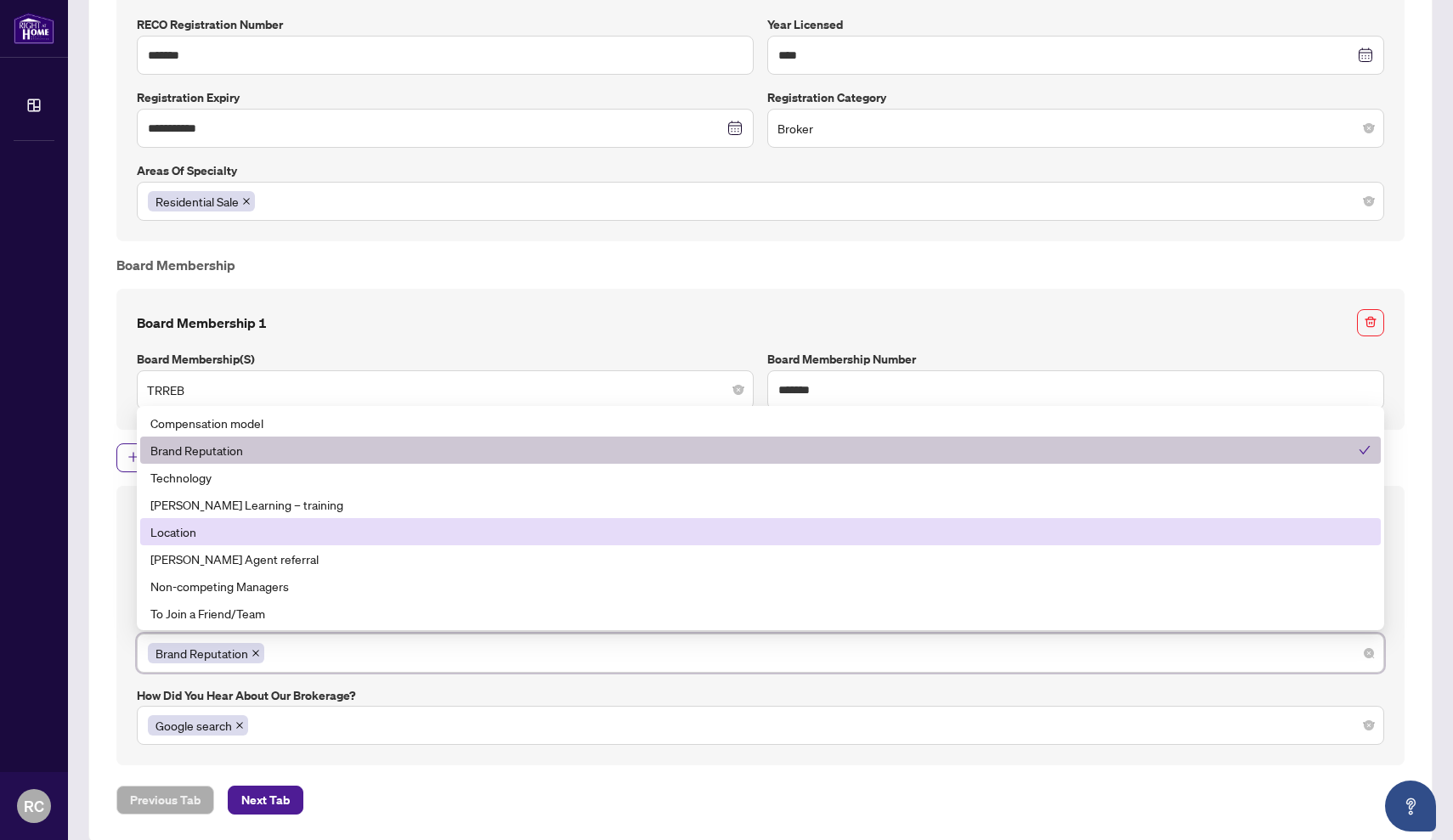
scroll to position [1335, 0]
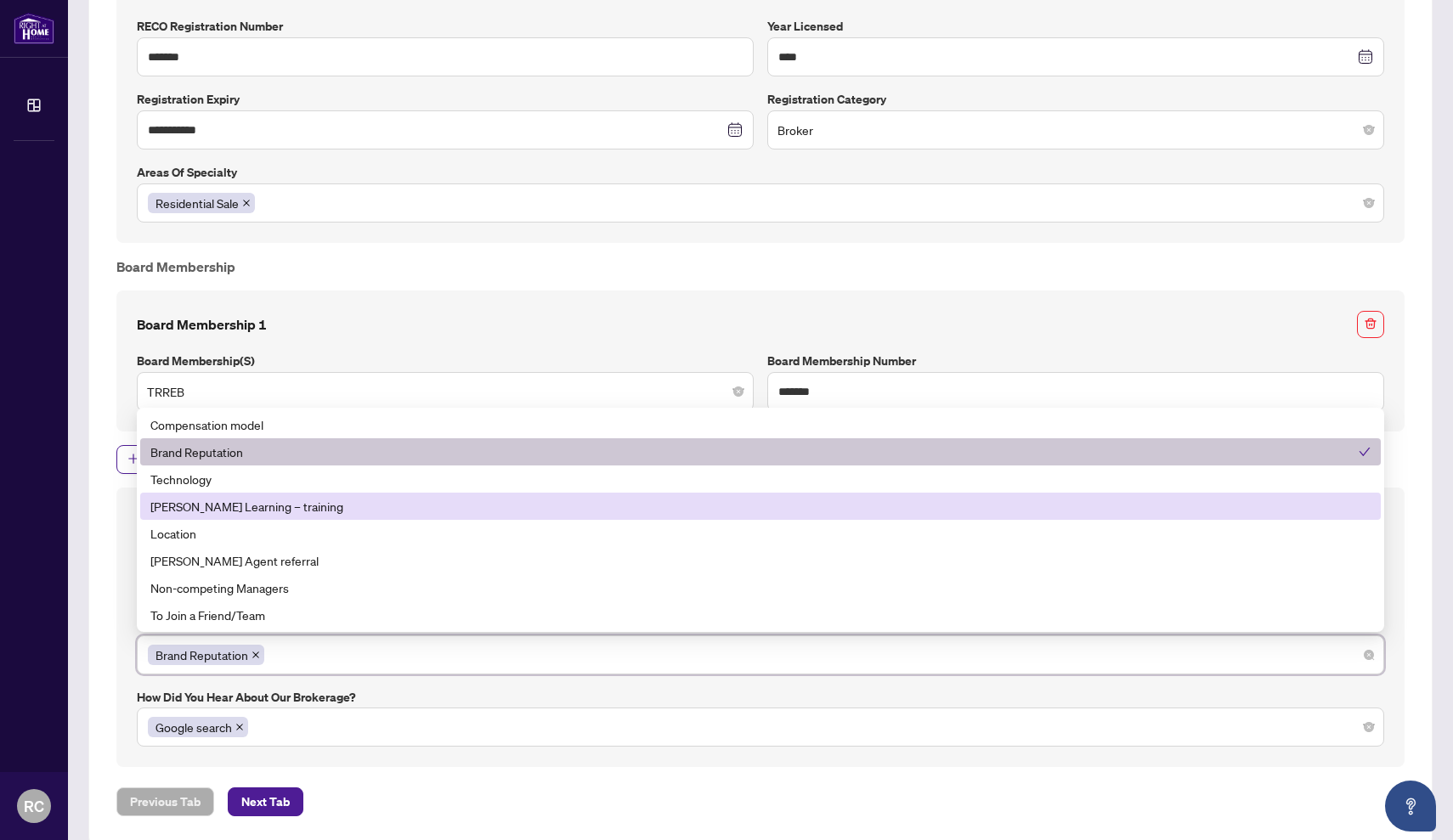
click at [431, 497] on div "[PERSON_NAME] Learning – training" at bounding box center [760, 506] width 1220 height 19
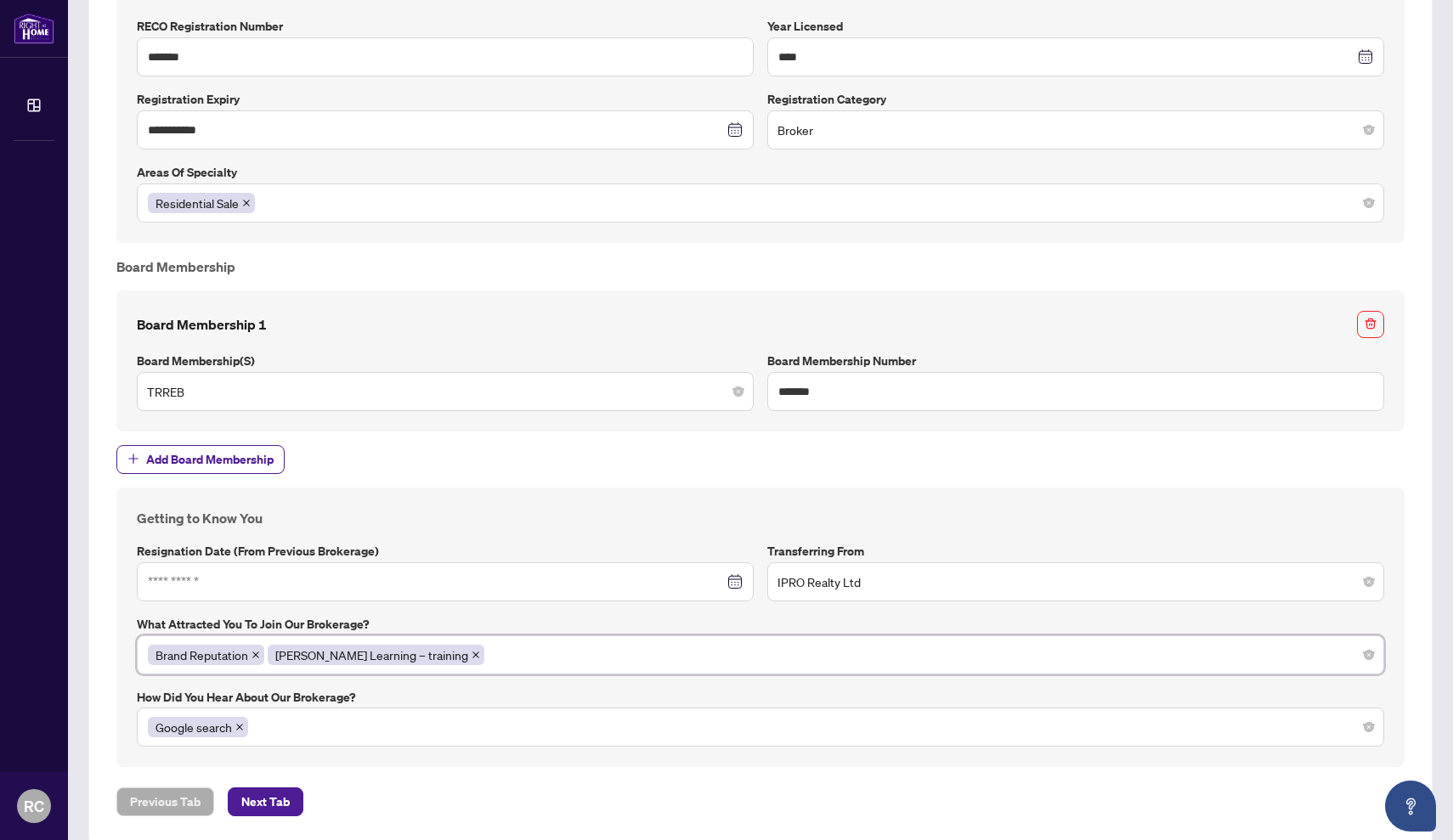
click at [519, 657] on div "Brand Reputation RAHR Learning – training" at bounding box center [760, 654] width 1247 height 39
click at [511, 572] on input at bounding box center [436, 581] width 576 height 19
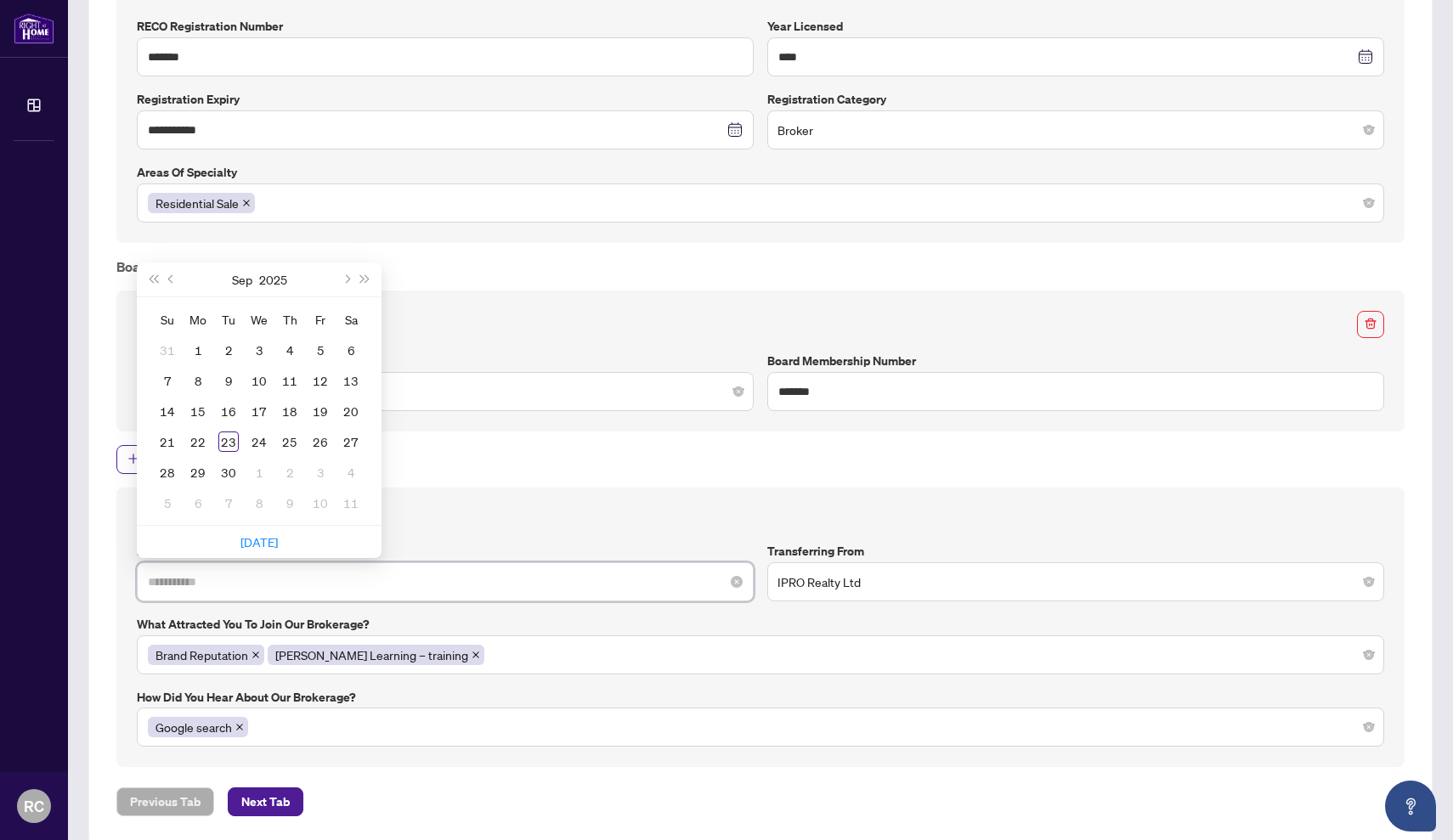
type input "**********"
click at [284, 434] on div "25" at bounding box center [289, 441] width 21 height 21
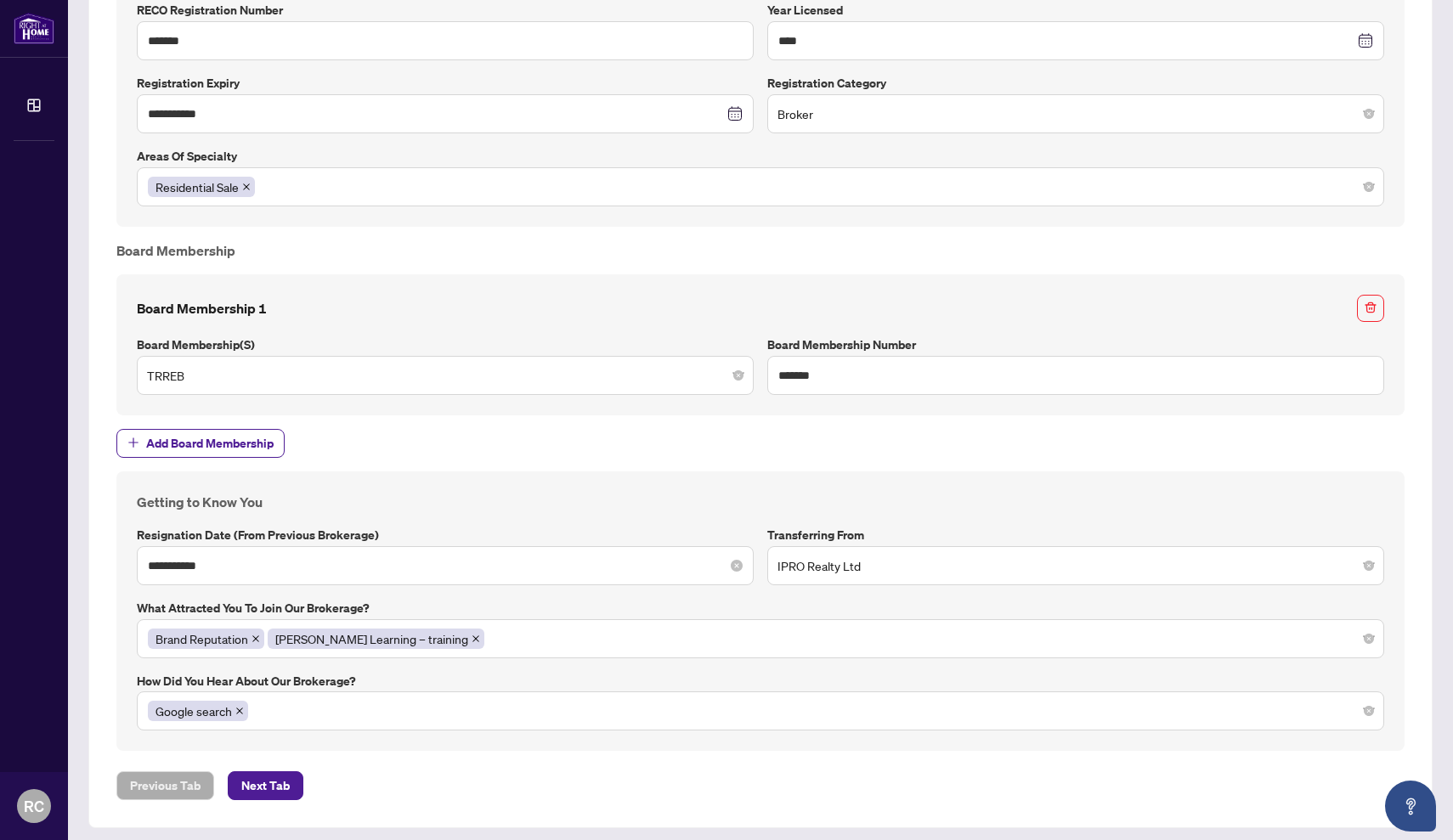
scroll to position [1346, 0]
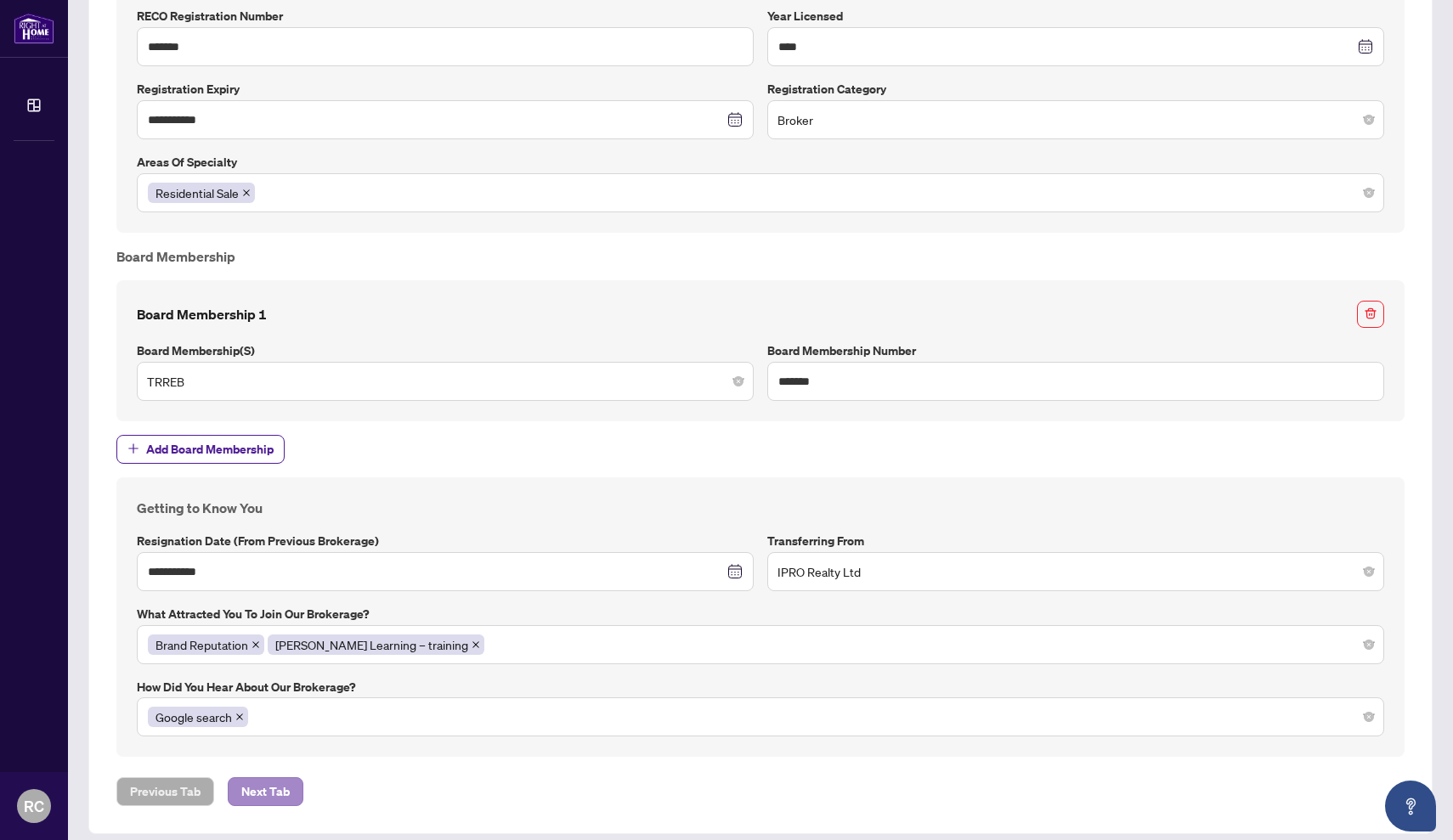
click at [255, 781] on span "Next Tab" at bounding box center [265, 791] width 49 height 27
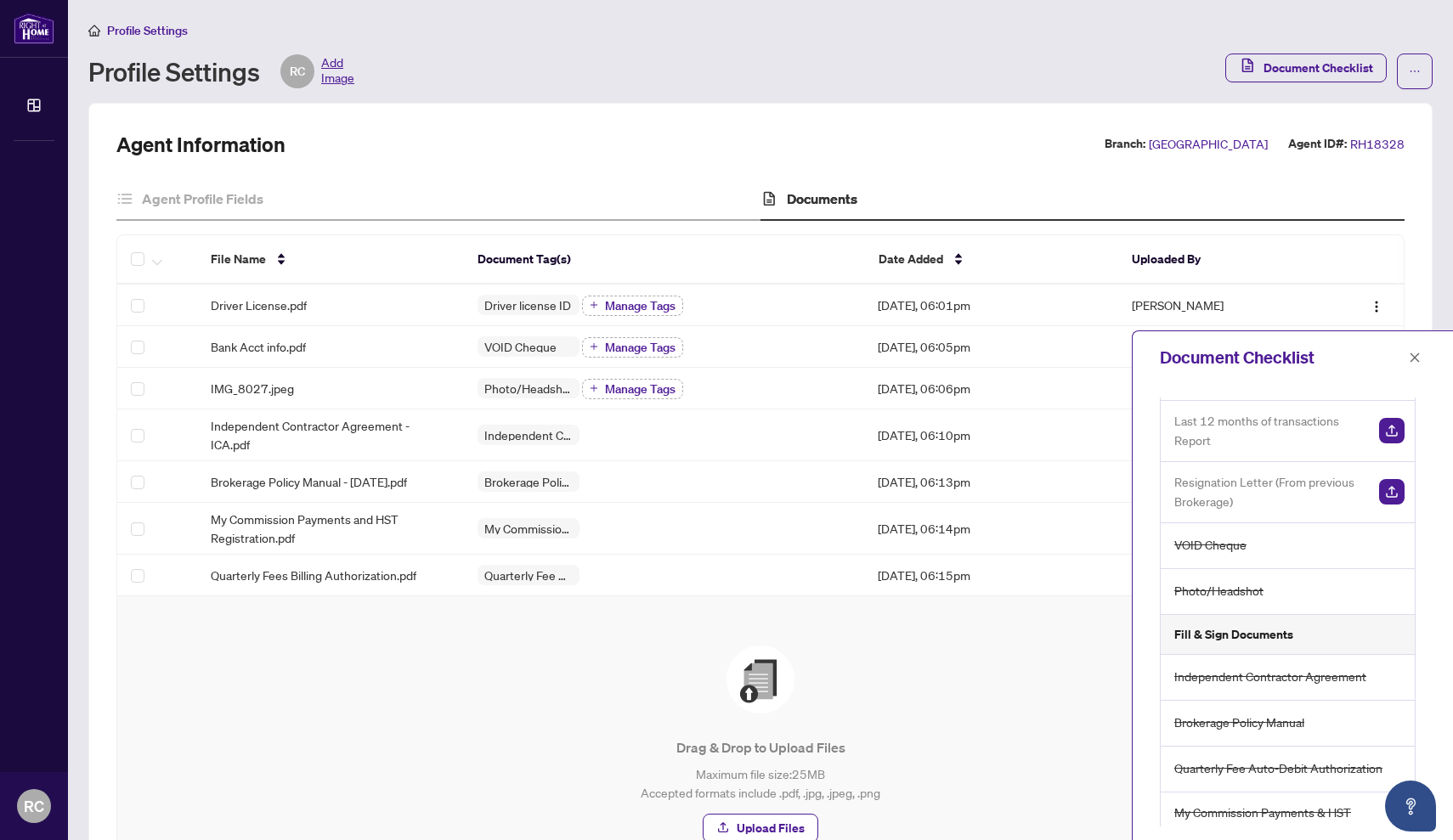
scroll to position [86, 0]
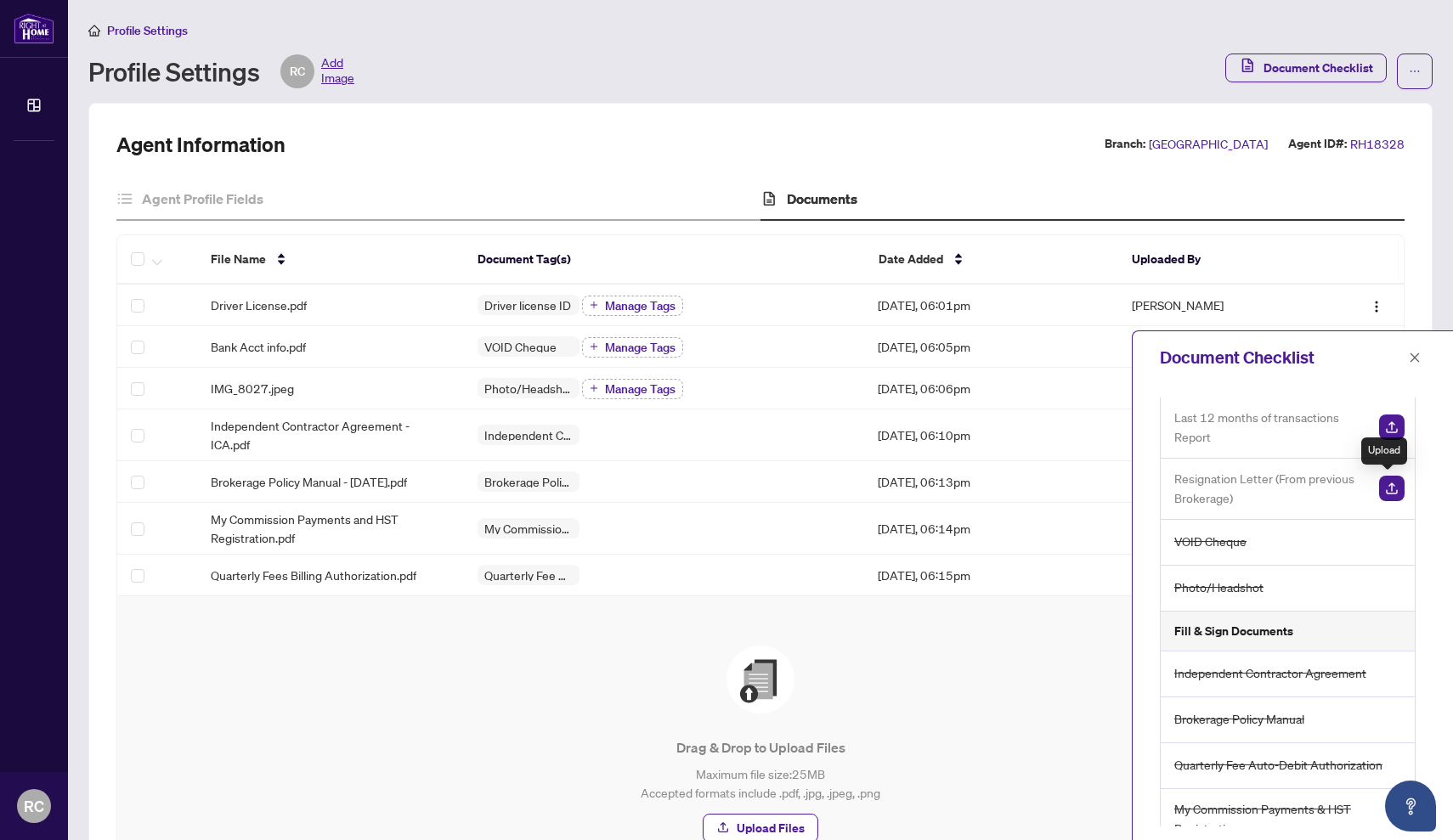
click at [1389, 494] on img "button" at bounding box center [1391, 488] width 25 height 25
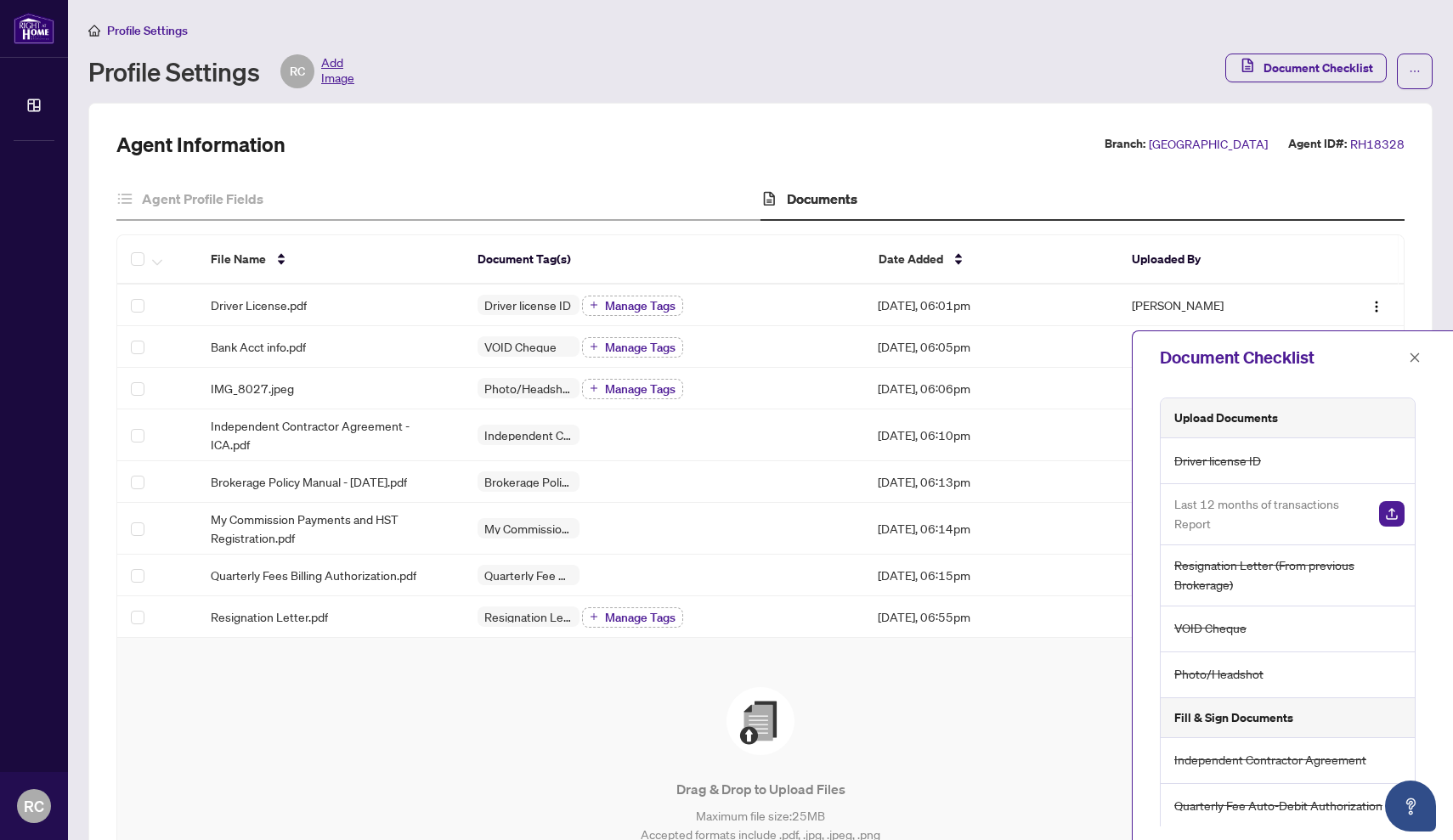
scroll to position [0, 0]
click at [837, 124] on div "Agent Information Branch: Burlington Agent ID#: RH18328 Agent Profile Fields Do…" at bounding box center [760, 557] width 1344 height 909
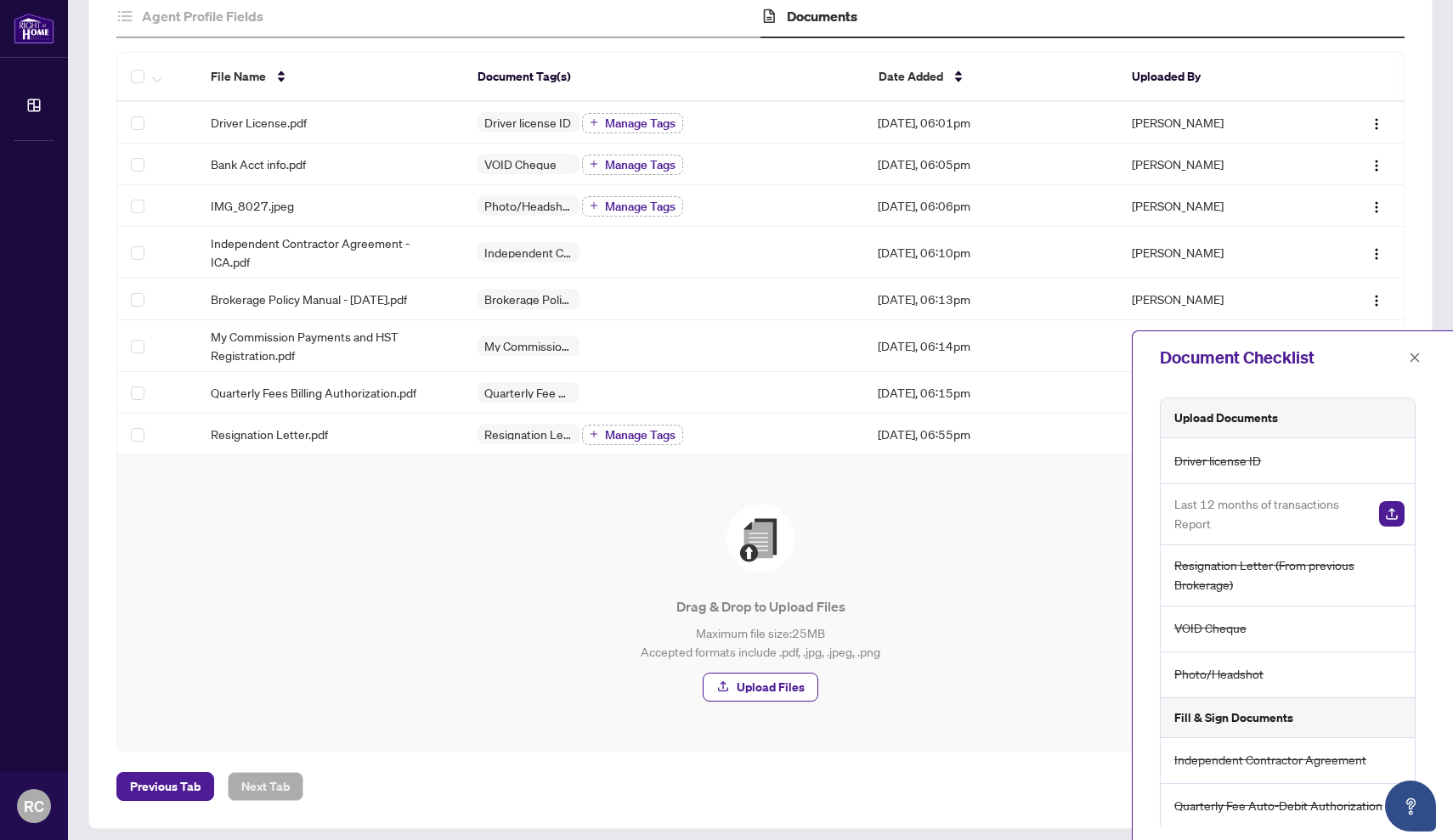
scroll to position [181, 0]
click at [890, 641] on p "Maximum file size: 25 MB Accepted formats include .pdf, .jpg, .jpeg, .png" at bounding box center [760, 644] width 1218 height 38
click at [1413, 362] on icon "close" at bounding box center [1413, 357] width 12 height 12
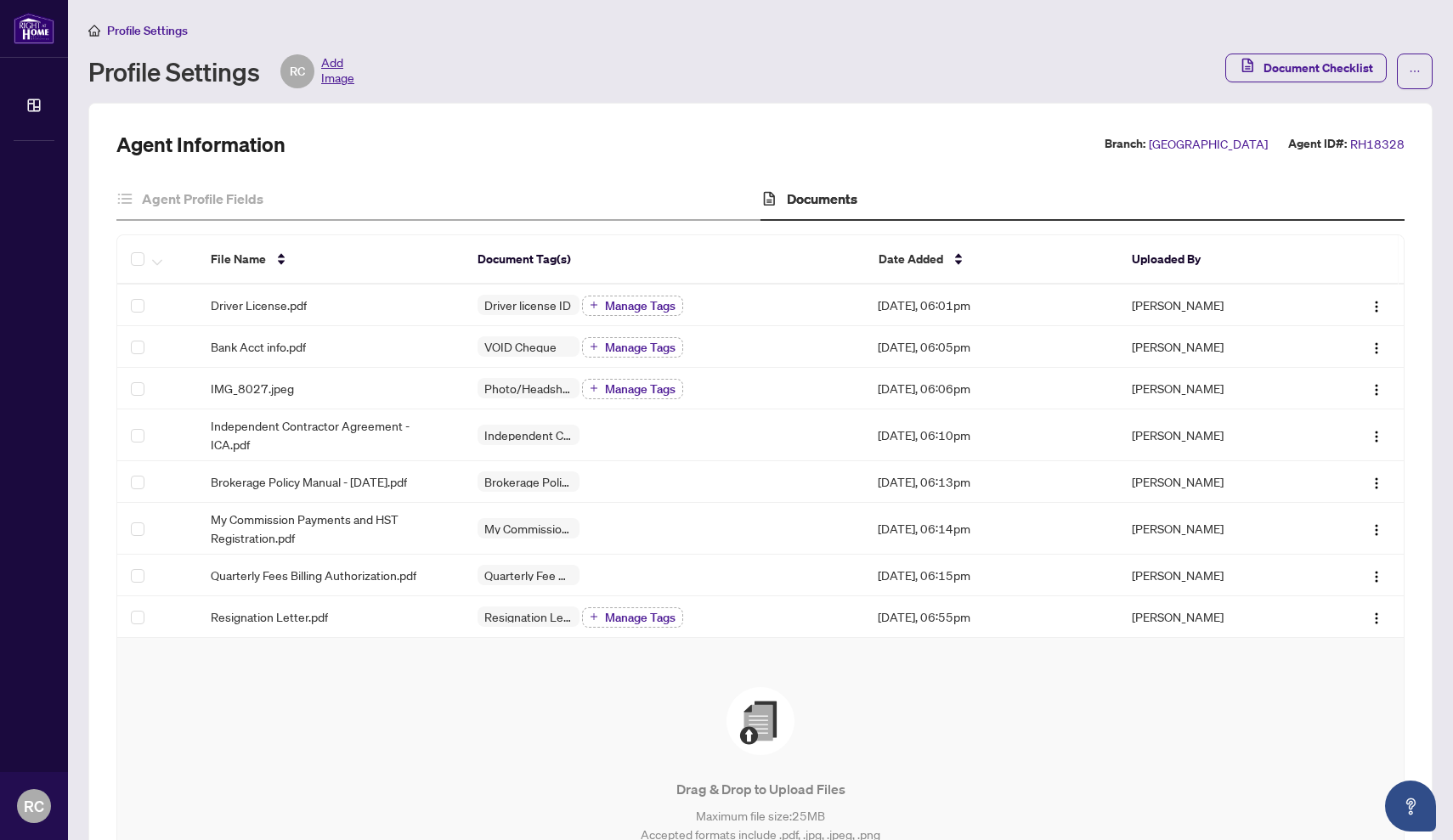
scroll to position [0, 0]
click at [1356, 67] on span "Document Checklist" at bounding box center [1318, 68] width 110 height 27
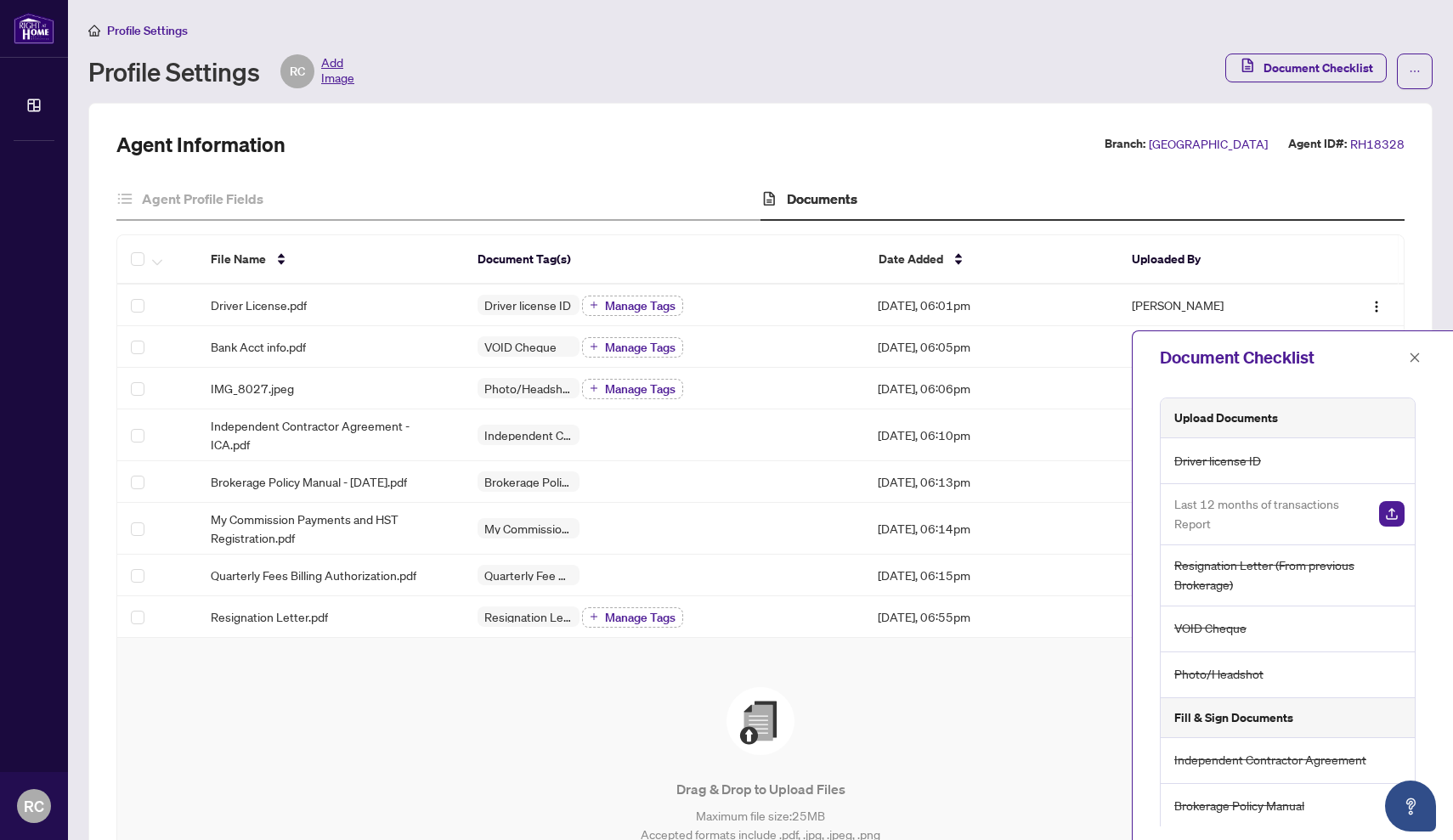
click at [1218, 121] on div "Agent Information Branch: Burlington Agent ID#: RH18328 Agent Profile Fields Do…" at bounding box center [760, 557] width 1344 height 909
click at [1404, 359] on button "button" at bounding box center [1414, 358] width 22 height 21
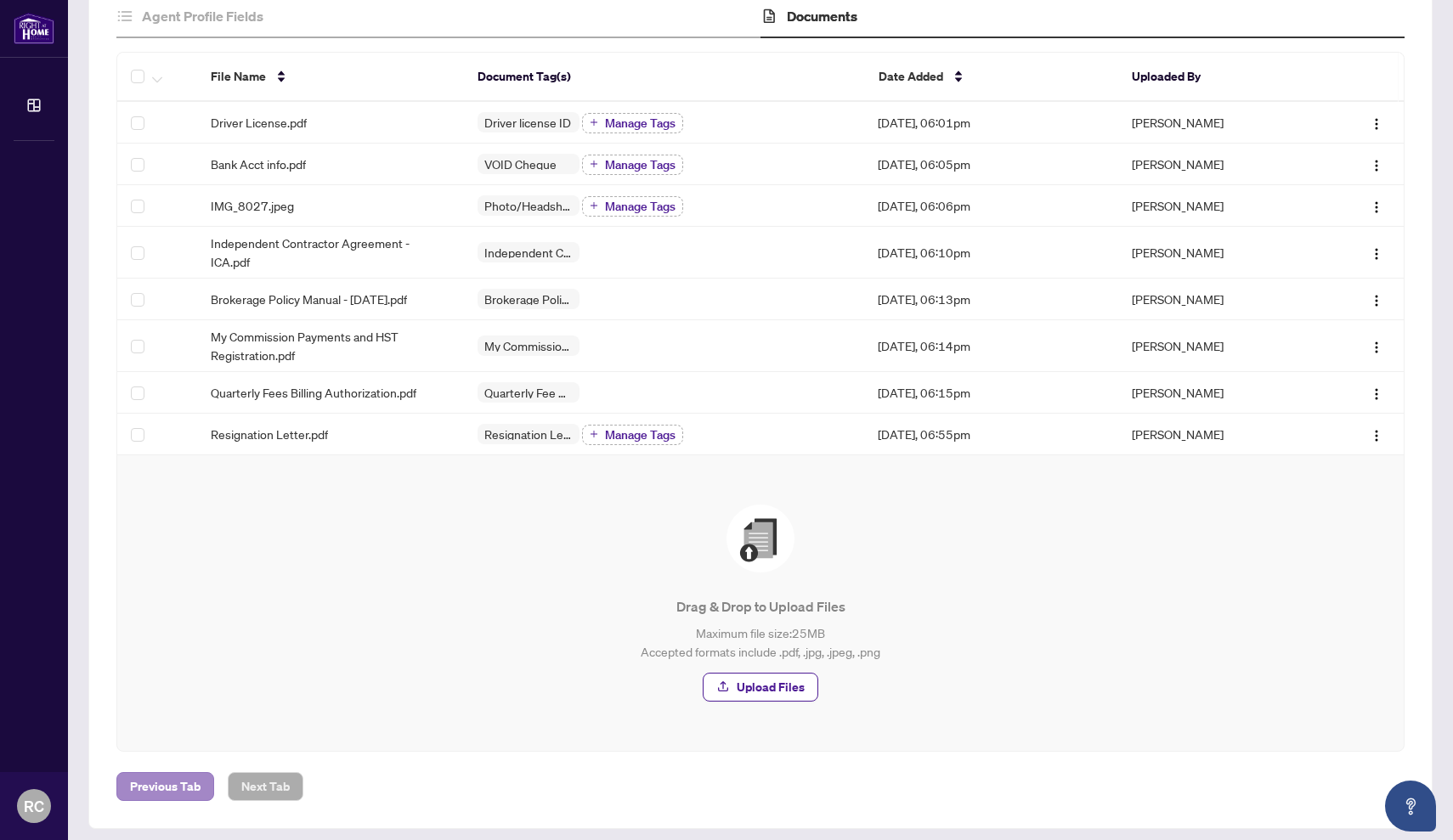
scroll to position [181, 0]
click at [157, 778] on span "Previous Tab" at bounding box center [165, 788] width 70 height 27
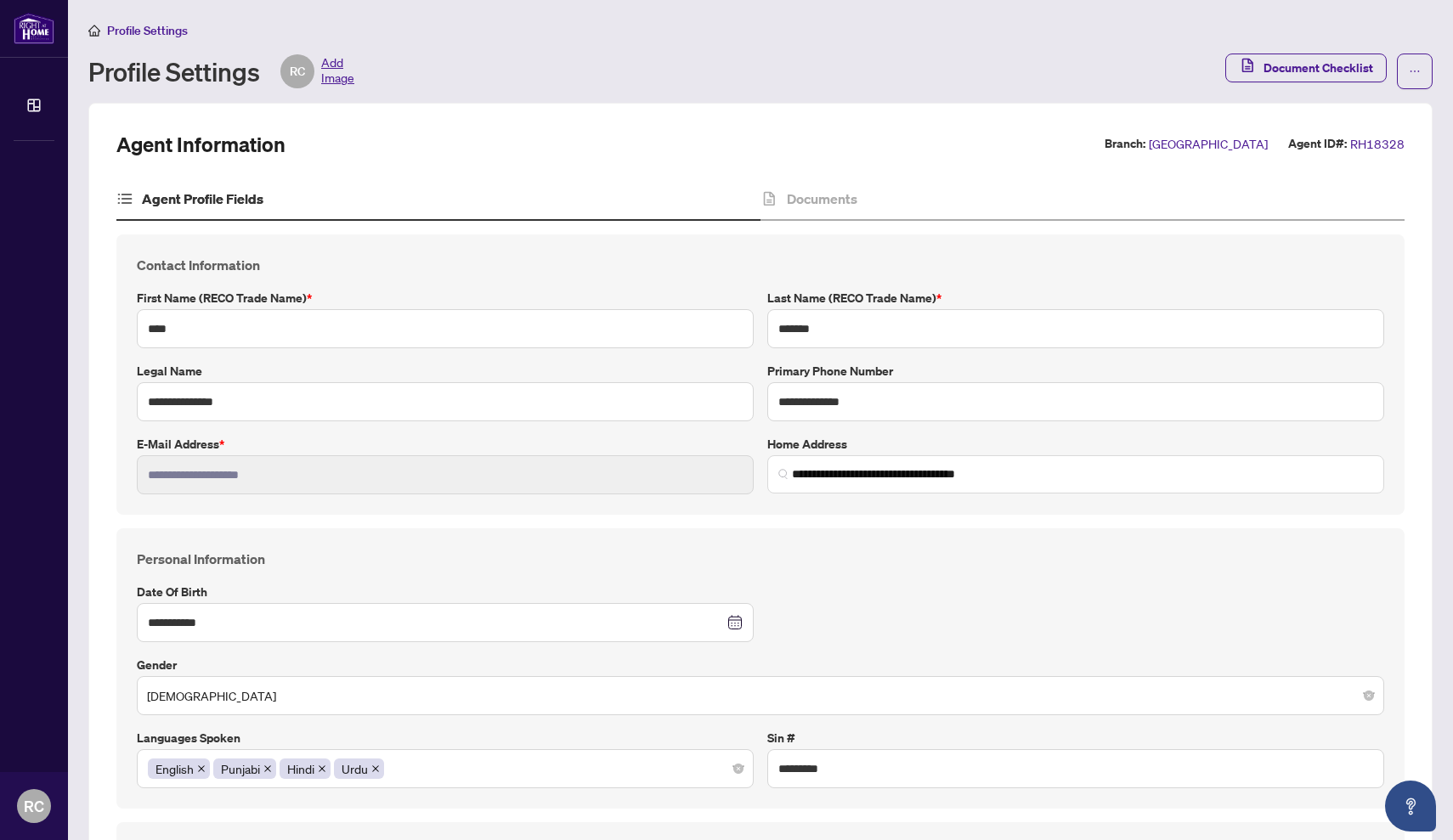
click at [333, 69] on span "Add Image" at bounding box center [337, 72] width 33 height 34
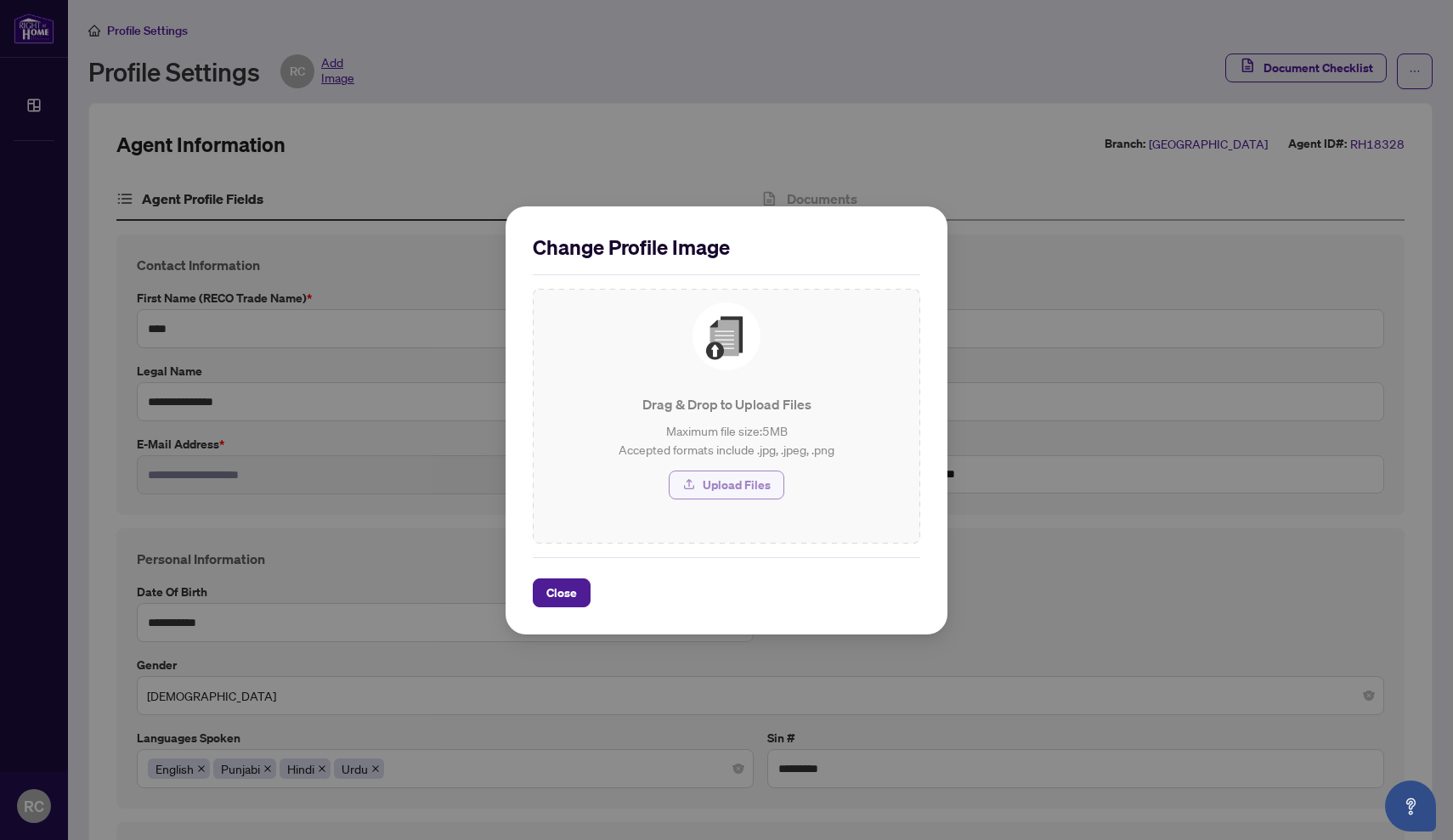
click at [742, 486] on span "Upload Files" at bounding box center [737, 485] width 68 height 27
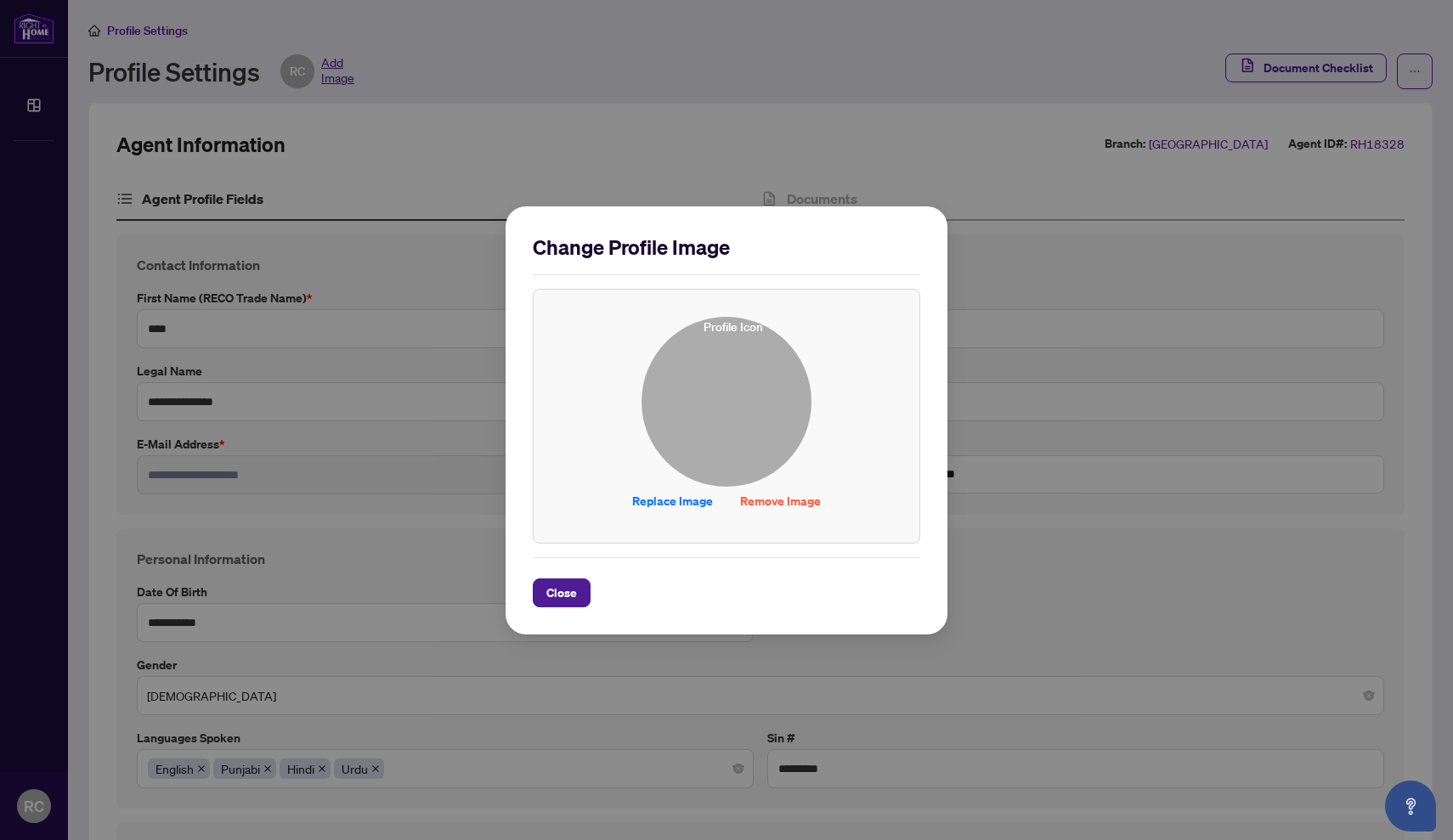
click at [450, 120] on div "Change Profile Image Replace Image Remove Image Drag & Drop to Upload Files Max…" at bounding box center [726, 420] width 1453 height 840
click at [492, 160] on div "Change Profile Image Replace Image Remove Image Drag & Drop to Upload Files Max…" at bounding box center [726, 420] width 1453 height 840
click at [569, 594] on span "Close" at bounding box center [562, 593] width 31 height 27
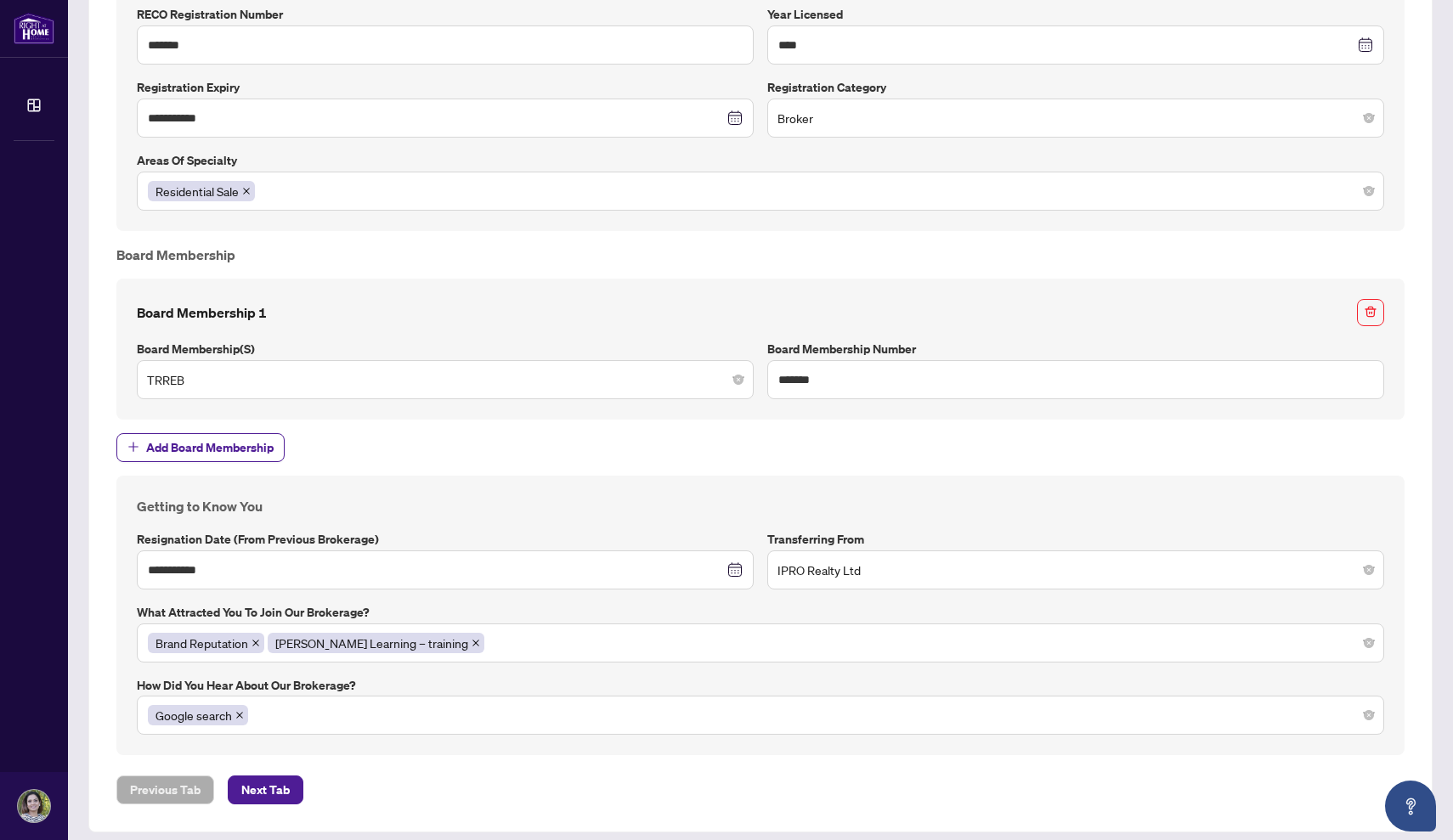
scroll to position [1346, 0]
click at [263, 778] on span "Next Tab" at bounding box center [265, 791] width 49 height 27
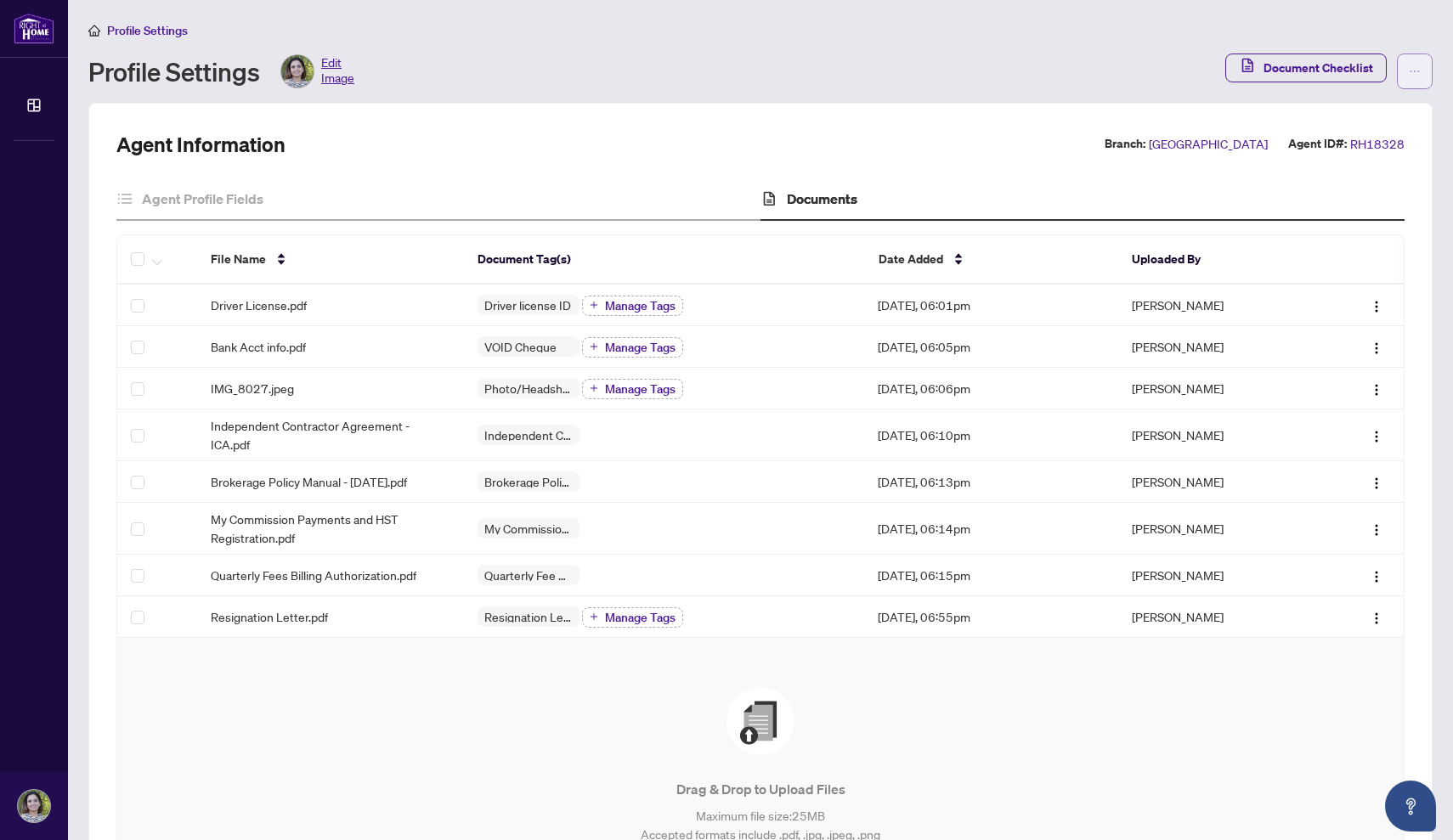
click at [1411, 71] on icon "ellipsis" at bounding box center [1414, 71] width 9 height 2
click at [996, 73] on div "Profile Settings Edit Image" at bounding box center [651, 72] width 1127 height 34
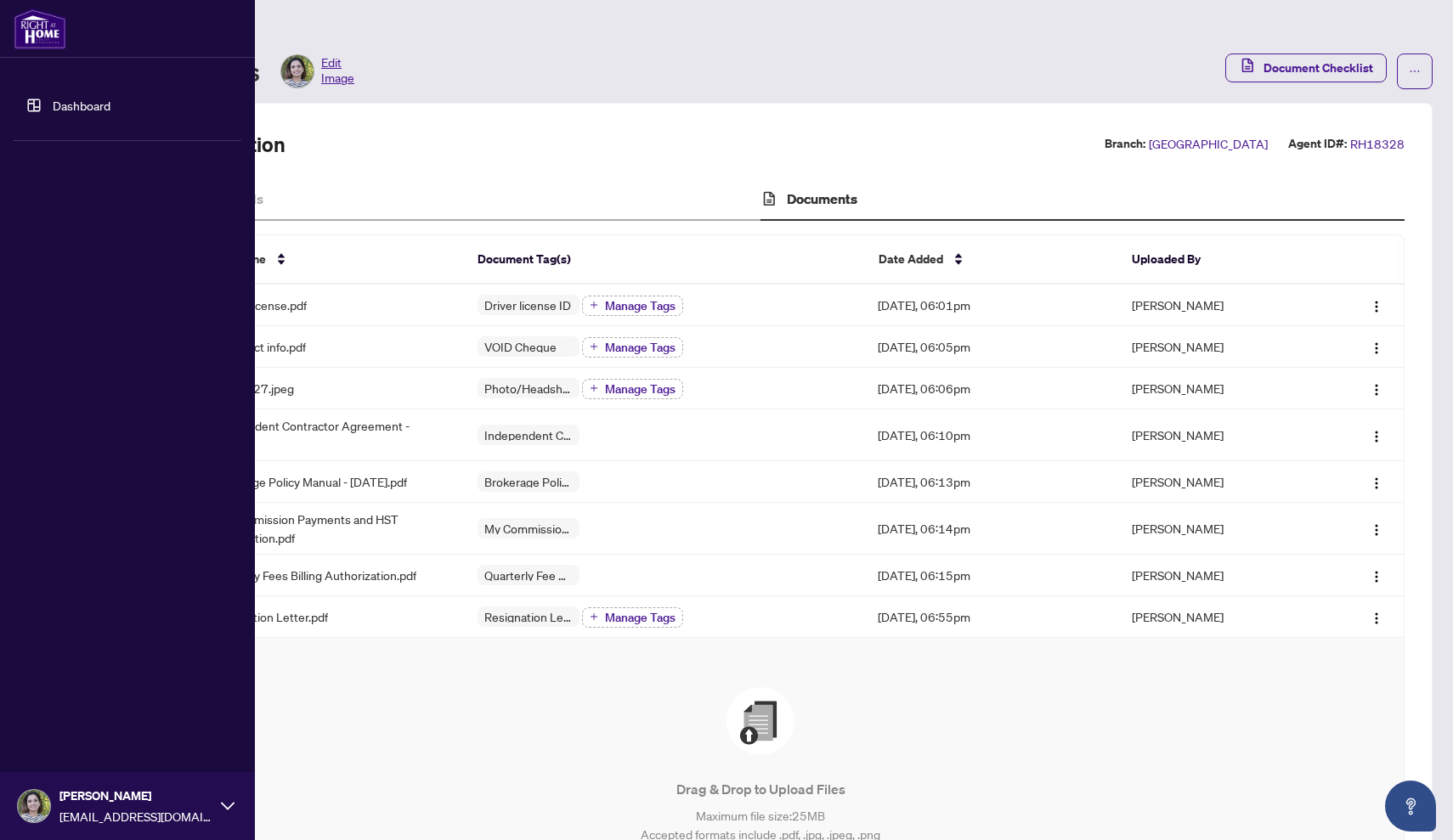
click at [226, 809] on icon at bounding box center [227, 806] width 13 height 13
click at [107, 699] on button "Logout" at bounding box center [127, 705] width 227 height 29
